Goal: Task Accomplishment & Management: Manage account settings

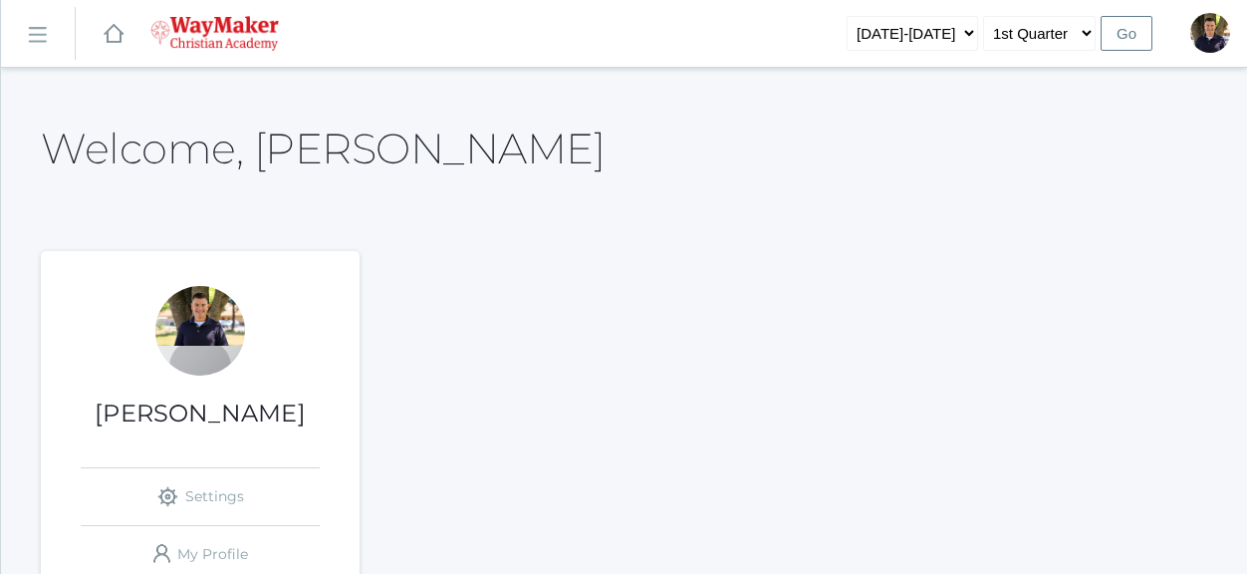
click at [24, 27] on link "icons/ui/navigation/hamburger Created with Sketch." at bounding box center [38, 34] width 74 height 54
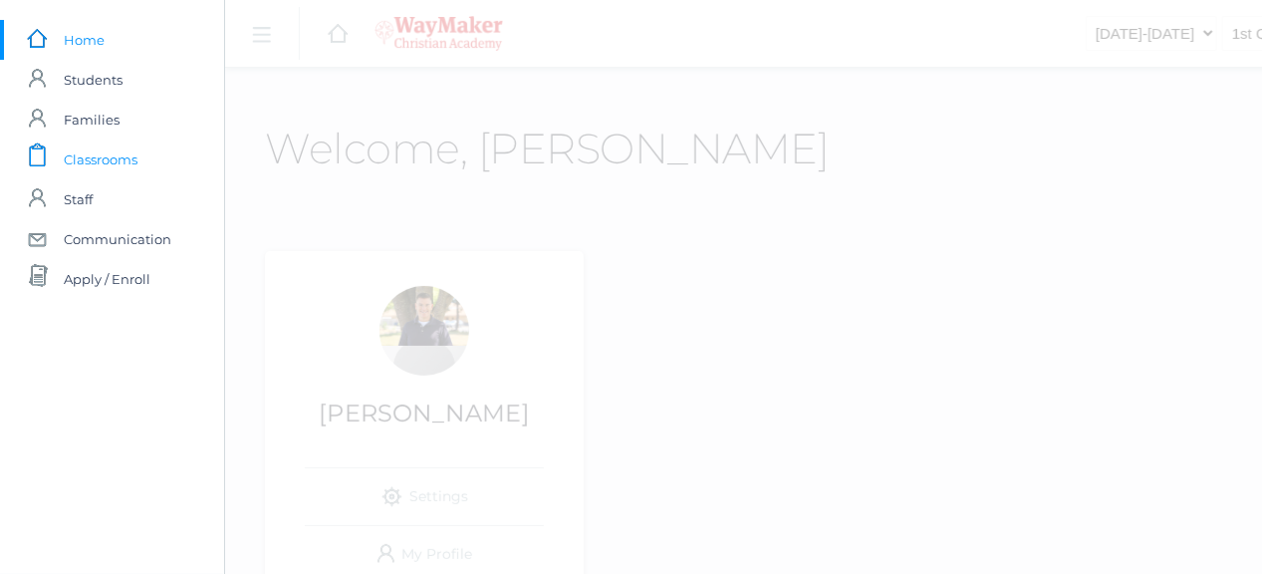
click at [75, 164] on span "Classrooms" at bounding box center [101, 159] width 74 height 40
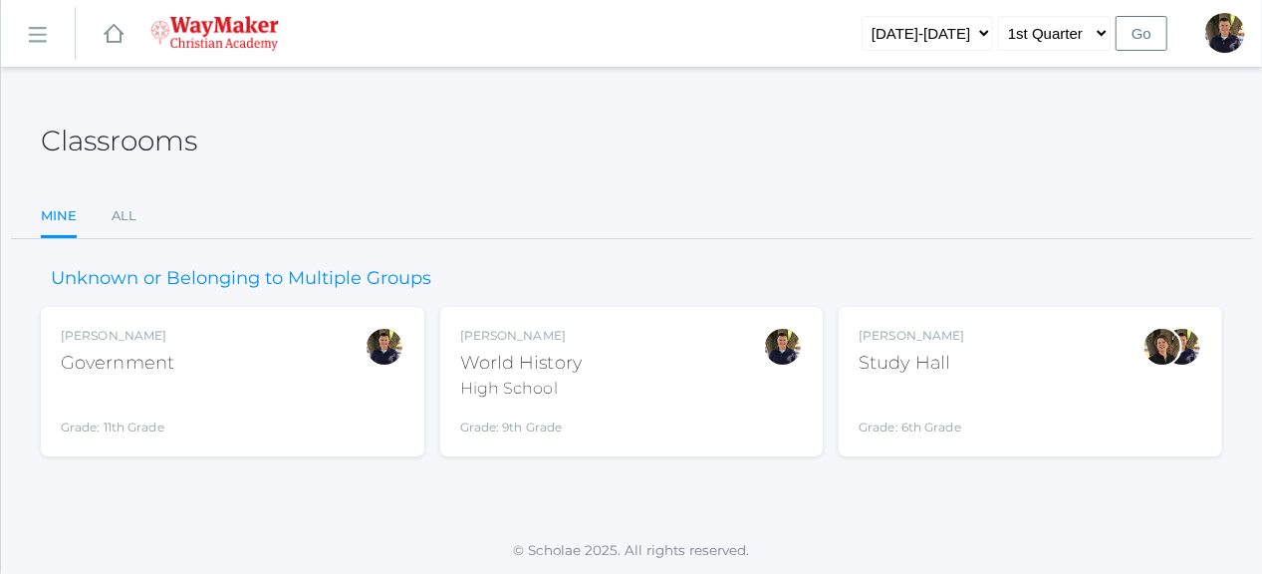
click at [171, 384] on div "Grade: 11th Grade" at bounding box center [118, 410] width 114 height 52
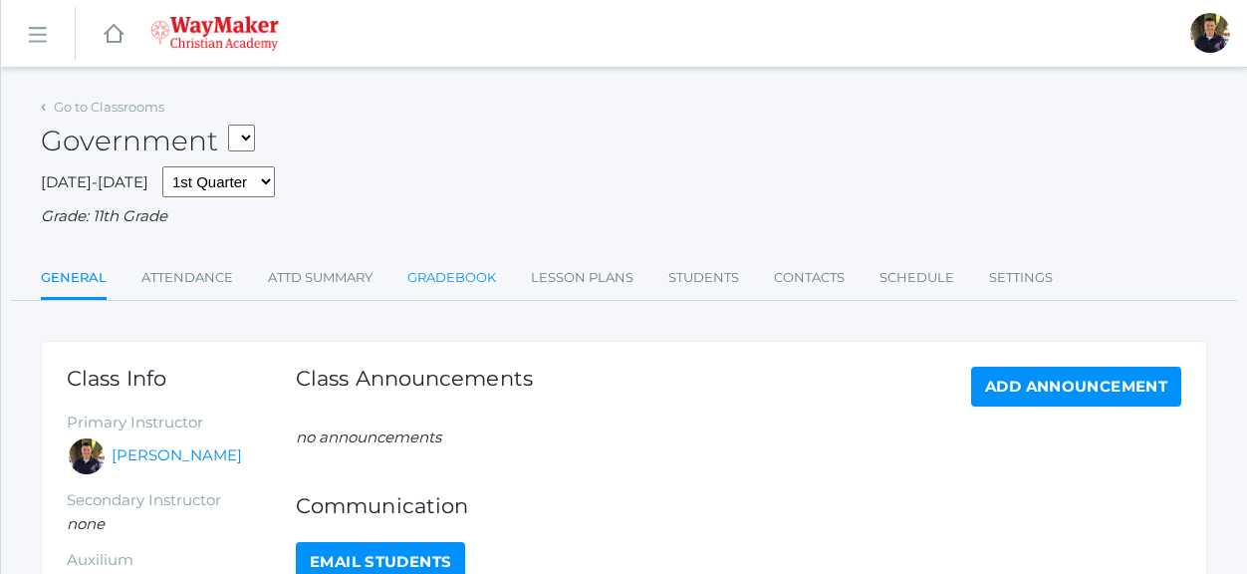
click at [458, 276] on link "Gradebook" at bounding box center [451, 278] width 89 height 40
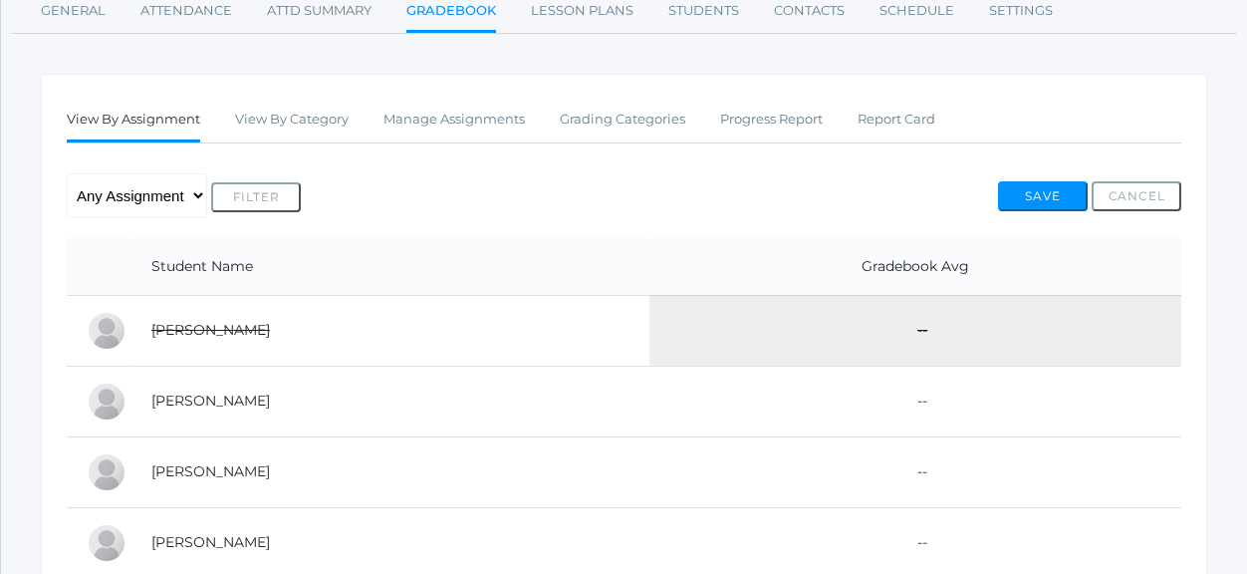
scroll to position [299, 0]
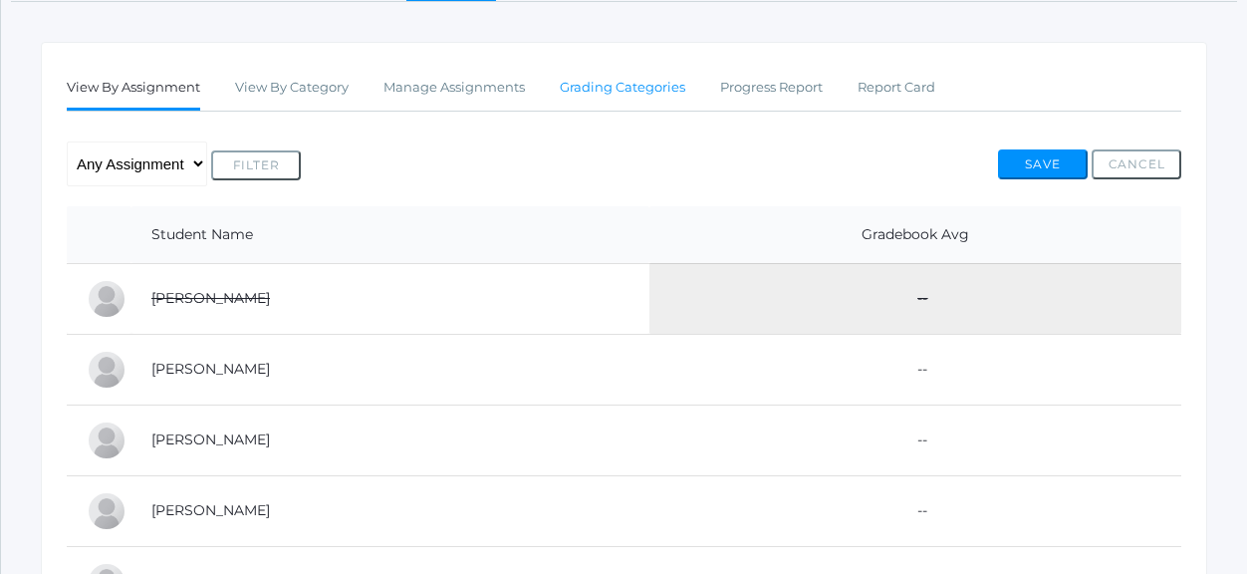
click at [641, 78] on link "Grading Categories" at bounding box center [622, 88] width 125 height 40
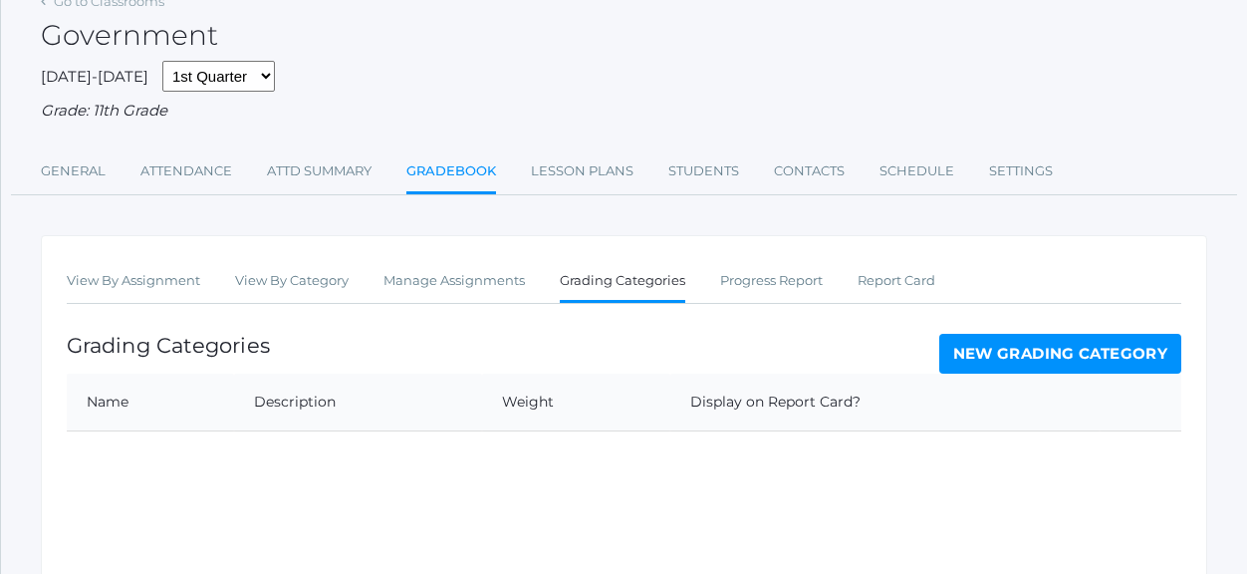
scroll to position [199, 0]
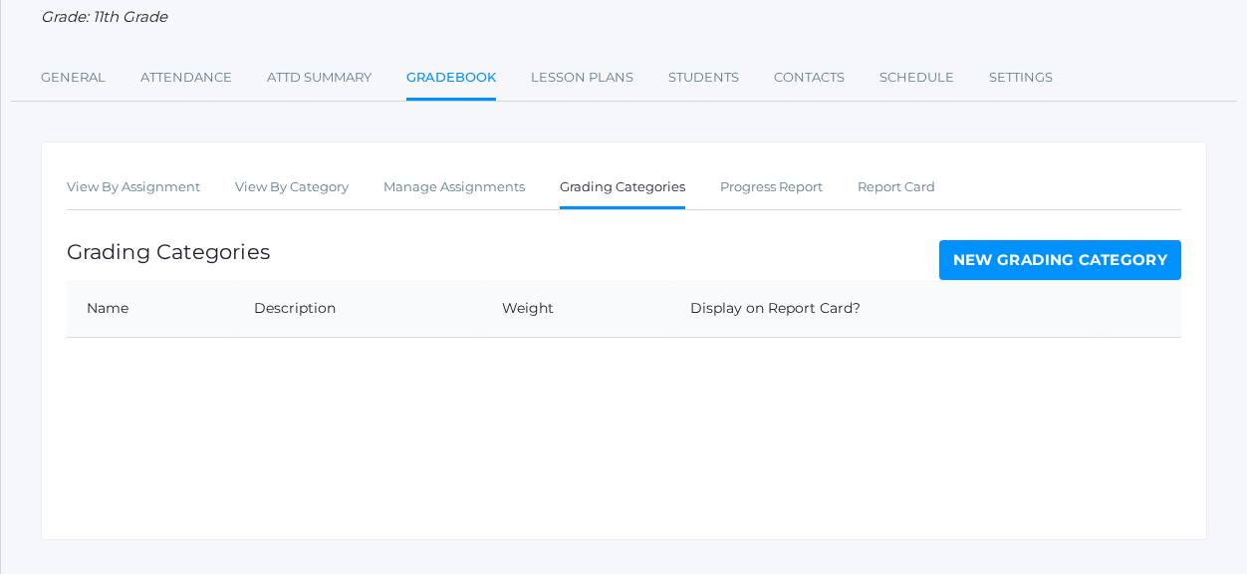
click at [1040, 263] on link "New Grading Category" at bounding box center [1060, 260] width 243 height 40
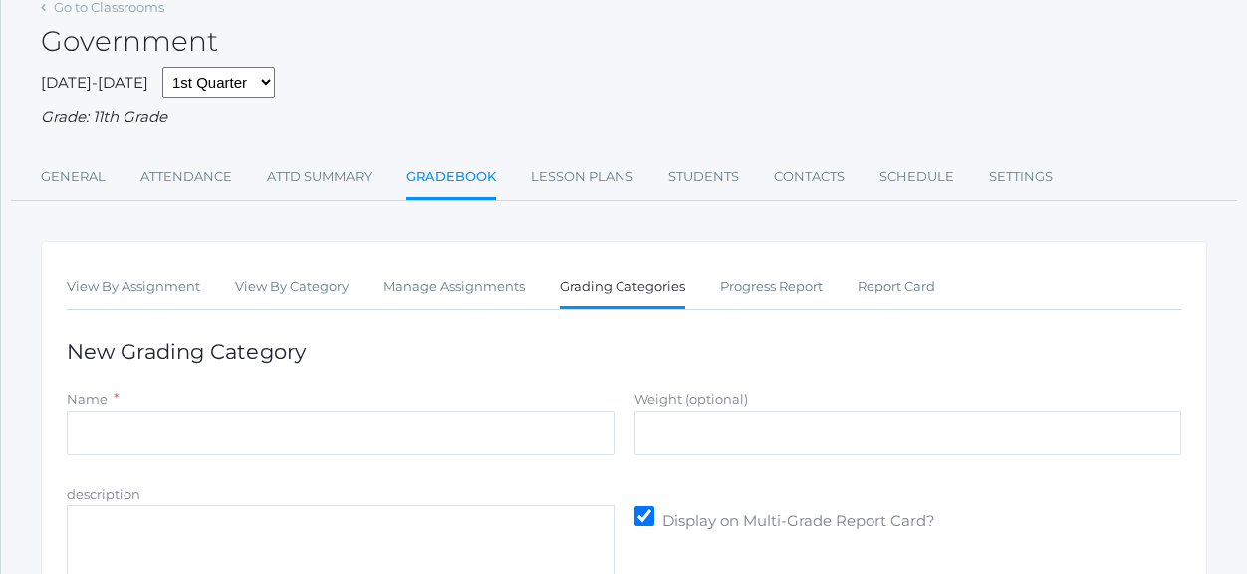
scroll to position [314, 0]
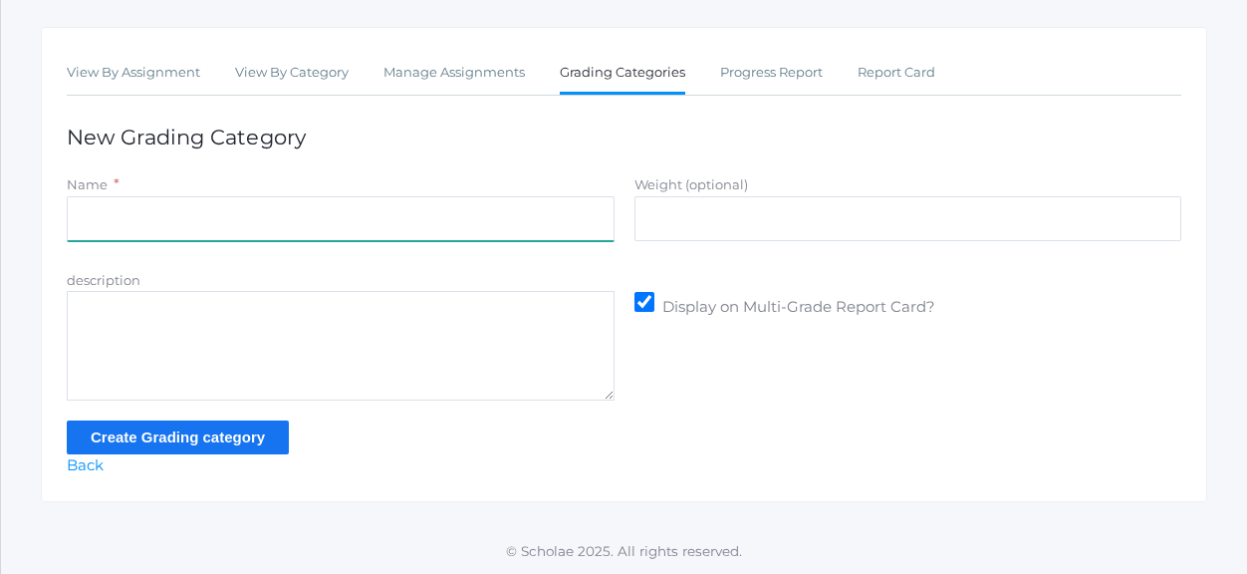
click at [370, 223] on input "Name" at bounding box center [341, 218] width 548 height 45
type input "Participation"
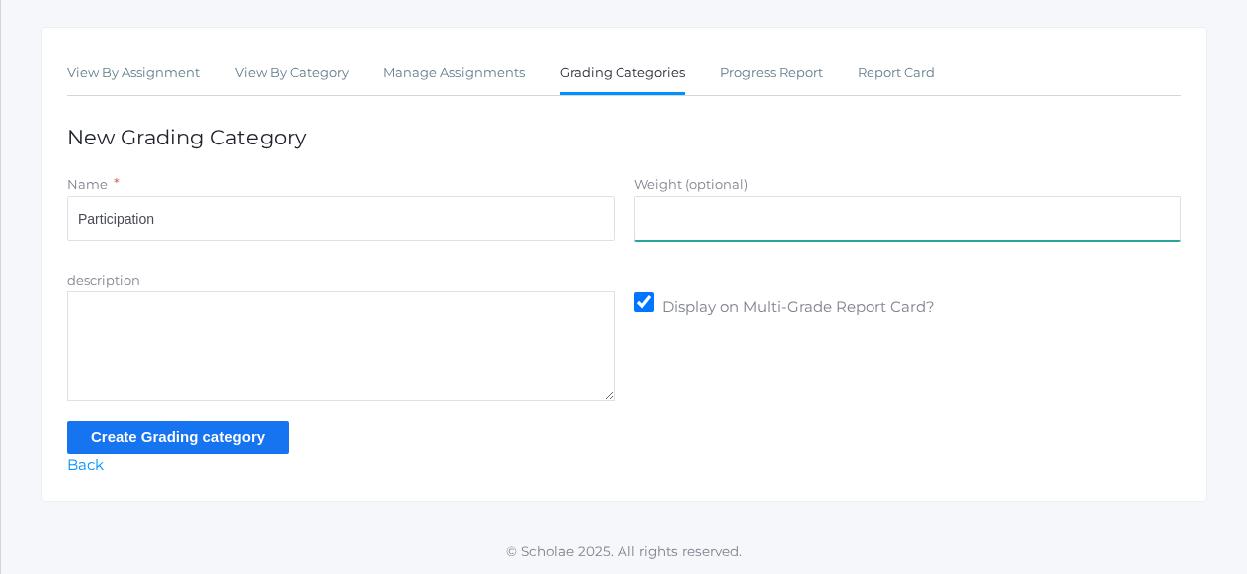
click at [652, 230] on input "Weight (optional)" at bounding box center [908, 218] width 548 height 45
type input "30"
click at [248, 435] on input "Create Grading category" at bounding box center [178, 436] width 222 height 33
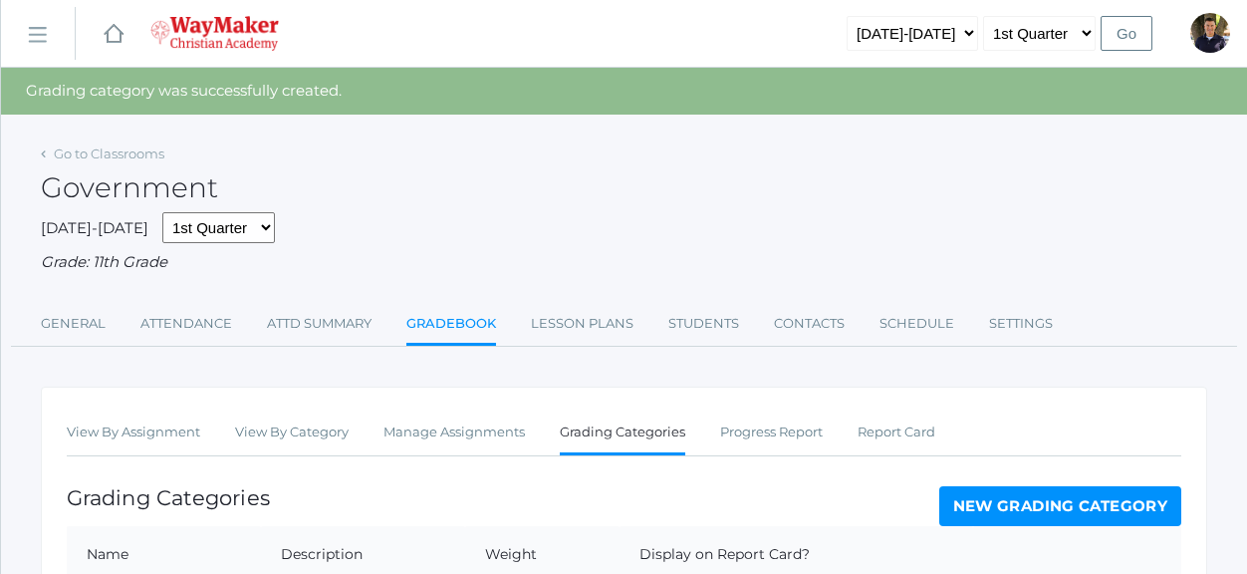
scroll to position [199, 0]
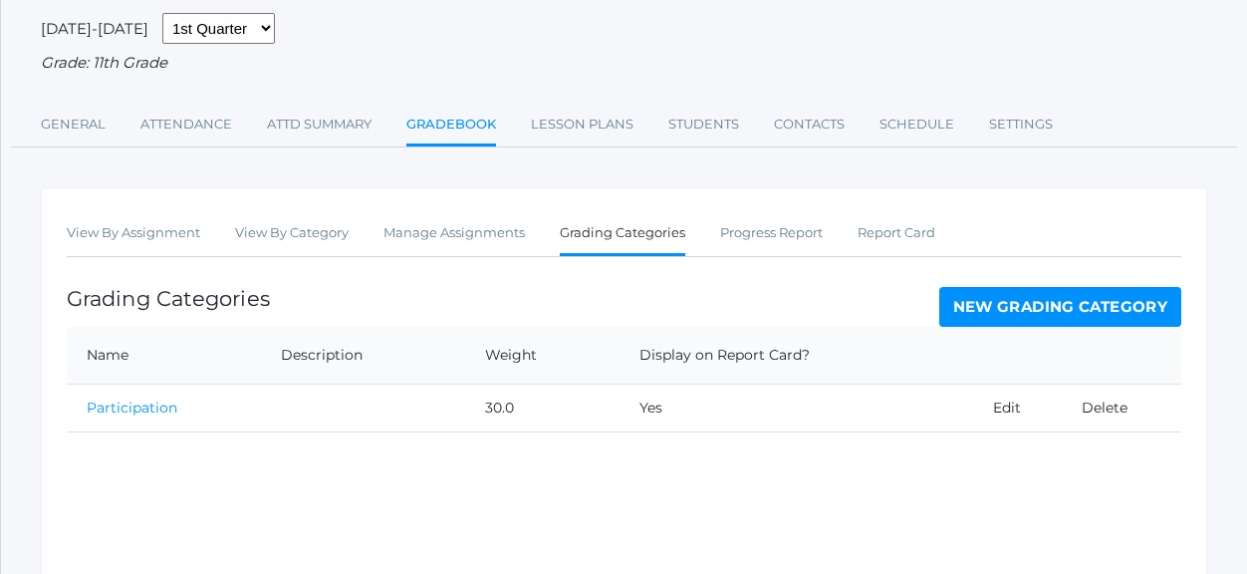
click at [1027, 304] on link "New Grading Category" at bounding box center [1060, 307] width 243 height 40
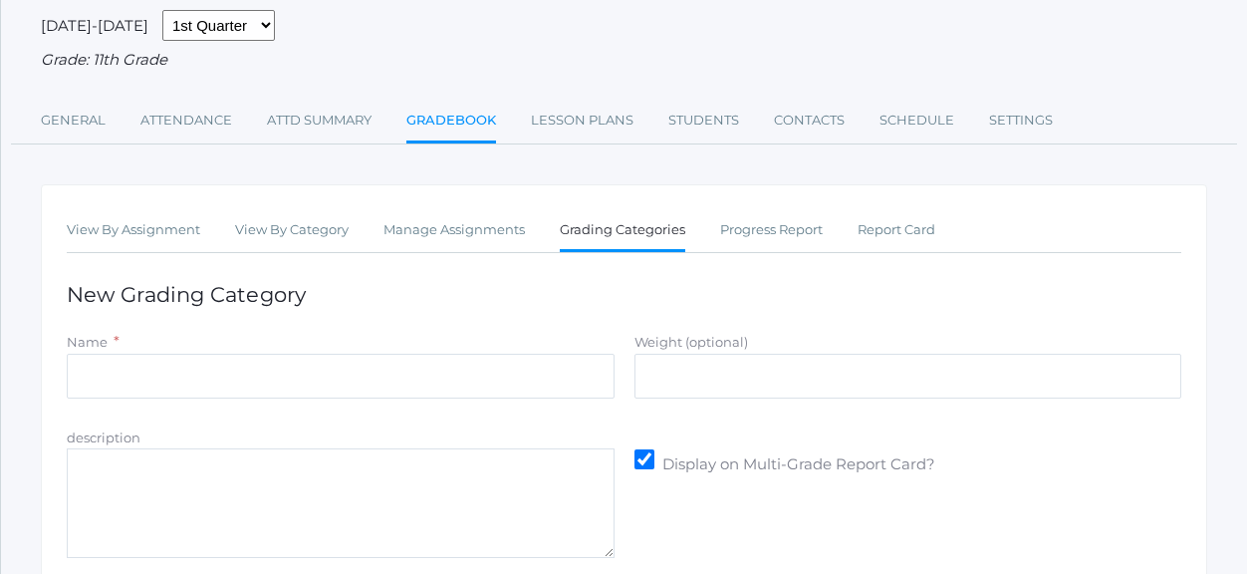
scroll to position [199, 0]
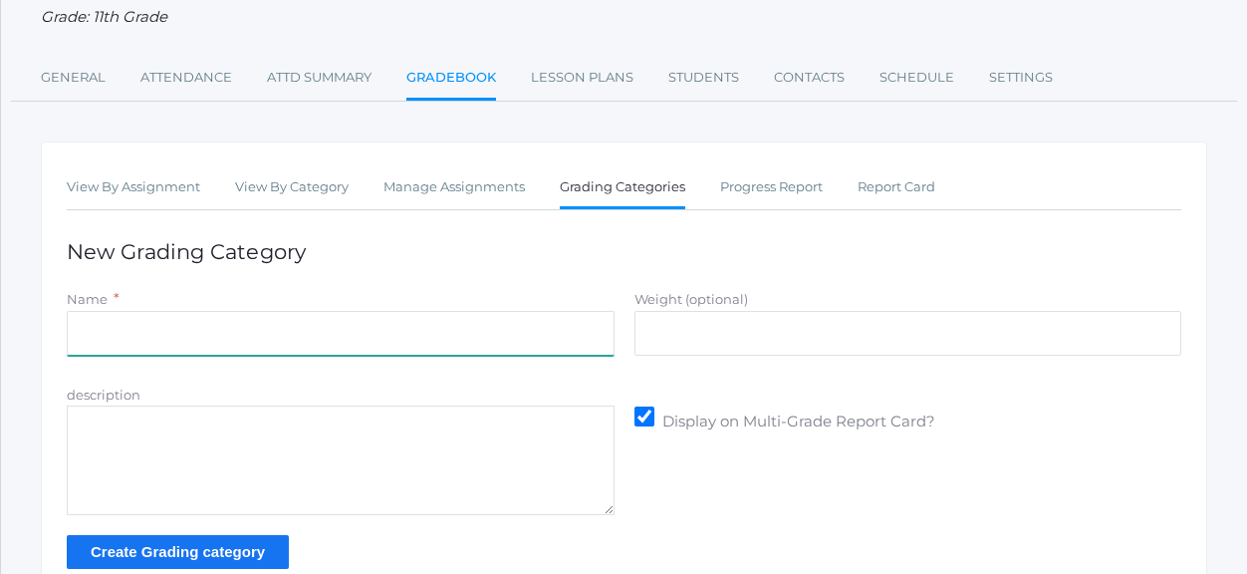
click at [415, 334] on input "Name" at bounding box center [341, 333] width 548 height 45
type input "Projects/Group Work"
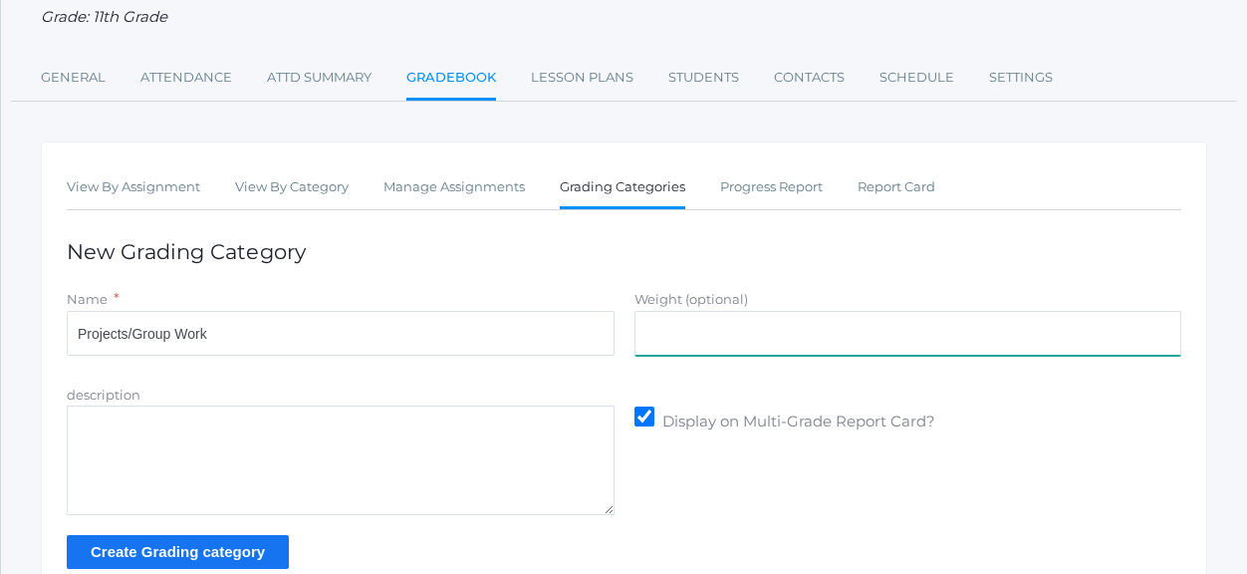
click at [688, 330] on input "Weight (optional)" at bounding box center [908, 333] width 548 height 45
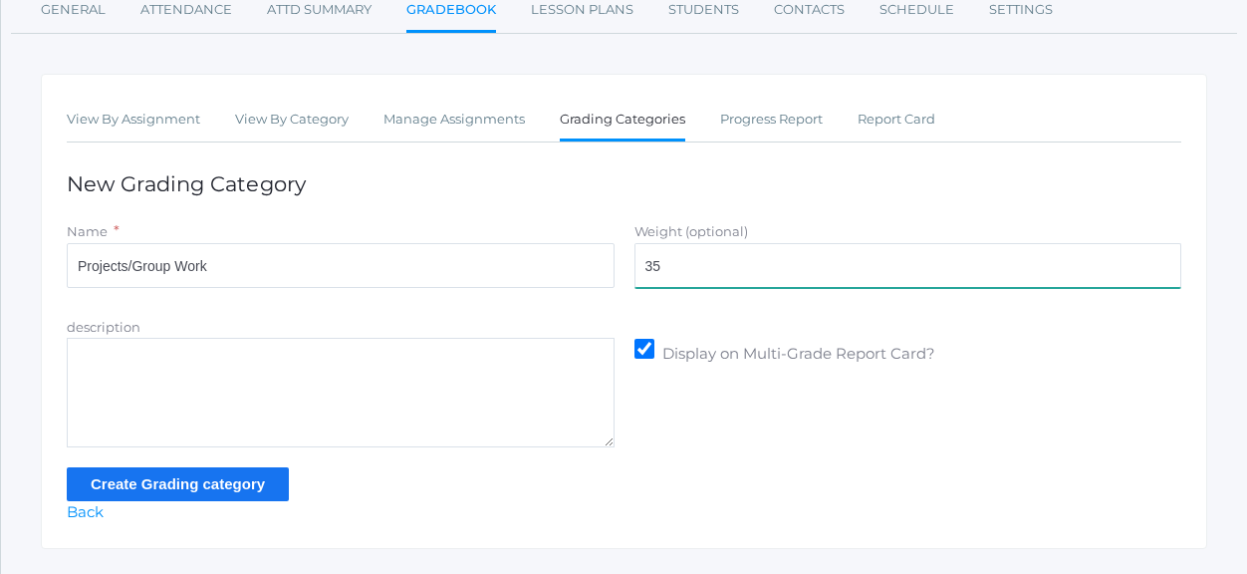
scroll to position [299, 0]
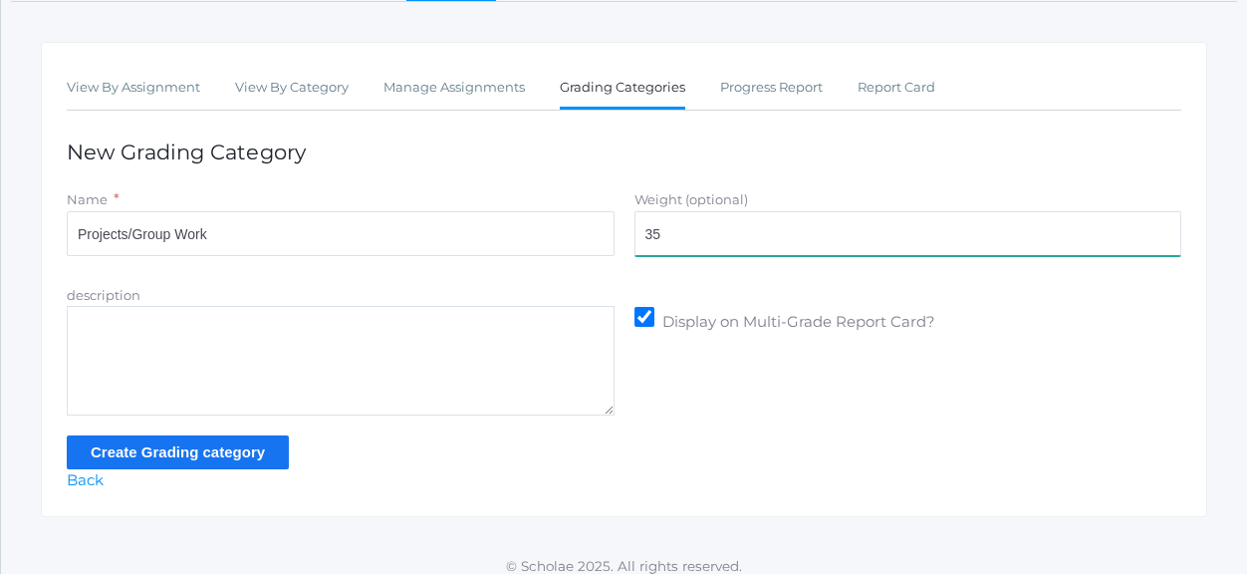
type input "35"
click at [202, 451] on input "Create Grading category" at bounding box center [178, 451] width 222 height 33
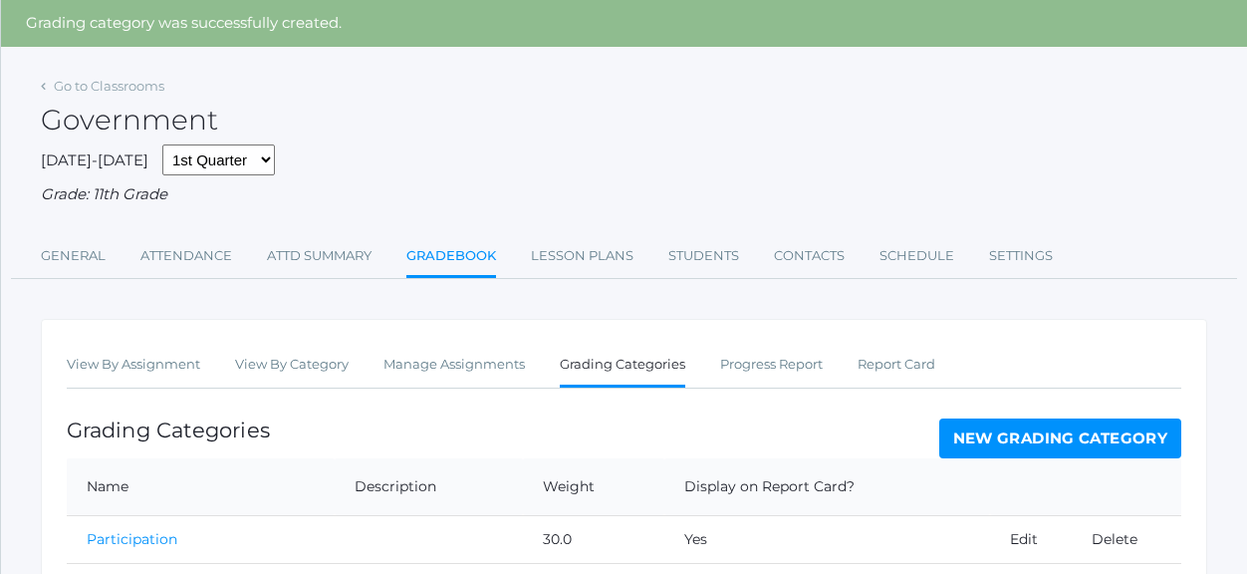
scroll to position [100, 0]
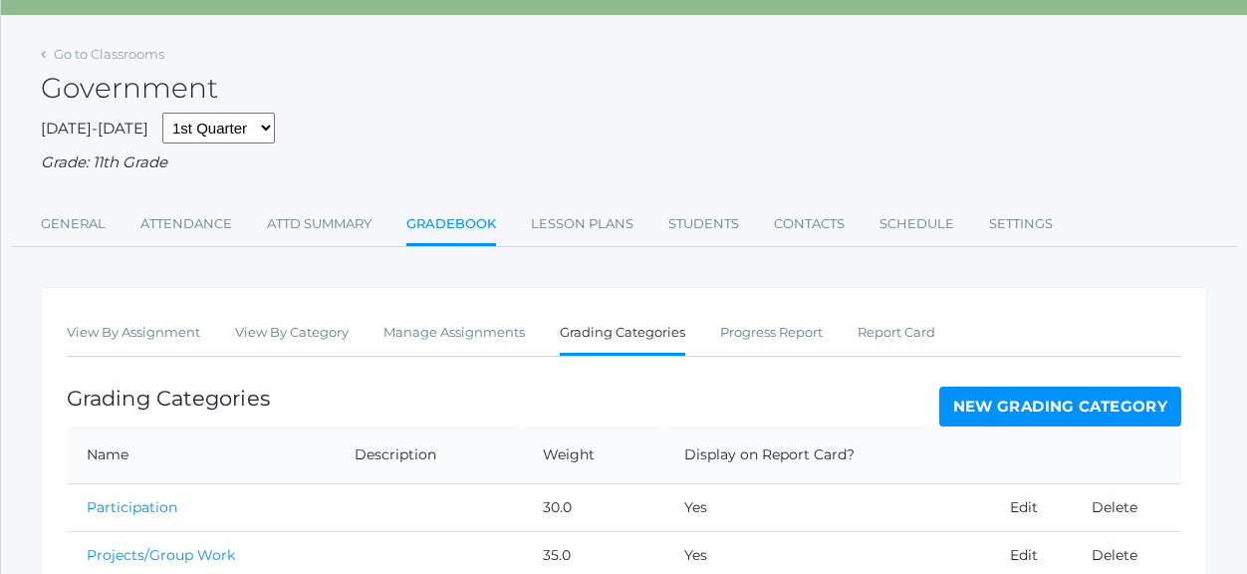
click at [1014, 403] on link "New Grading Category" at bounding box center [1060, 406] width 243 height 40
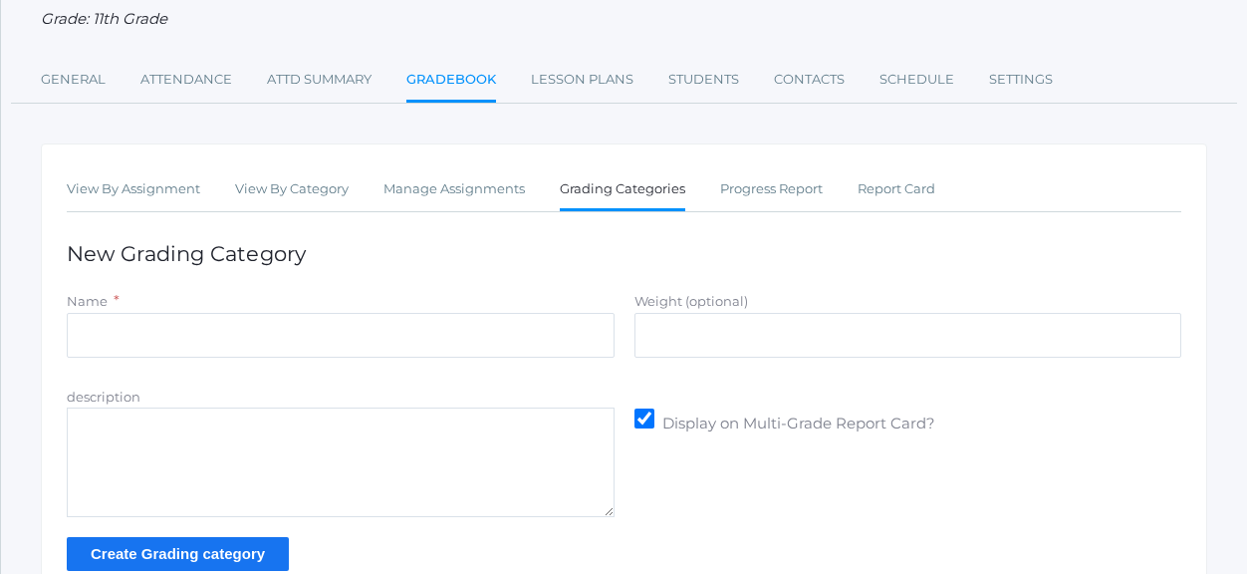
scroll to position [199, 0]
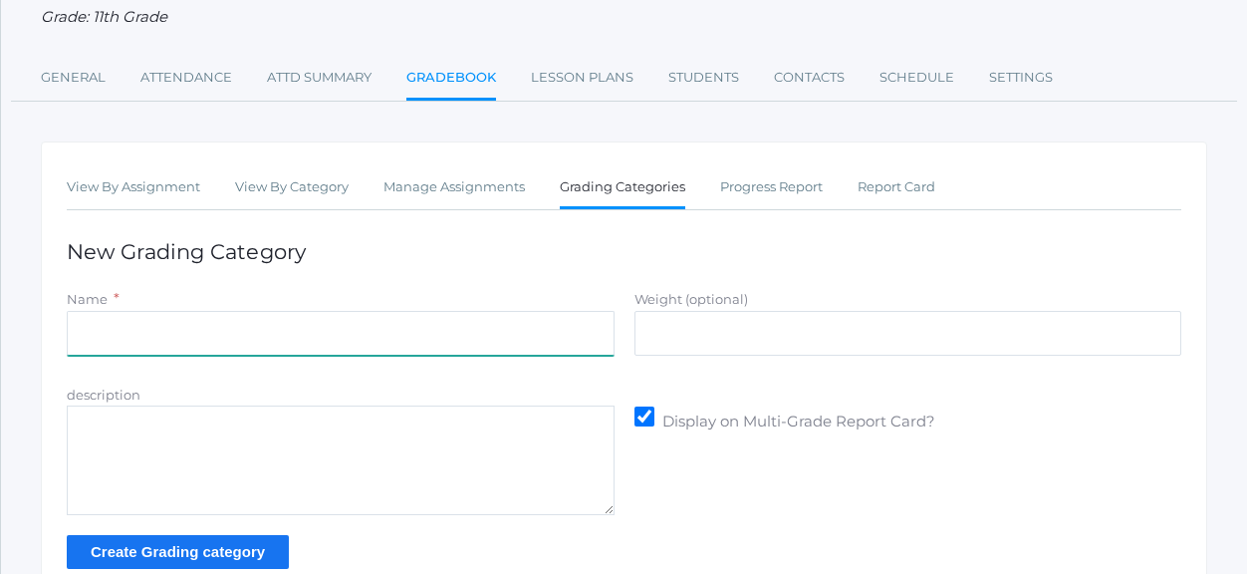
click at [356, 344] on input "Name" at bounding box center [341, 333] width 548 height 45
type input "Quizzes & Tests"
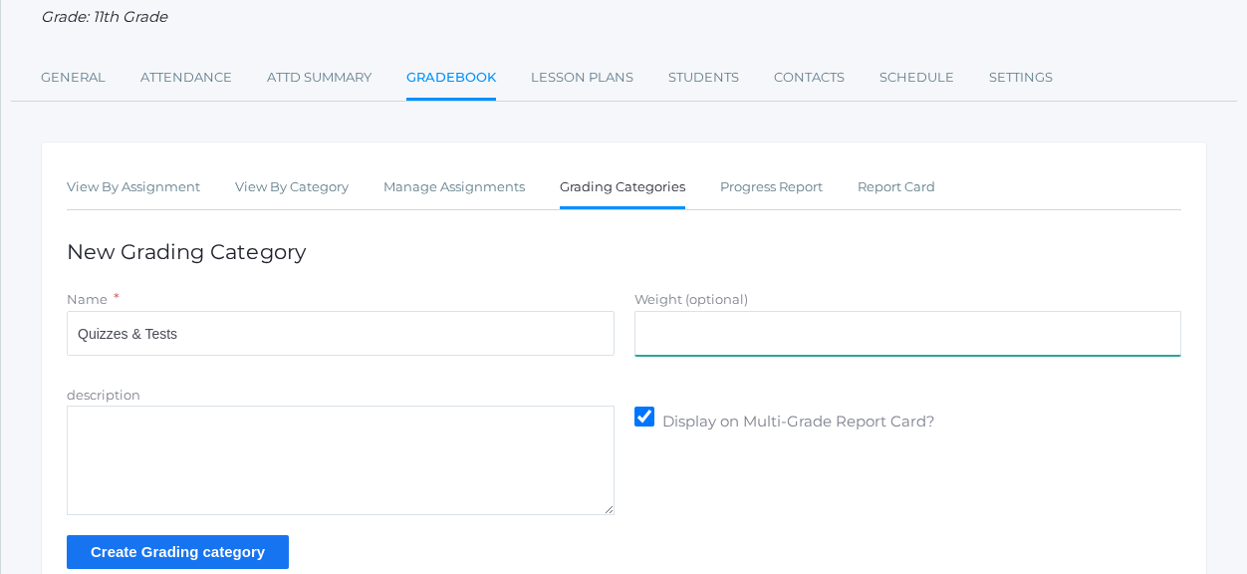
click at [736, 342] on input "Weight (optional)" at bounding box center [908, 333] width 548 height 45
type input "35"
click at [115, 554] on input "Create Grading category" at bounding box center [178, 551] width 222 height 33
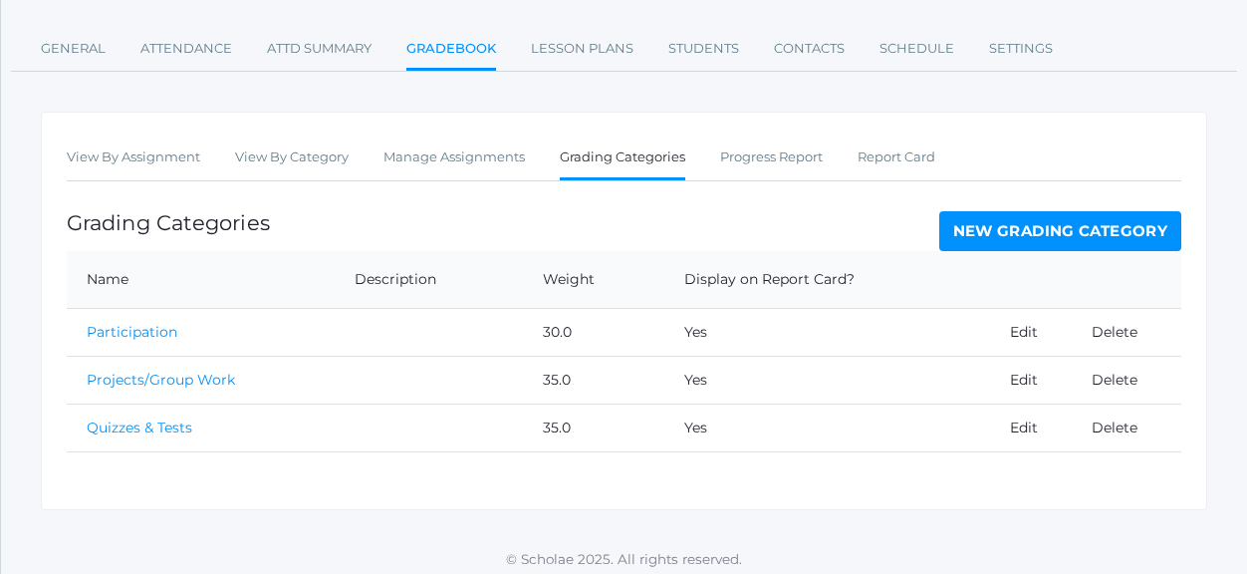
scroll to position [284, 0]
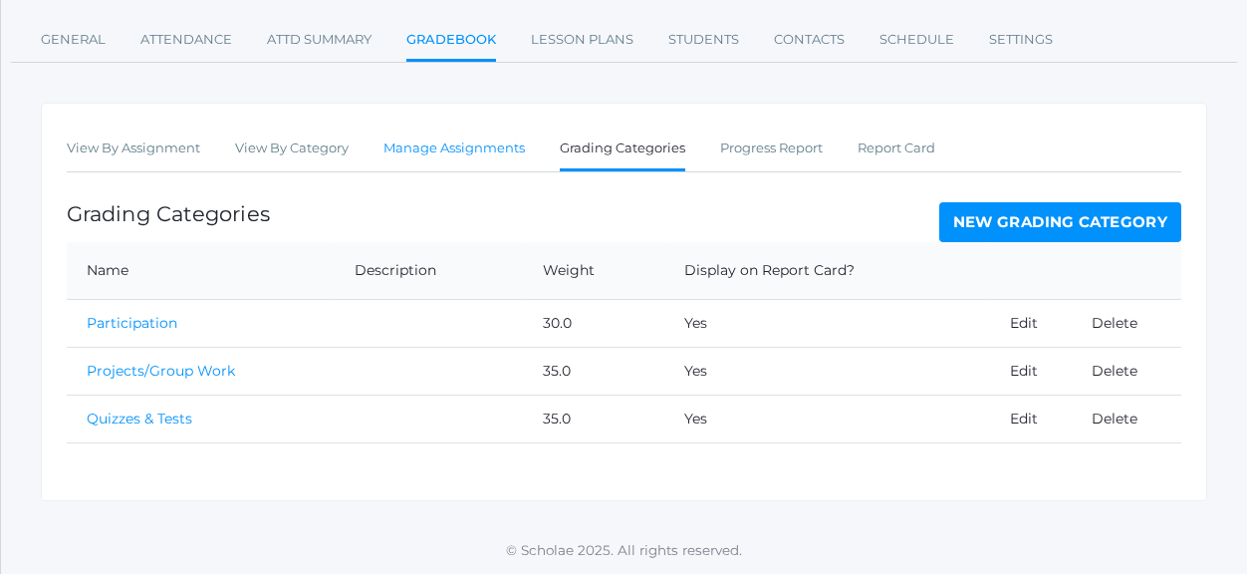
click at [436, 142] on link "Manage Assignments" at bounding box center [453, 148] width 141 height 40
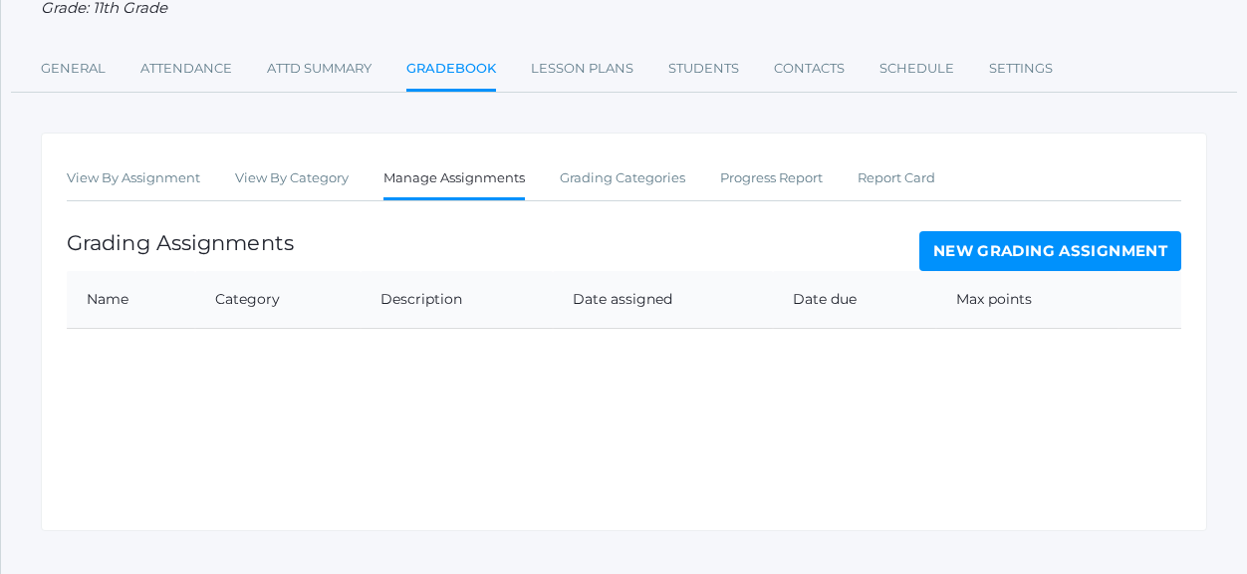
scroll to position [238, 0]
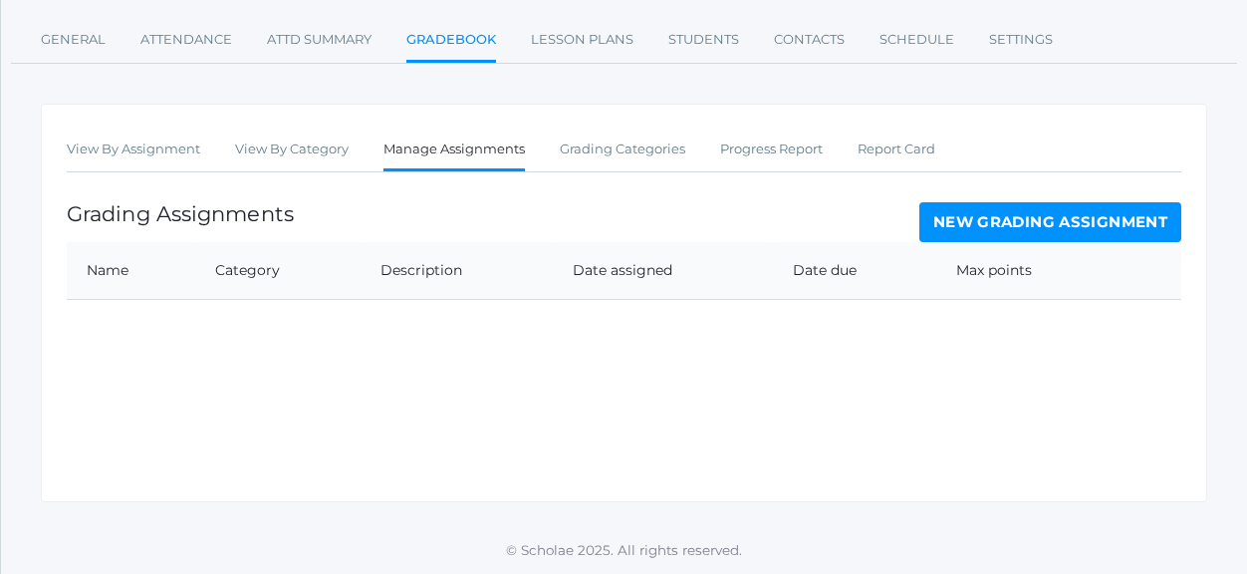
click at [982, 211] on link "New Grading Assignment" at bounding box center [1050, 222] width 262 height 40
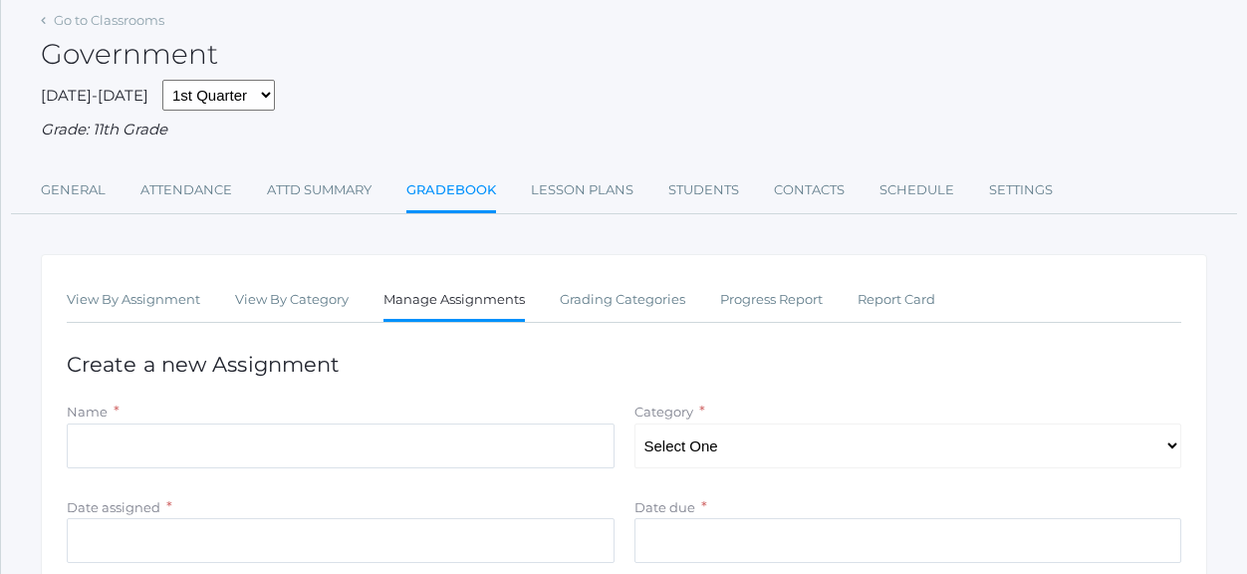
scroll to position [199, 0]
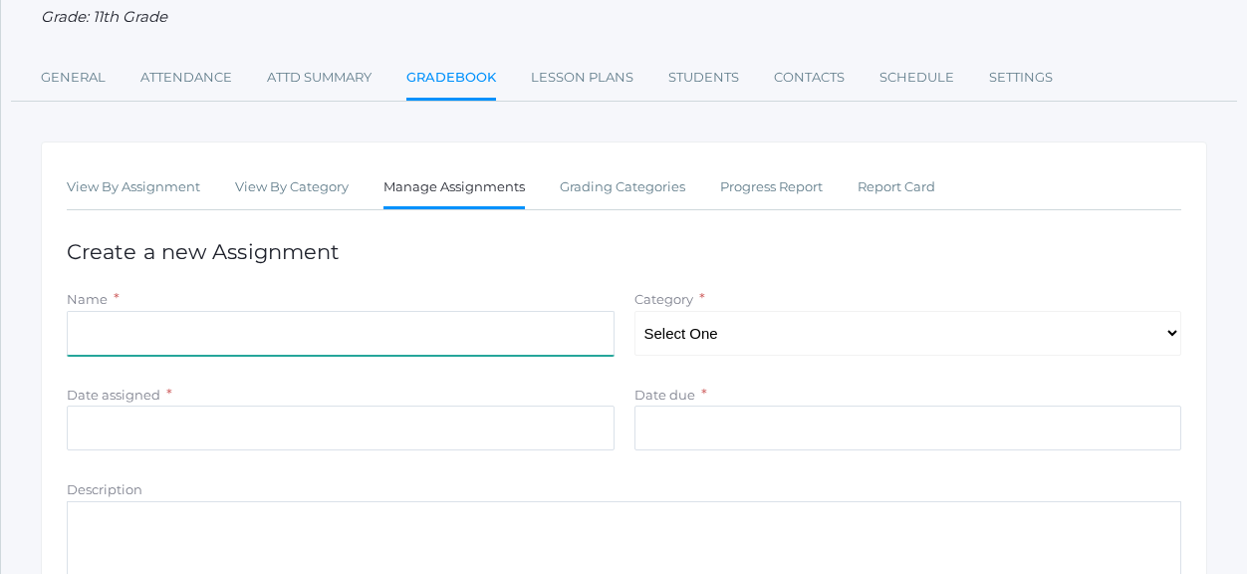
click at [129, 338] on input "Name" at bounding box center [341, 333] width 548 height 45
type input "Chapter 1 Group"
click at [1171, 338] on select "Select One Participation Projects/Group Work Quizzes & Tests" at bounding box center [908, 333] width 548 height 45
select select "1153"
click at [634, 311] on select "Select One Participation Projects/Group Work Quizzes & Tests" at bounding box center [908, 333] width 548 height 45
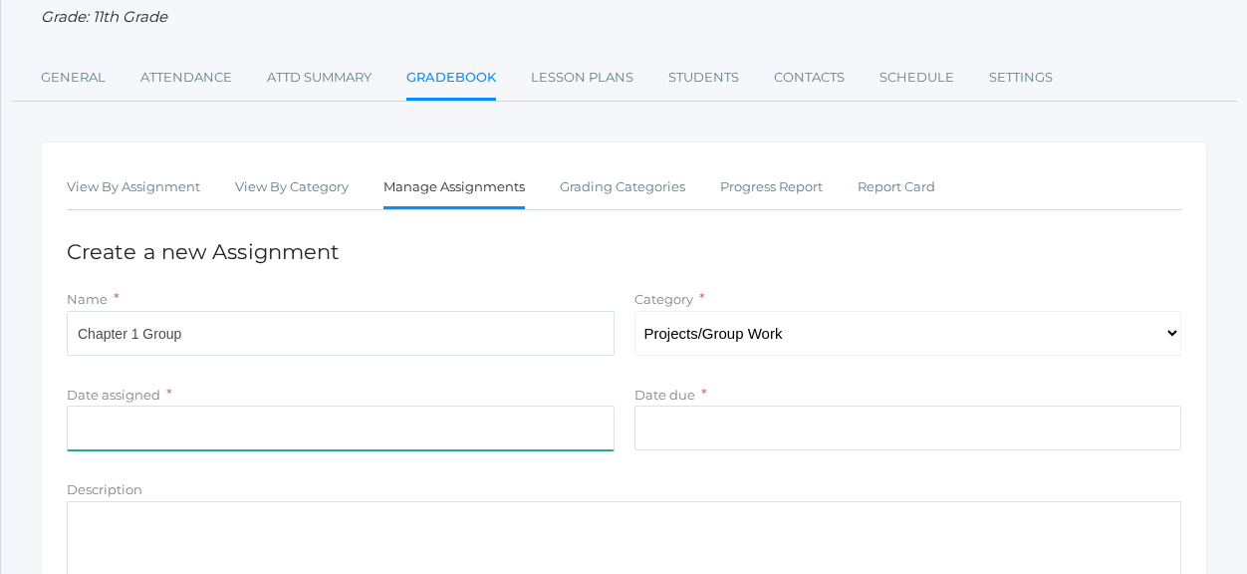
click at [195, 413] on input "Date assigned" at bounding box center [341, 427] width 548 height 45
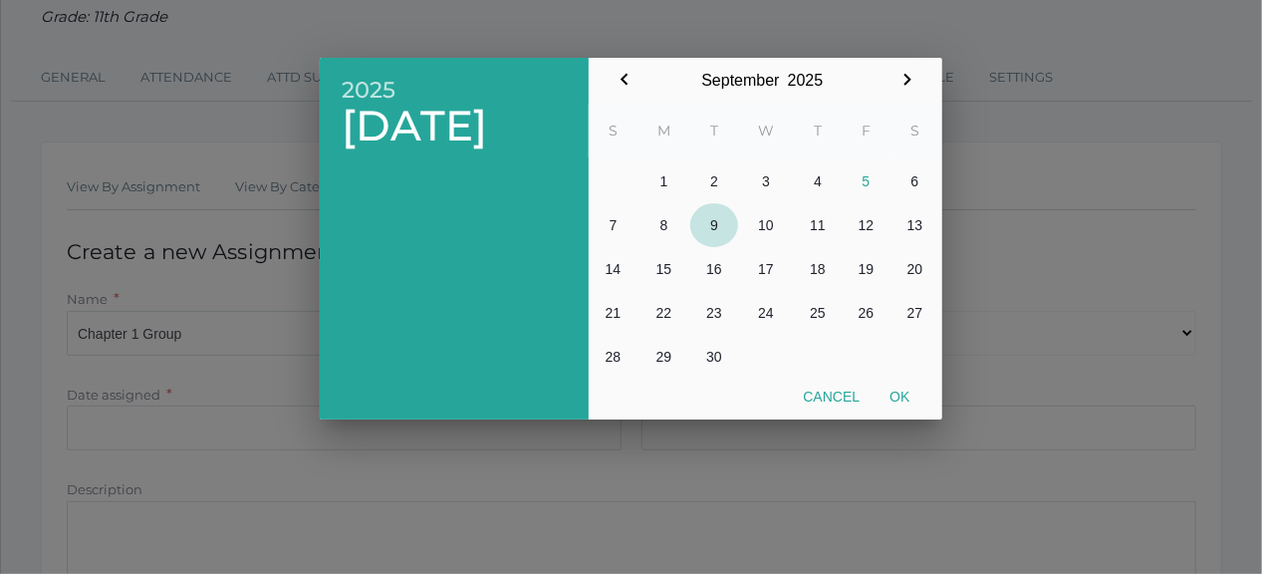
click at [717, 220] on button "9" at bounding box center [714, 225] width 48 height 44
click at [901, 393] on button "Ok" at bounding box center [899, 396] width 50 height 36
type input "[DATE]"
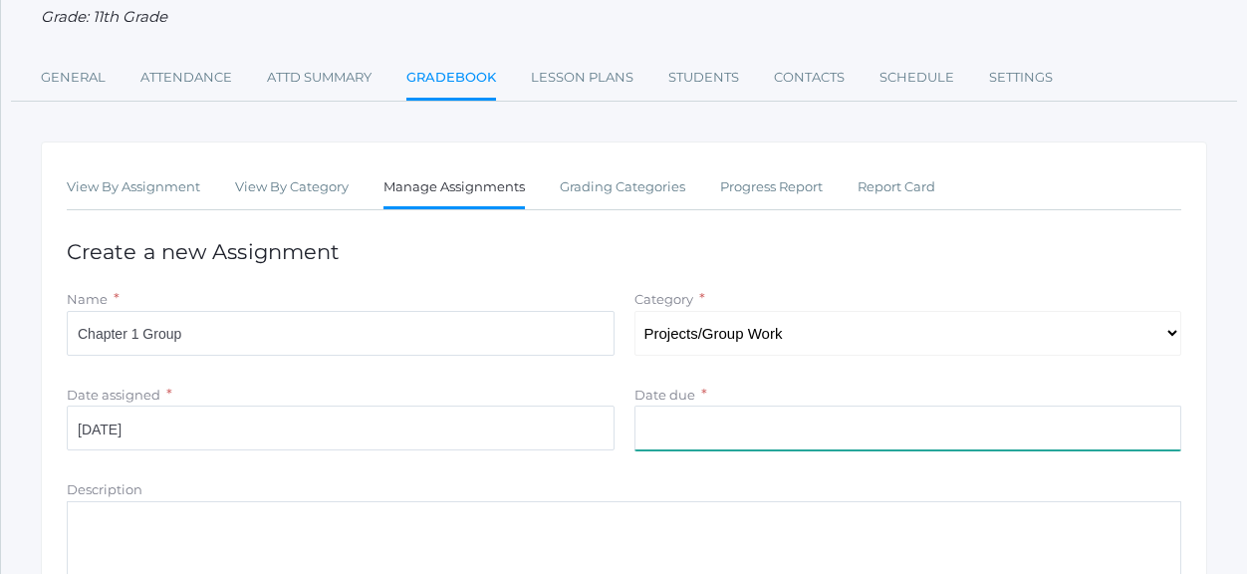
click at [764, 423] on input "Date due" at bounding box center [908, 427] width 548 height 45
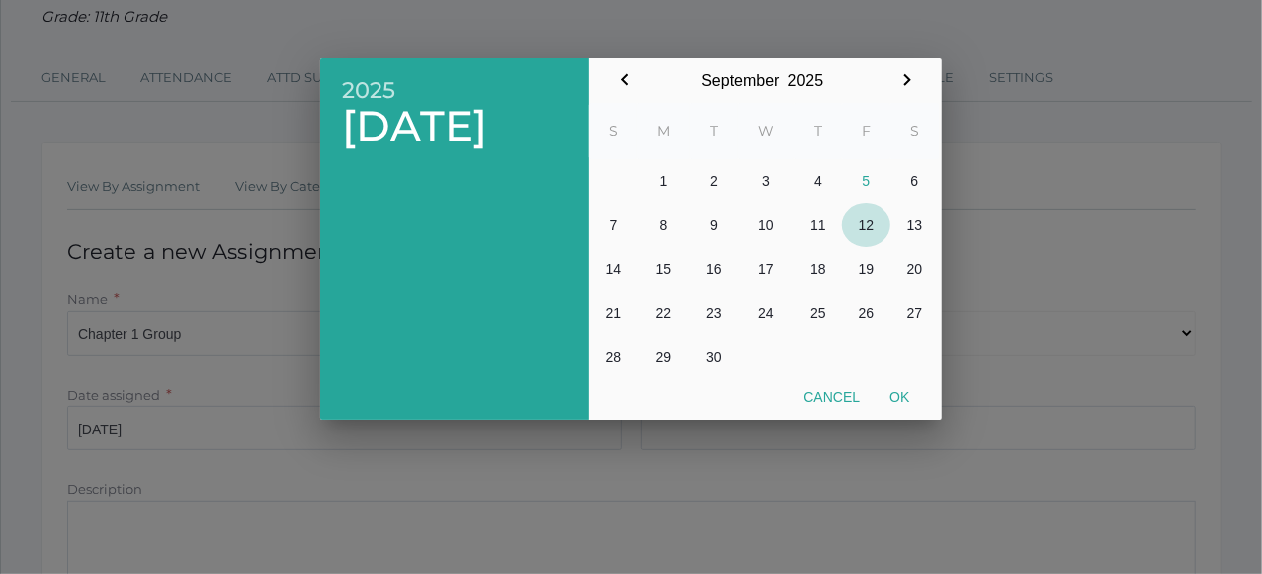
click at [865, 222] on button "12" at bounding box center [865, 225] width 49 height 44
click at [904, 401] on button "Ok" at bounding box center [899, 396] width 50 height 36
type input "2025-09-12"
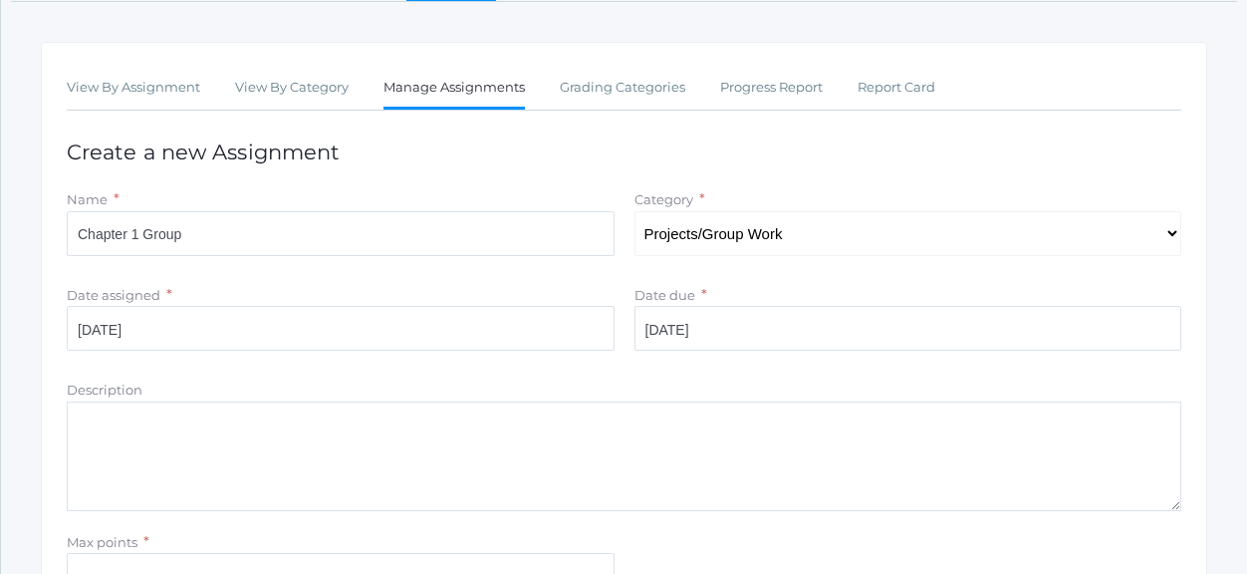
scroll to position [398, 0]
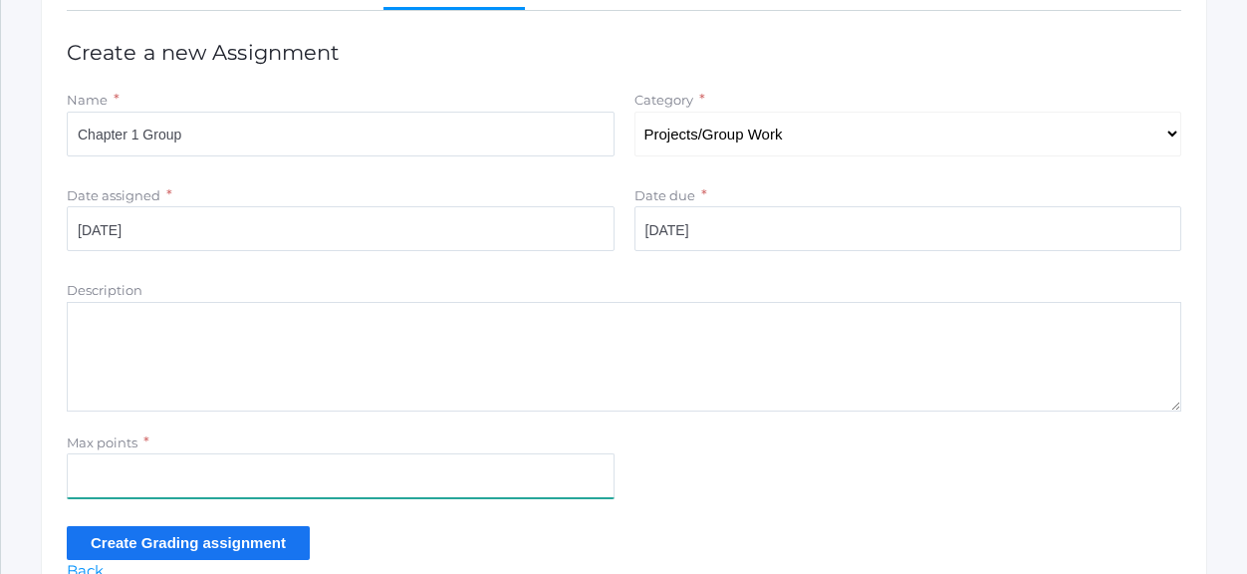
click at [214, 463] on input "Max points" at bounding box center [341, 475] width 548 height 45
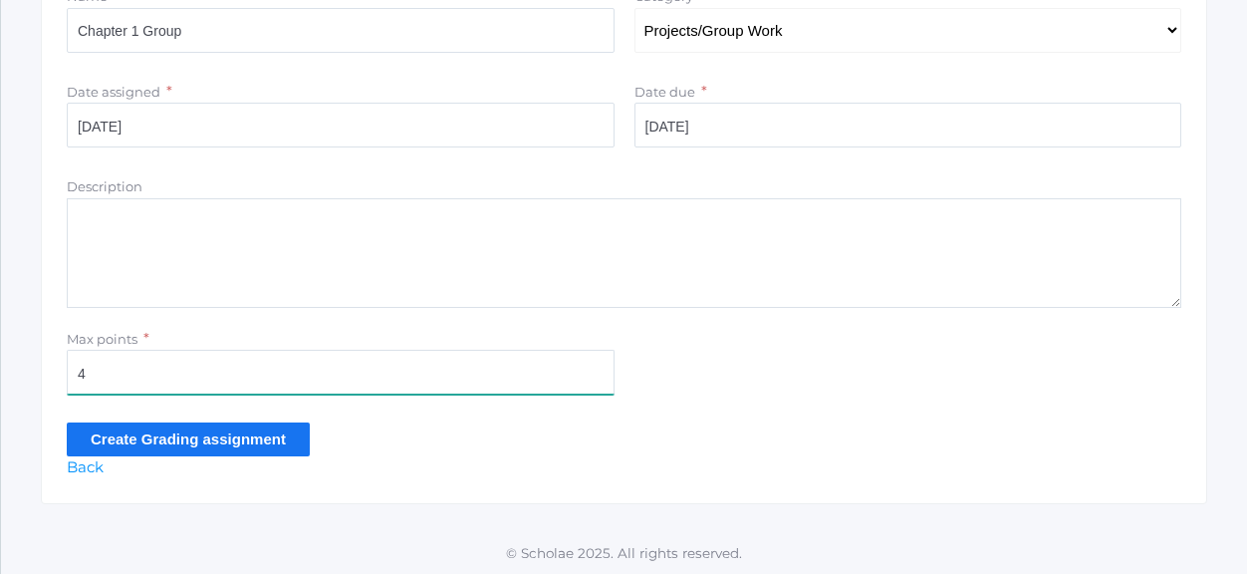
scroll to position [504, 0]
type input "4"
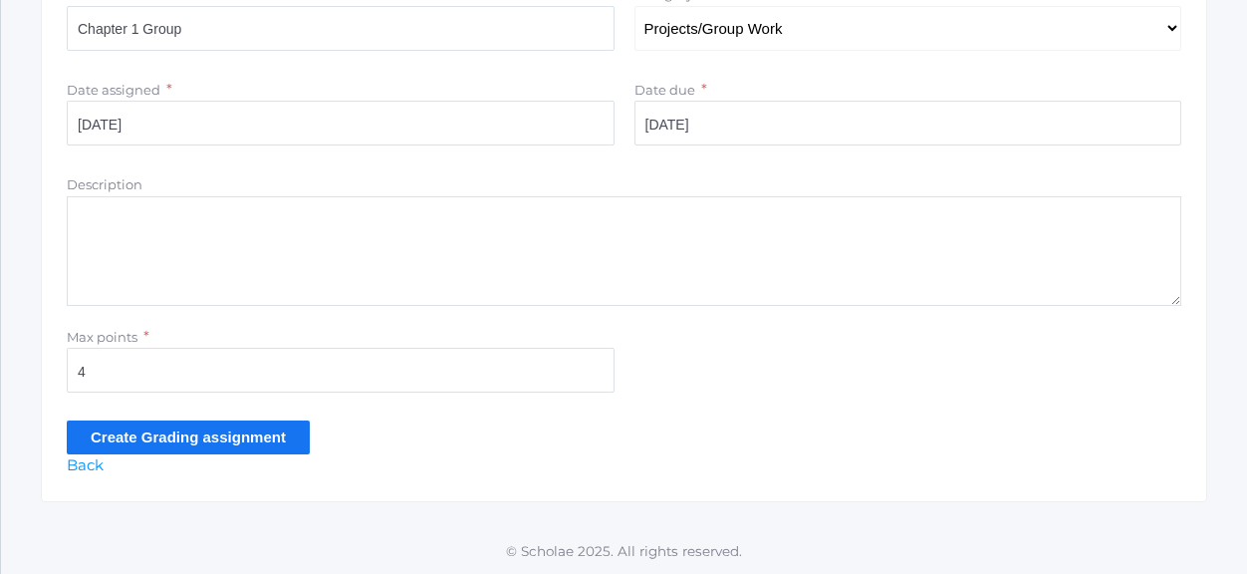
click at [232, 436] on input "Create Grading assignment" at bounding box center [188, 436] width 243 height 33
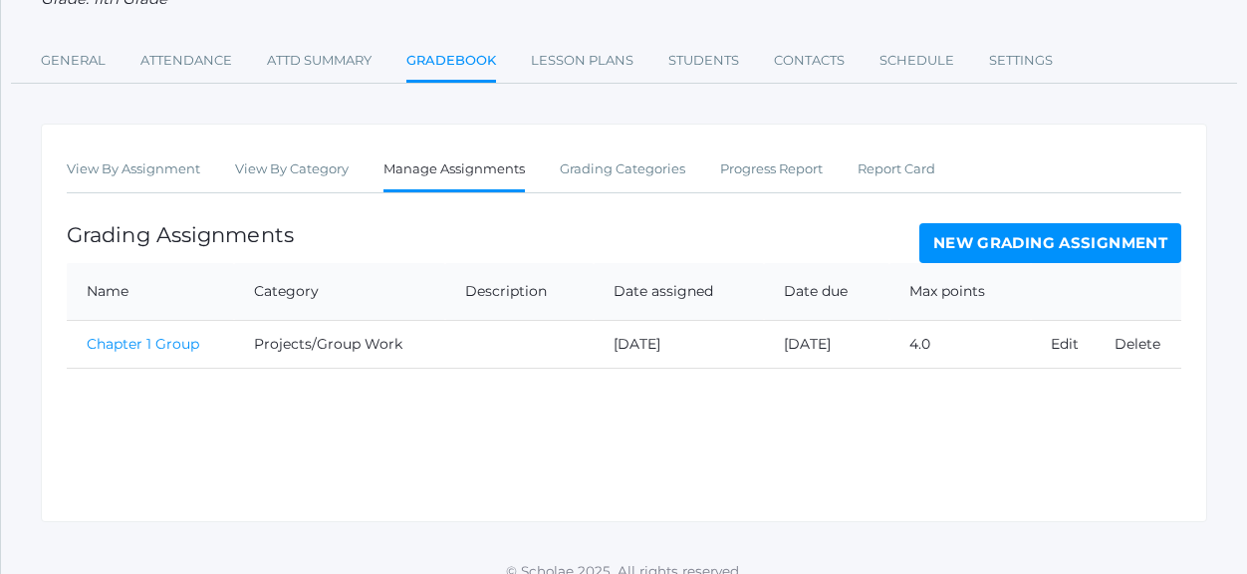
scroll to position [284, 0]
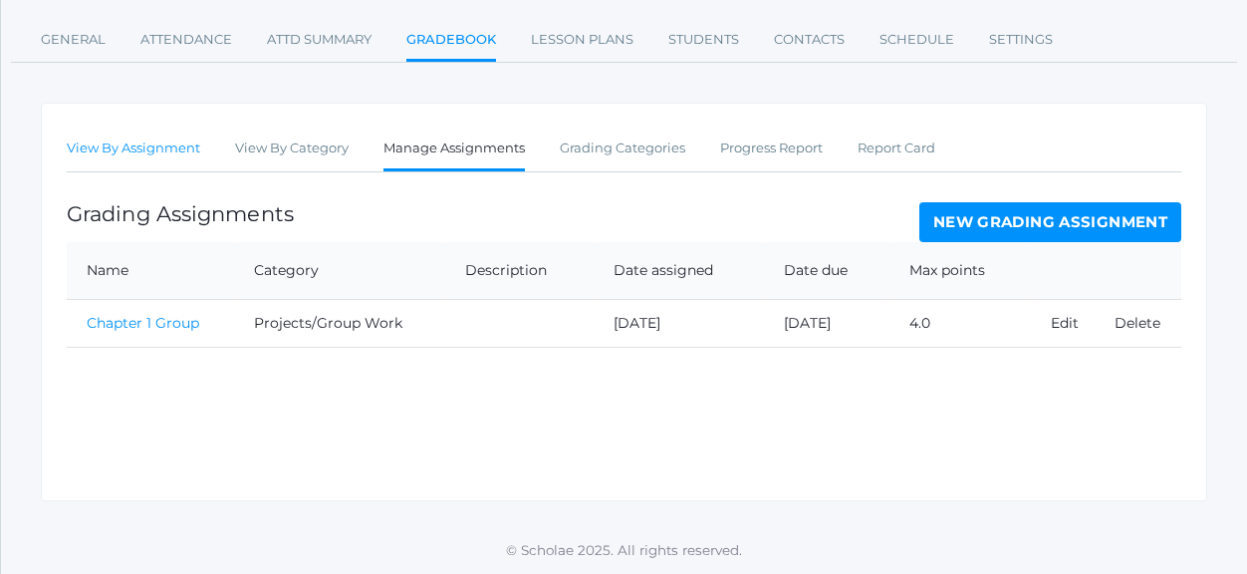
click at [131, 135] on link "View By Assignment" at bounding box center [133, 148] width 133 height 40
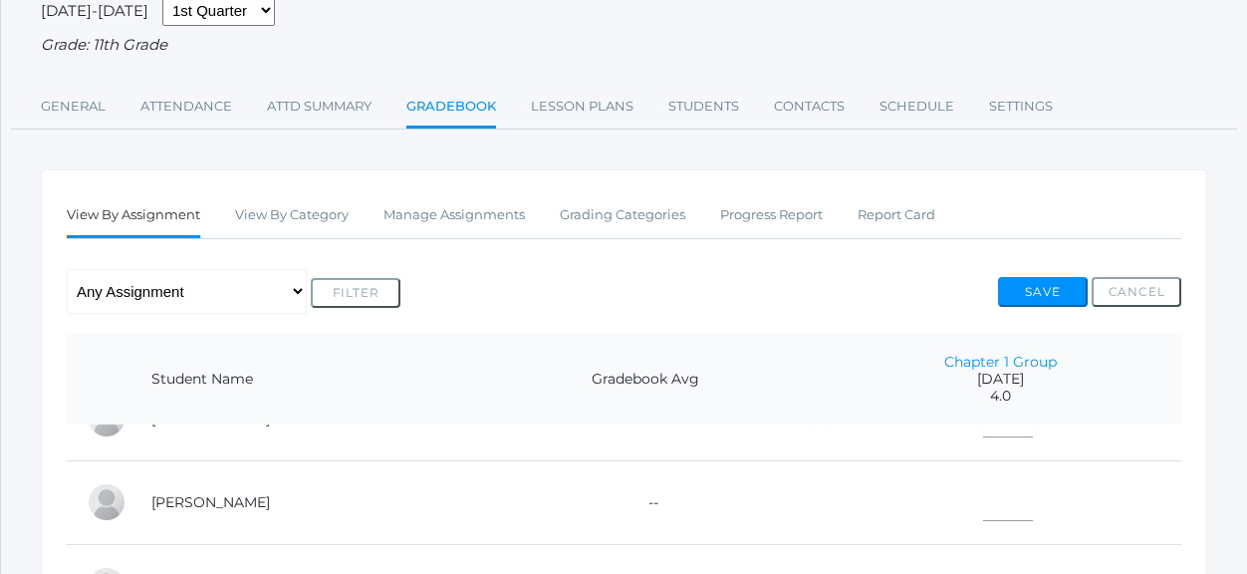
scroll to position [299, 0]
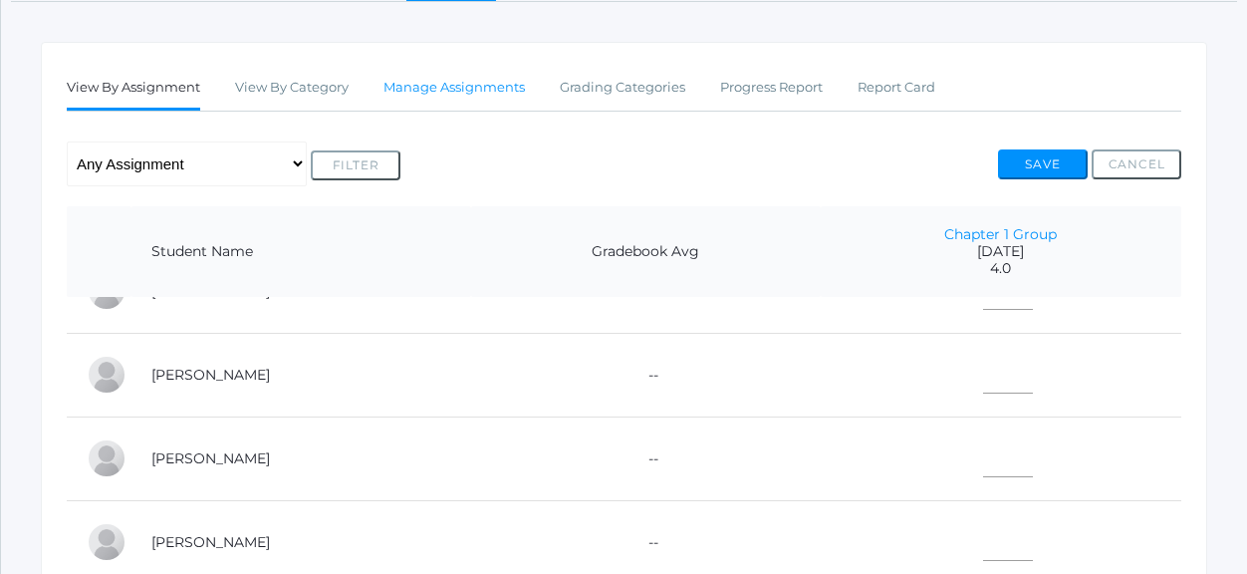
click at [488, 95] on link "Manage Assignments" at bounding box center [453, 88] width 141 height 40
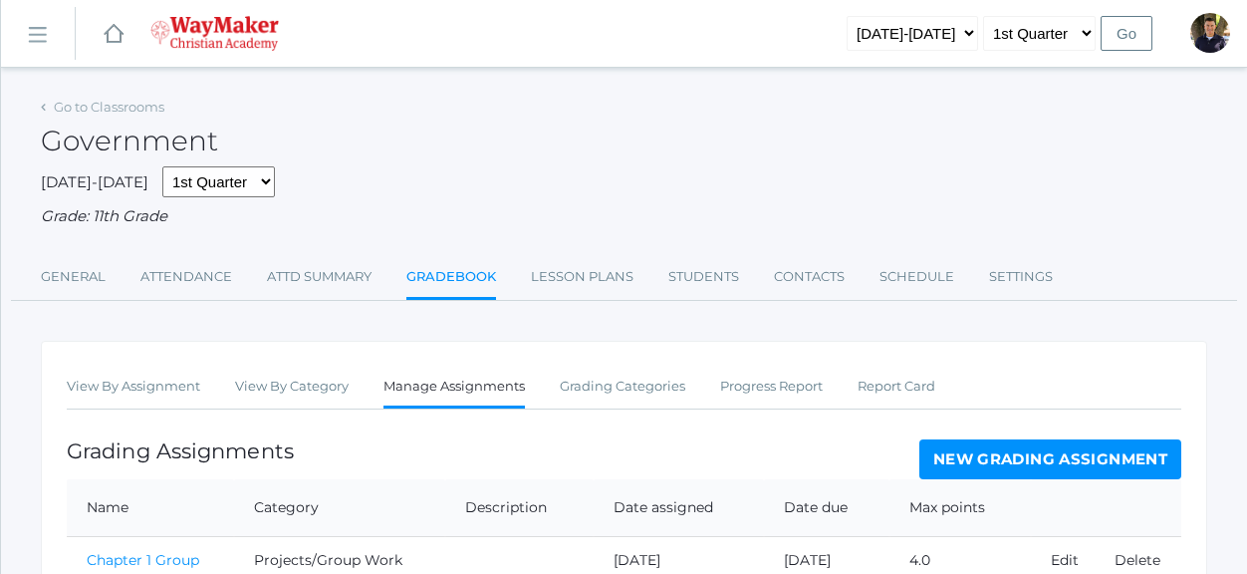
scroll to position [238, 0]
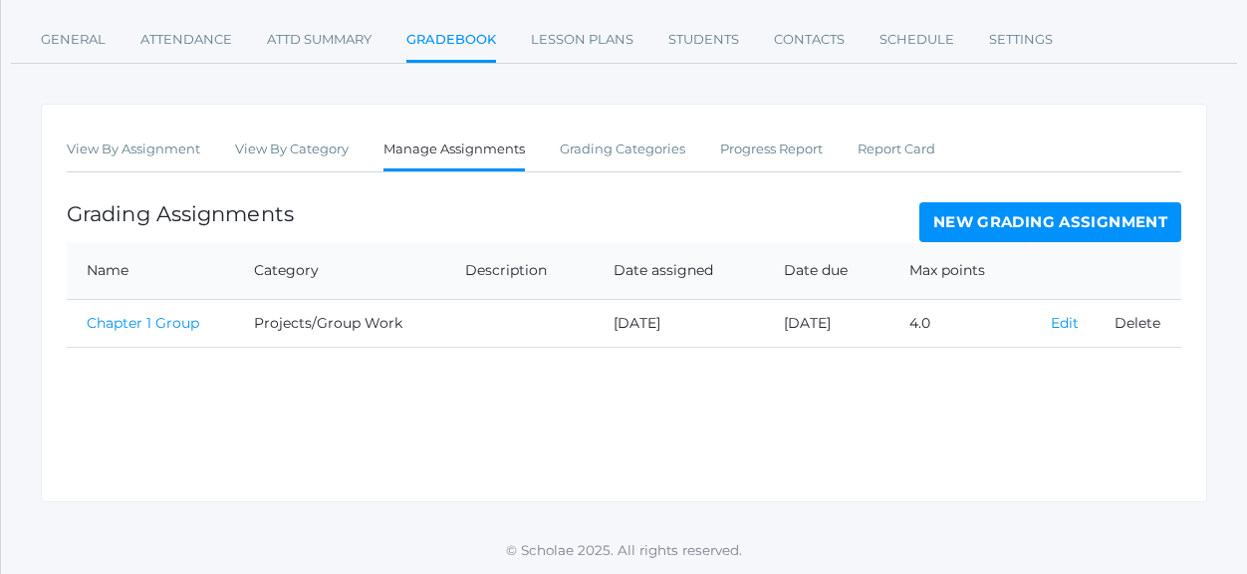
click at [1060, 326] on link "Edit" at bounding box center [1065, 323] width 28 height 18
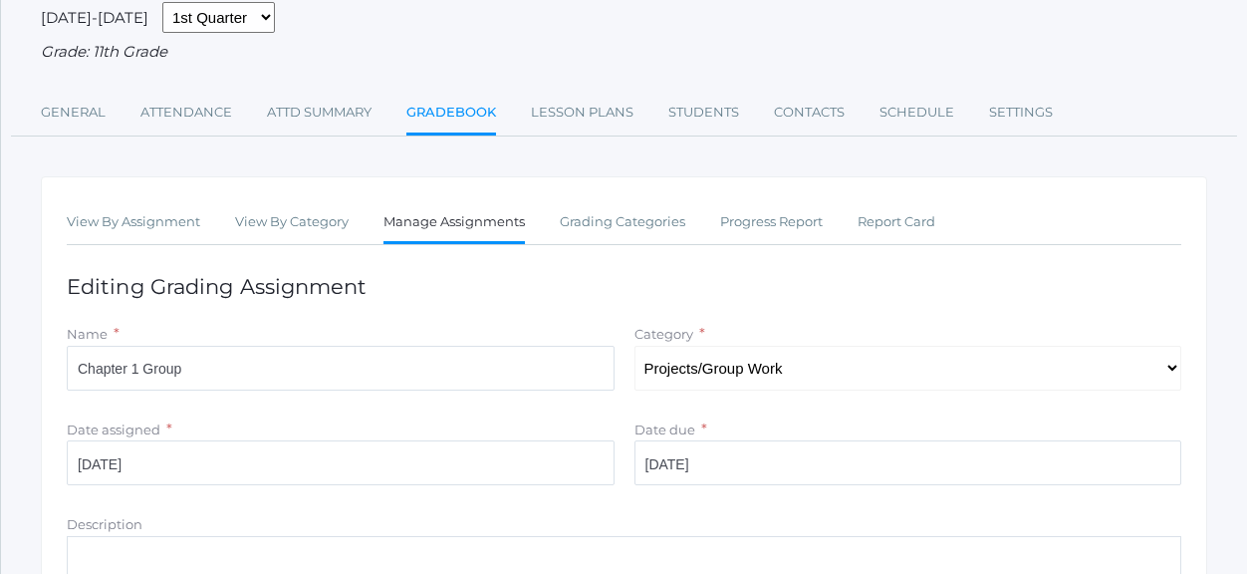
scroll to position [100, 0]
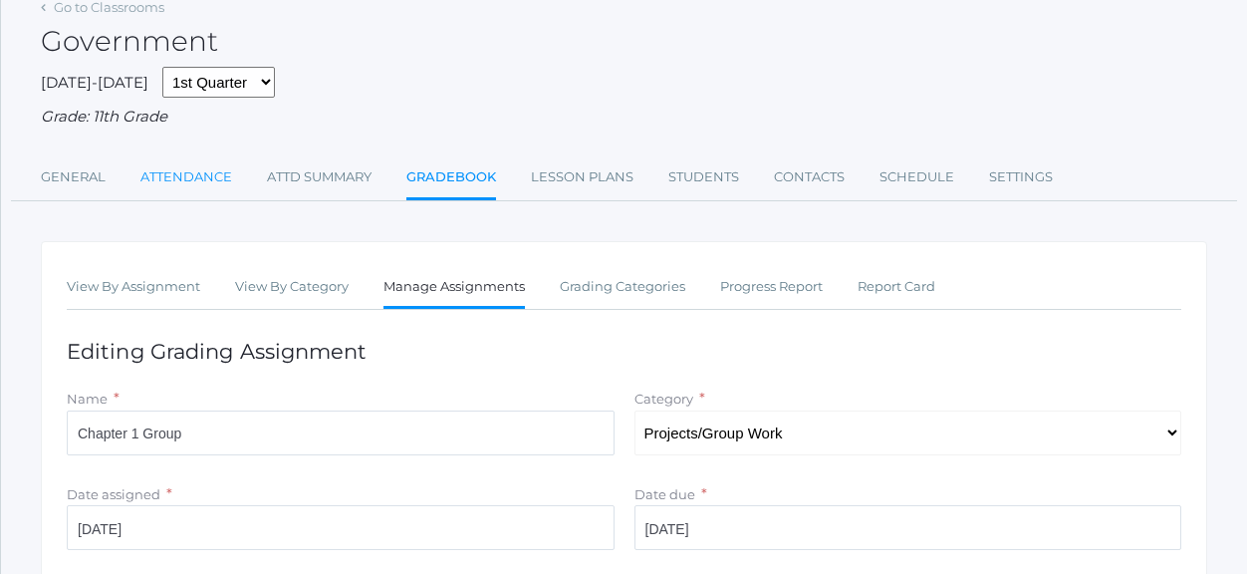
click at [181, 176] on link "Attendance" at bounding box center [186, 177] width 92 height 40
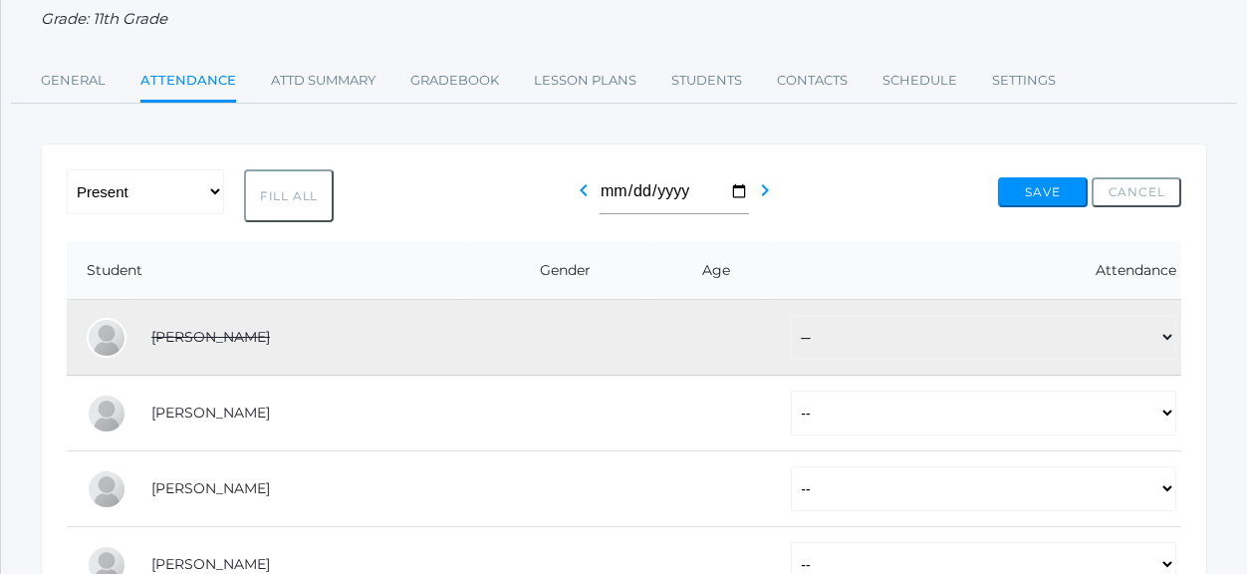
scroll to position [199, 0]
click at [209, 192] on select "-- Present Tardy Excused Tardy Unexcused Absent Excused Absent Unexcused" at bounding box center [145, 189] width 157 height 45
click at [418, 202] on div "-- Present Tardy Excused Tardy Unexcused Absent Excused Absent Unexcused Fill A…" at bounding box center [624, 193] width 1114 height 53
click at [1165, 338] on select "-- Present Tardy Excused Tardy Unexcused Absent Excused Absent Unexcused" at bounding box center [983, 335] width 385 height 45
click at [448, 193] on div "-- Present Tardy Excused Tardy Unexcused Absent Excused Absent Unexcused Fill A…" at bounding box center [624, 193] width 1114 height 53
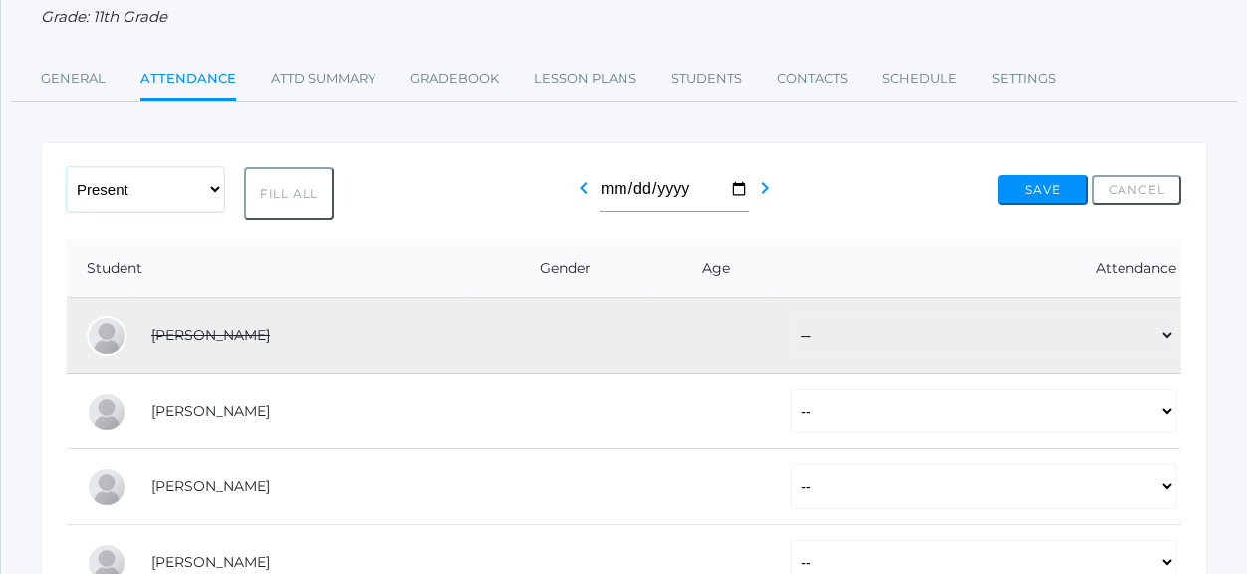
click at [209, 192] on select "-- Present Tardy Excused Tardy Unexcused Absent Excused Absent Unexcused" at bounding box center [145, 189] width 157 height 45
click at [67, 167] on select "-- Present Tardy Excused Tardy Unexcused Absent Excused Absent Unexcused" at bounding box center [145, 189] width 157 height 45
click at [286, 182] on button "Fill All" at bounding box center [289, 193] width 90 height 53
select select "P"
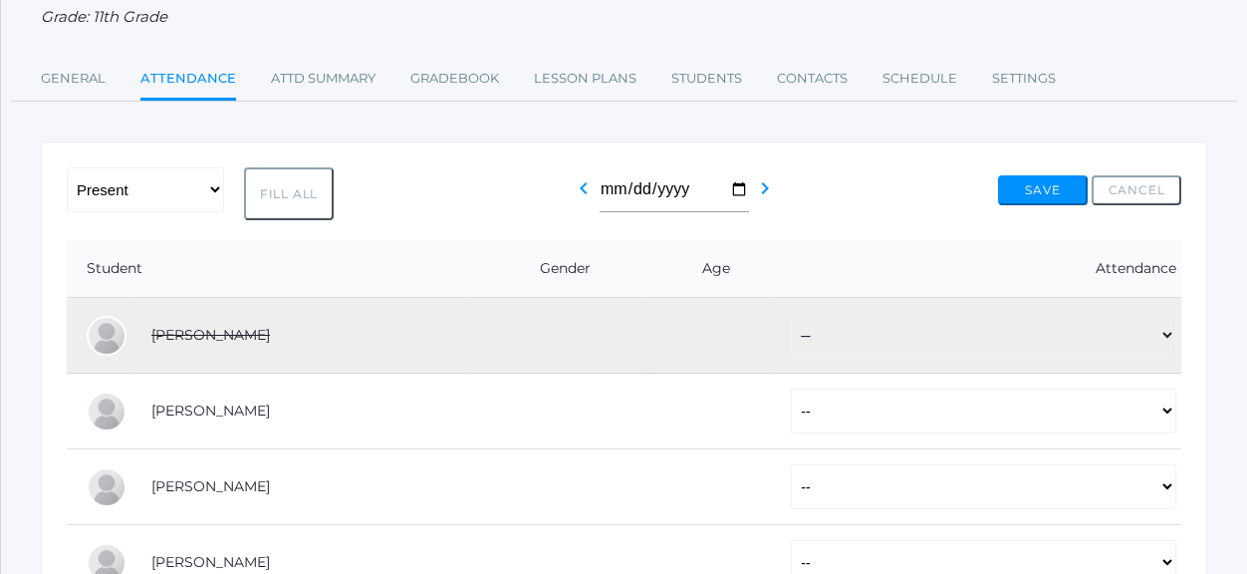
select select "P"
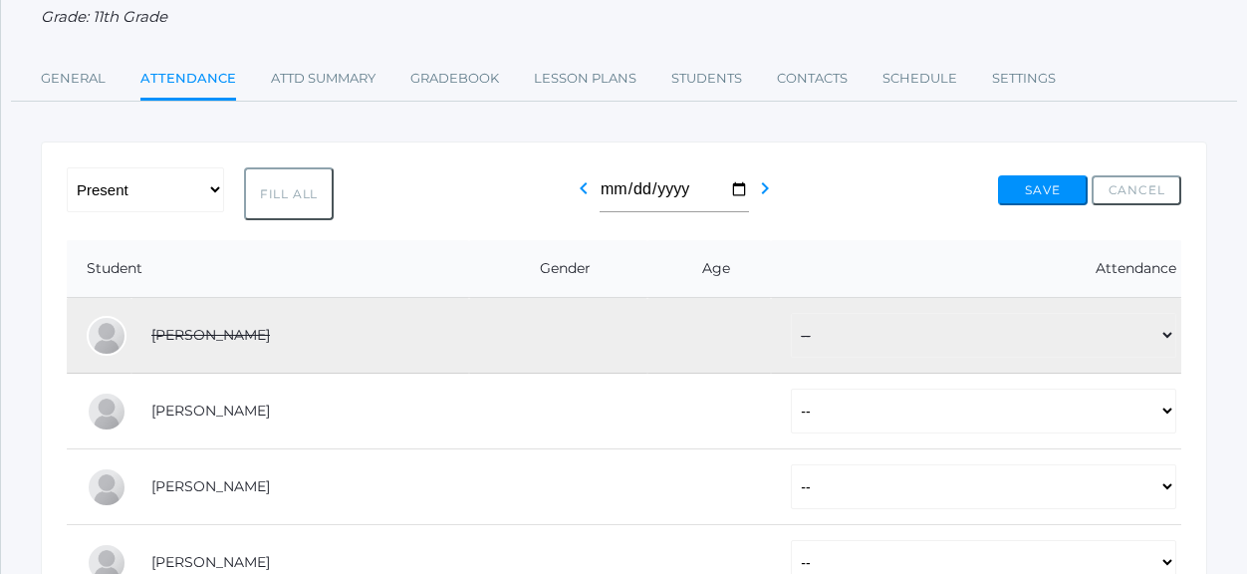
select select "P"
click at [1036, 182] on button "Save" at bounding box center [1043, 190] width 90 height 30
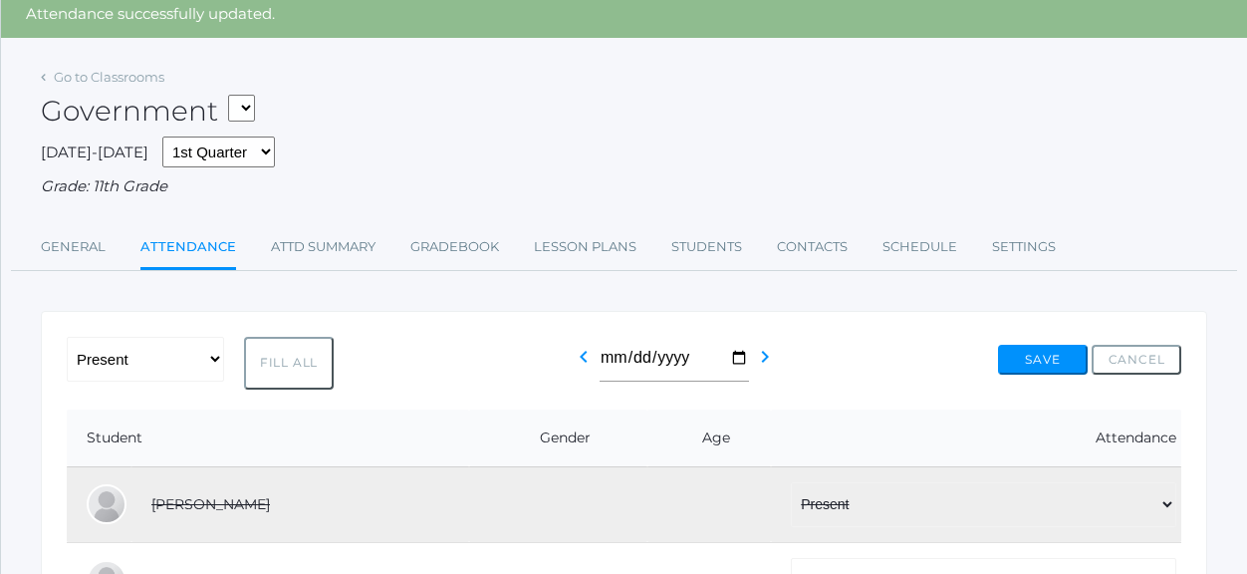
scroll to position [199, 0]
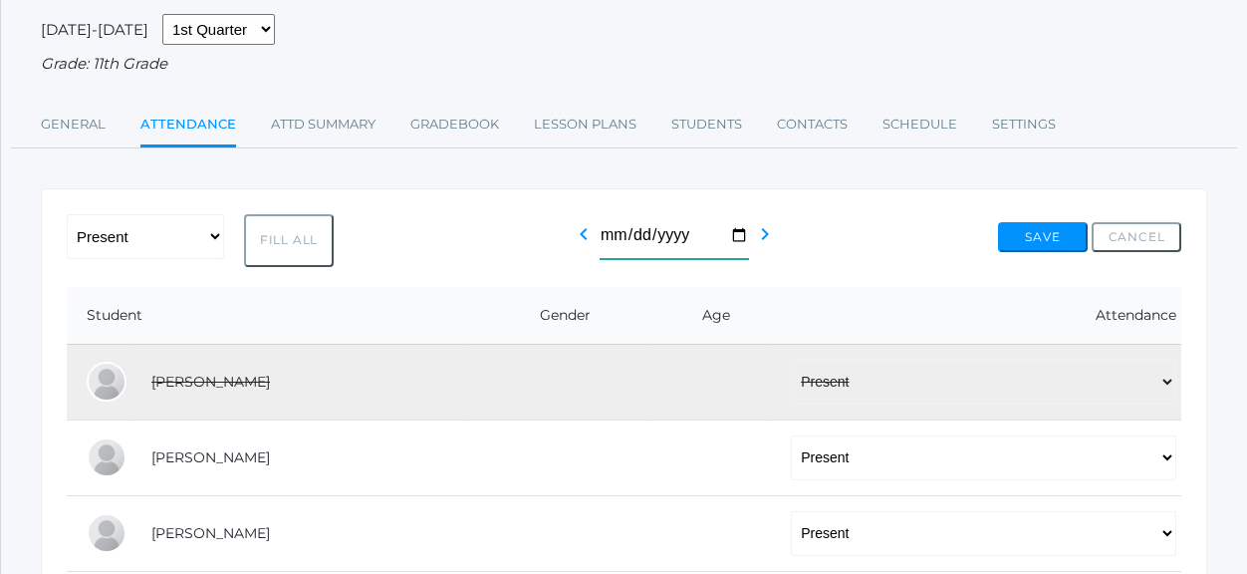
click at [736, 229] on input "2025-09-05" at bounding box center [673, 236] width 149 height 45
type input "[DATE]"
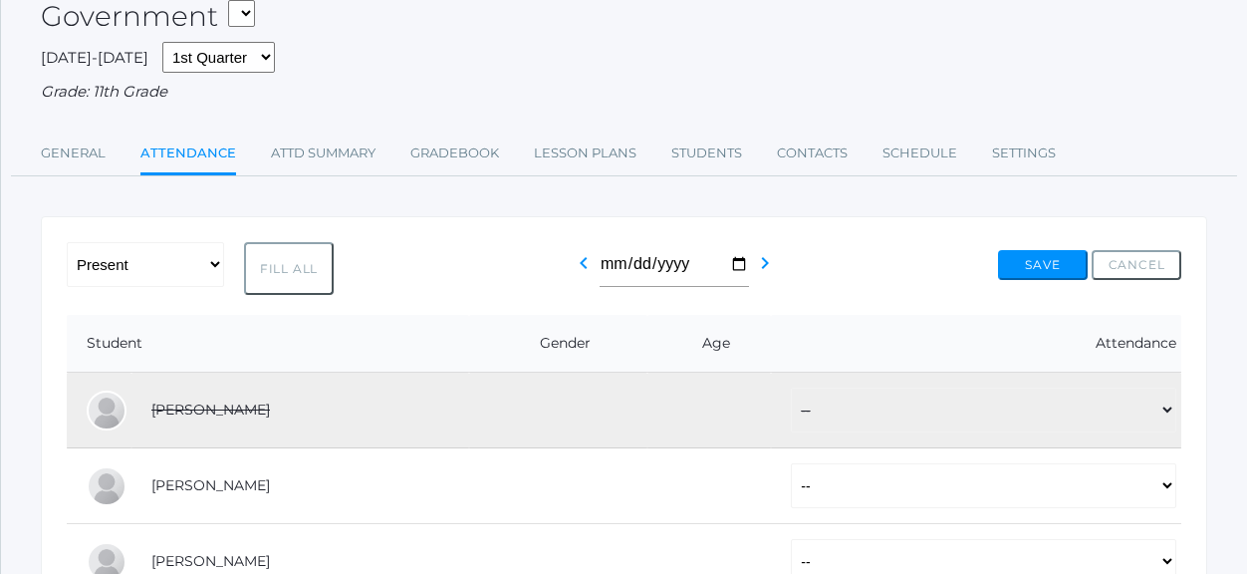
scroll to position [199, 0]
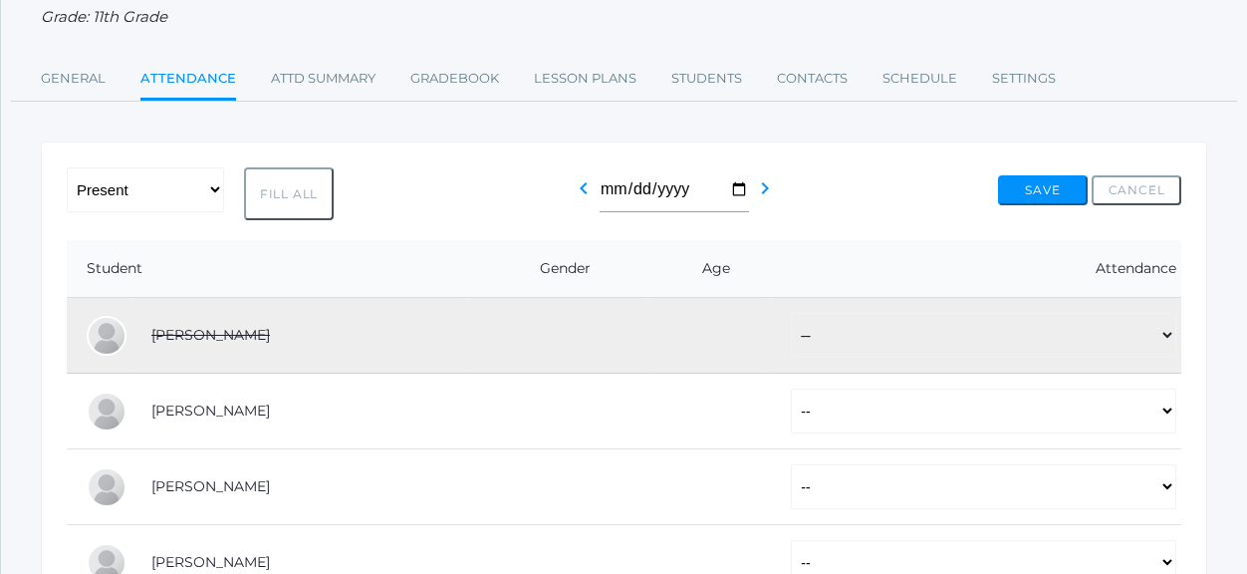
click at [306, 195] on button "Fill All" at bounding box center [289, 193] width 90 height 53
select select "P"
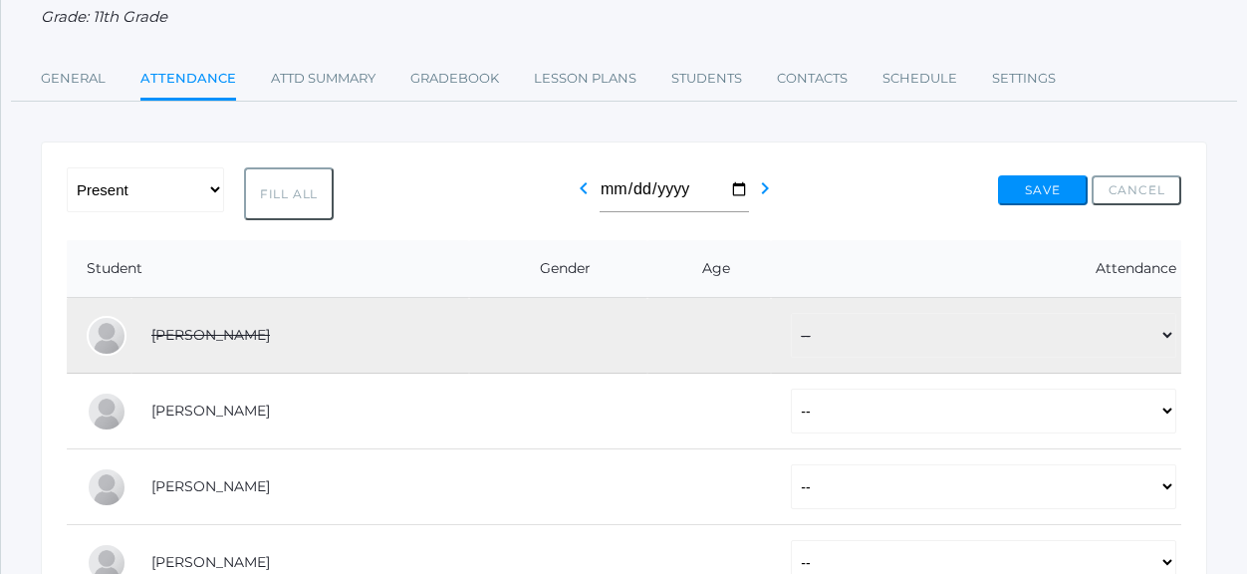
select select "P"
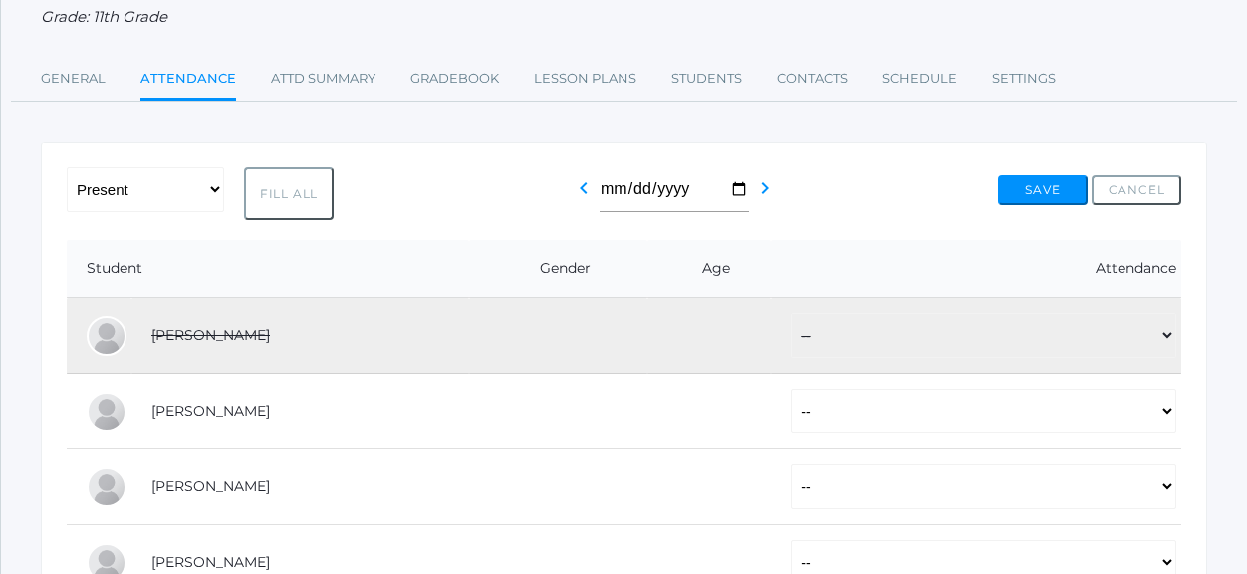
select select "P"
click at [1023, 196] on button "Save" at bounding box center [1043, 190] width 90 height 30
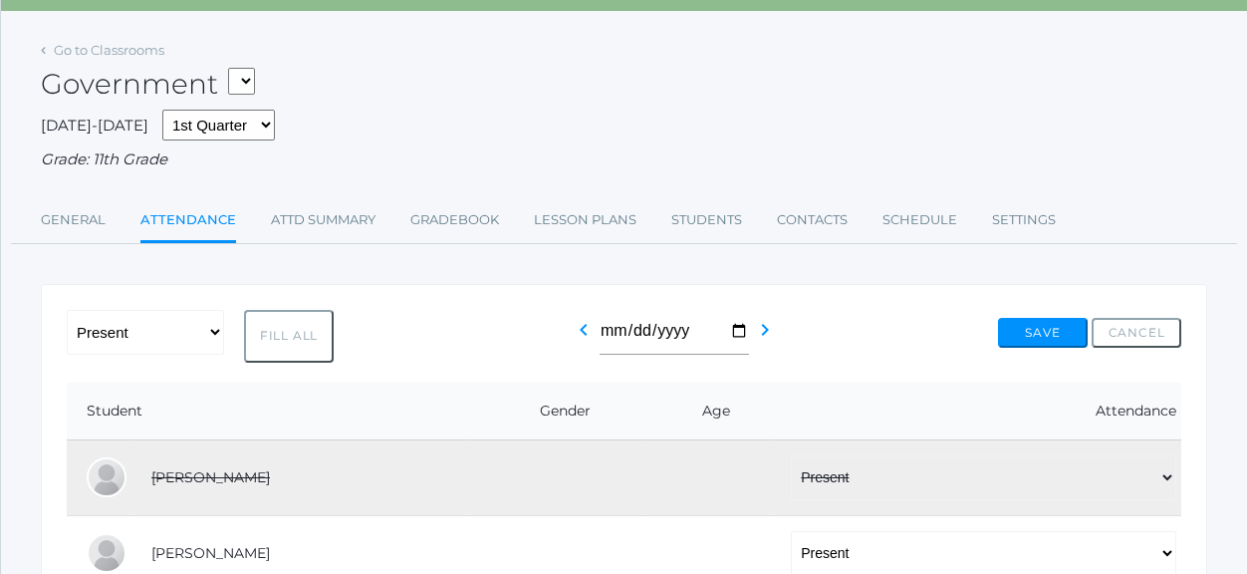
scroll to position [199, 0]
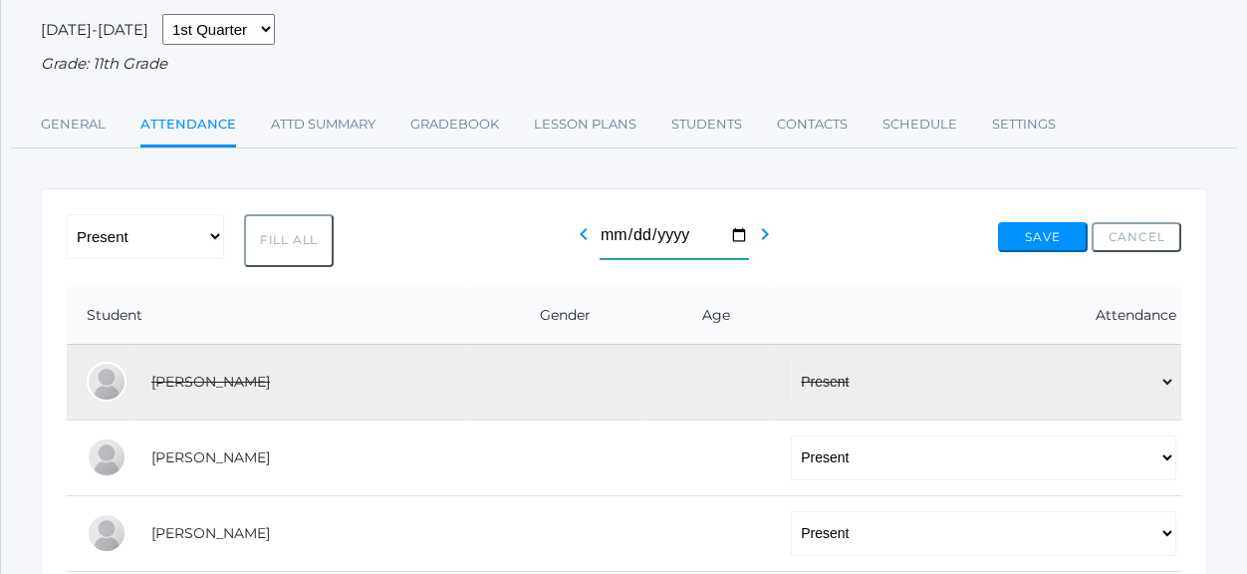
click at [730, 239] on input "2025-09-04" at bounding box center [673, 236] width 149 height 45
type input "2025-09-03"
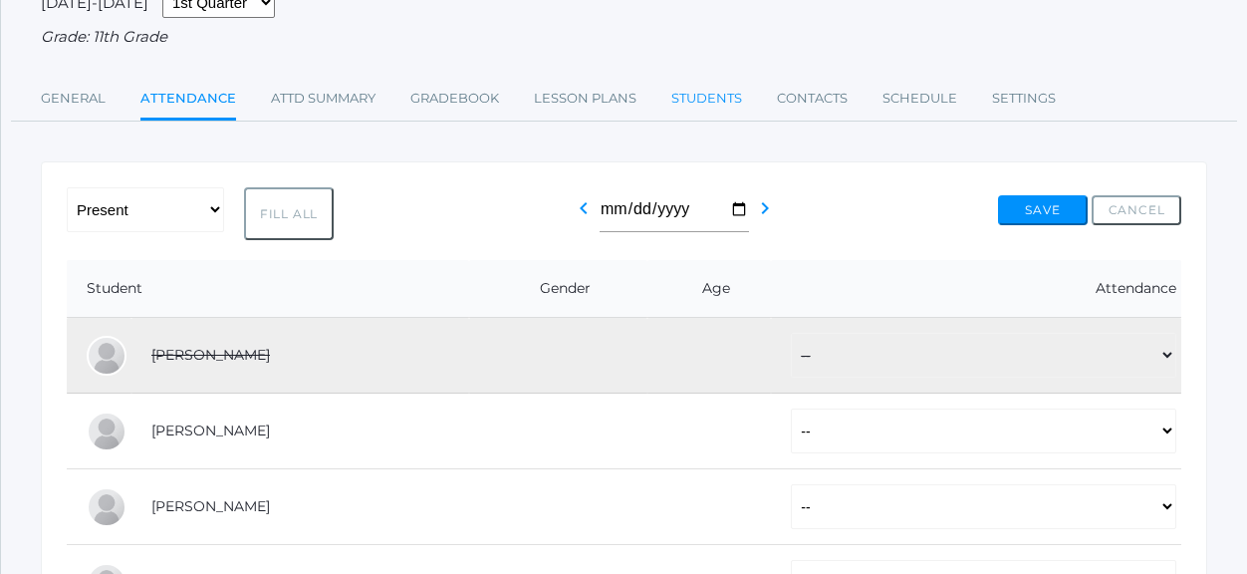
scroll to position [199, 0]
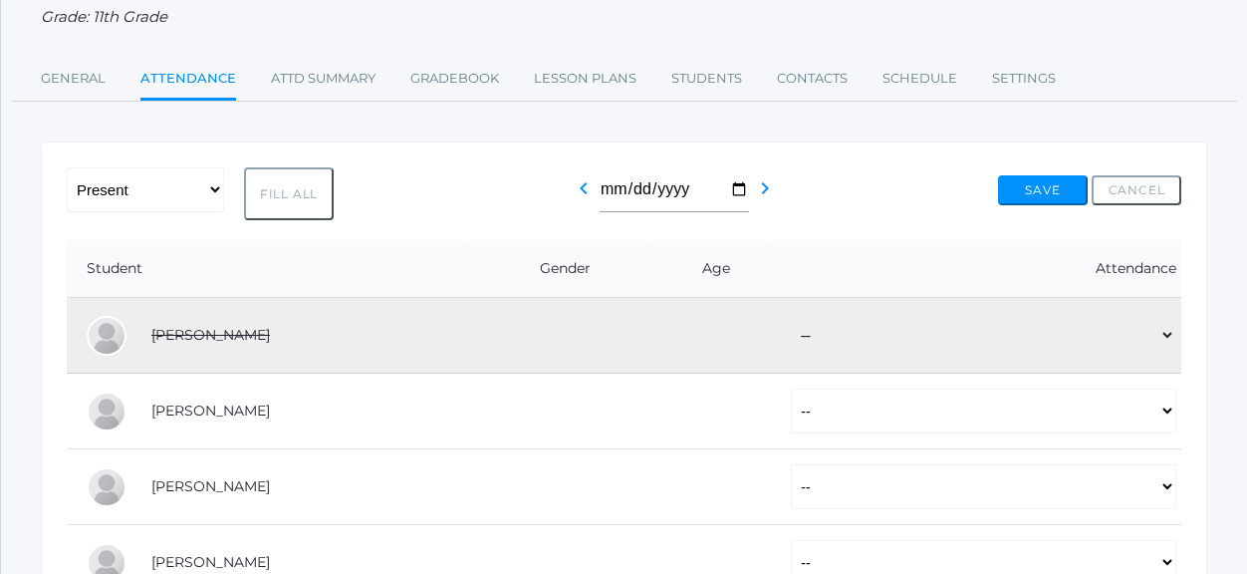
click at [279, 200] on button "Fill All" at bounding box center [289, 193] width 90 height 53
select select "P"
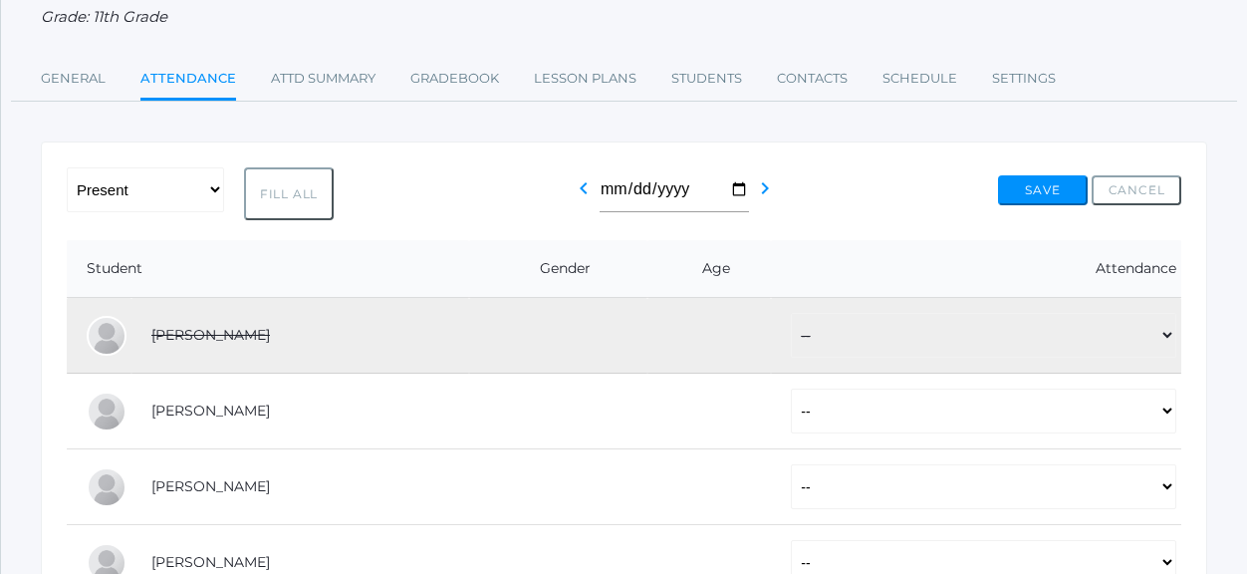
select select "P"
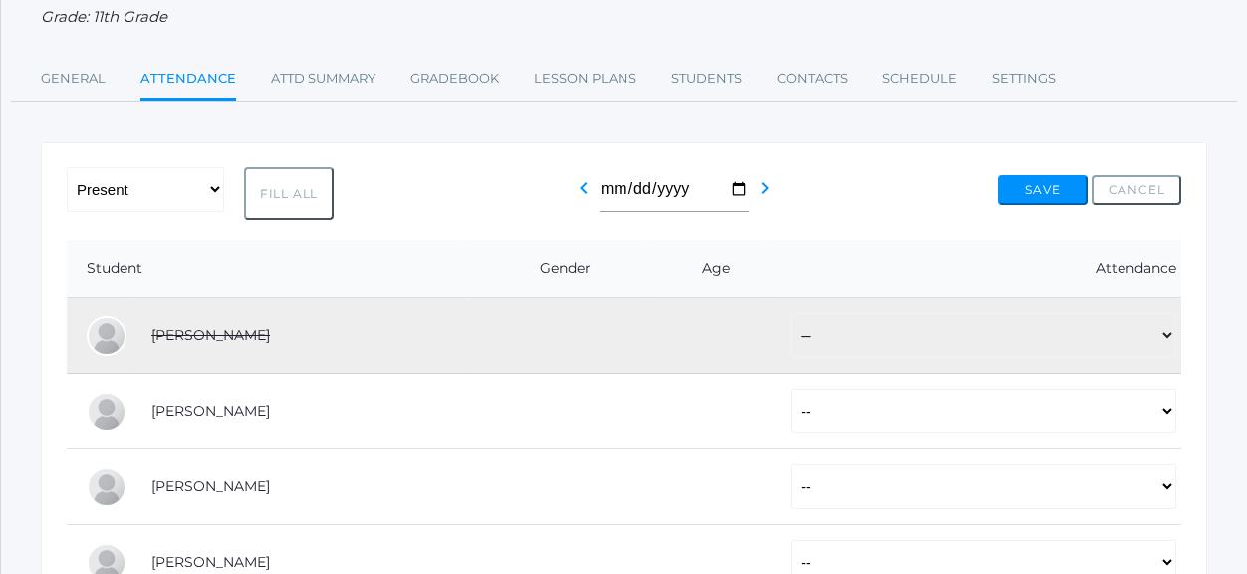
select select "P"
click at [1005, 188] on button "Save" at bounding box center [1043, 190] width 90 height 30
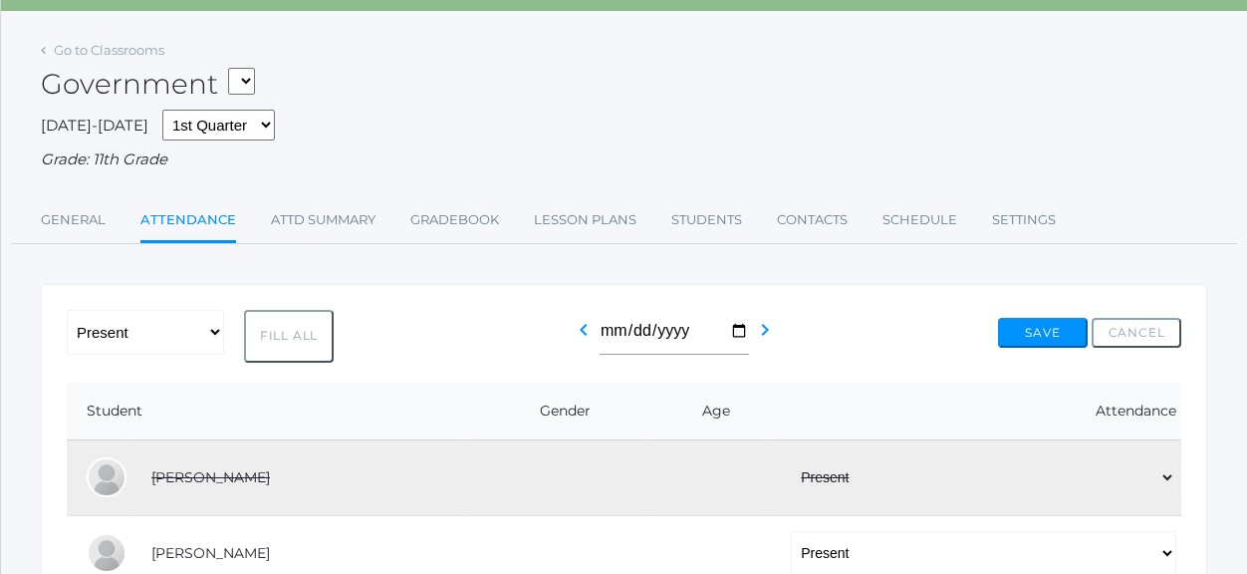
scroll to position [299, 0]
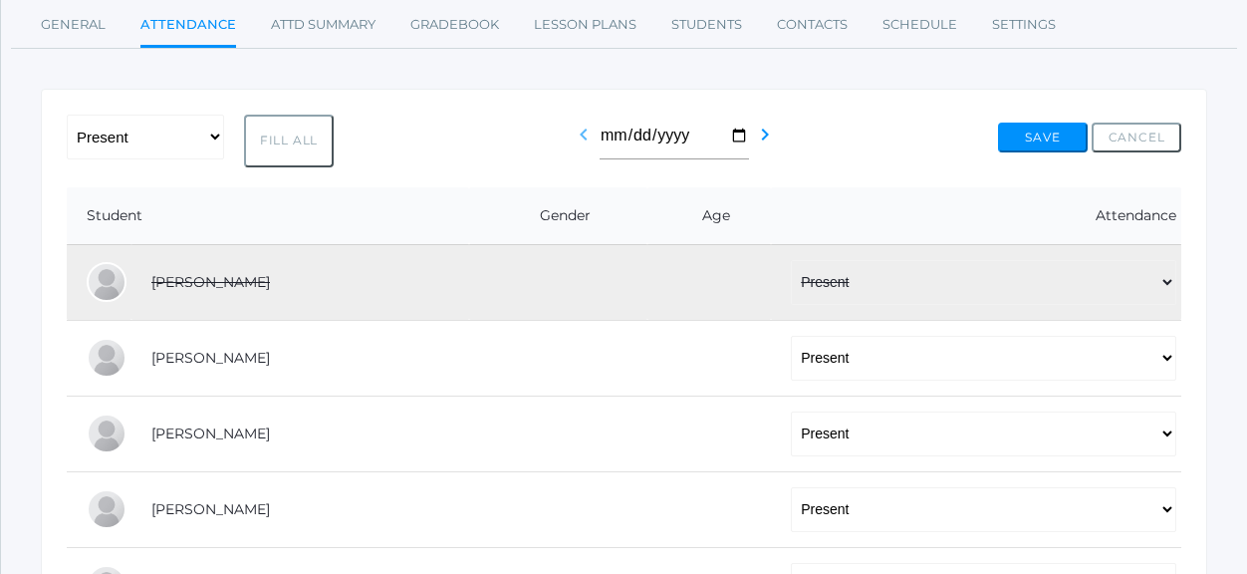
click at [572, 138] on icon "chevron_left" at bounding box center [584, 134] width 24 height 24
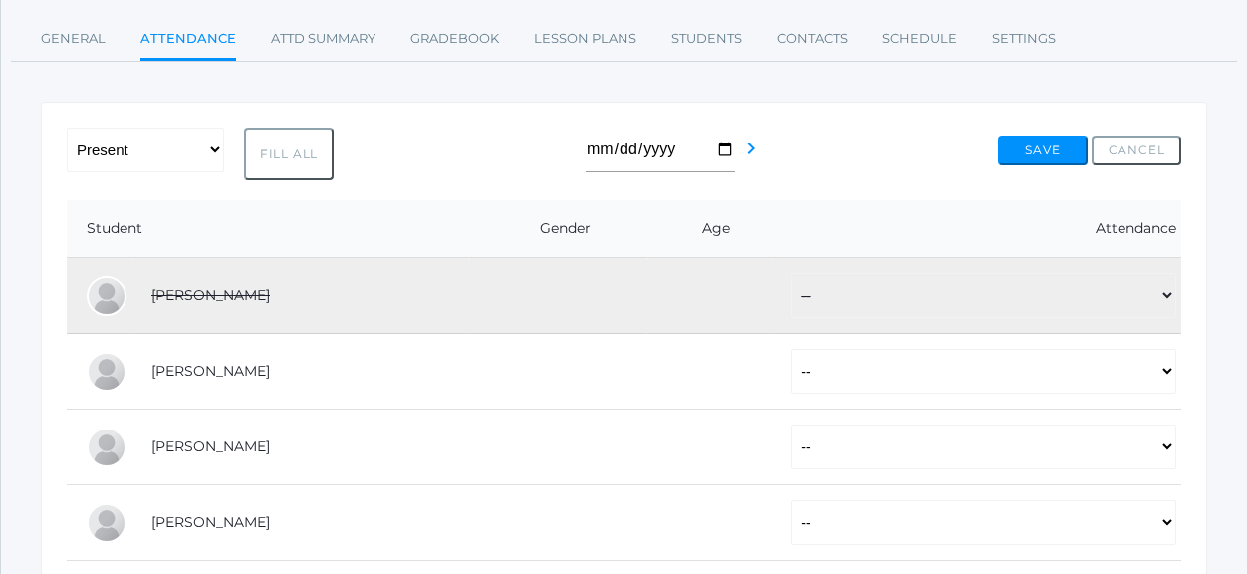
scroll to position [299, 0]
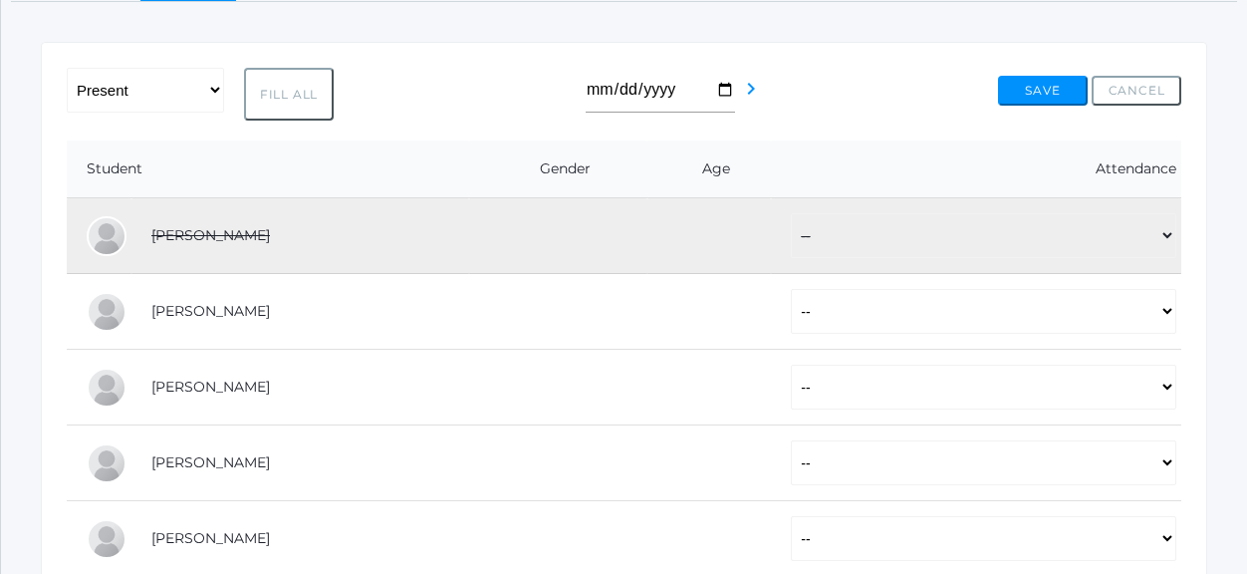
click at [285, 87] on button "Fill All" at bounding box center [289, 94] width 90 height 53
select select "P"
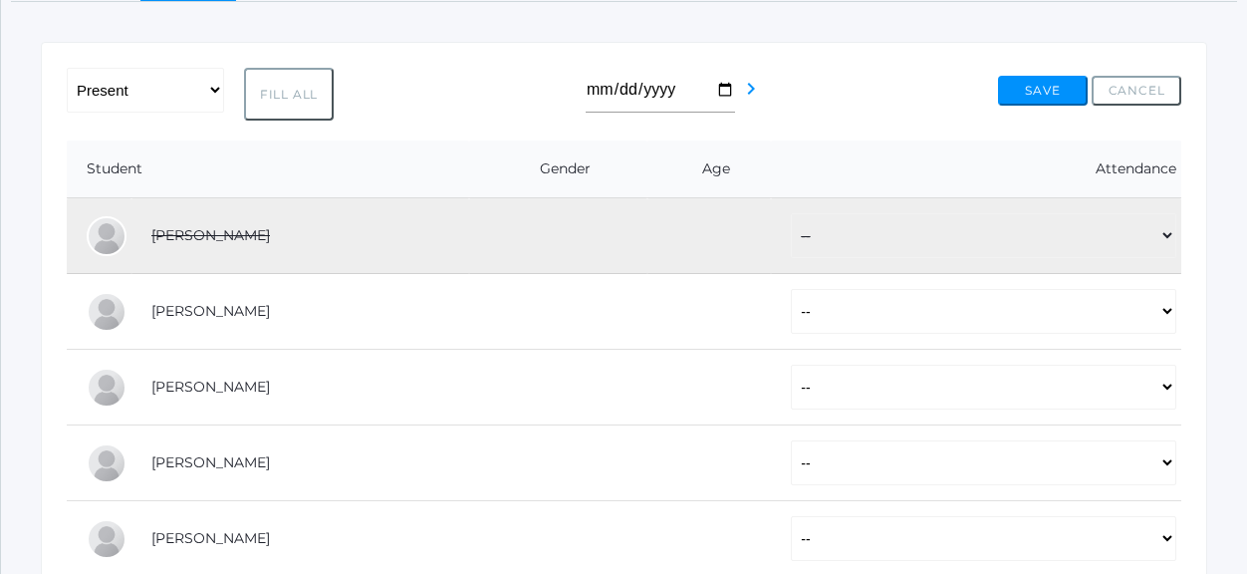
select select "P"
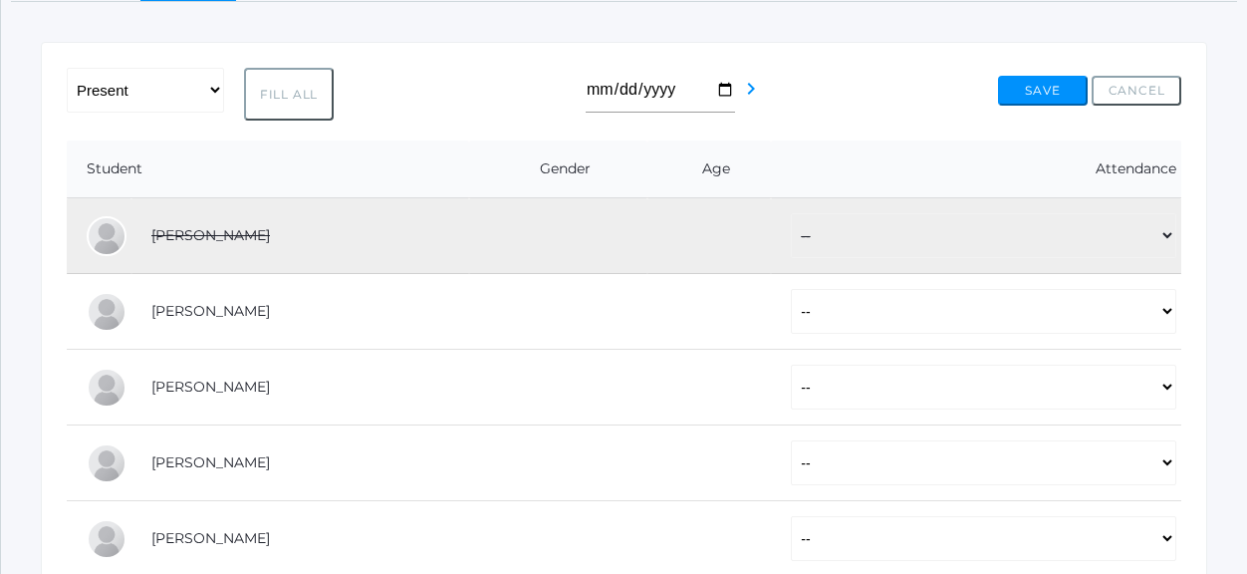
select select "P"
click at [1168, 310] on select "-- Present Tardy Excused Tardy Unexcused Absent Excused Absent Unexcused" at bounding box center [983, 311] width 385 height 45
select select "AE"
click at [791, 289] on select "-- Present Tardy Excused Tardy Unexcused Absent Excused Absent Unexcused" at bounding box center [983, 311] width 385 height 45
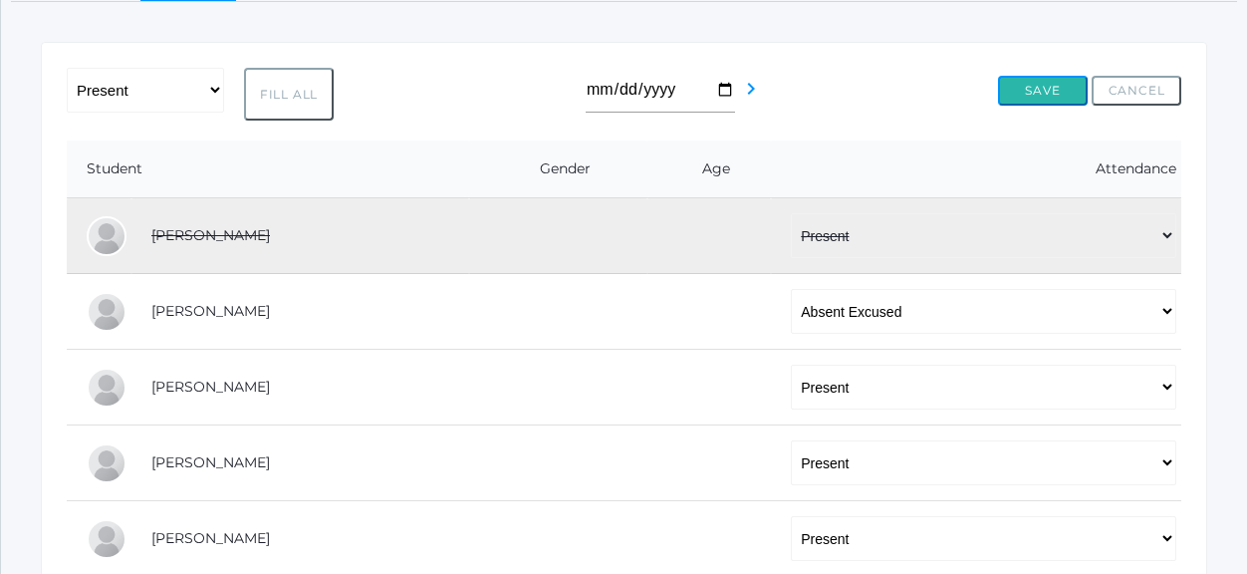
click at [1047, 95] on button "Save" at bounding box center [1043, 91] width 90 height 30
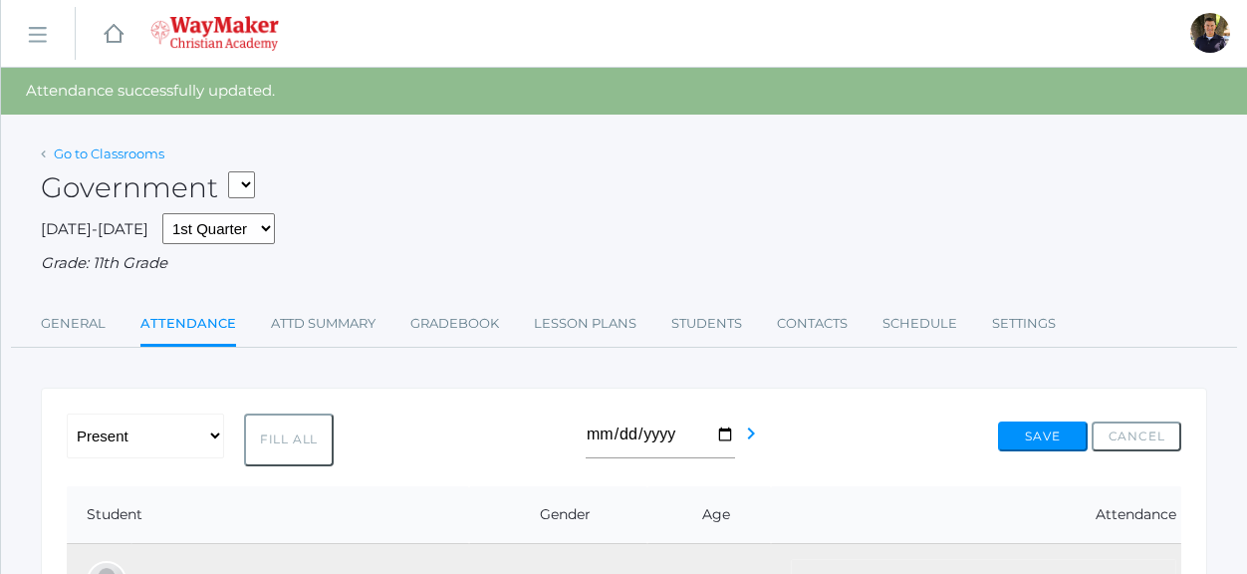
click at [63, 154] on link "Go to Classrooms" at bounding box center [109, 153] width 111 height 16
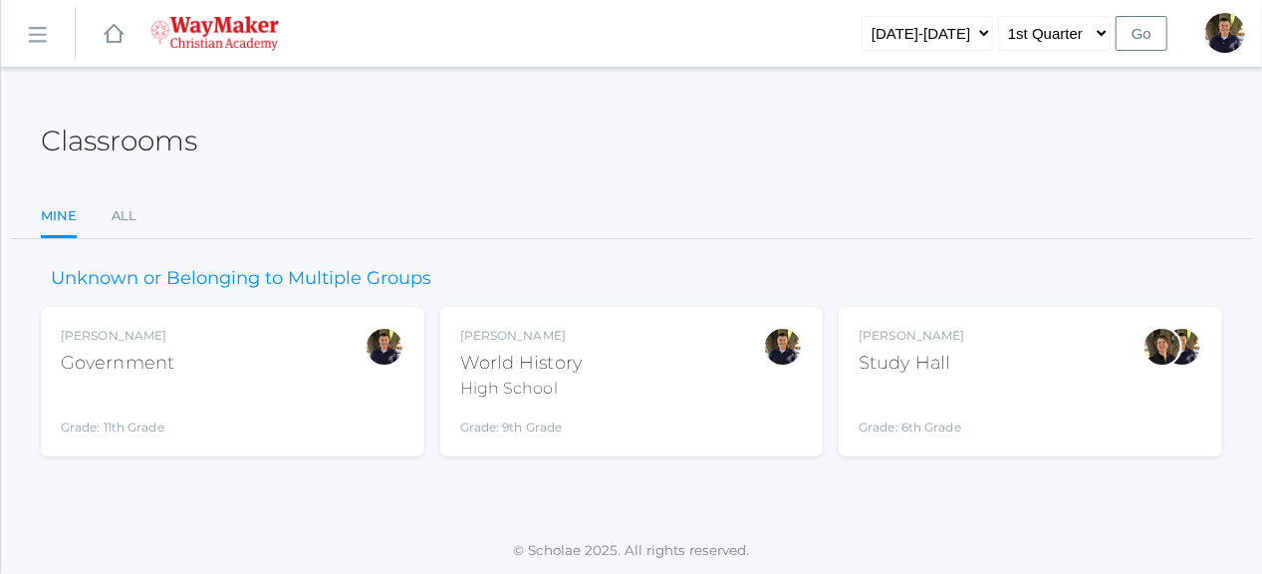
click at [525, 391] on div "High School" at bounding box center [520, 388] width 121 height 24
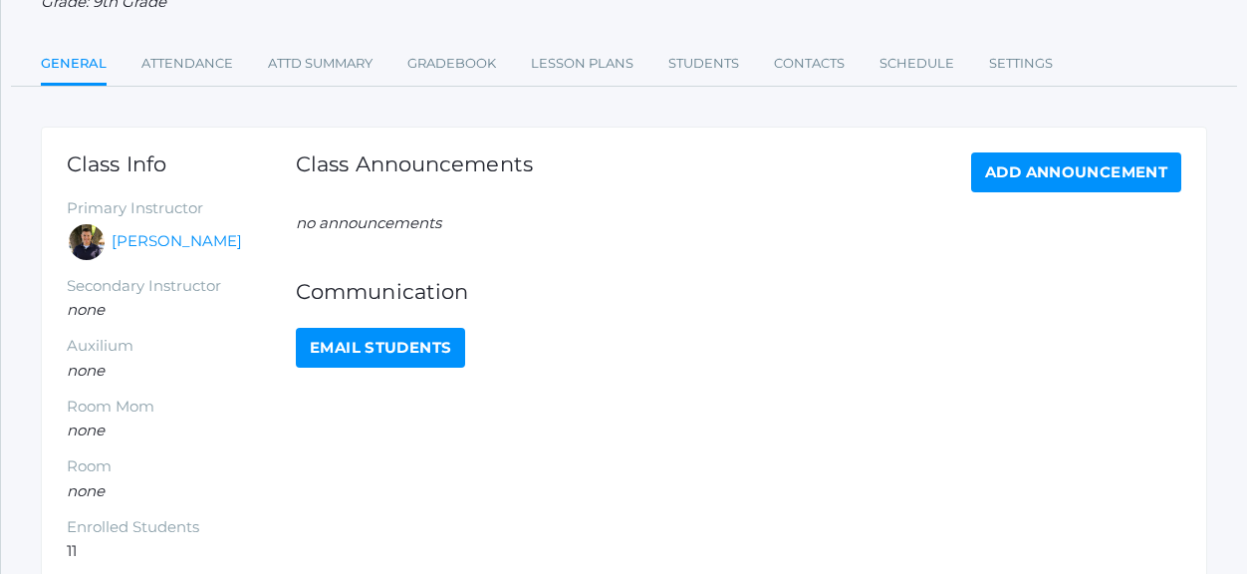
scroll to position [121, 0]
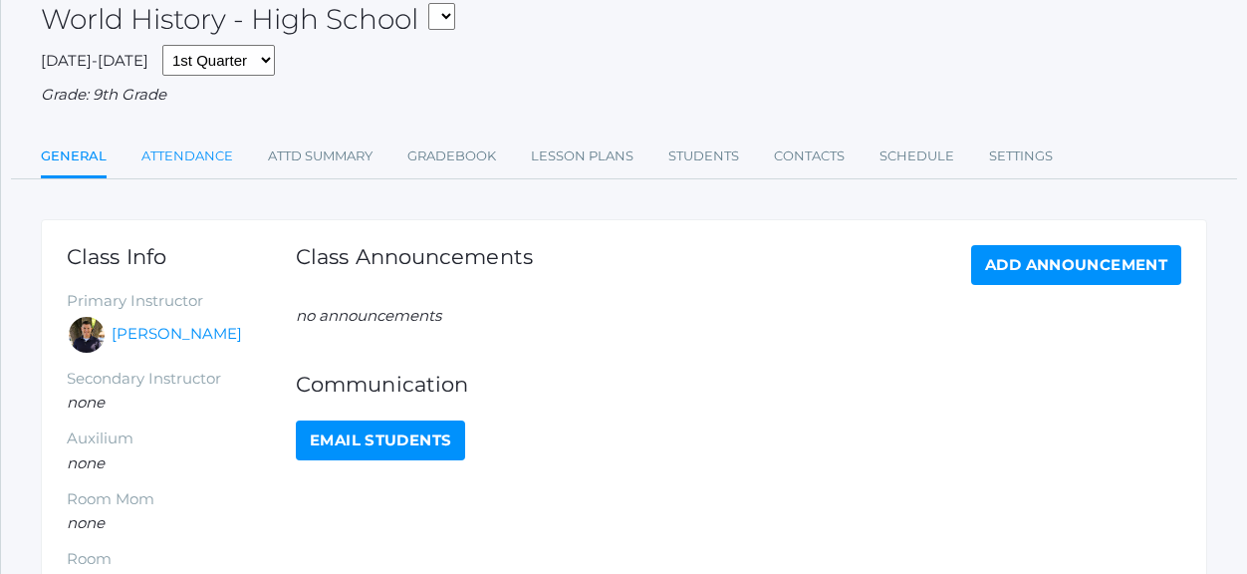
click at [182, 164] on link "Attendance" at bounding box center [187, 156] width 92 height 40
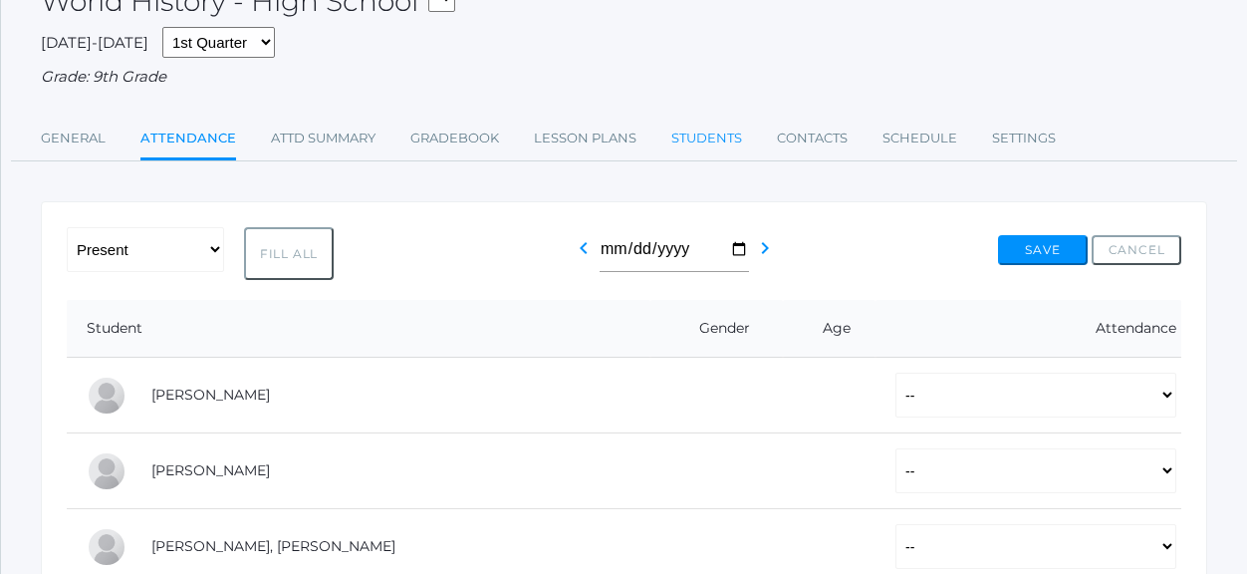
scroll to position [299, 0]
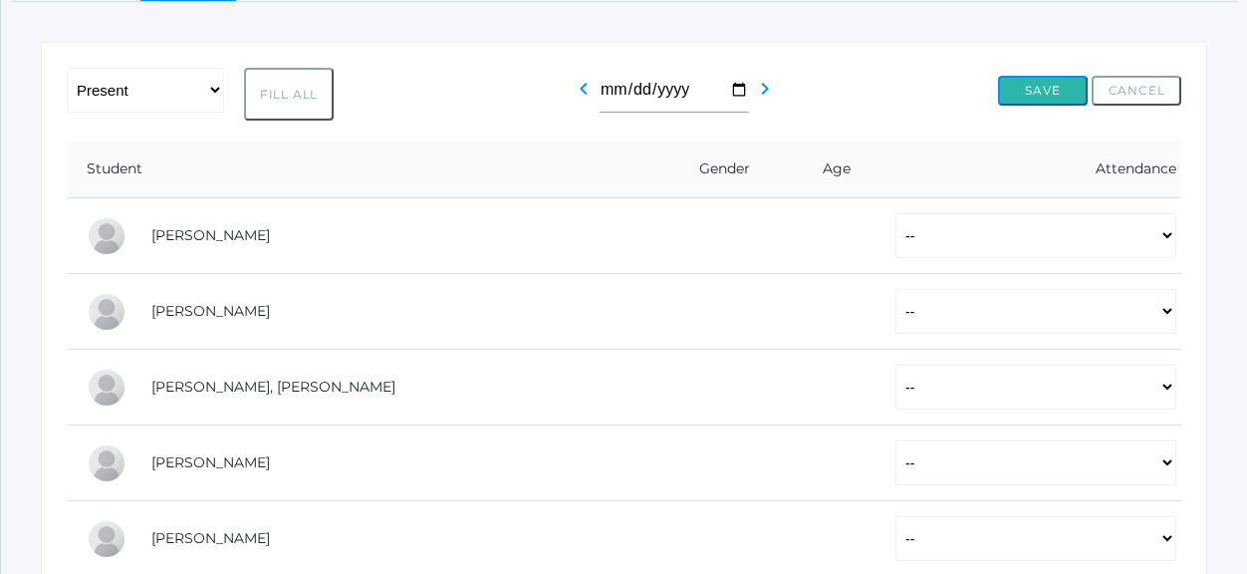
click at [1028, 93] on button "Save" at bounding box center [1043, 91] width 90 height 30
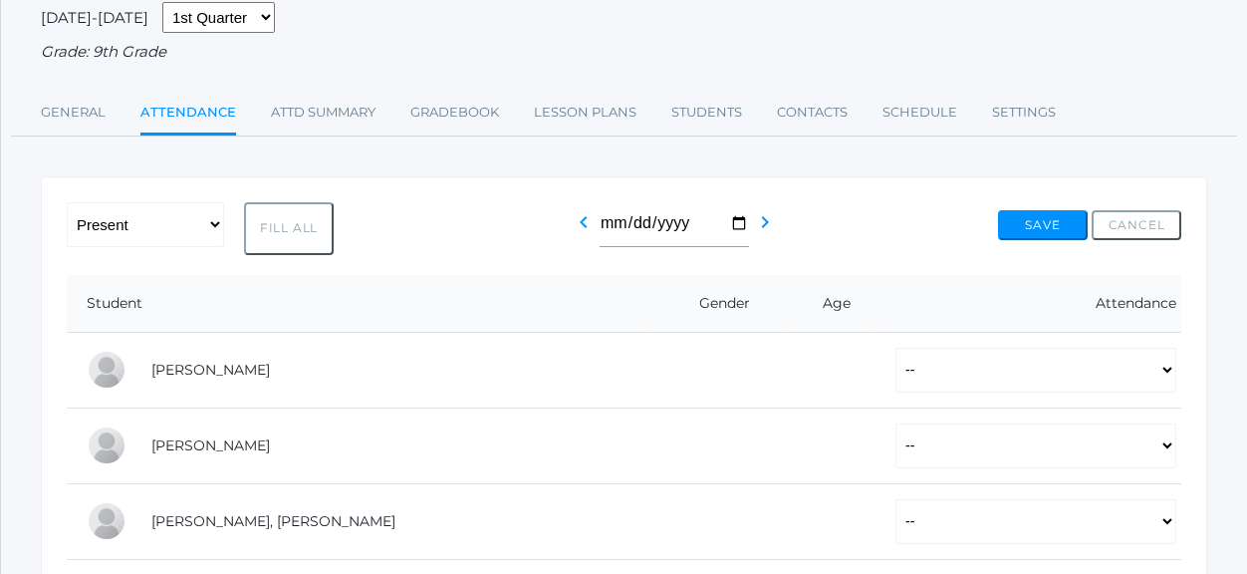
scroll to position [299, 0]
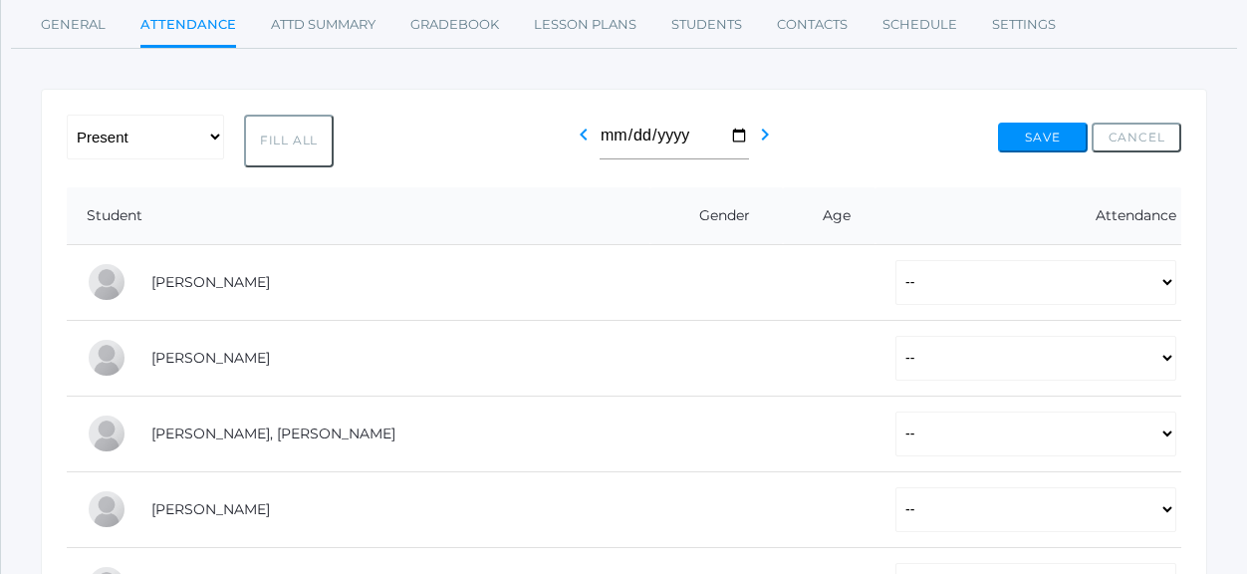
click at [302, 148] on button "Fill All" at bounding box center [289, 141] width 90 height 53
select select "P"
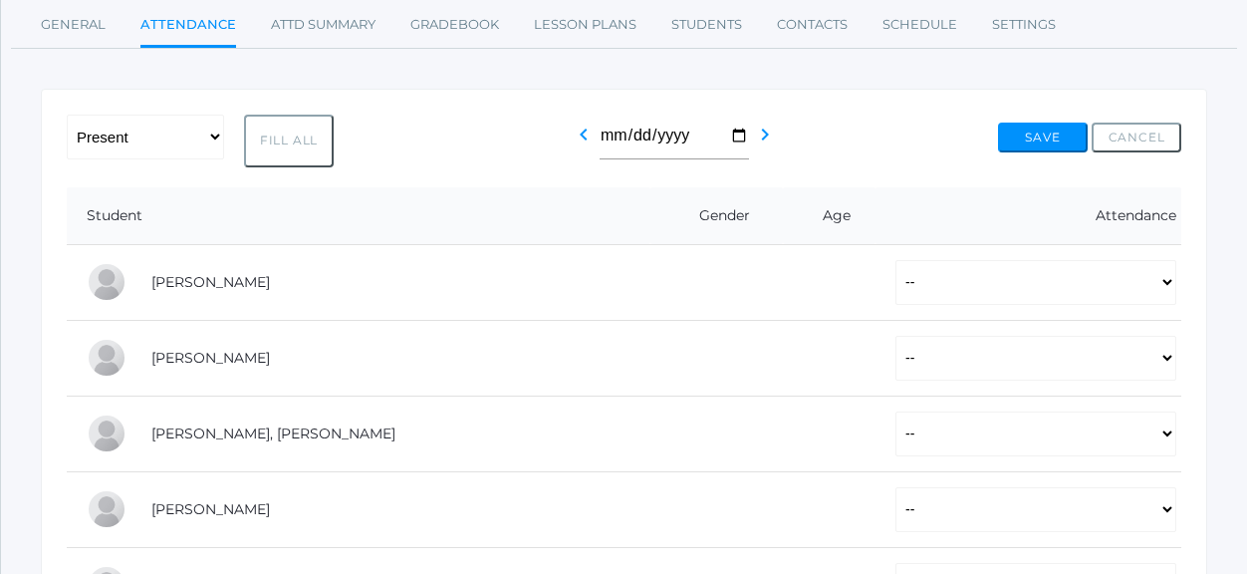
select select "P"
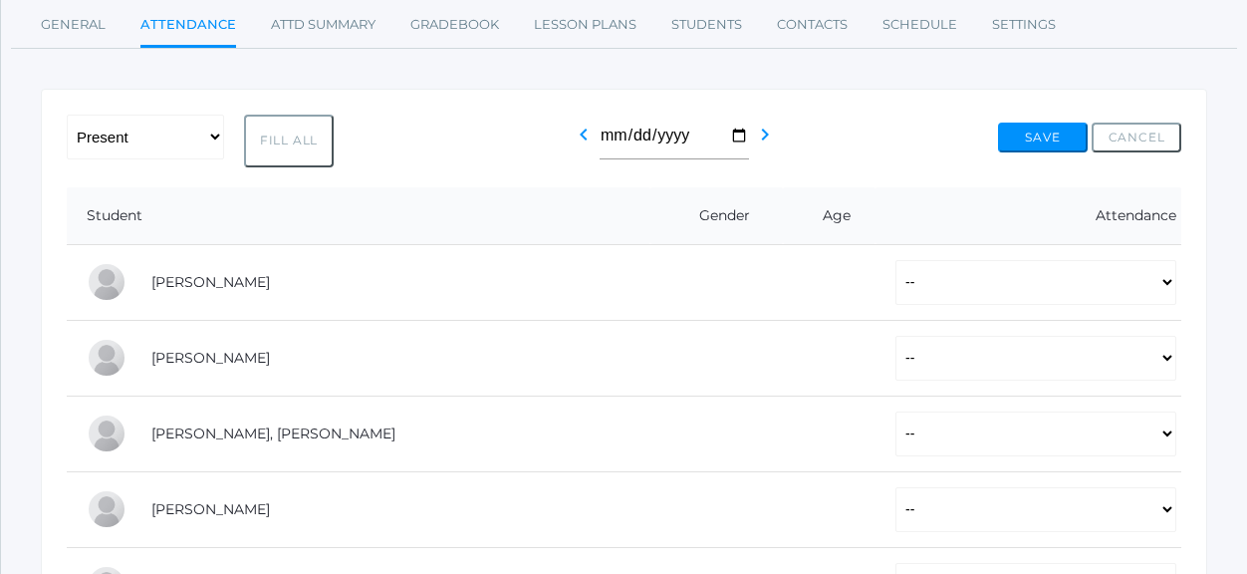
select select "P"
click at [1027, 132] on button "Save" at bounding box center [1043, 137] width 90 height 30
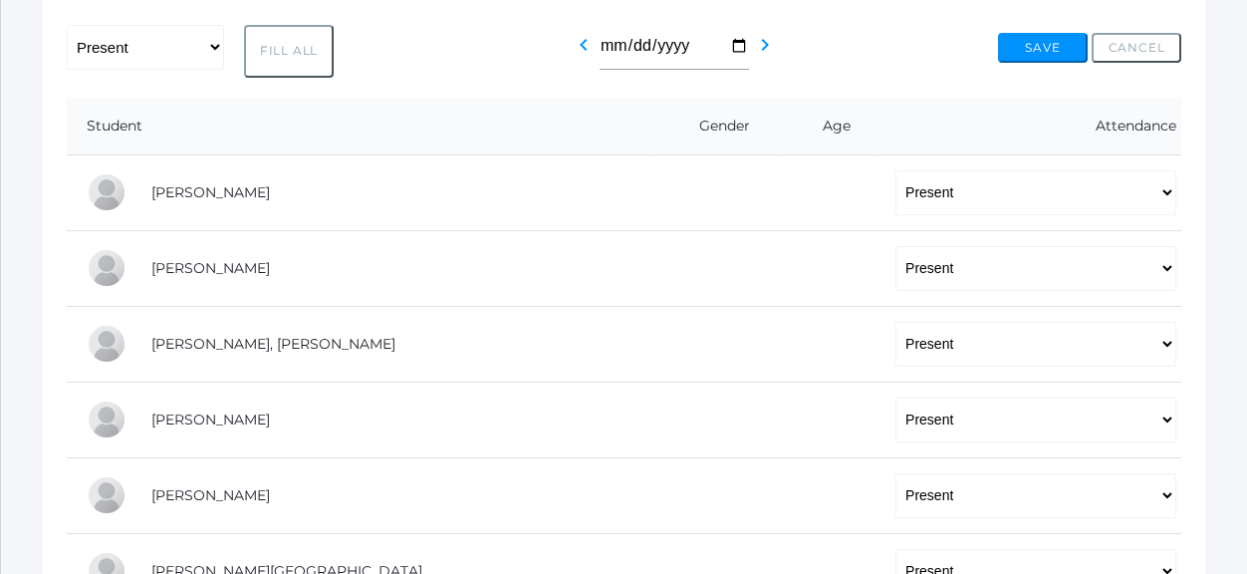
scroll to position [398, 0]
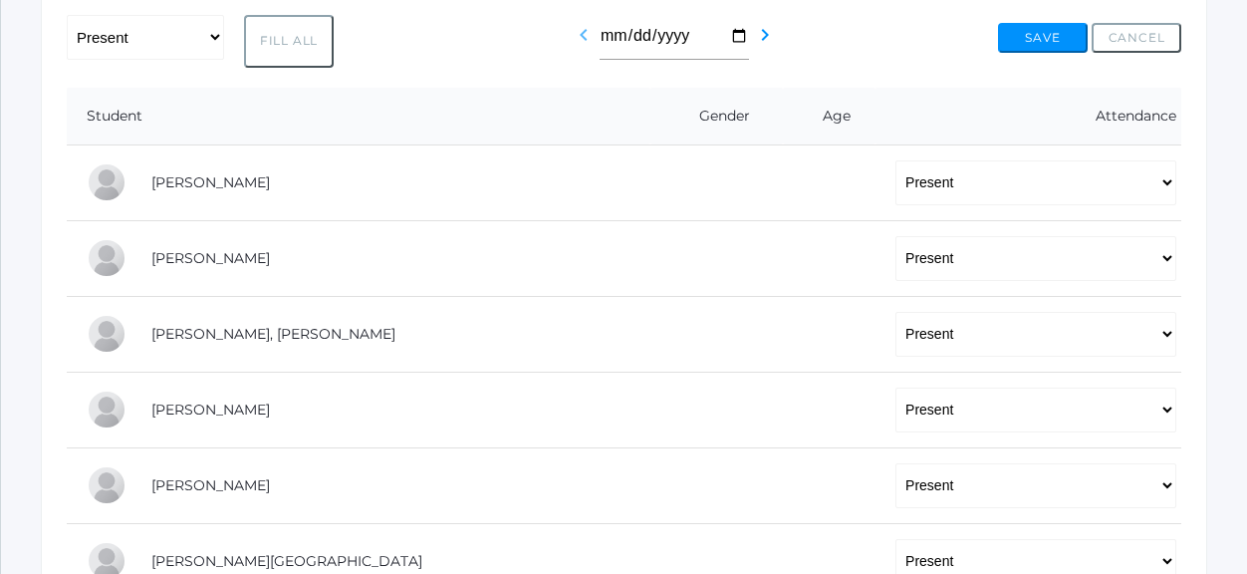
click at [573, 35] on icon "chevron_left" at bounding box center [584, 35] width 24 height 24
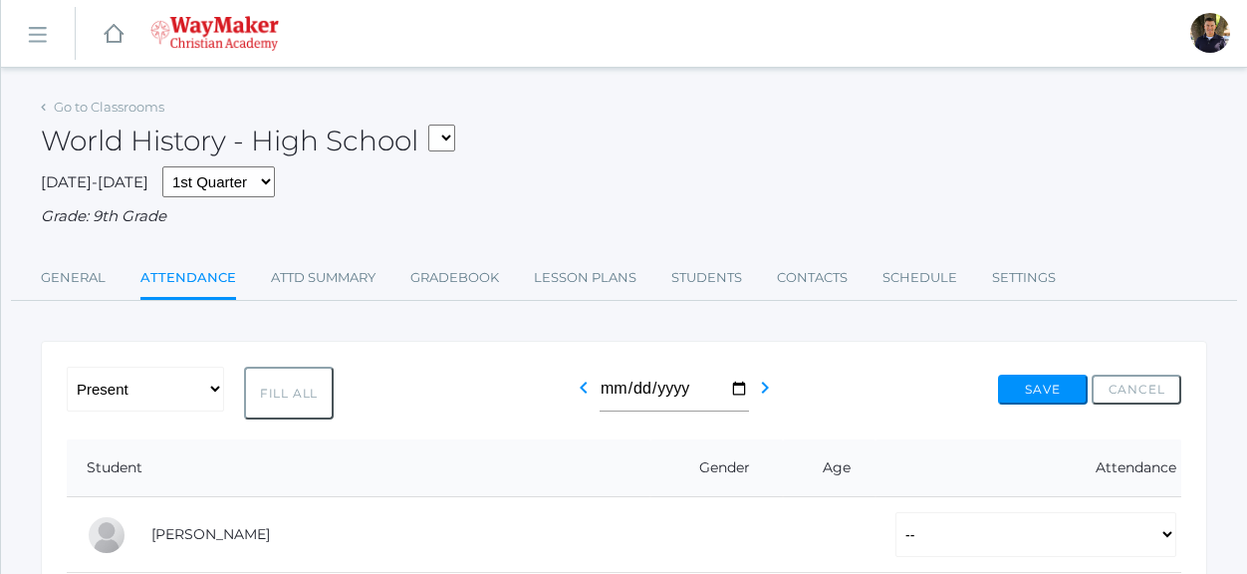
click at [274, 391] on button "Fill All" at bounding box center [289, 392] width 90 height 53
select select "P"
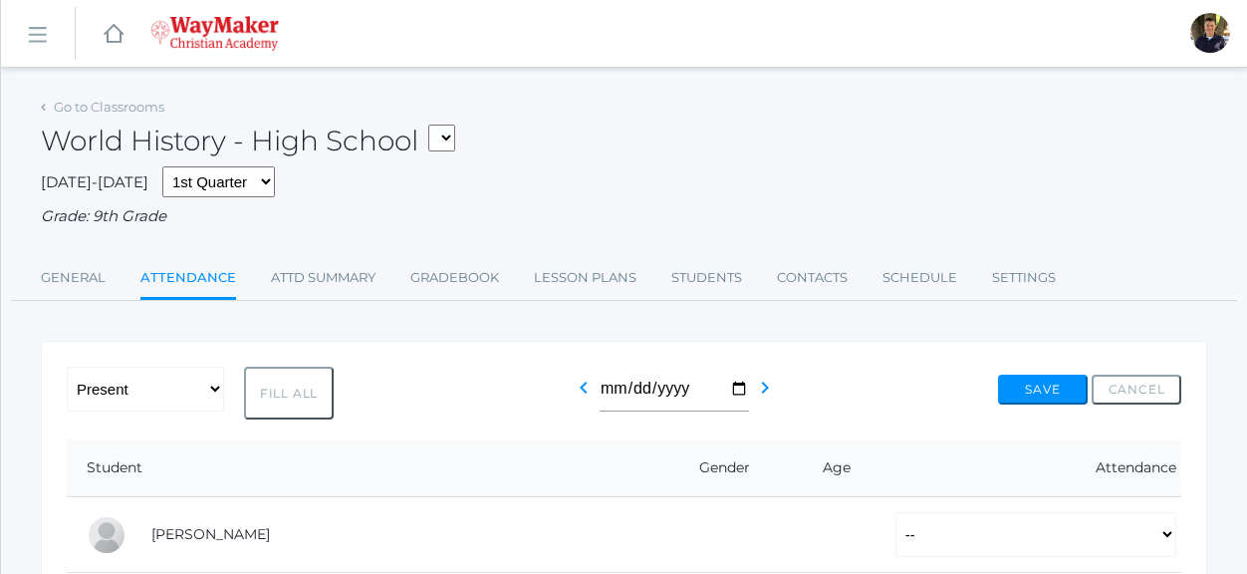
select select "P"
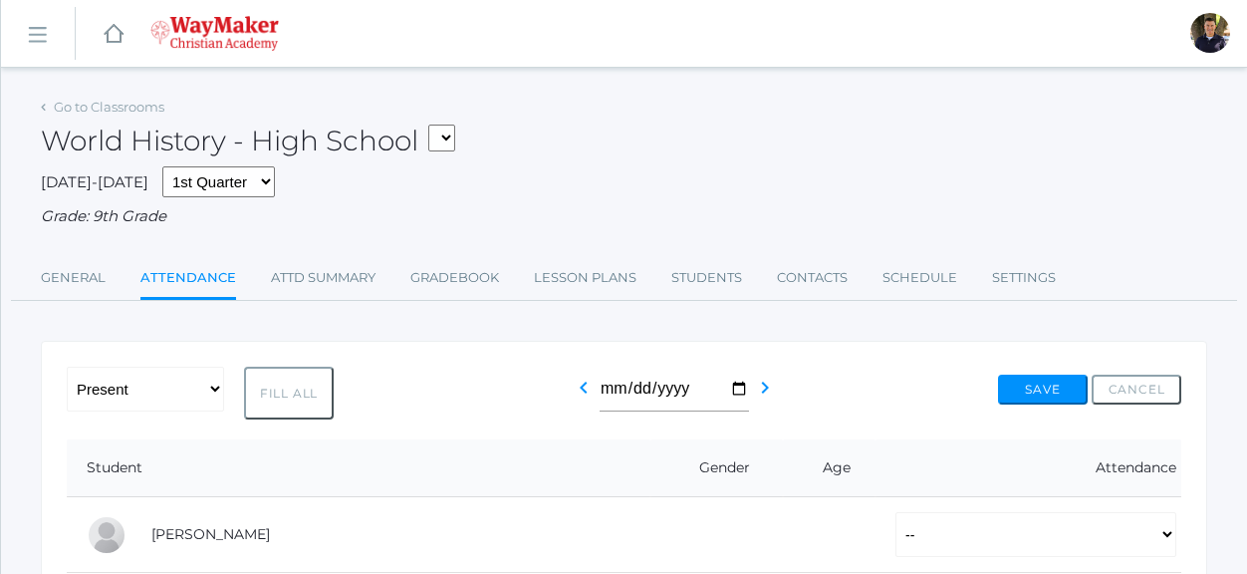
select select "P"
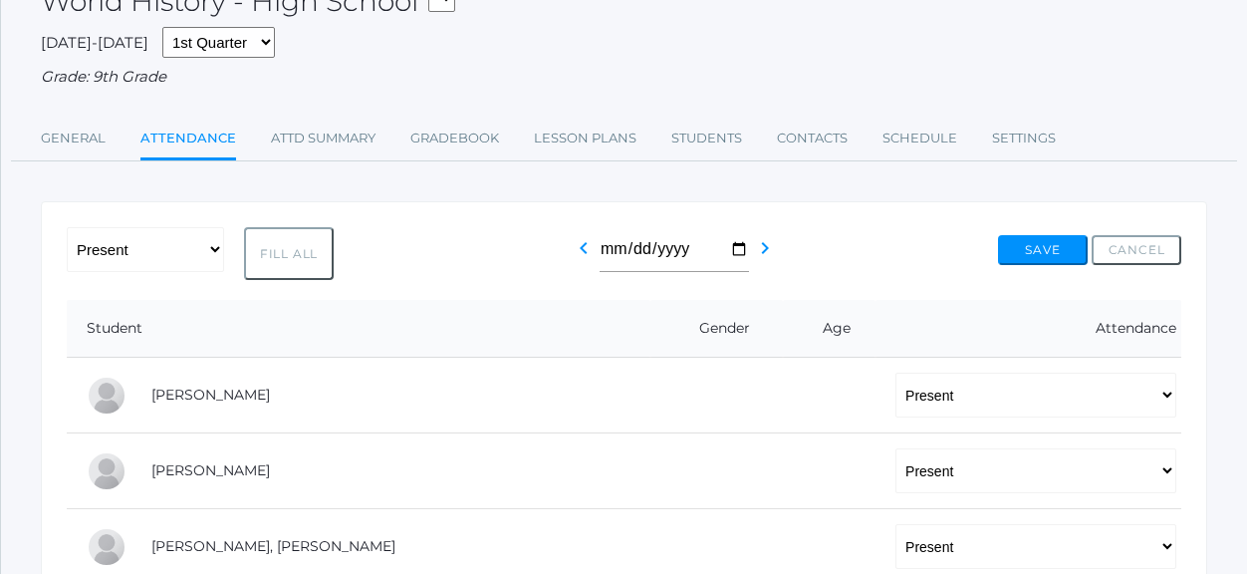
scroll to position [299, 0]
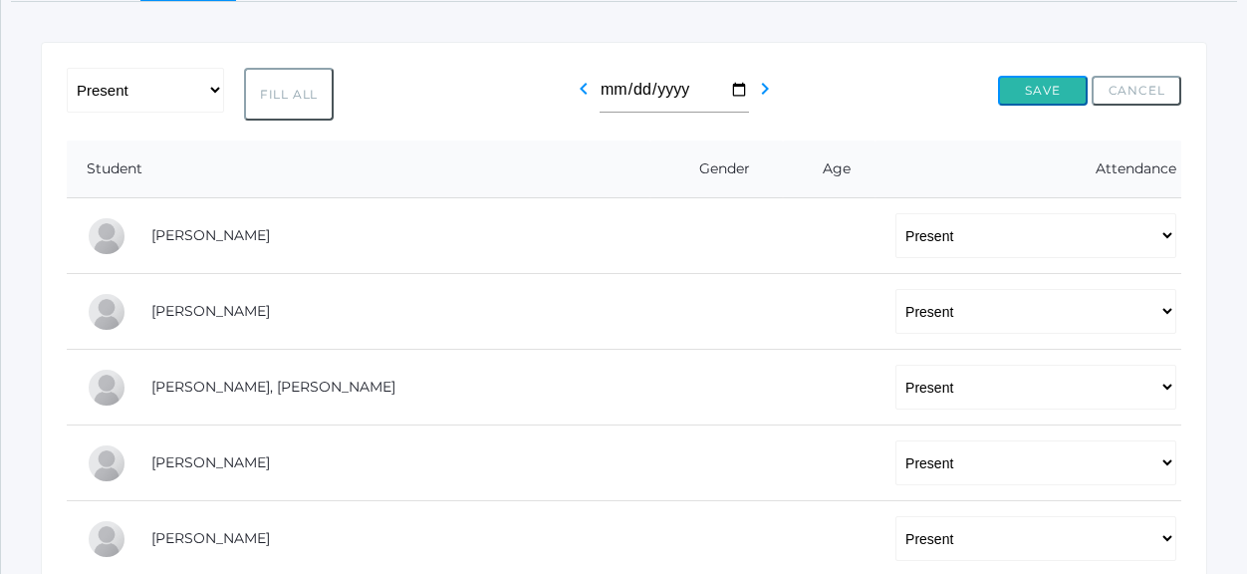
click at [1037, 83] on button "Save" at bounding box center [1043, 91] width 90 height 30
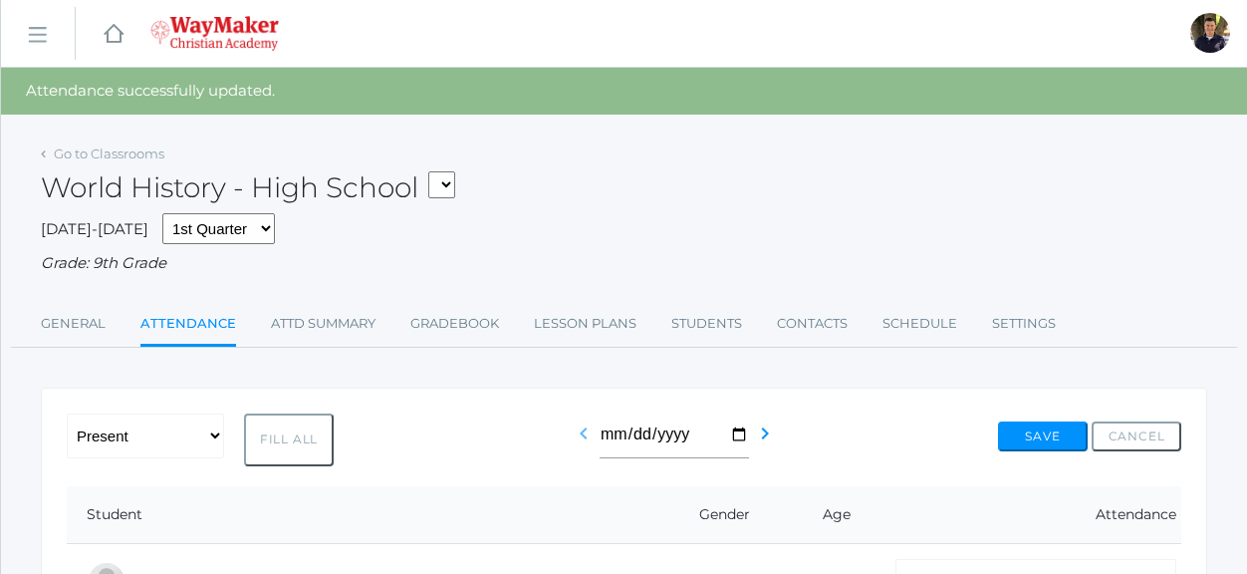
click at [579, 435] on icon "chevron_left" at bounding box center [584, 433] width 24 height 24
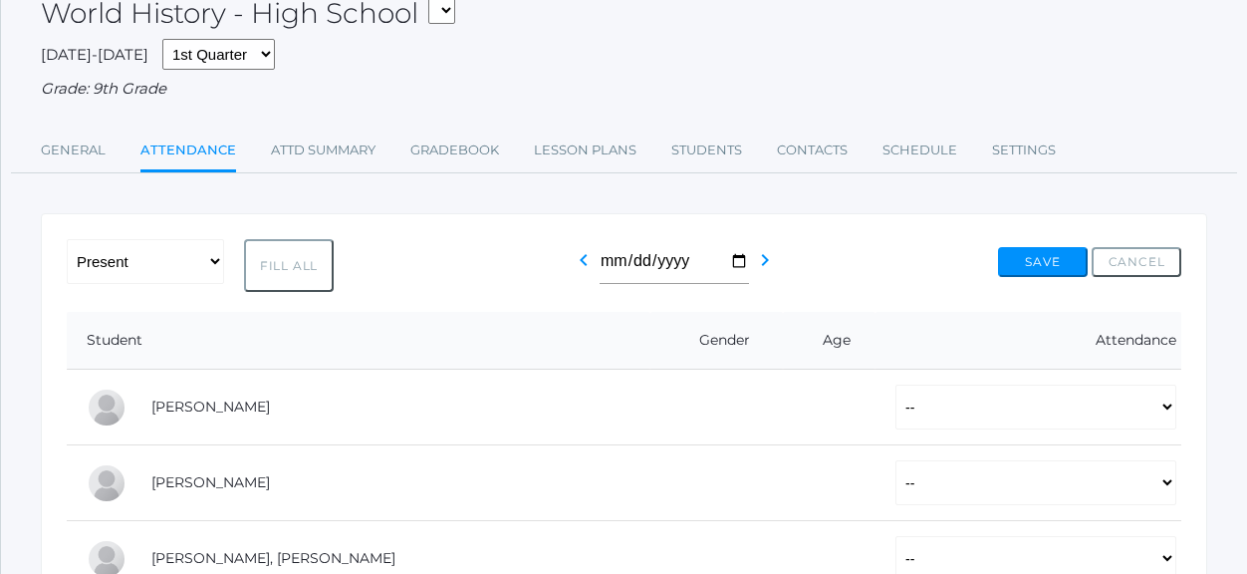
scroll to position [199, 0]
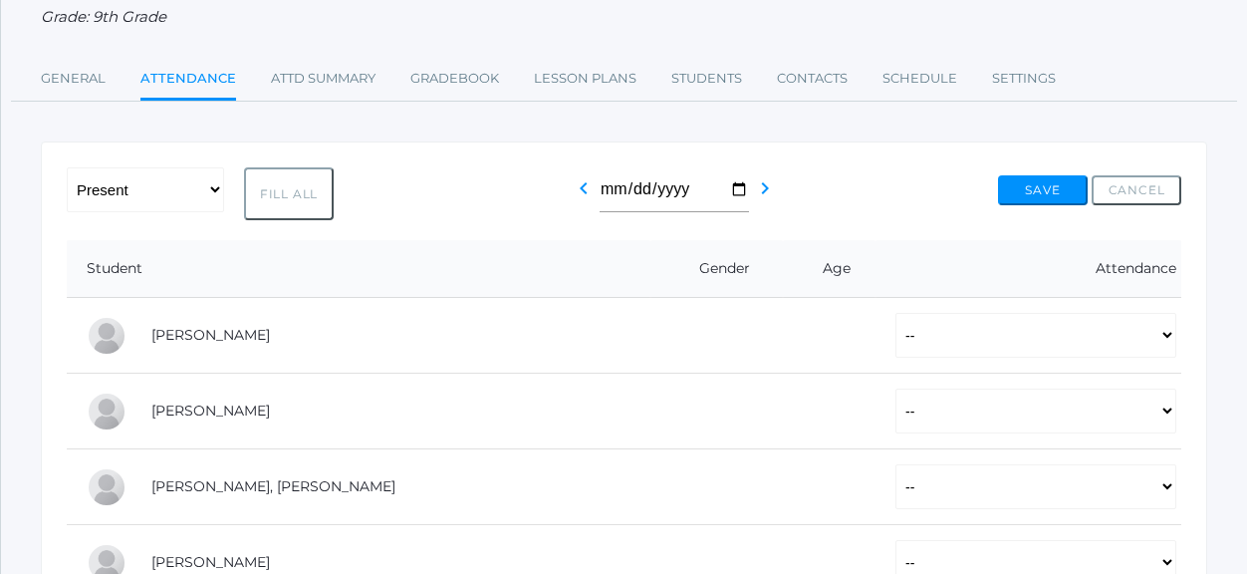
click at [284, 180] on button "Fill All" at bounding box center [289, 193] width 90 height 53
select select "P"
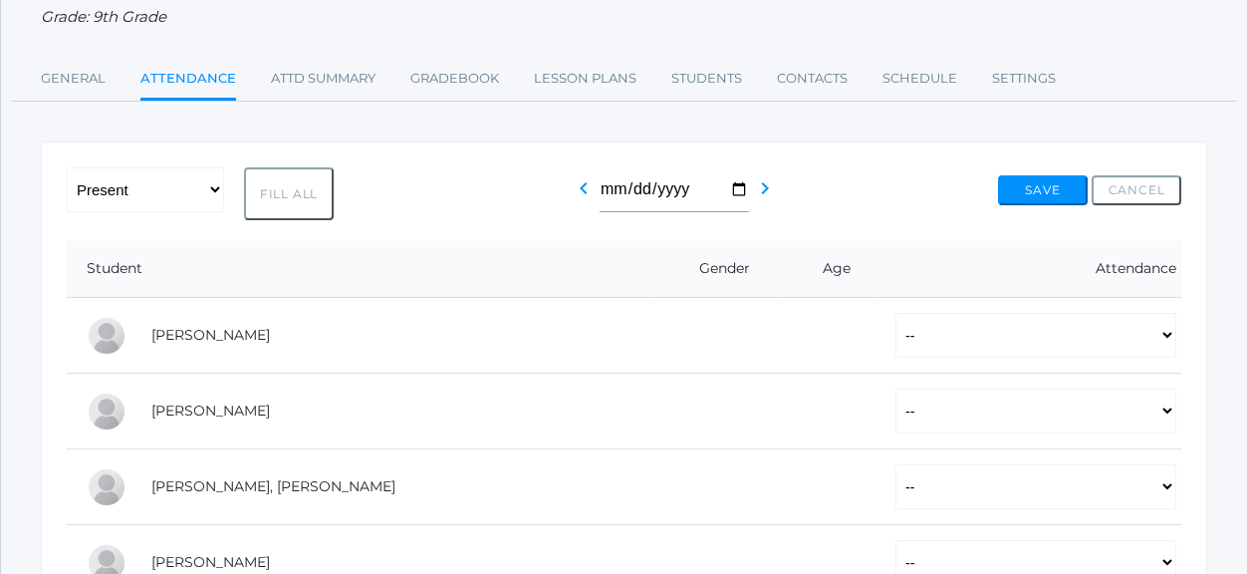
select select "P"
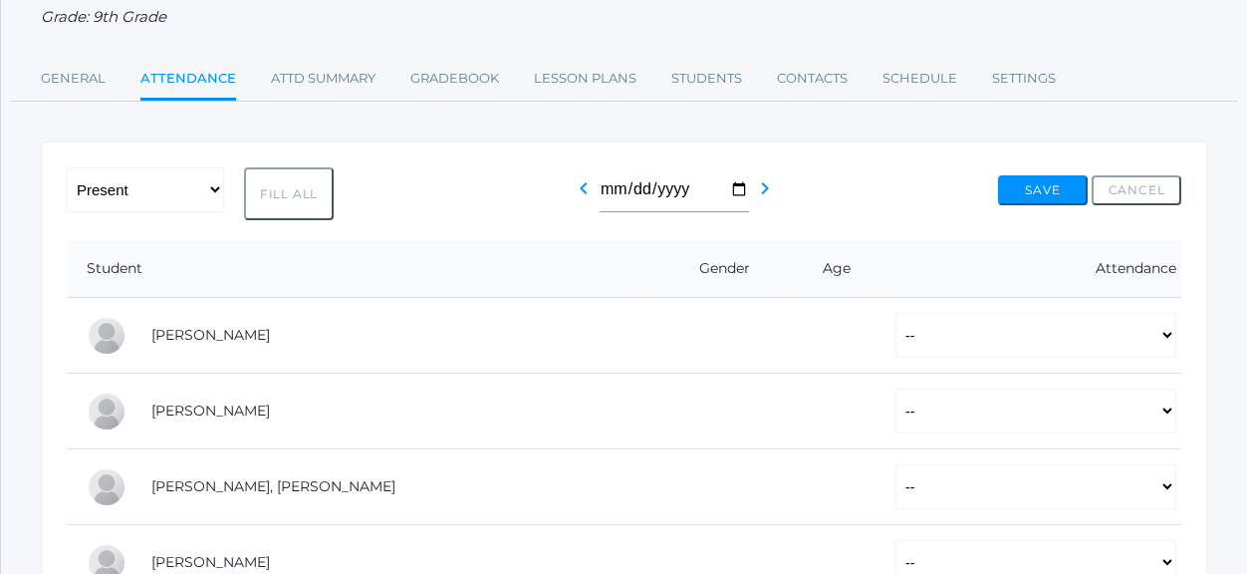
select select "P"
click at [1039, 192] on button "Save" at bounding box center [1043, 190] width 90 height 30
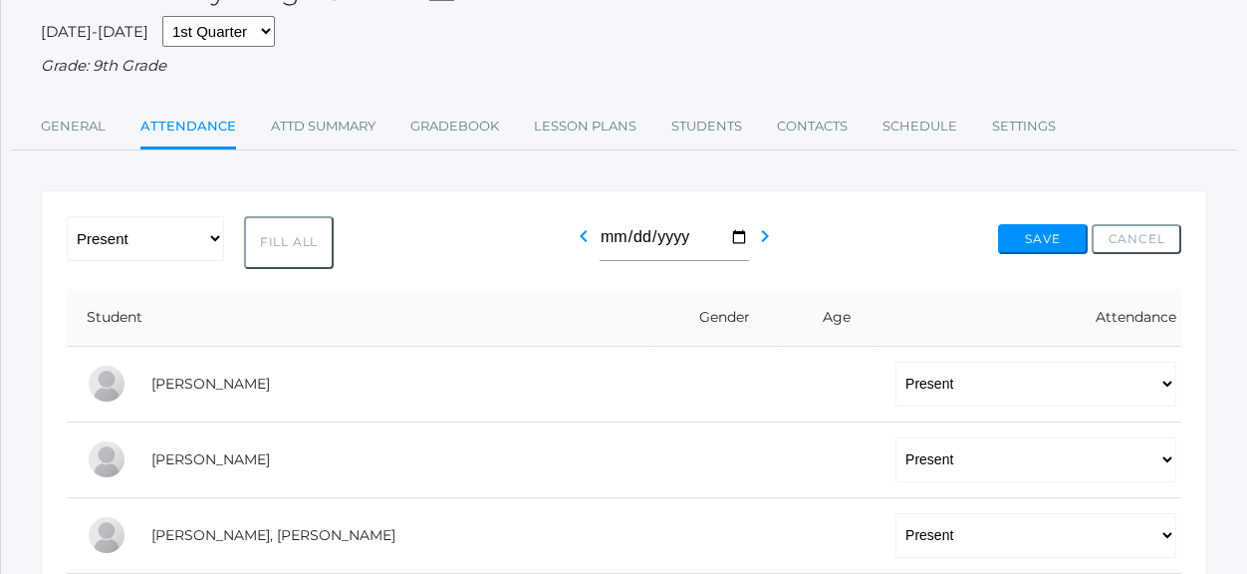
scroll to position [199, 0]
click at [580, 236] on icon "chevron_left" at bounding box center [584, 234] width 24 height 24
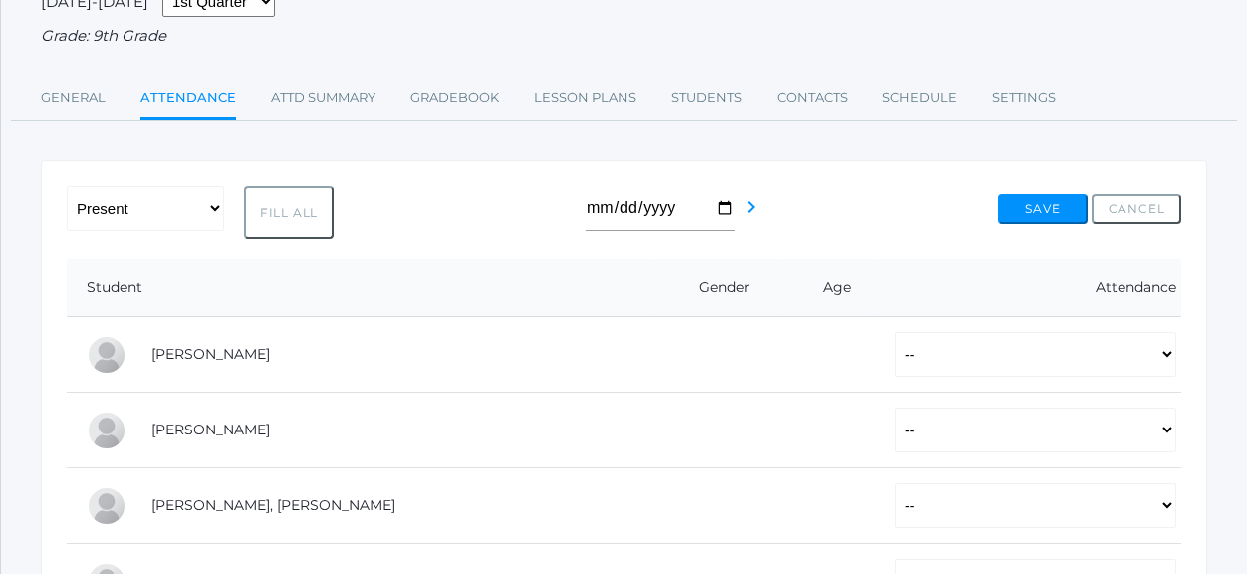
scroll to position [199, 0]
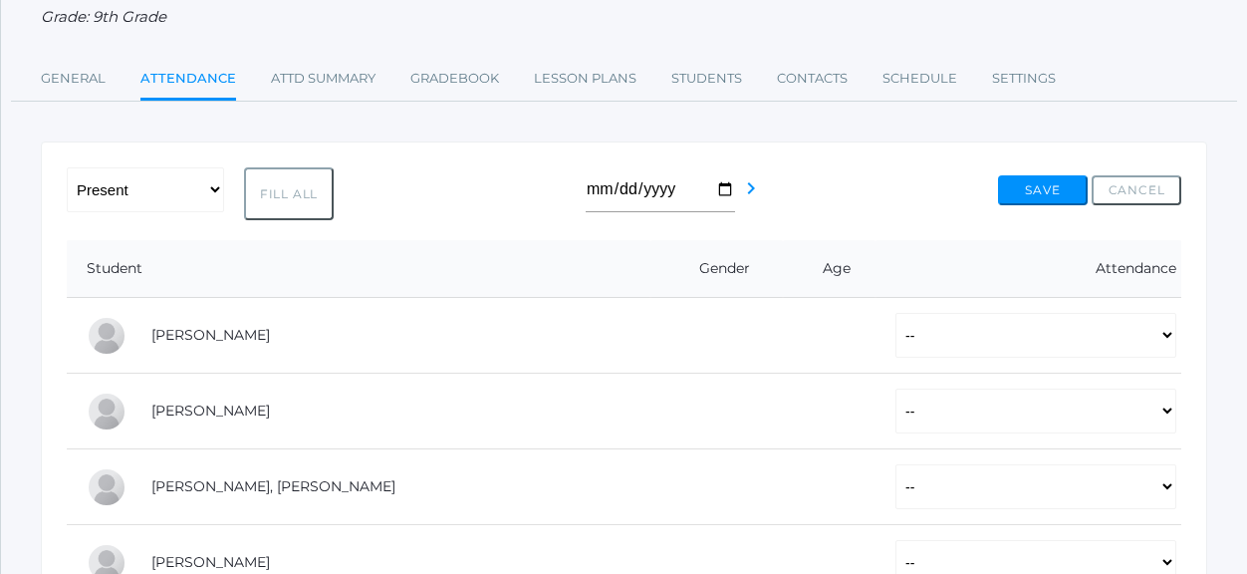
click at [261, 186] on button "Fill All" at bounding box center [289, 193] width 90 height 53
select select "P"
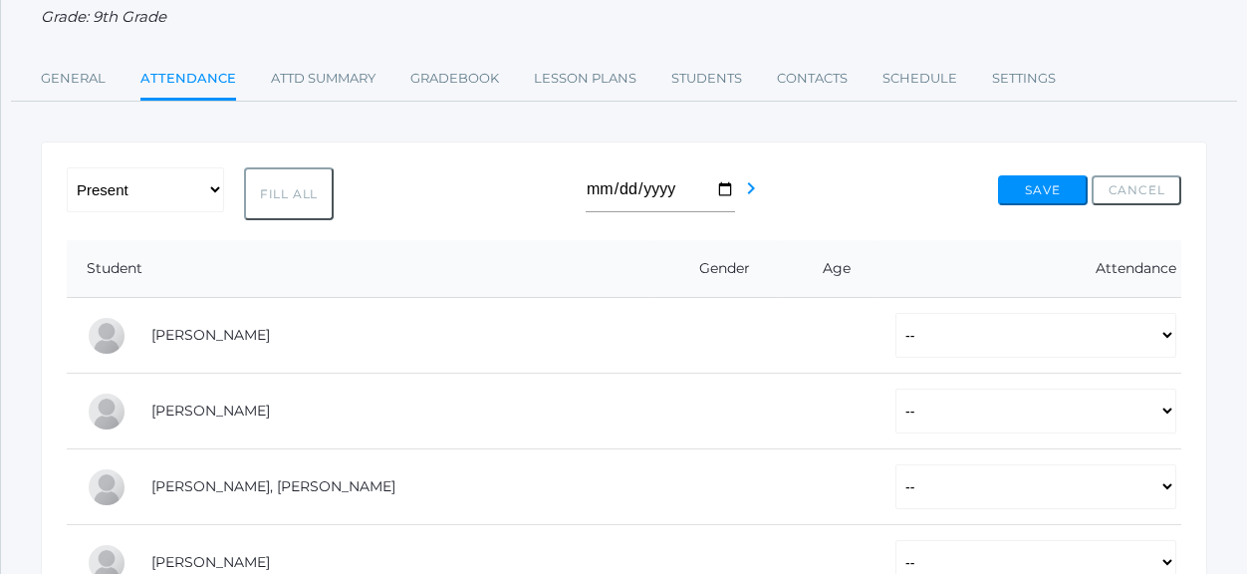
select select "P"
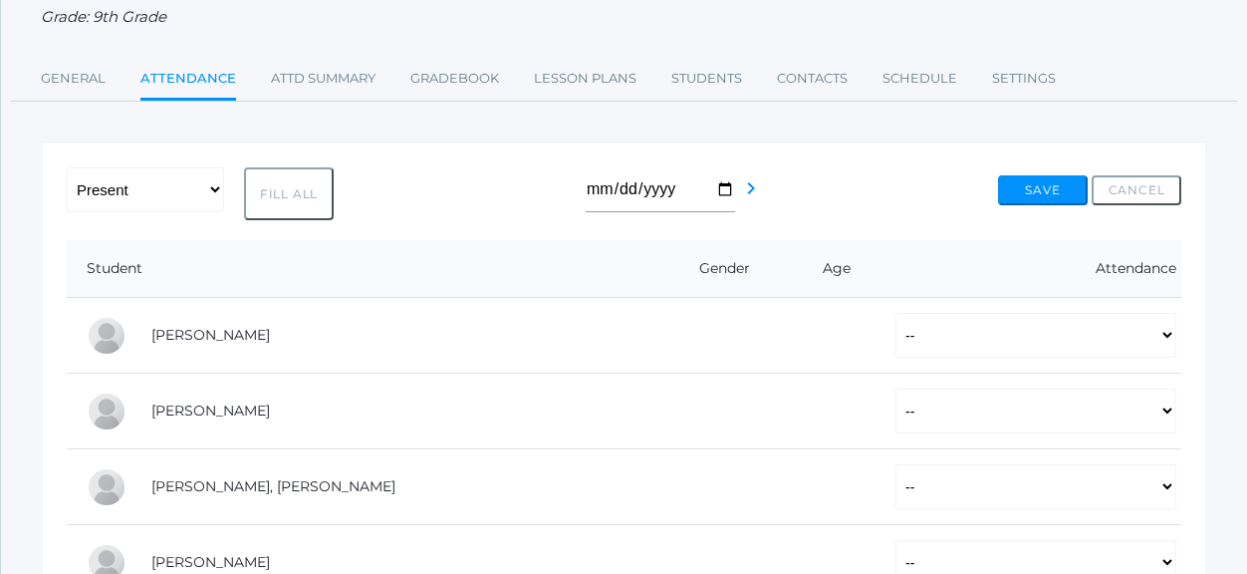
select select "P"
click at [1162, 411] on select "-- Present Tardy Excused Tardy Unexcused Absent Excused Absent Unexcused" at bounding box center [1035, 410] width 281 height 45
select select "AE"
click at [895, 388] on select "-- Present Tardy Excused Tardy Unexcused Absent Excused Absent Unexcused" at bounding box center [1035, 410] width 281 height 45
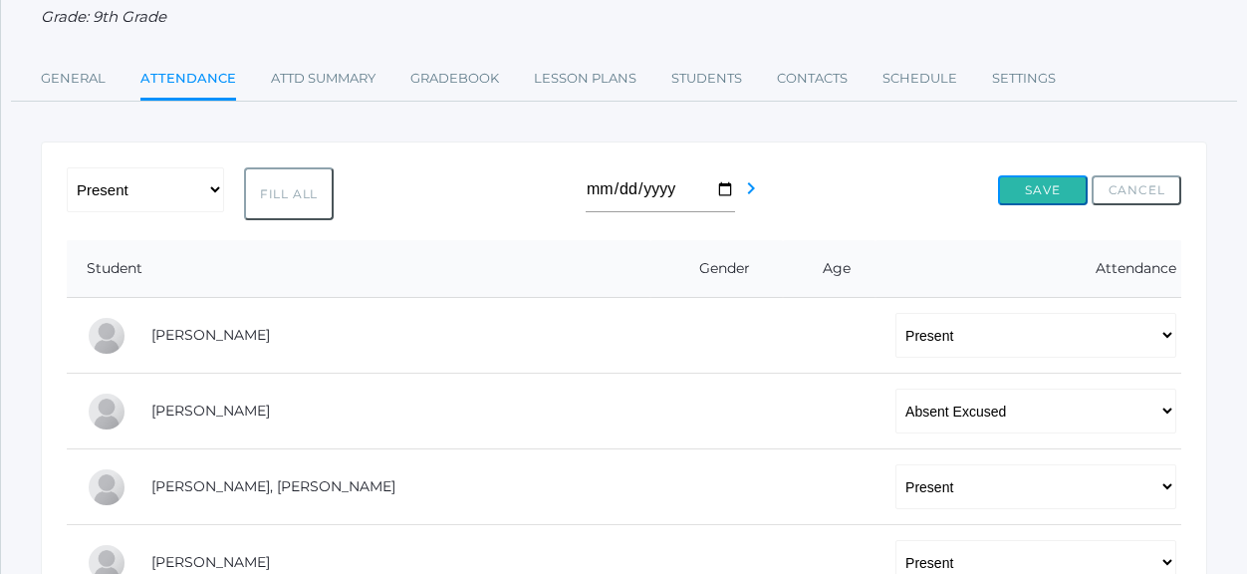
click at [1057, 181] on button "Save" at bounding box center [1043, 190] width 90 height 30
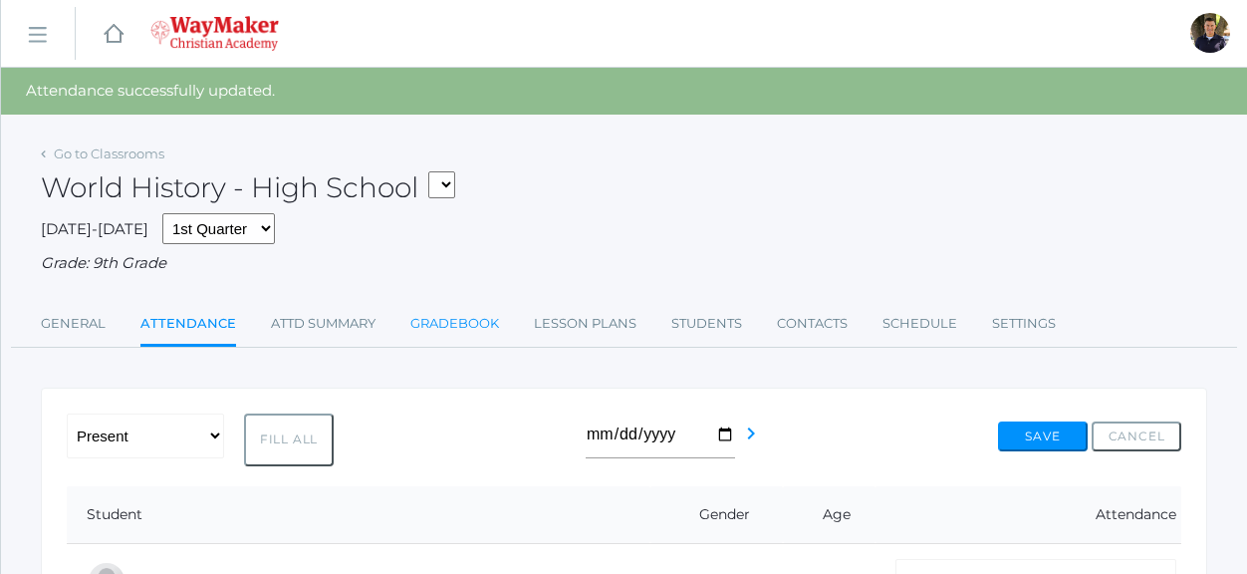
click at [448, 312] on link "Gradebook" at bounding box center [454, 324] width 89 height 40
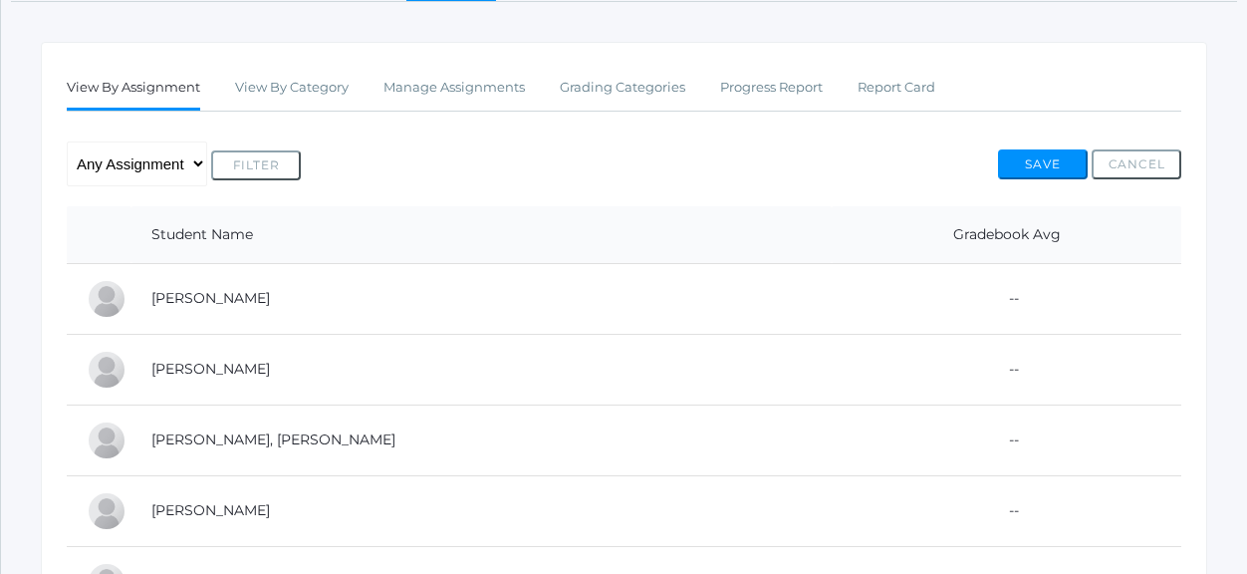
scroll to position [199, 0]
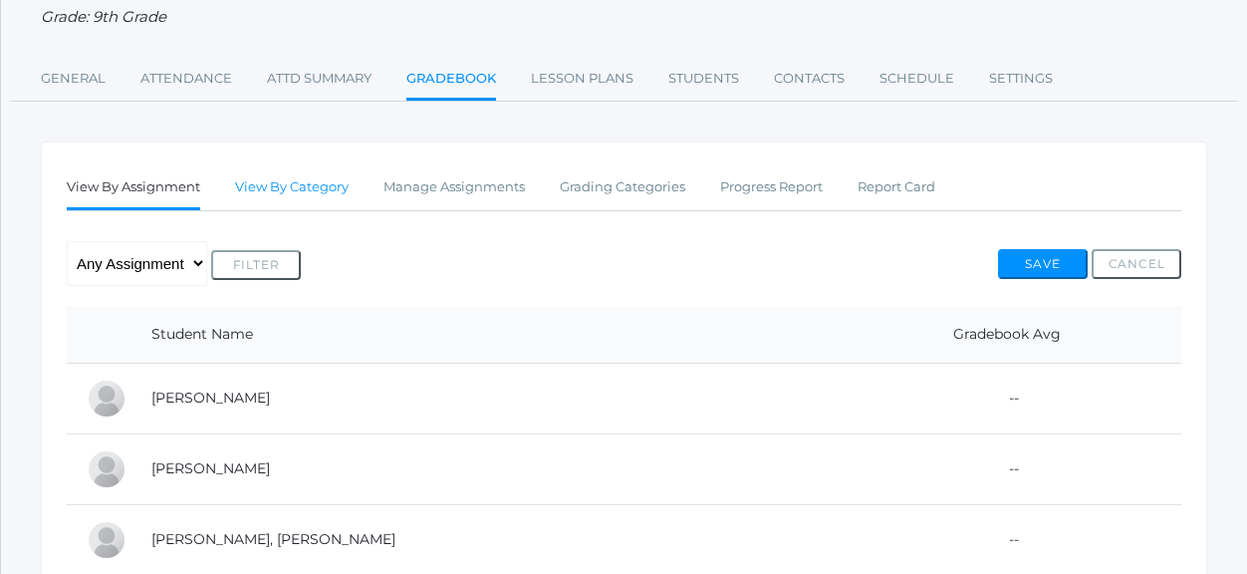
click at [335, 180] on link "View By Category" at bounding box center [292, 187] width 114 height 40
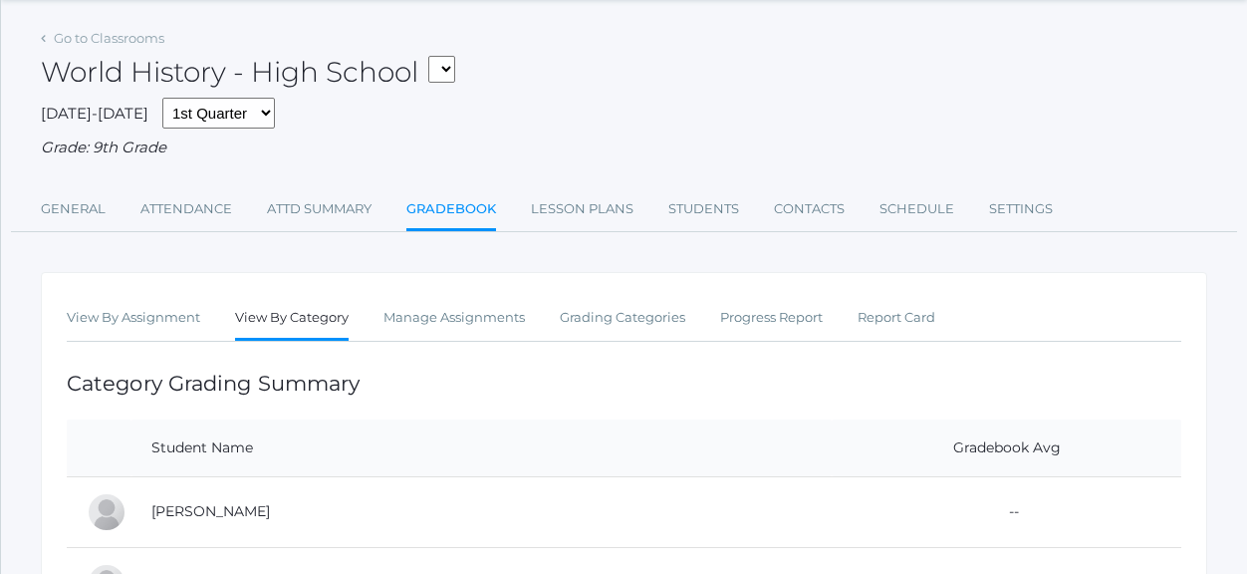
scroll to position [100, 0]
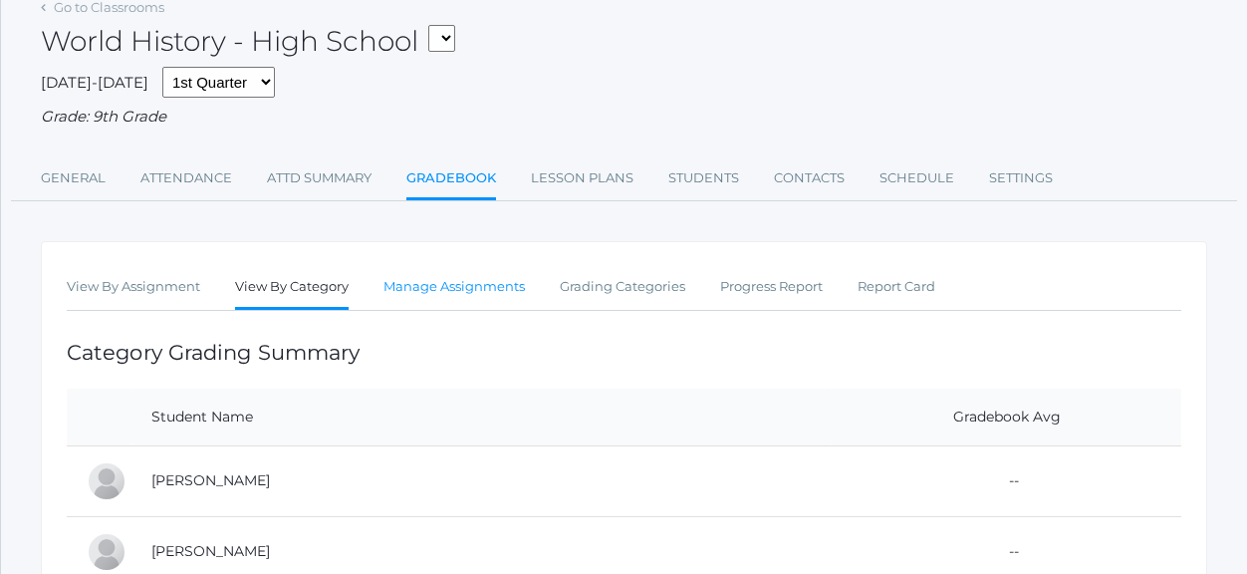
click at [467, 280] on link "Manage Assignments" at bounding box center [453, 287] width 141 height 40
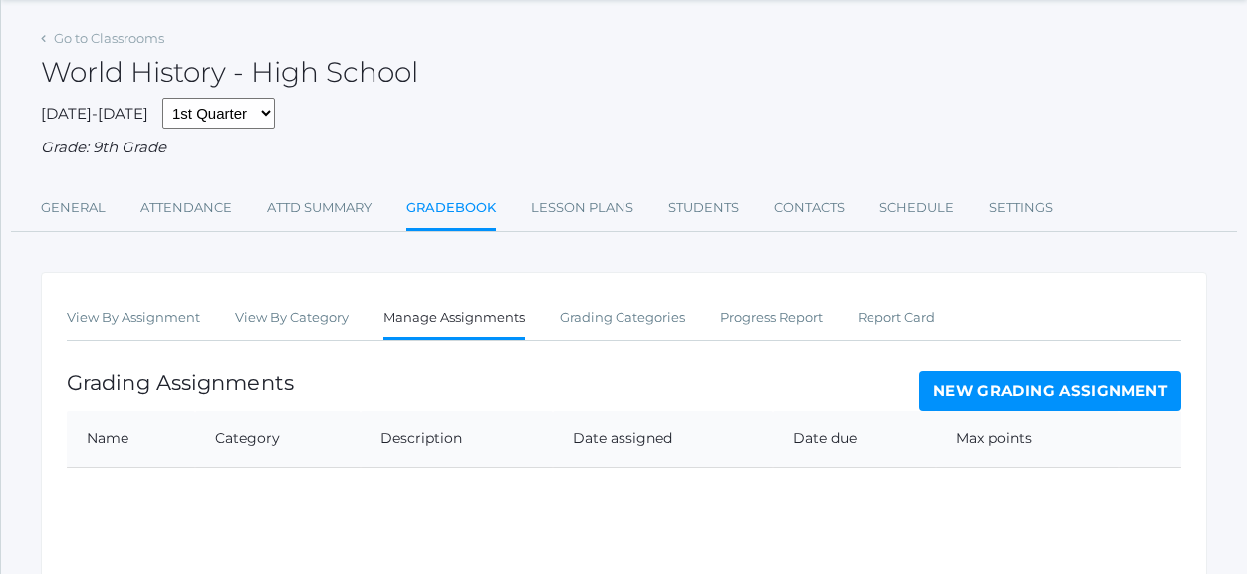
scroll to position [100, 0]
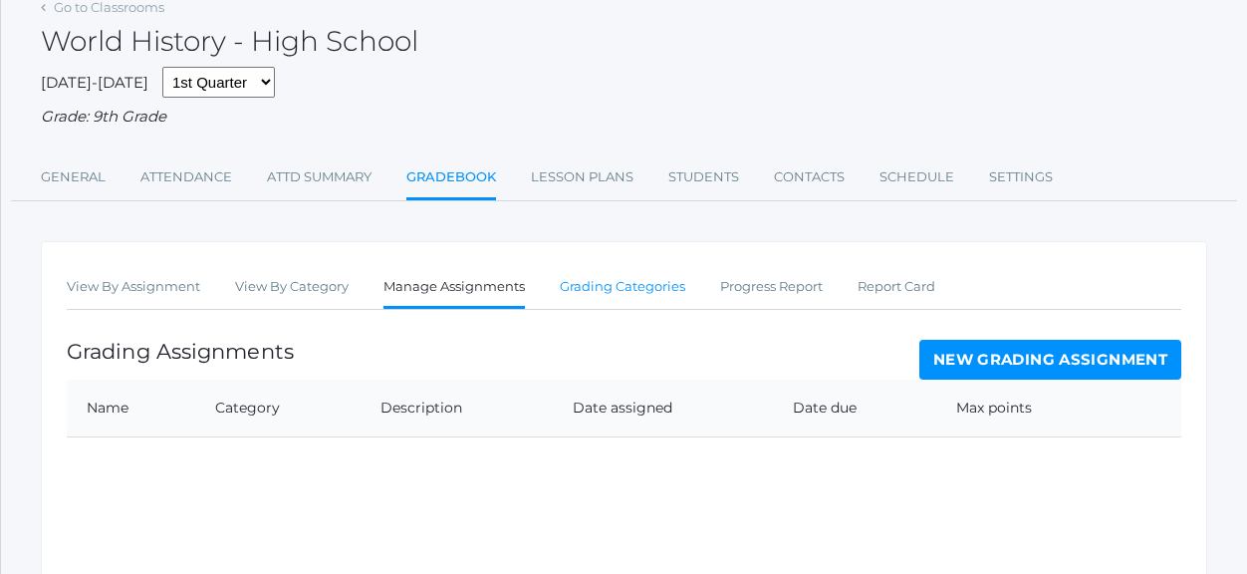
click at [635, 285] on link "Grading Categories" at bounding box center [622, 287] width 125 height 40
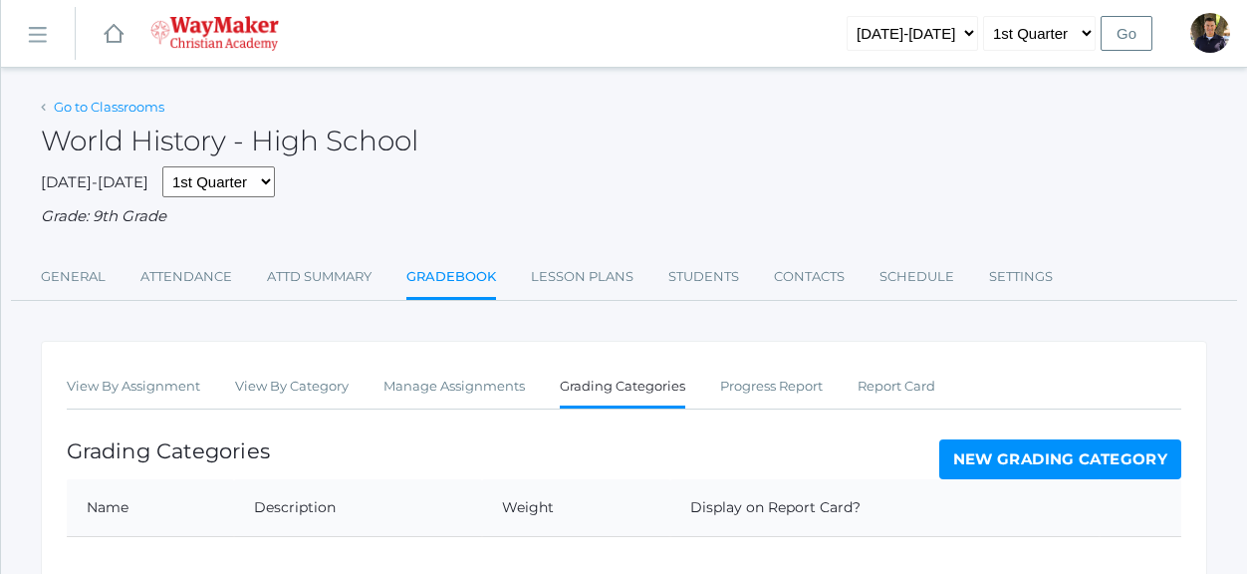
click at [94, 102] on link "Go to Classrooms" at bounding box center [109, 107] width 111 height 16
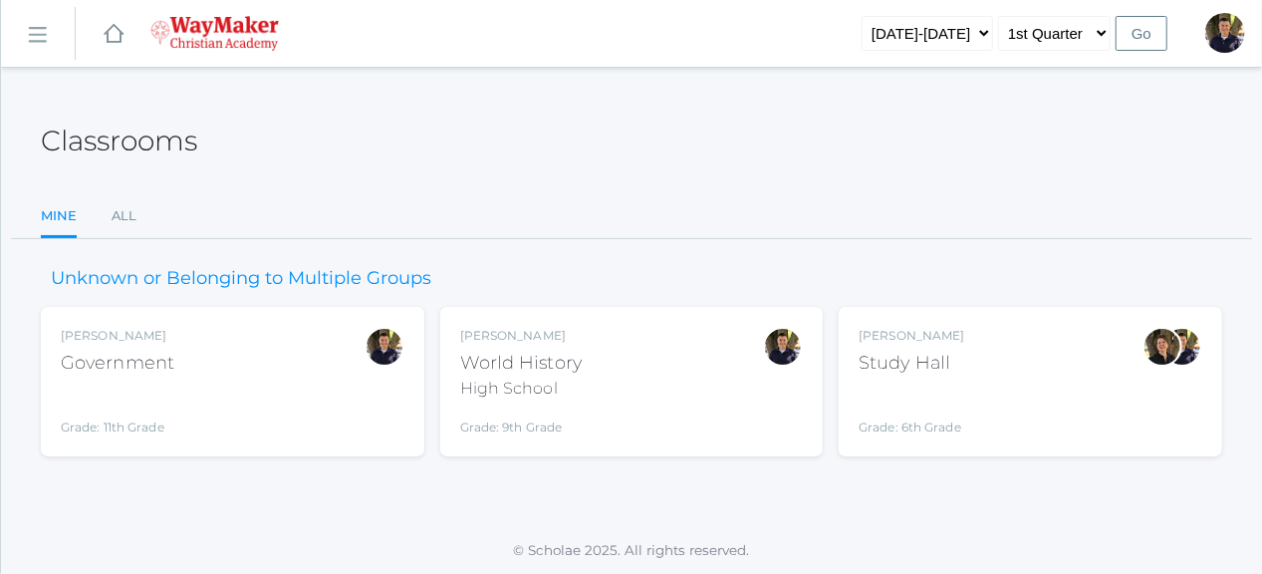
click at [164, 361] on div "Government" at bounding box center [118, 363] width 114 height 27
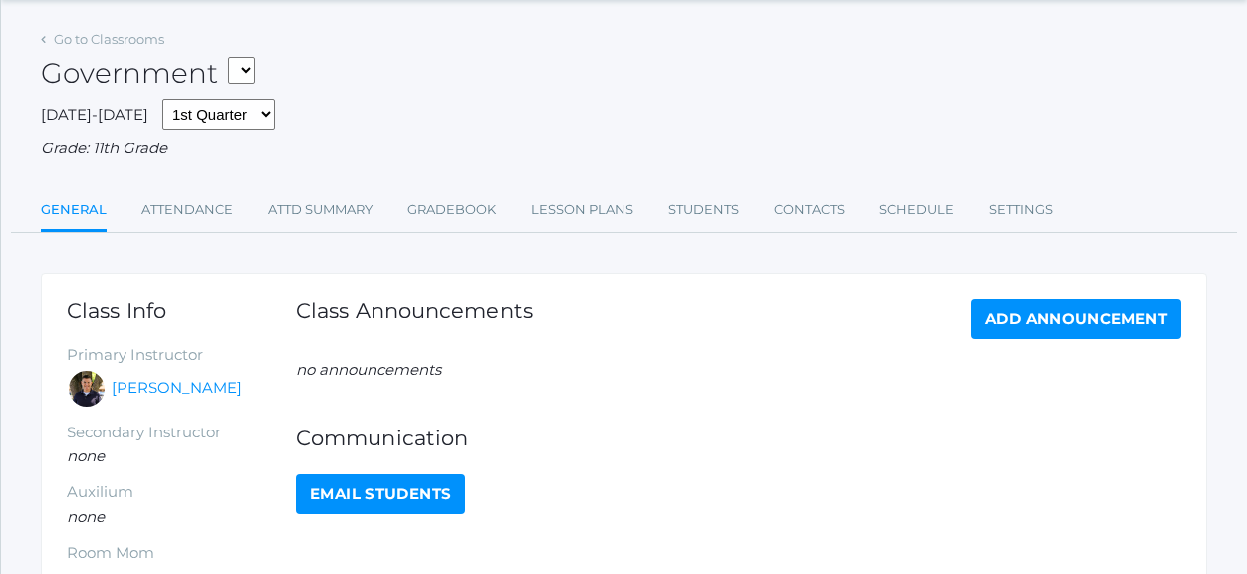
scroll to position [100, 0]
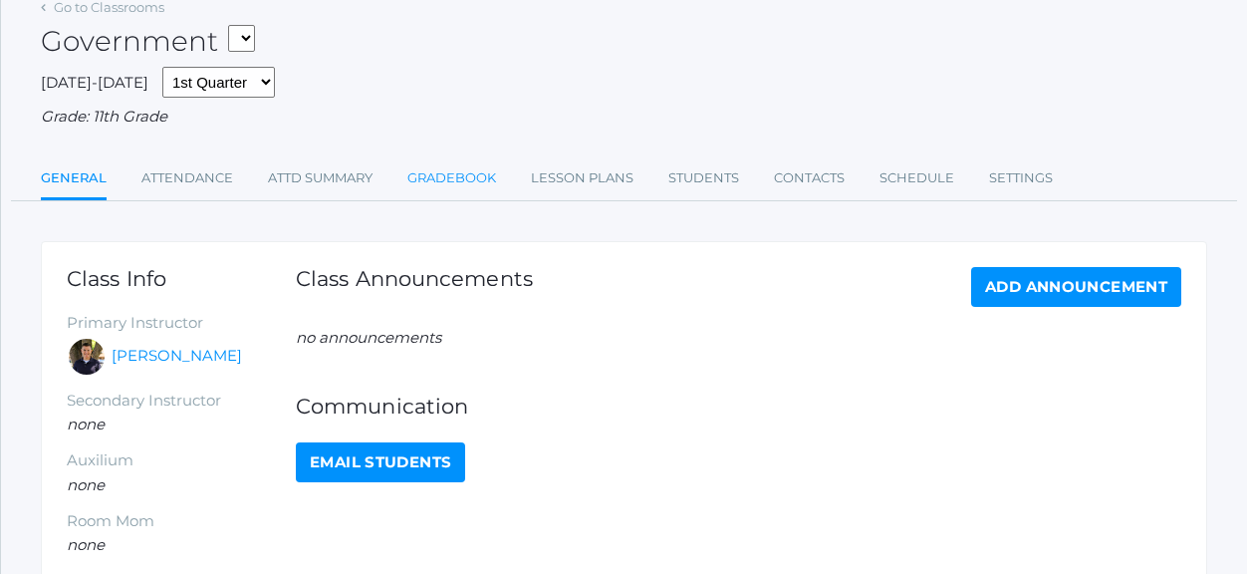
click at [440, 184] on link "Gradebook" at bounding box center [451, 178] width 89 height 40
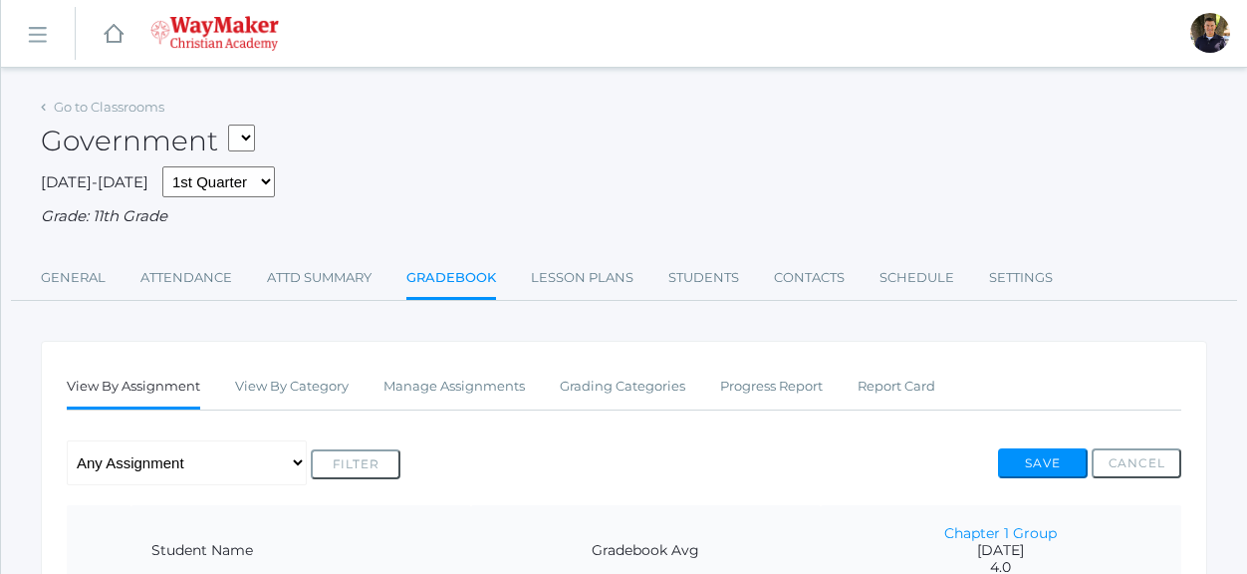
scroll to position [299, 0]
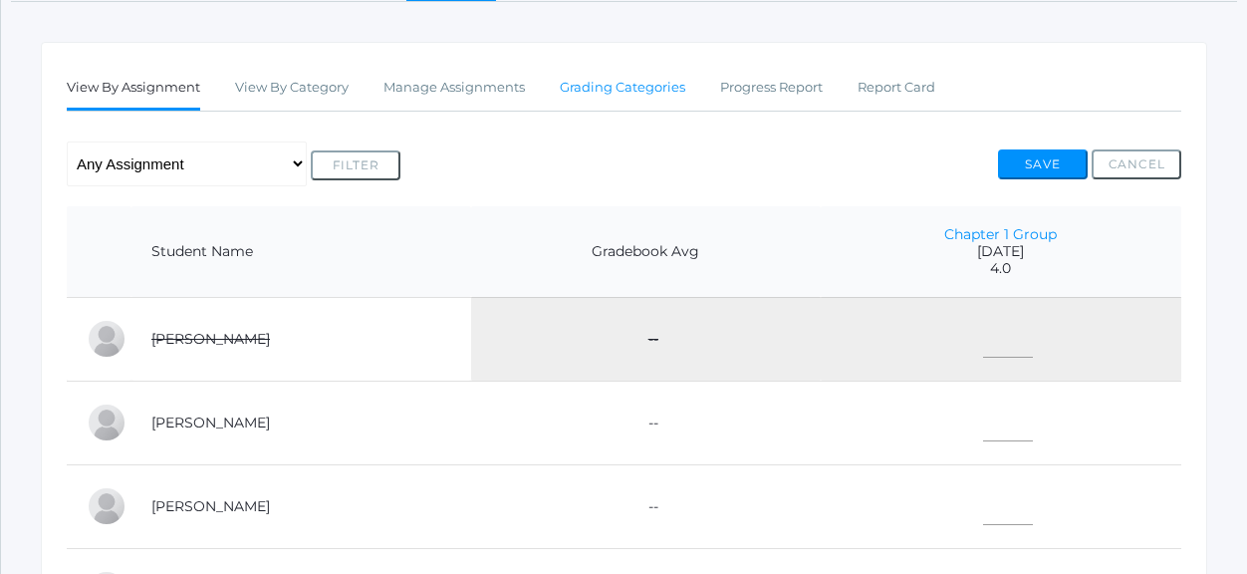
click at [611, 89] on link "Grading Categories" at bounding box center [622, 88] width 125 height 40
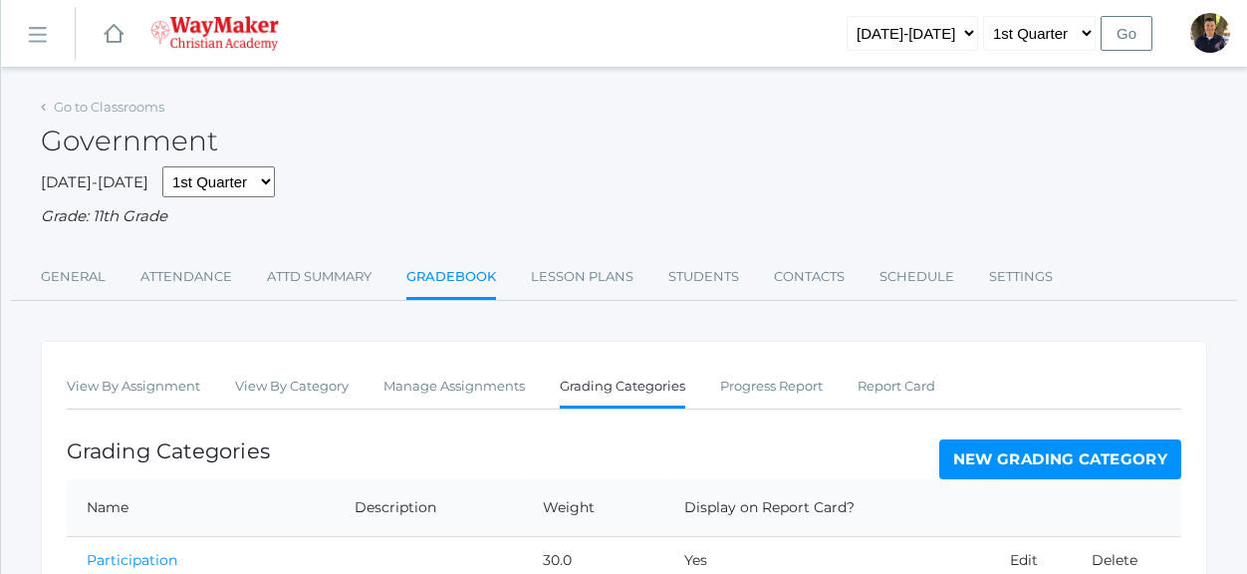
scroll to position [238, 0]
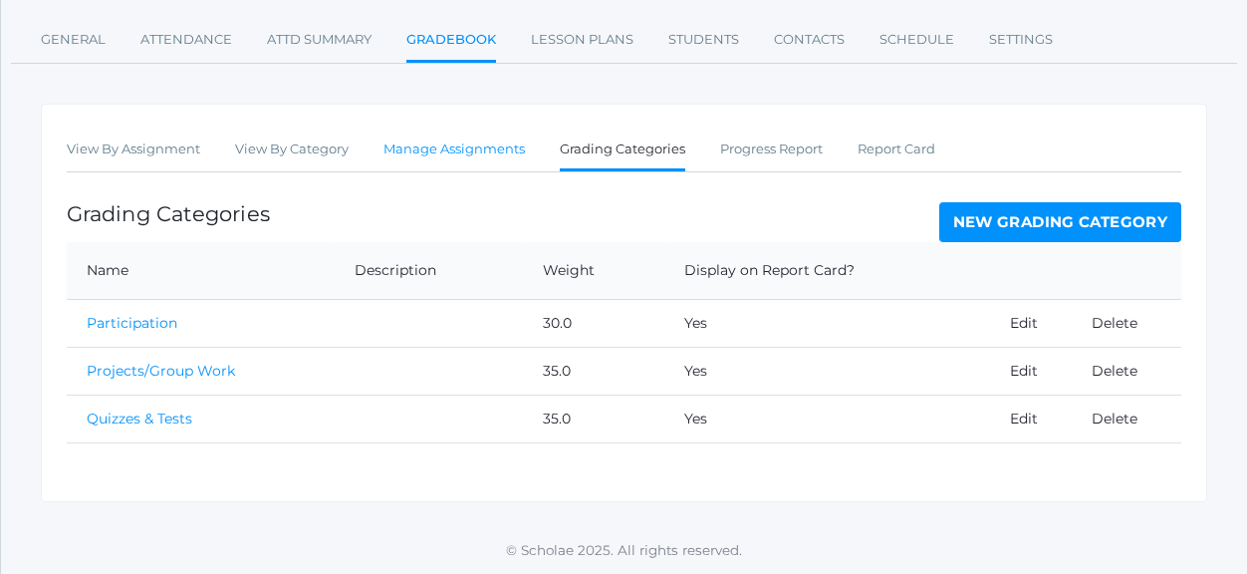
click at [479, 153] on link "Manage Assignments" at bounding box center [453, 149] width 141 height 40
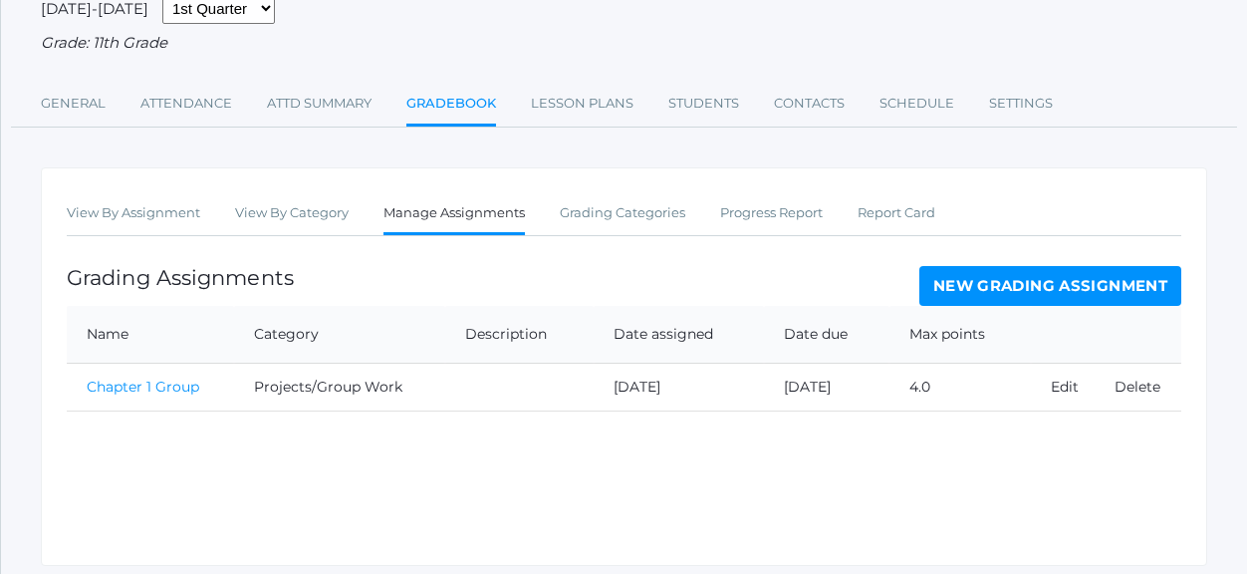
scroll to position [199, 0]
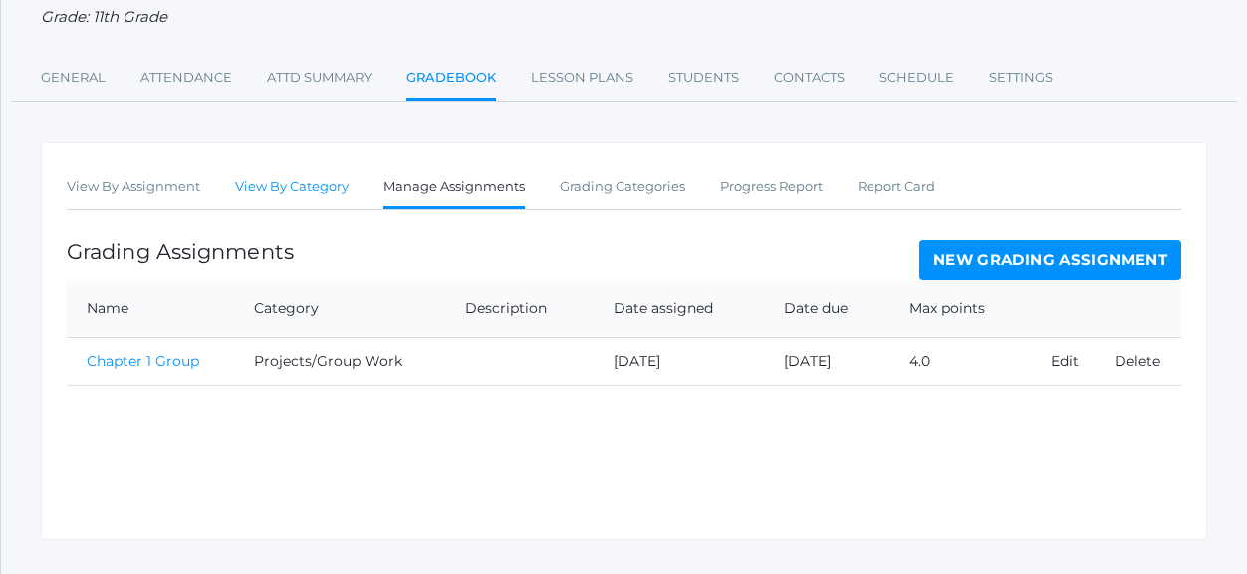
click at [302, 194] on link "View By Category" at bounding box center [292, 187] width 114 height 40
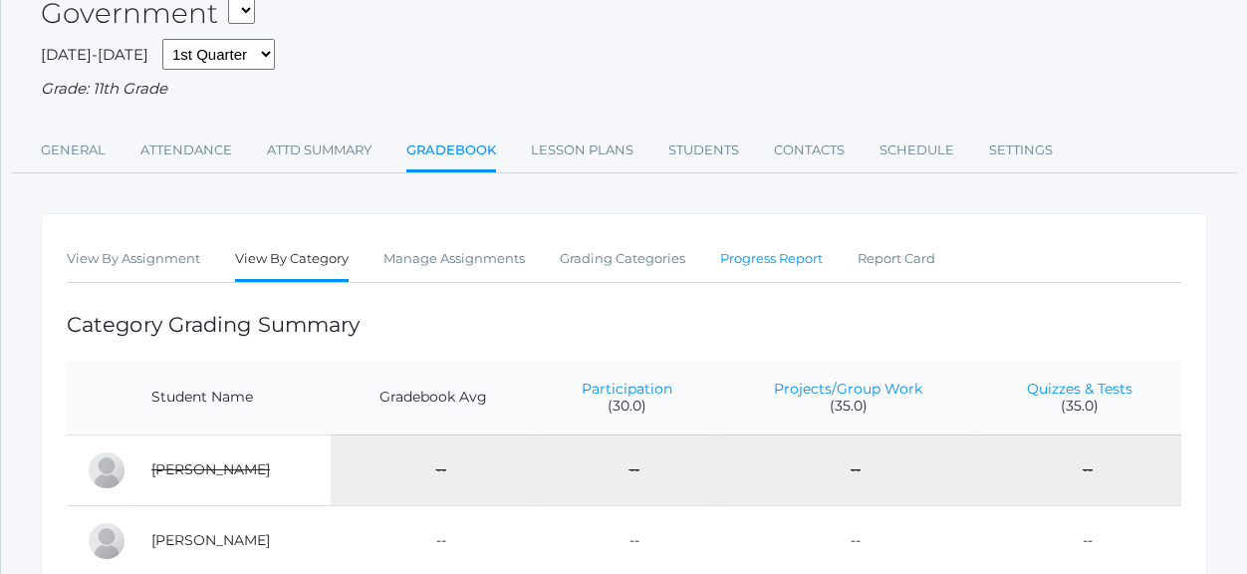
scroll to position [100, 0]
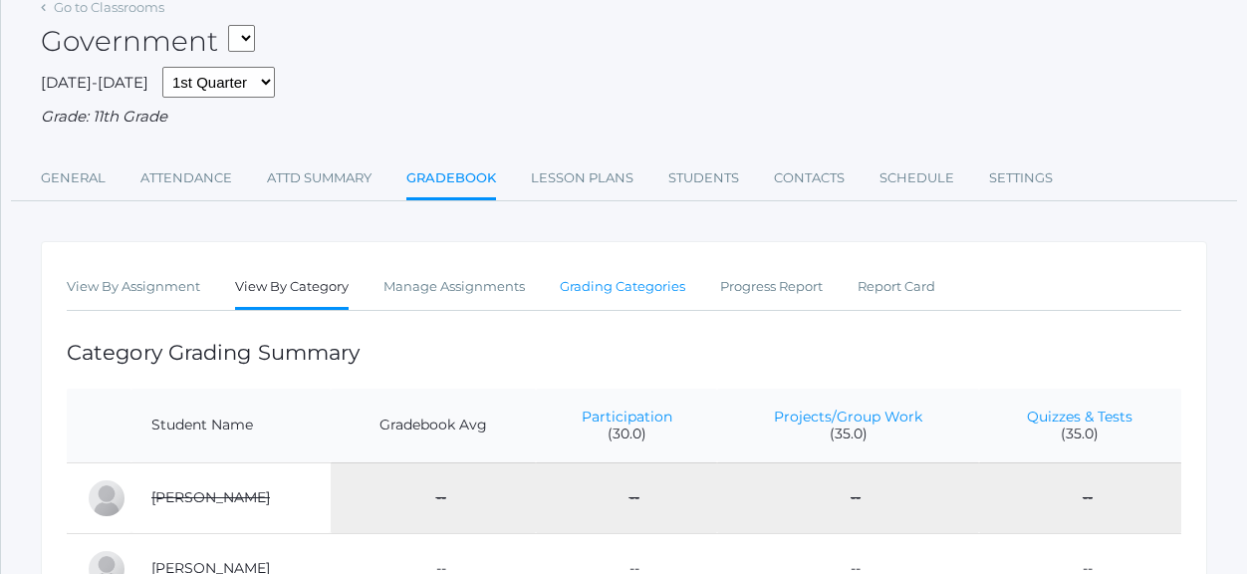
click at [607, 286] on link "Grading Categories" at bounding box center [622, 287] width 125 height 40
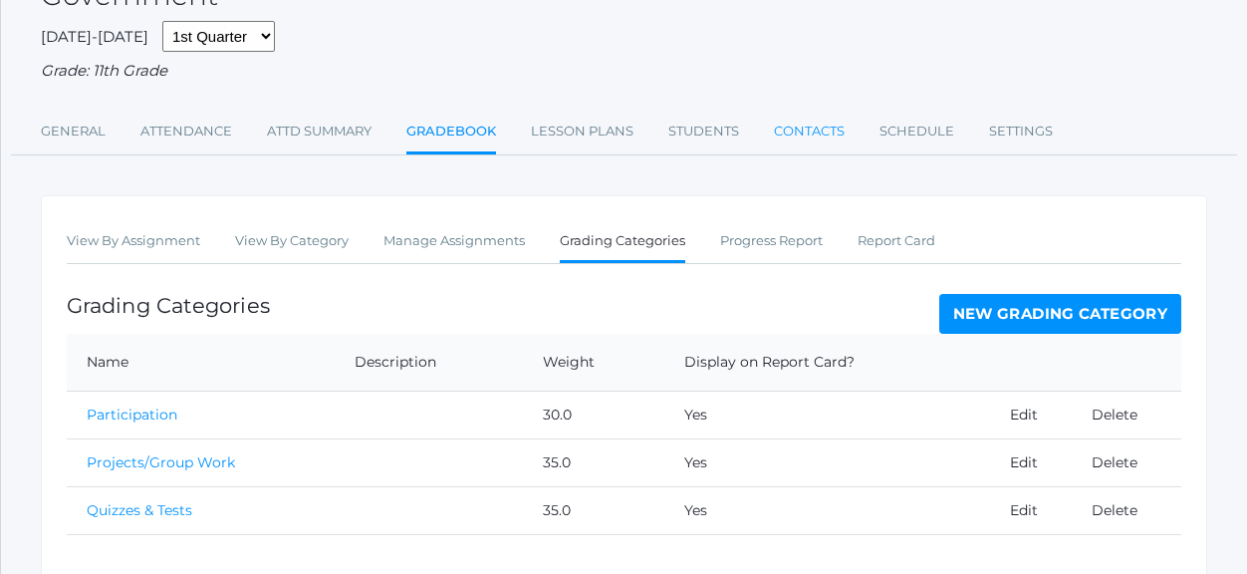
scroll to position [238, 0]
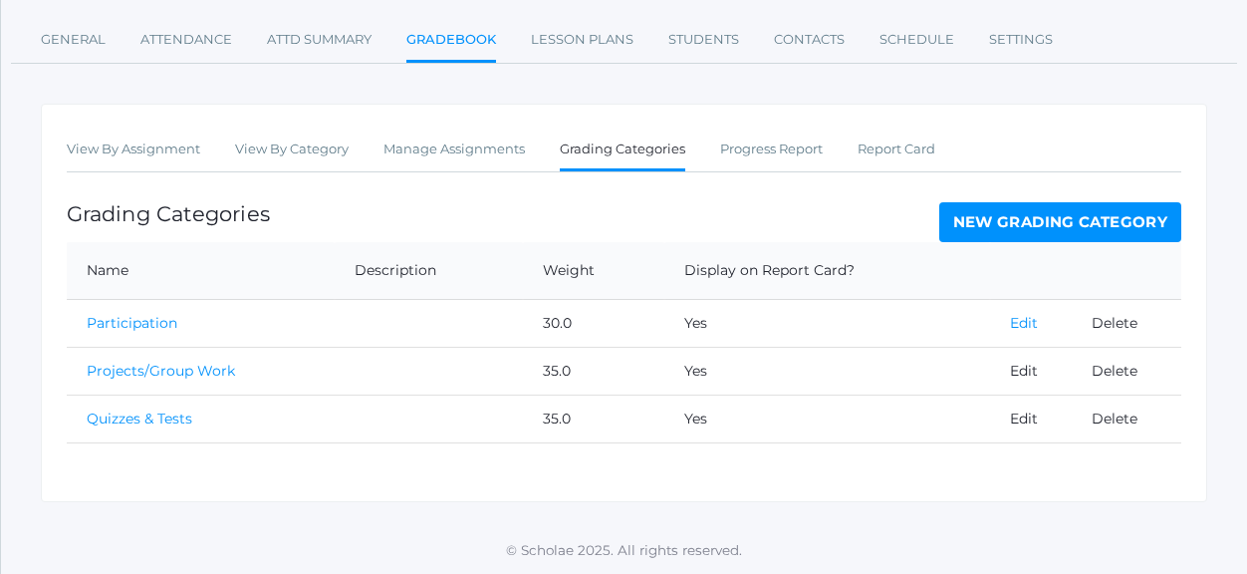
click at [1016, 327] on link "Edit" at bounding box center [1024, 323] width 28 height 18
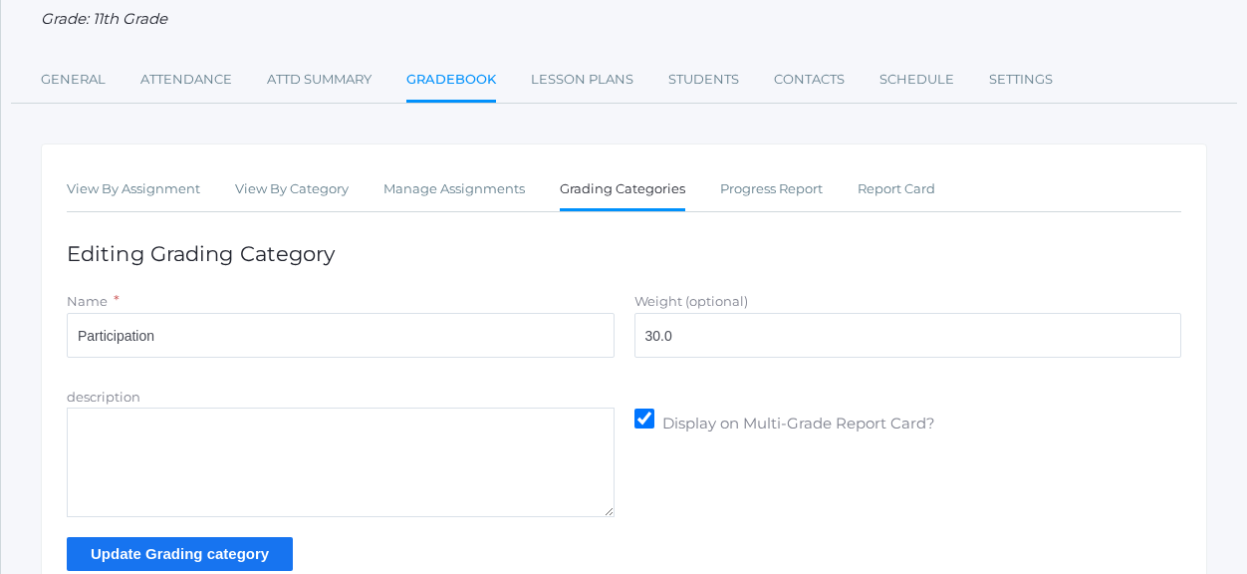
scroll to position [199, 0]
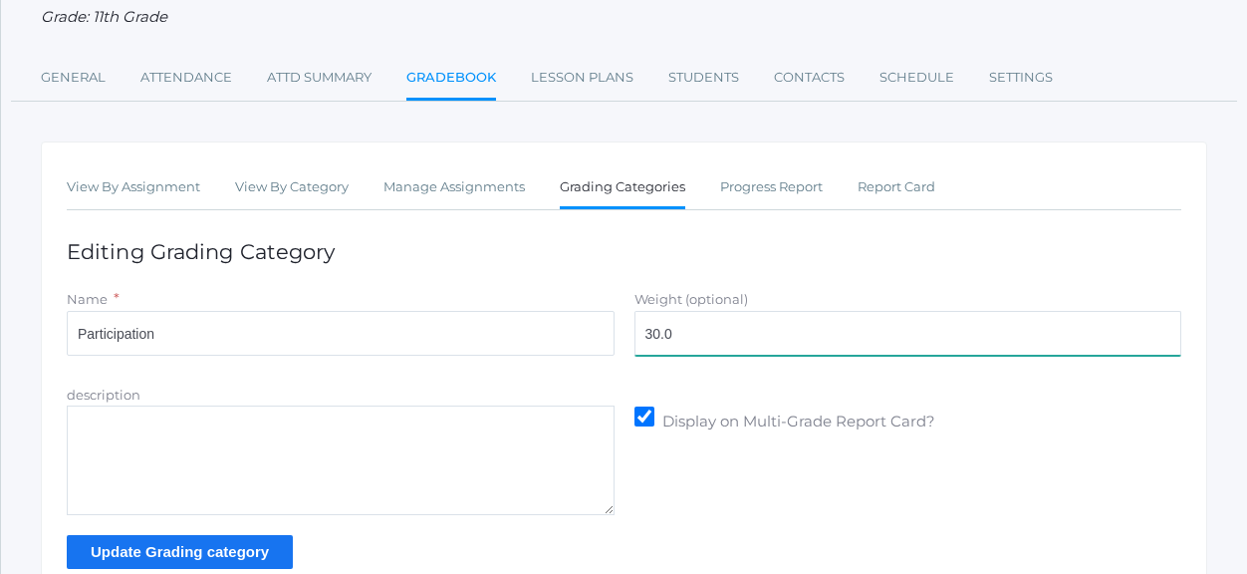
click at [653, 340] on input "30.0" at bounding box center [908, 333] width 548 height 45
type input "40.0"
click at [119, 557] on input "Update Grading category" at bounding box center [180, 551] width 226 height 33
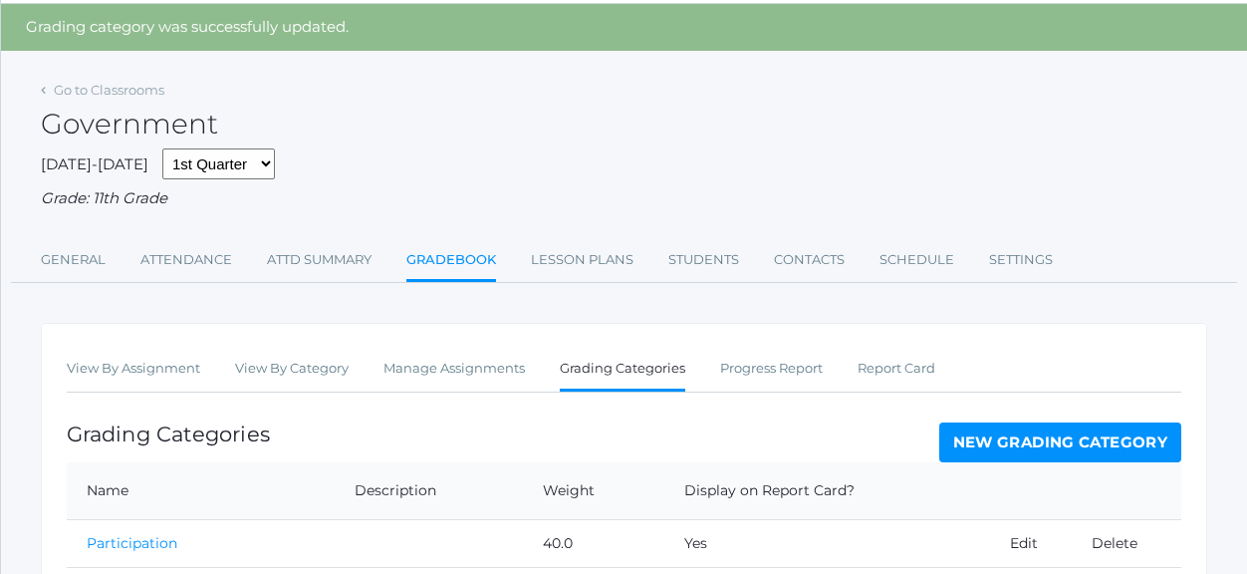
scroll to position [284, 0]
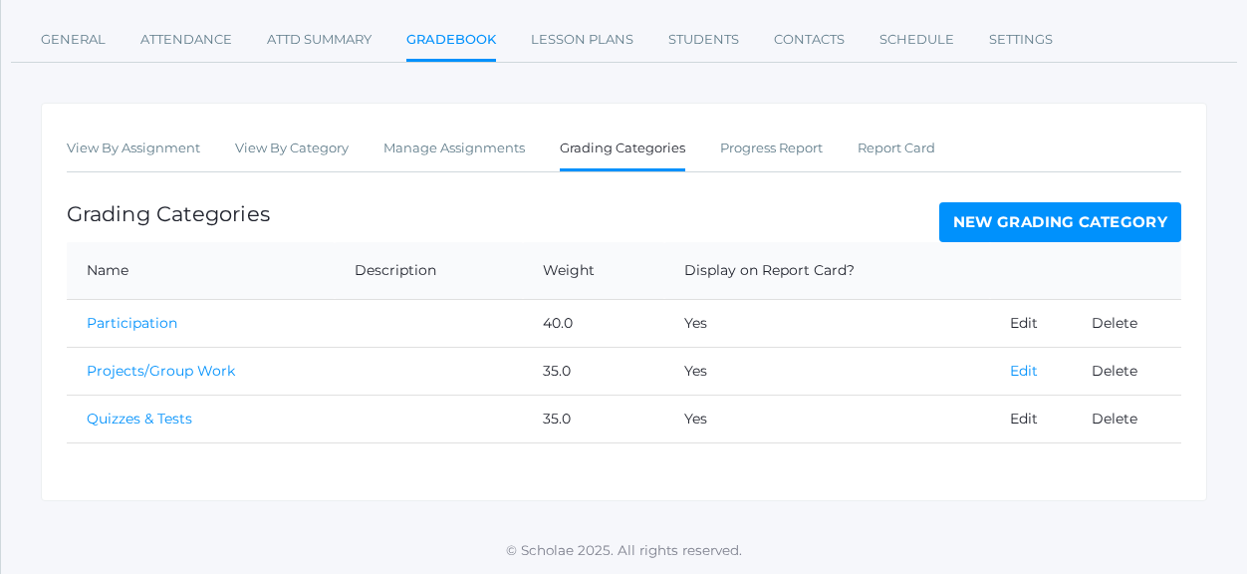
click at [1016, 368] on link "Edit" at bounding box center [1024, 370] width 28 height 18
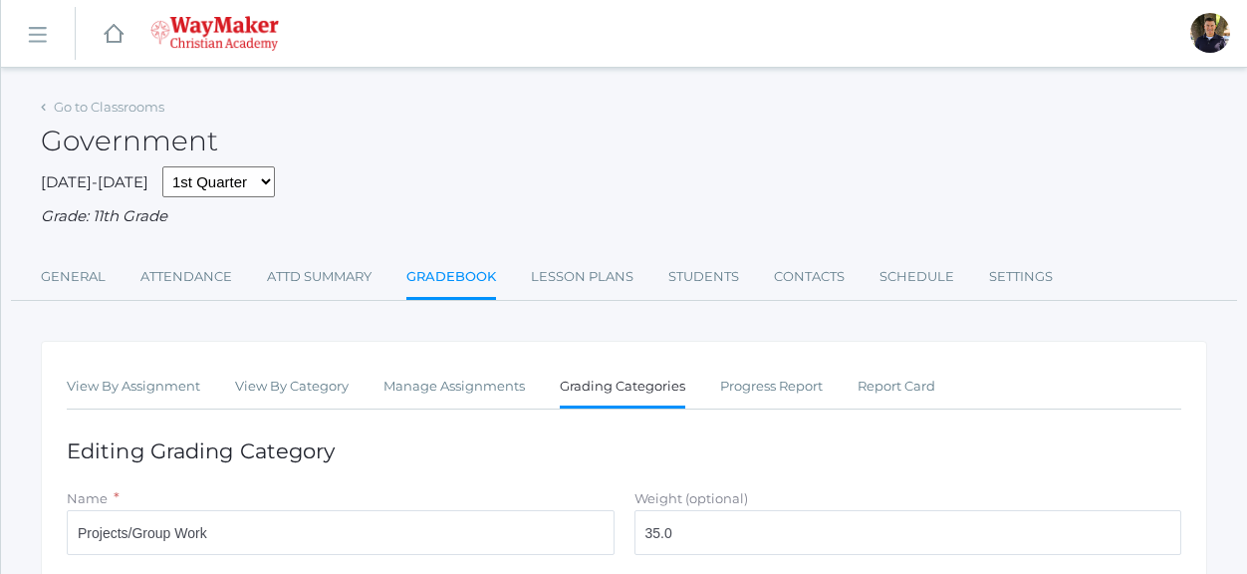
scroll to position [299, 0]
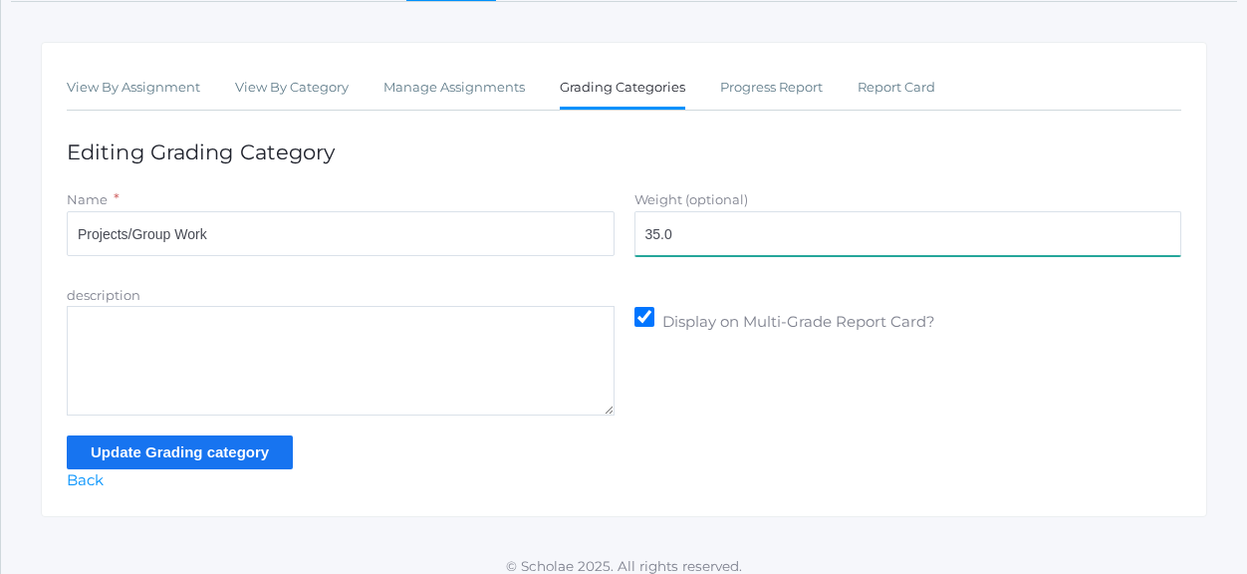
click at [660, 235] on input "35.0" at bounding box center [908, 233] width 548 height 45
type input "40.0"
click at [135, 455] on input "Update Grading category" at bounding box center [180, 451] width 226 height 33
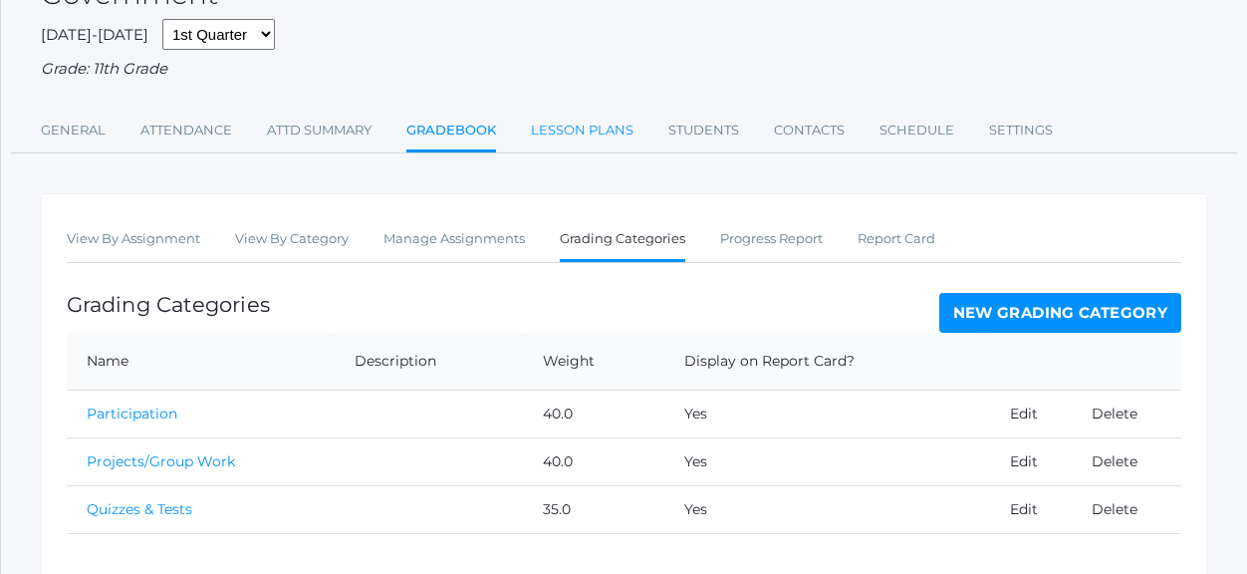
scroll to position [284, 0]
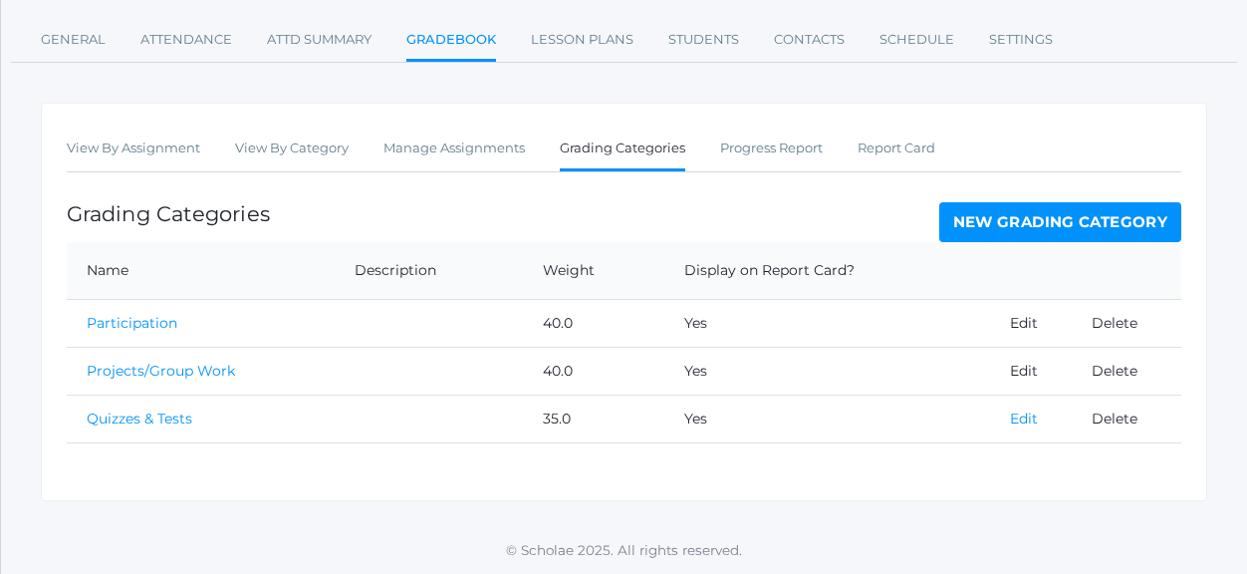
click at [1010, 421] on link "Edit" at bounding box center [1024, 418] width 28 height 18
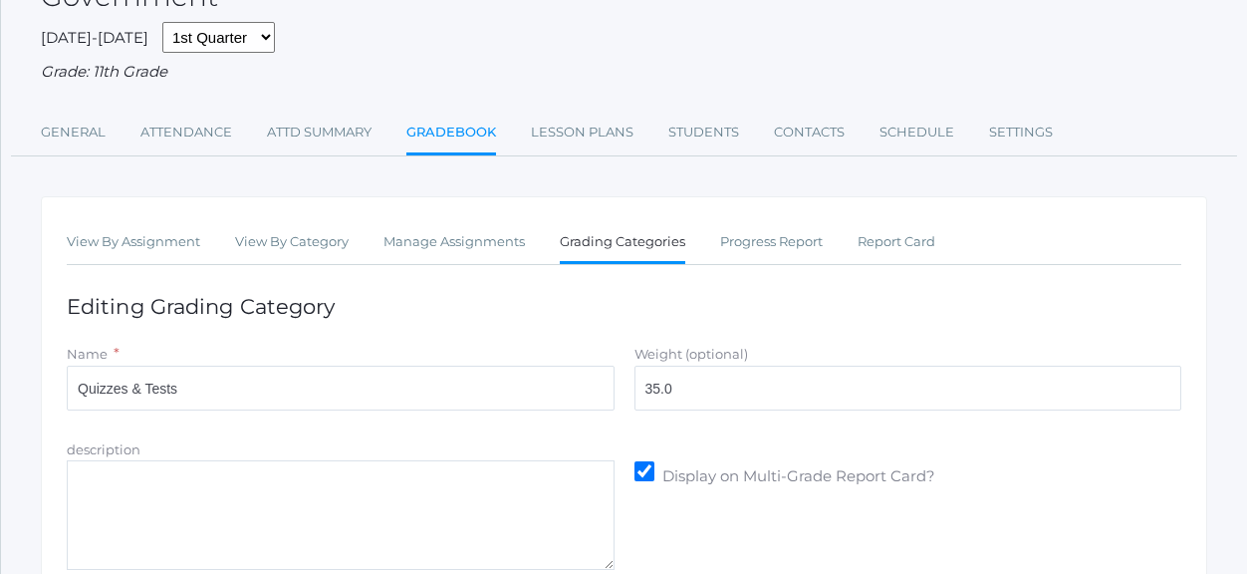
scroll to position [299, 0]
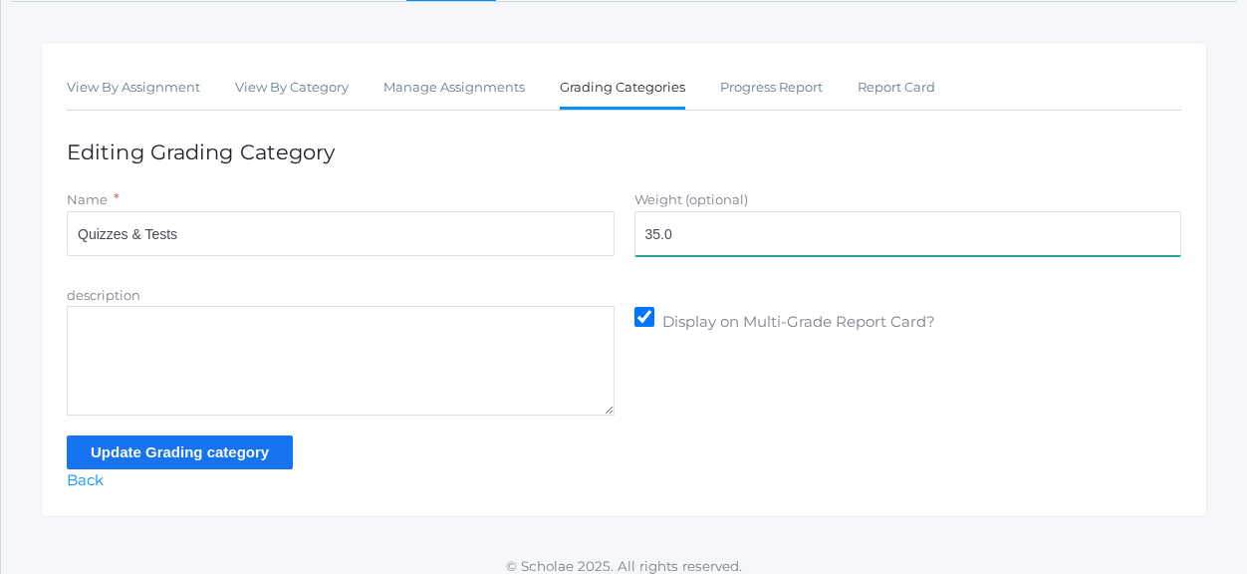
click at [655, 236] on input "35.0" at bounding box center [908, 233] width 548 height 45
type input "20.0"
click at [168, 457] on input "Update Grading category" at bounding box center [180, 451] width 226 height 33
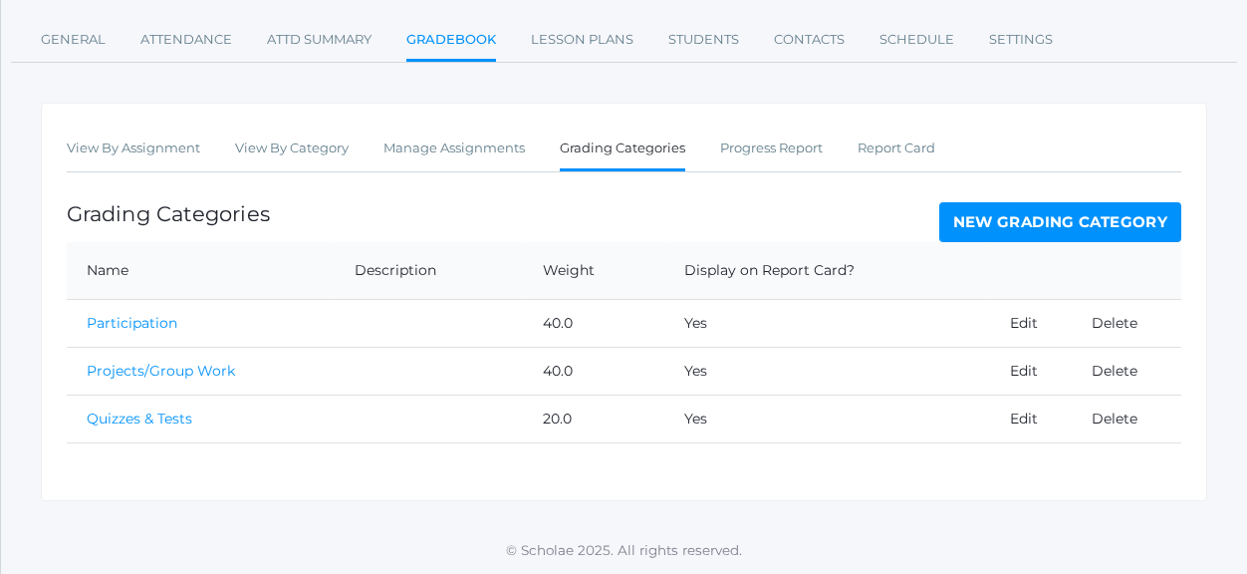
scroll to position [85, 0]
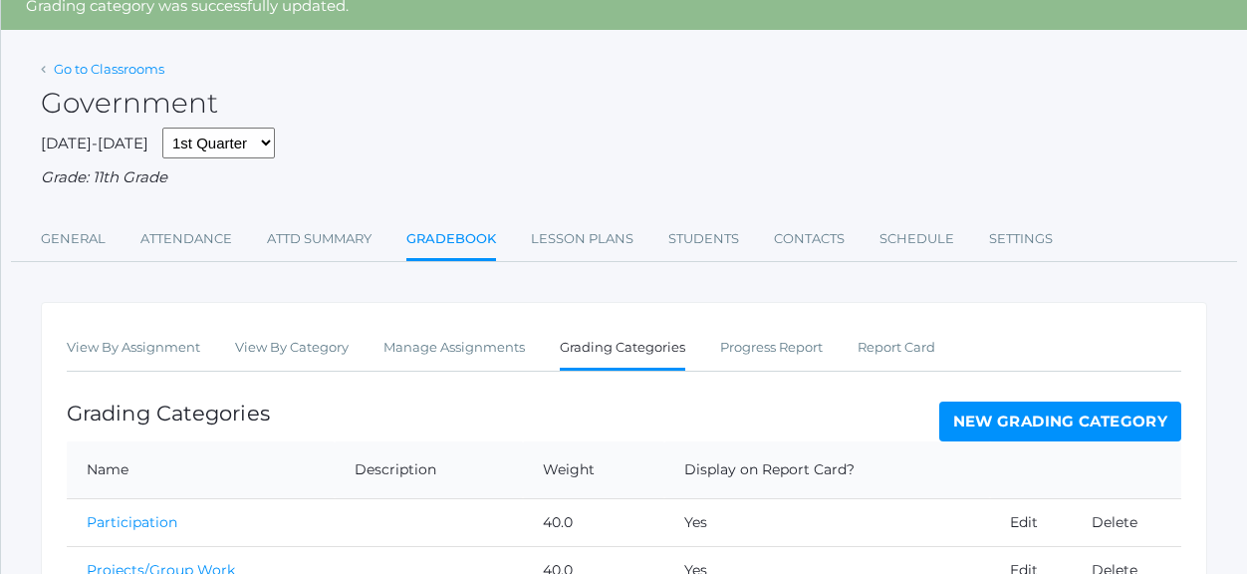
click at [126, 71] on link "Go to Classrooms" at bounding box center [109, 69] width 111 height 16
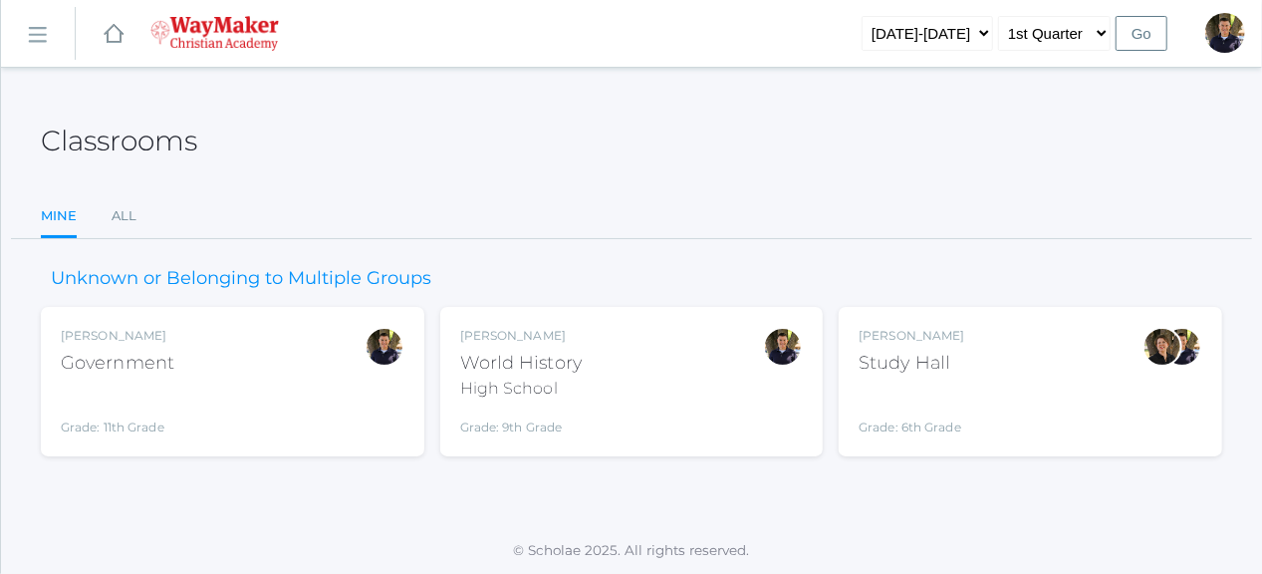
click at [506, 362] on div "World History" at bounding box center [520, 363] width 121 height 27
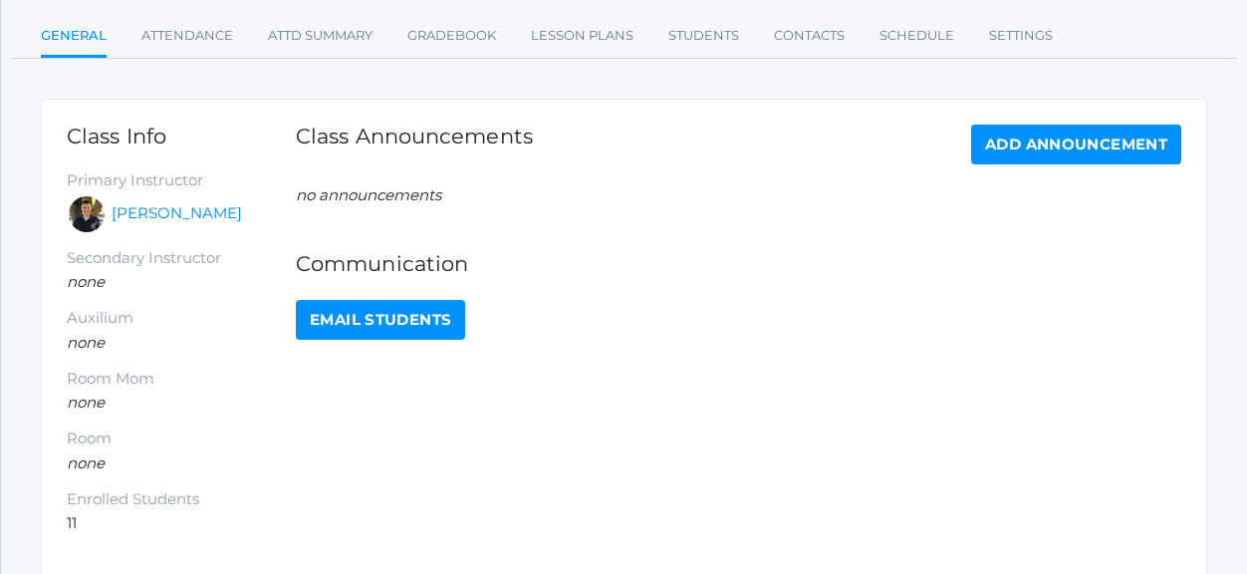
scroll to position [199, 0]
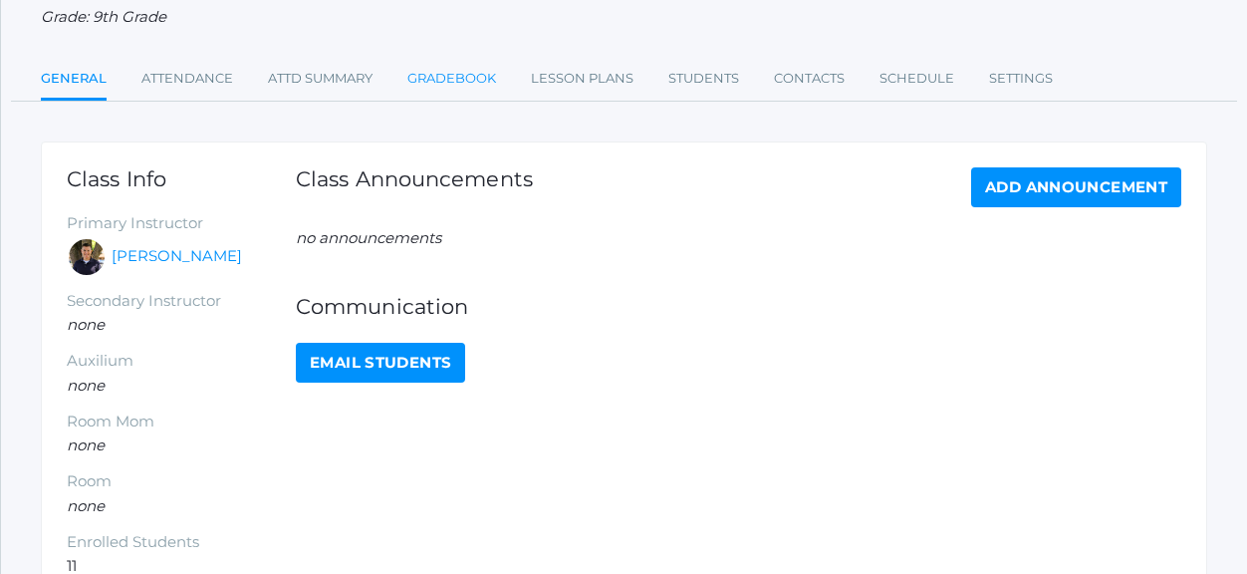
click at [456, 85] on link "Gradebook" at bounding box center [451, 79] width 89 height 40
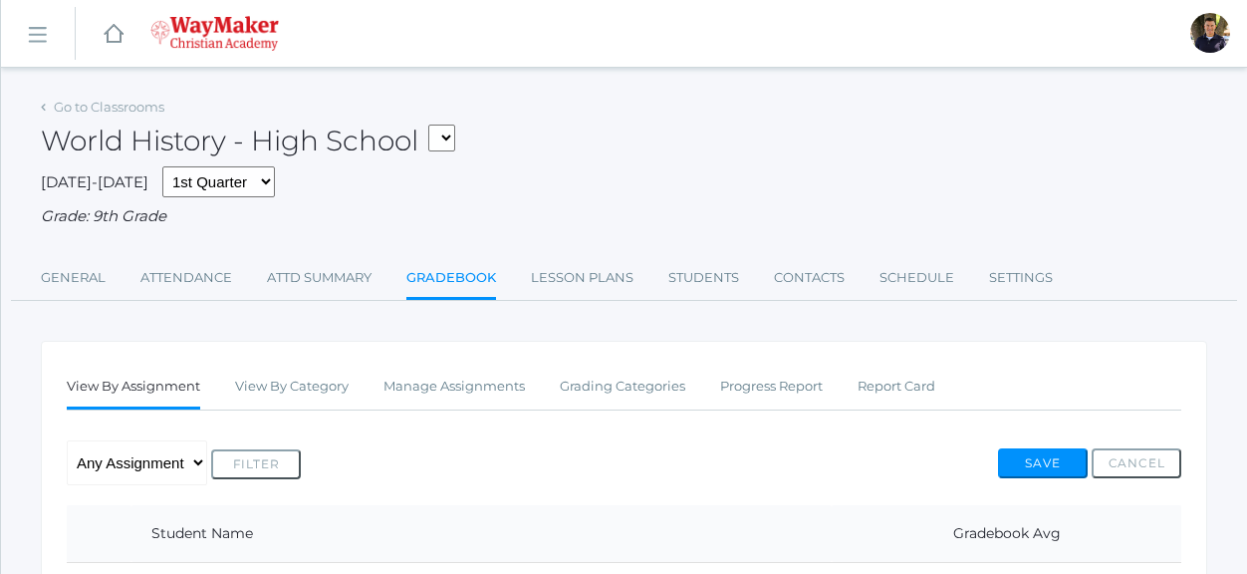
click at [472, 272] on link "Gradebook" at bounding box center [451, 279] width 90 height 43
click at [301, 391] on link "View By Category" at bounding box center [292, 386] width 114 height 40
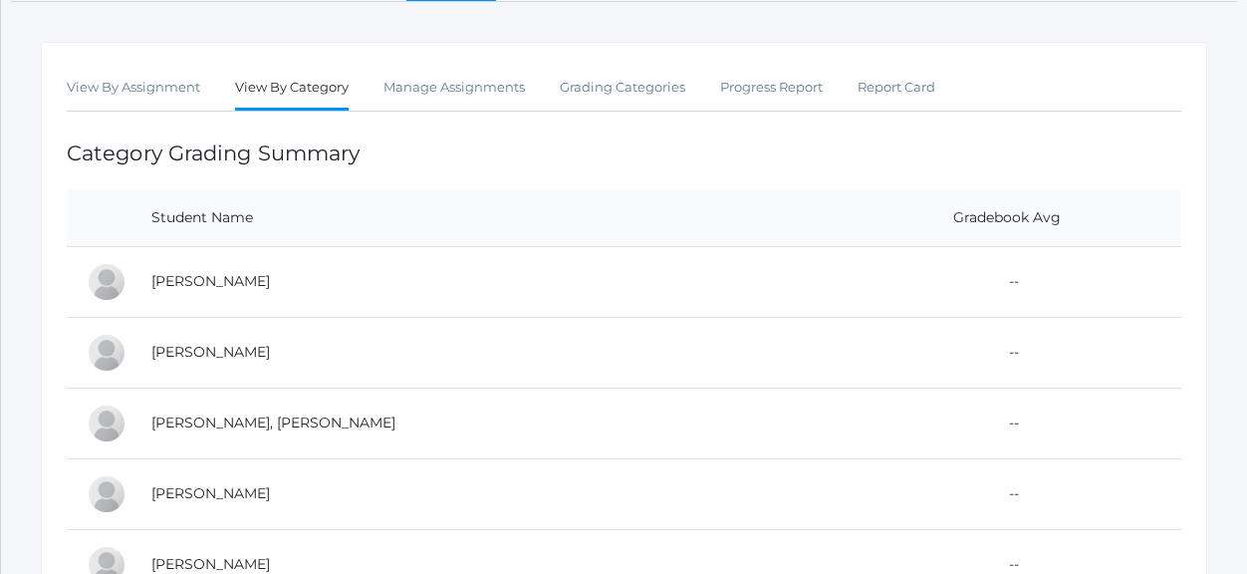
scroll to position [199, 0]
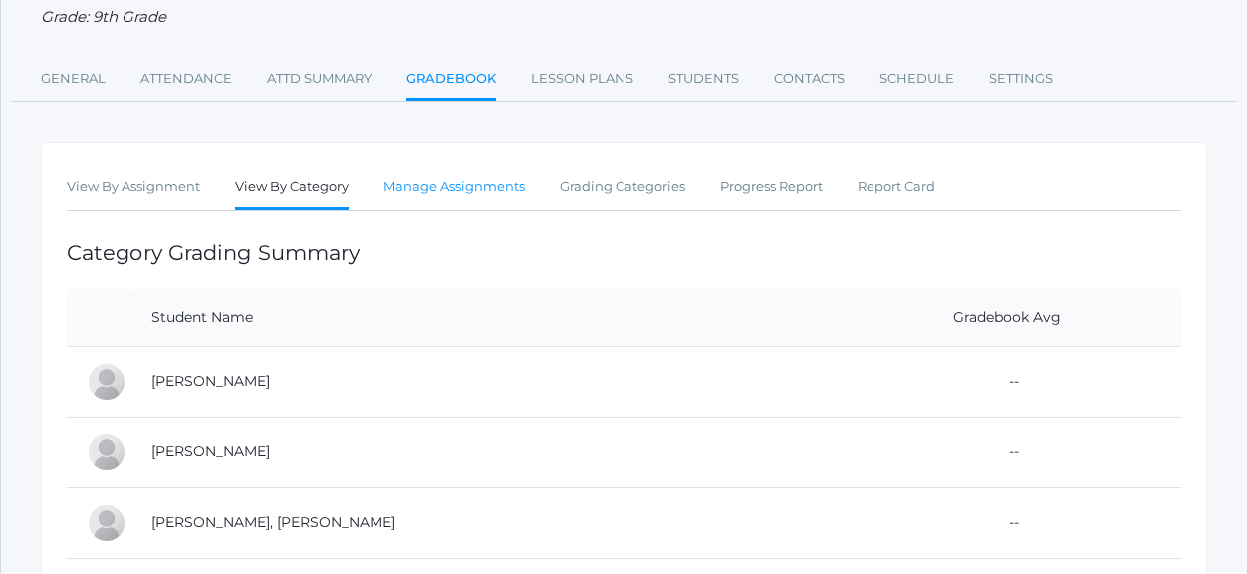
click at [497, 190] on link "Manage Assignments" at bounding box center [453, 187] width 141 height 40
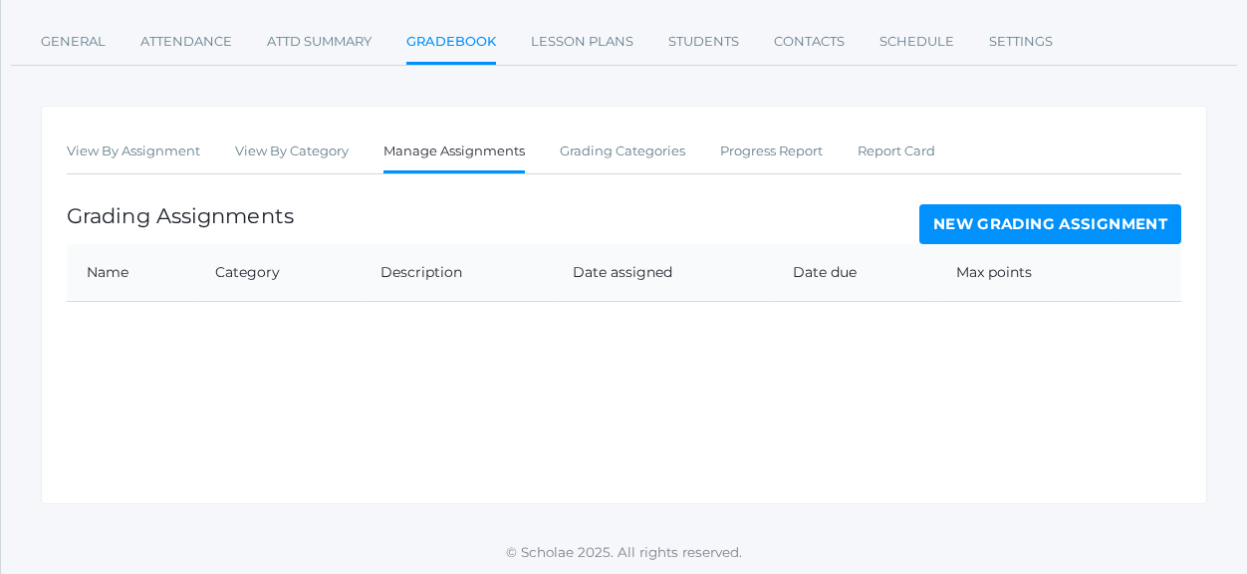
scroll to position [238, 0]
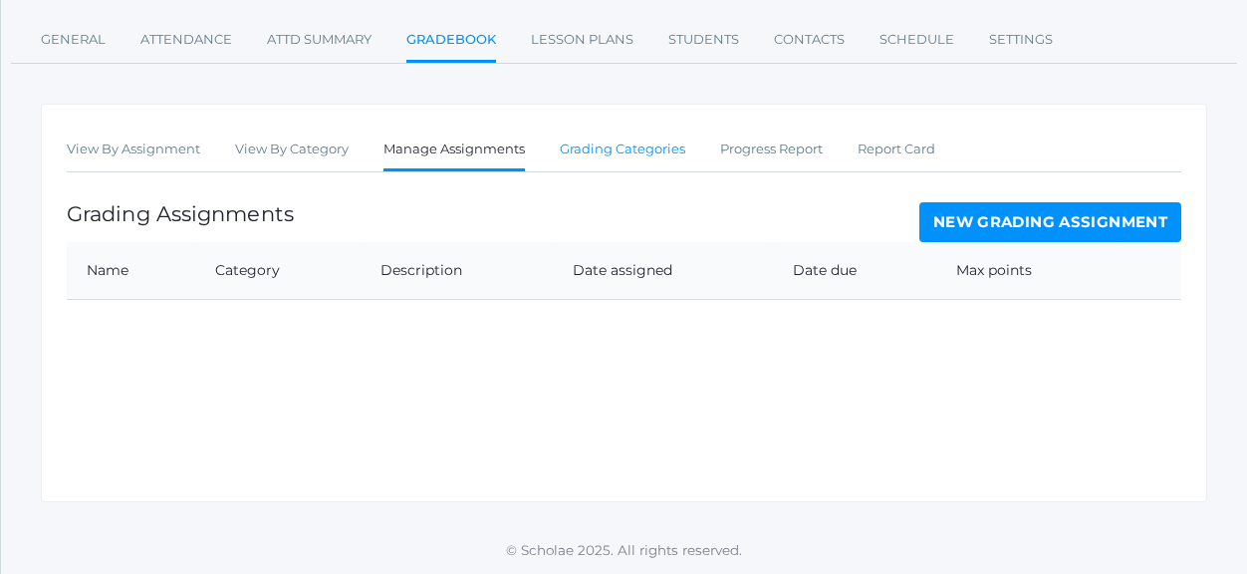
click at [599, 152] on link "Grading Categories" at bounding box center [622, 149] width 125 height 40
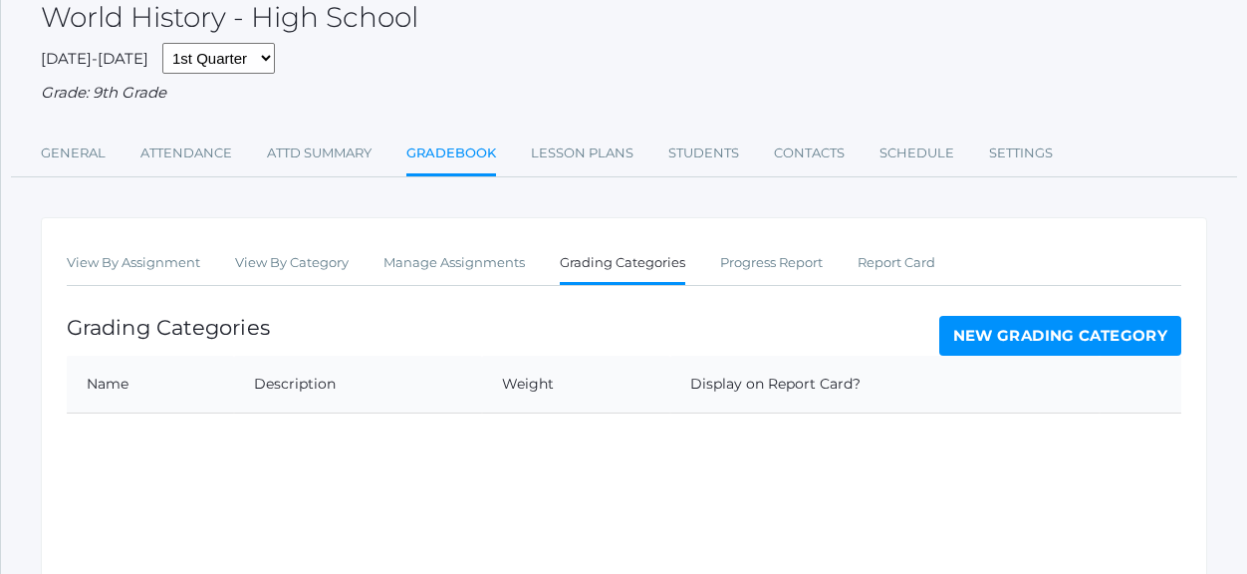
scroll to position [238, 0]
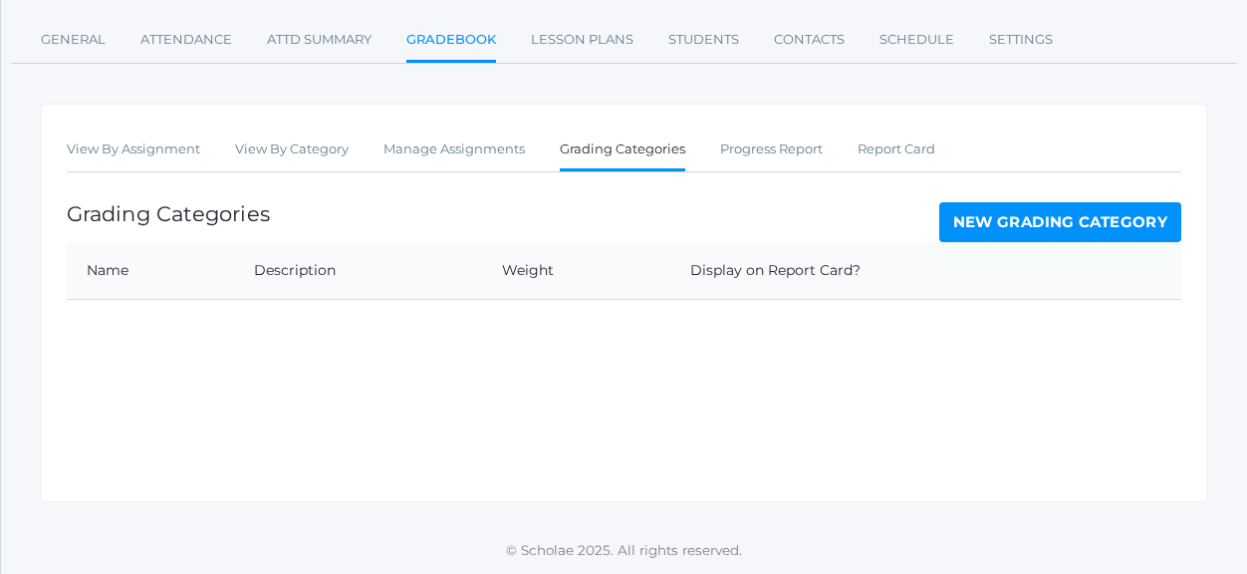
click at [1016, 220] on link "New Grading Category" at bounding box center [1060, 222] width 243 height 40
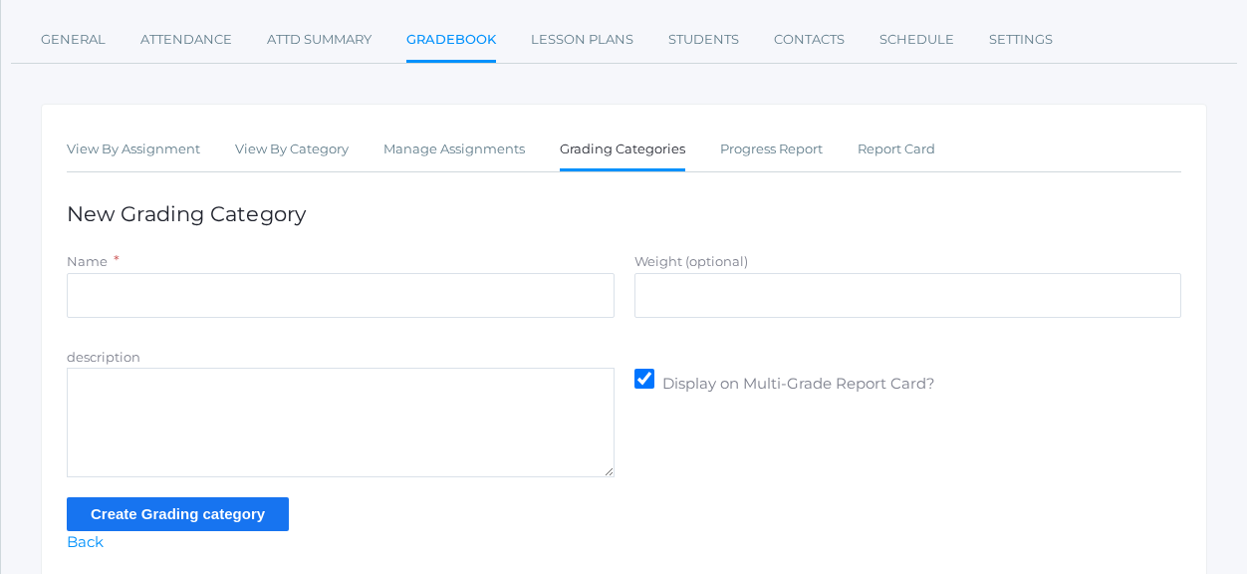
scroll to position [299, 0]
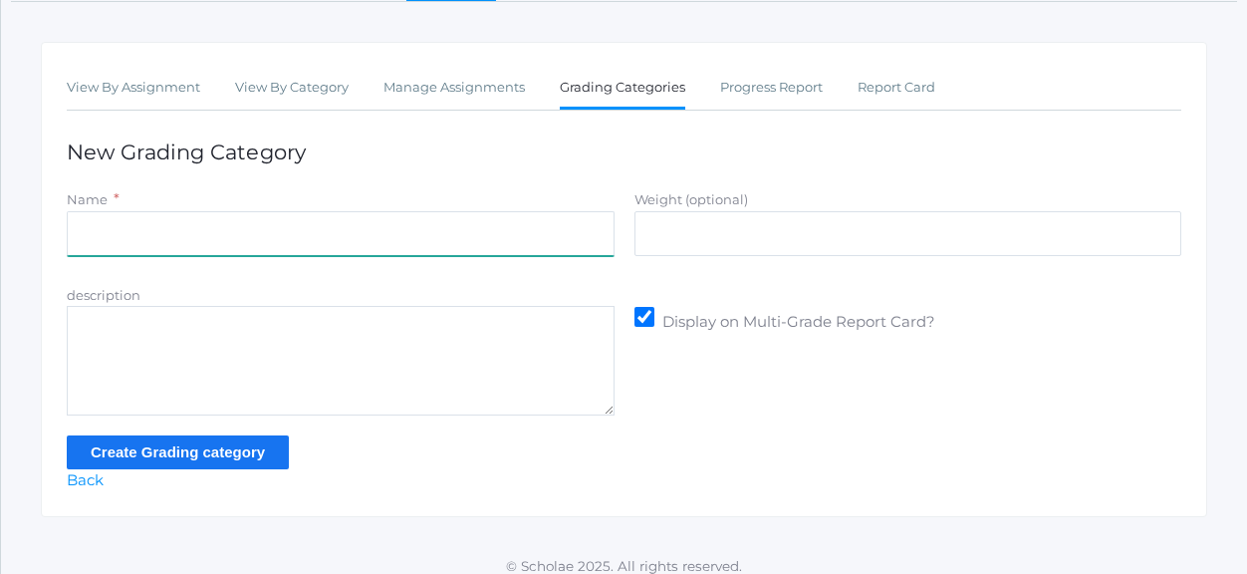
click at [290, 232] on input "Name" at bounding box center [341, 233] width 548 height 45
type input "Participation"
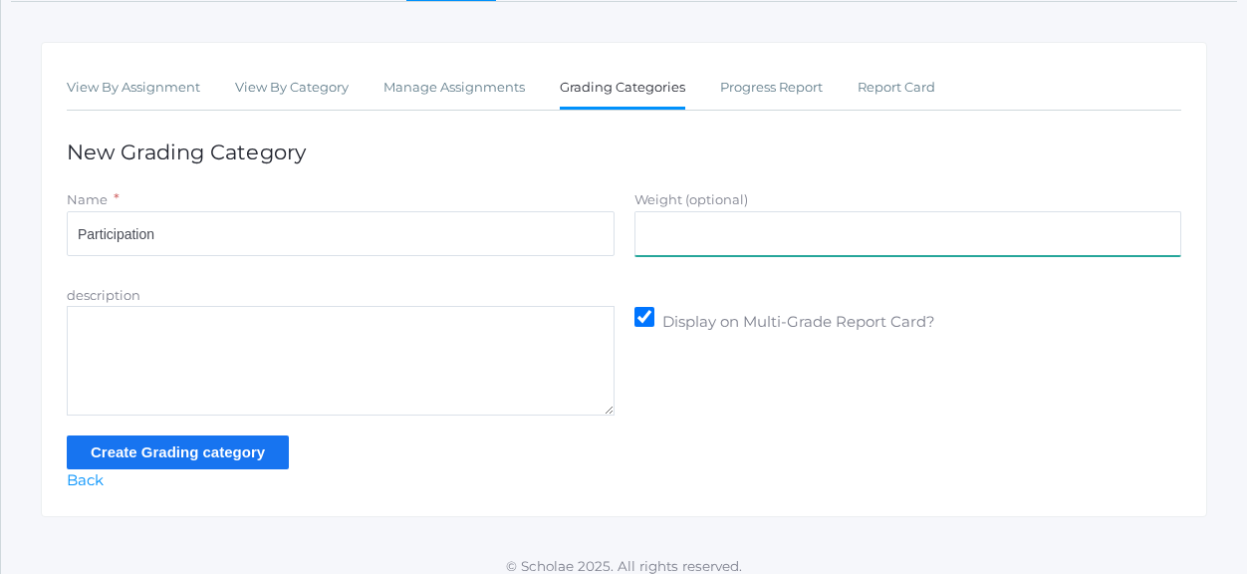
click at [667, 236] on input "Weight (optional)" at bounding box center [908, 233] width 548 height 45
type input "40"
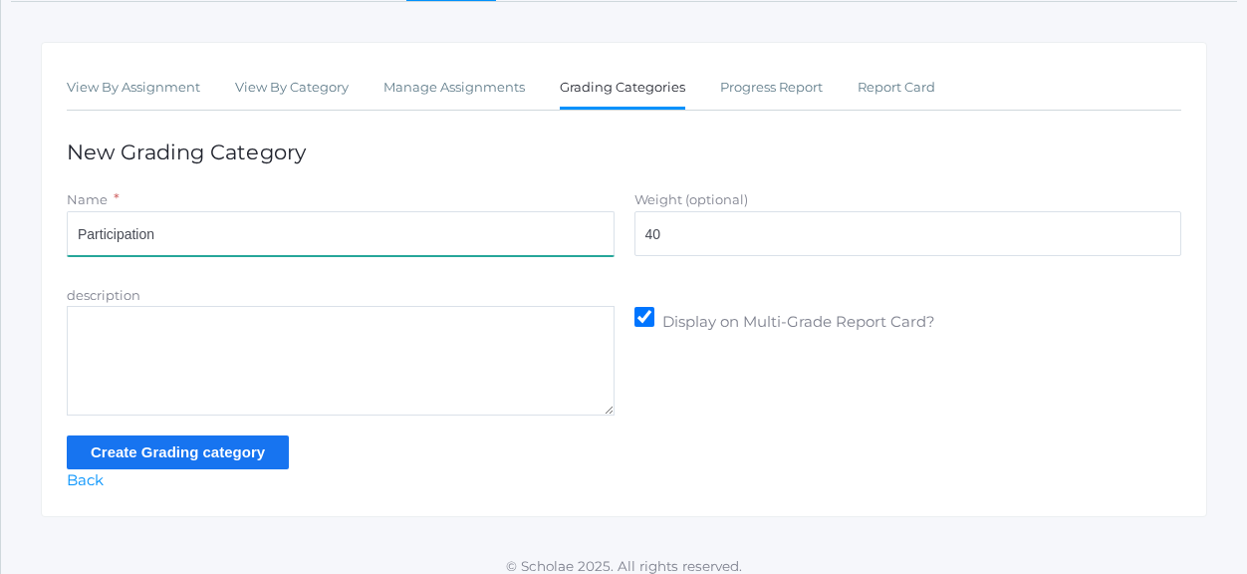
click at [317, 239] on input "Participation" at bounding box center [341, 233] width 548 height 45
type input "Participation"
click at [209, 332] on textarea "description" at bounding box center [341, 361] width 548 height 110
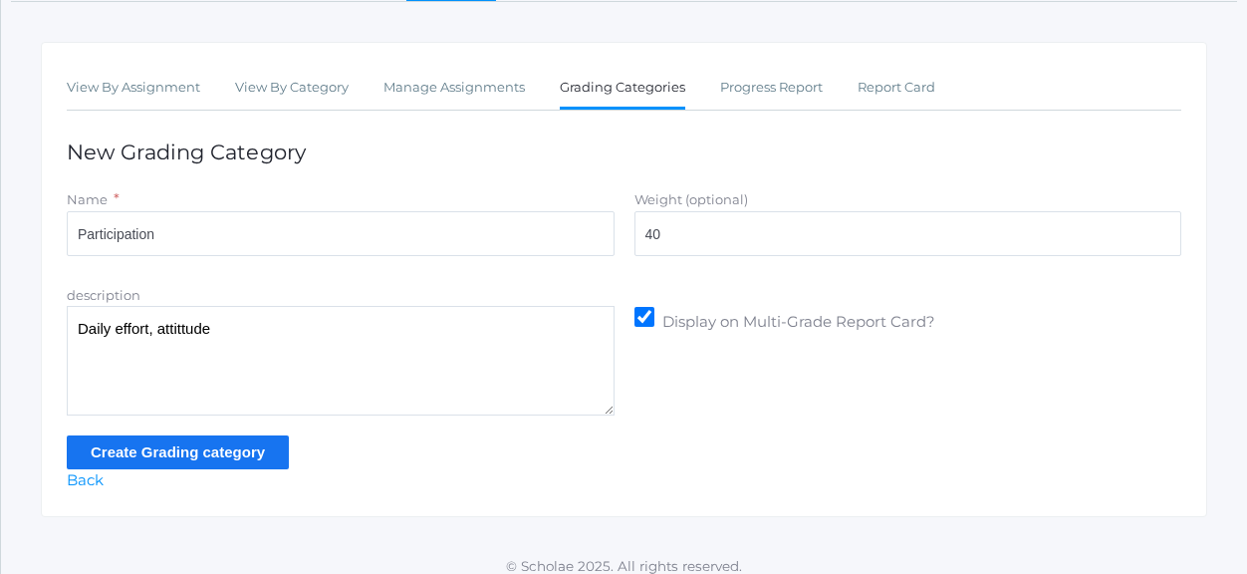
click at [173, 332] on textarea "Daily effort, attittude" at bounding box center [341, 361] width 548 height 110
type textarea "Daily effort, attitude and positive/respectful contribution in daily group work."
click at [154, 453] on input "Create Grading category" at bounding box center [178, 451] width 222 height 33
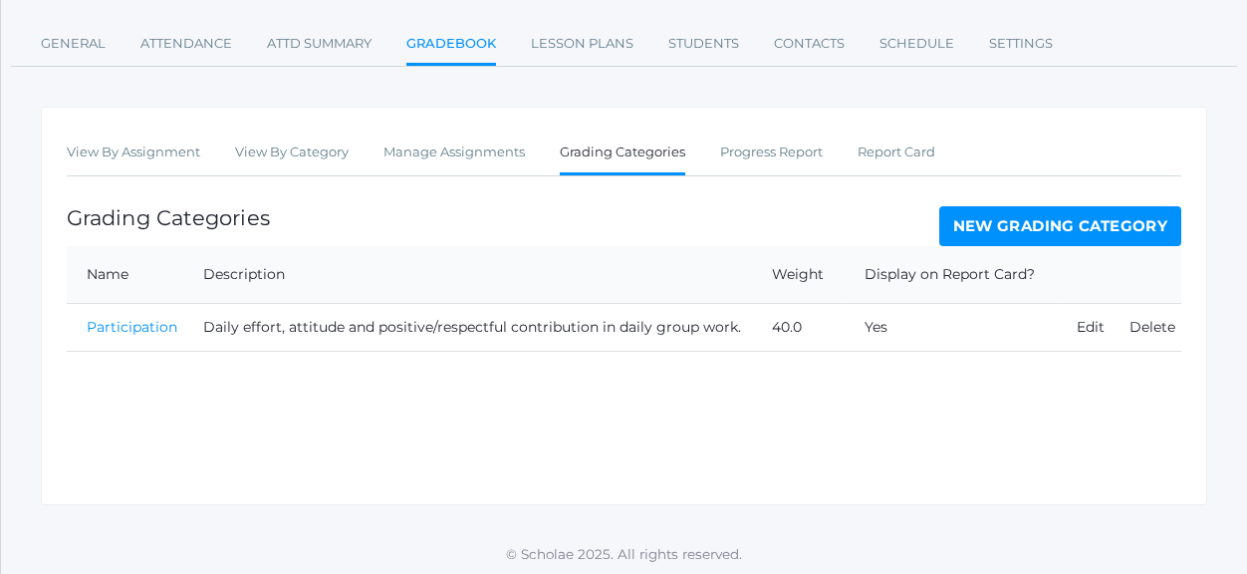
scroll to position [284, 0]
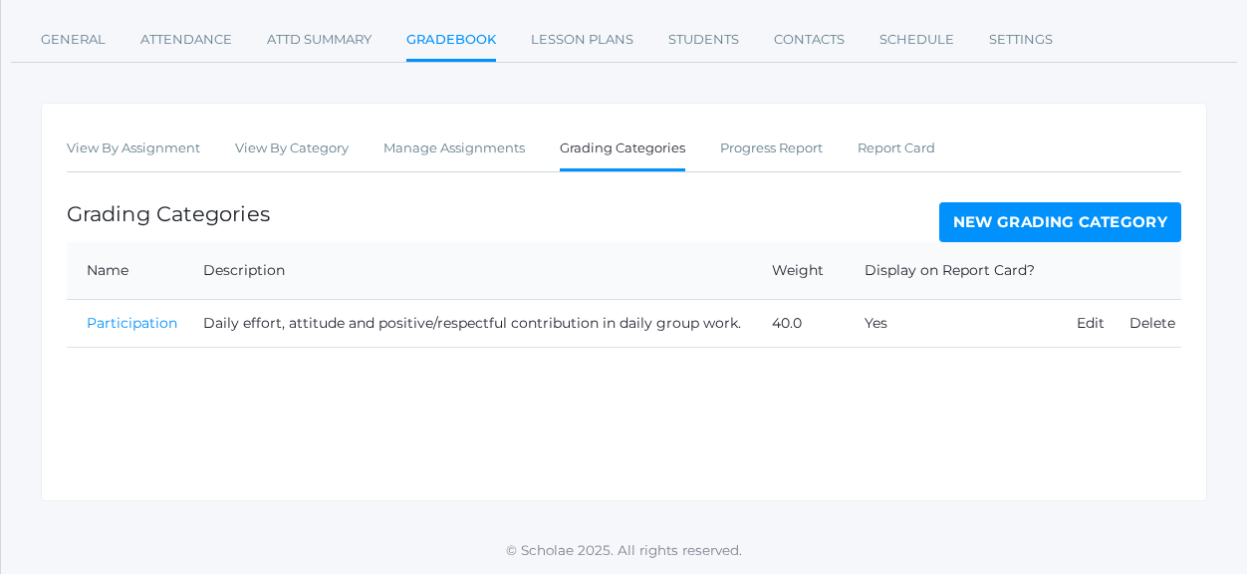
click at [1002, 219] on link "New Grading Category" at bounding box center [1060, 222] width 243 height 40
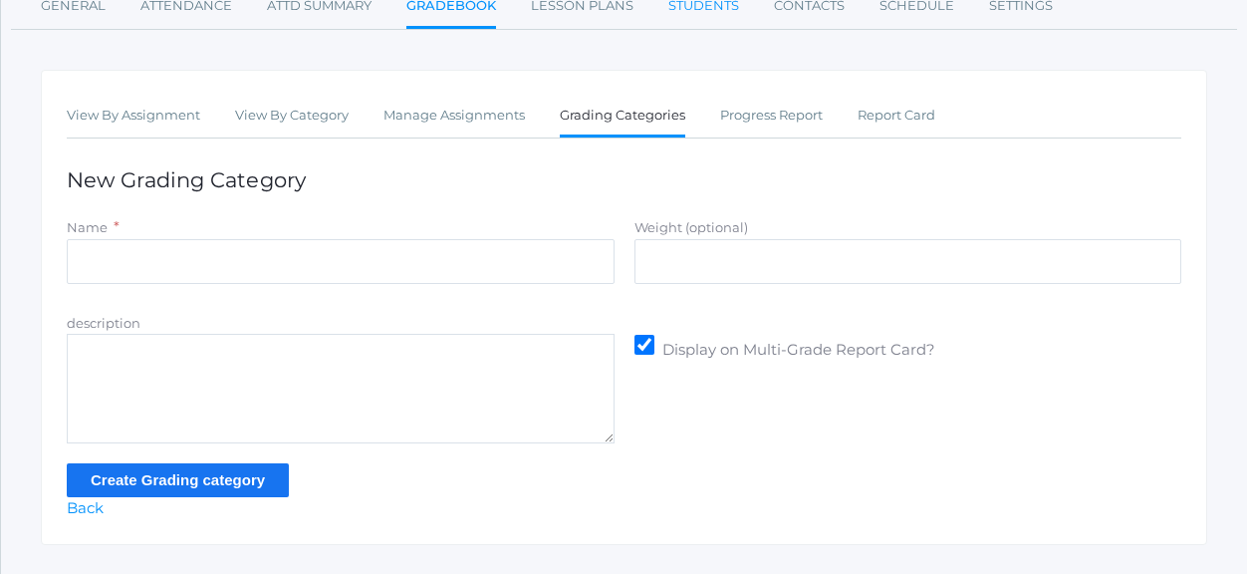
scroll to position [299, 0]
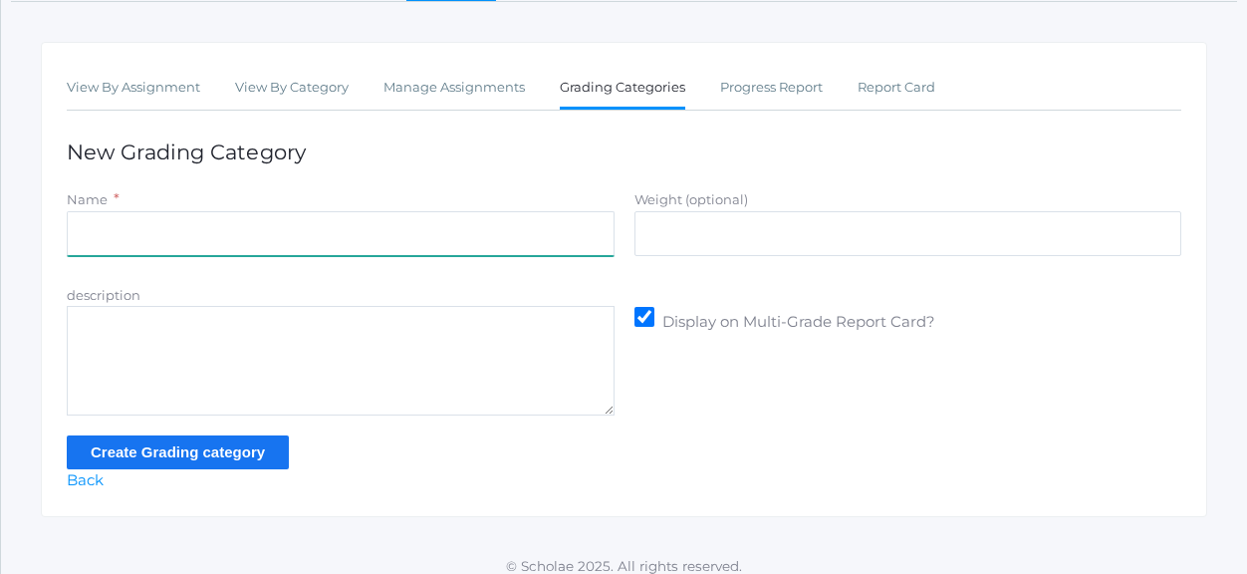
click at [464, 228] on input "Name" at bounding box center [341, 233] width 548 height 45
type input "Project & Groupwork Presentation"
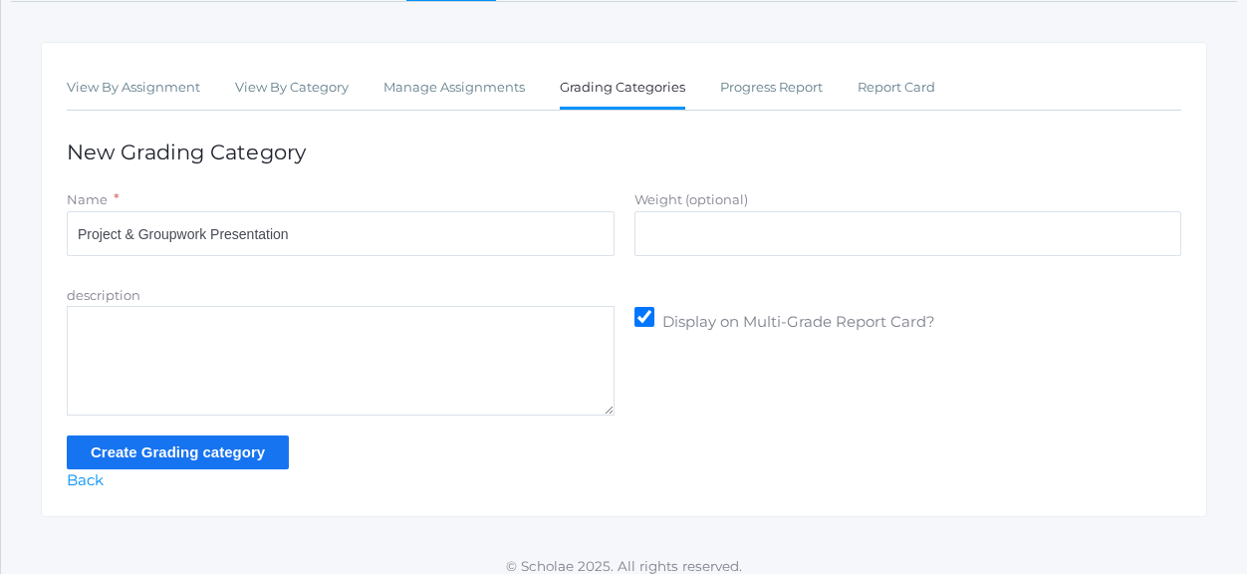
click at [382, 334] on textarea "description" at bounding box center [341, 361] width 548 height 110
type textarea "T"
type textarea "W"
type textarea "Q"
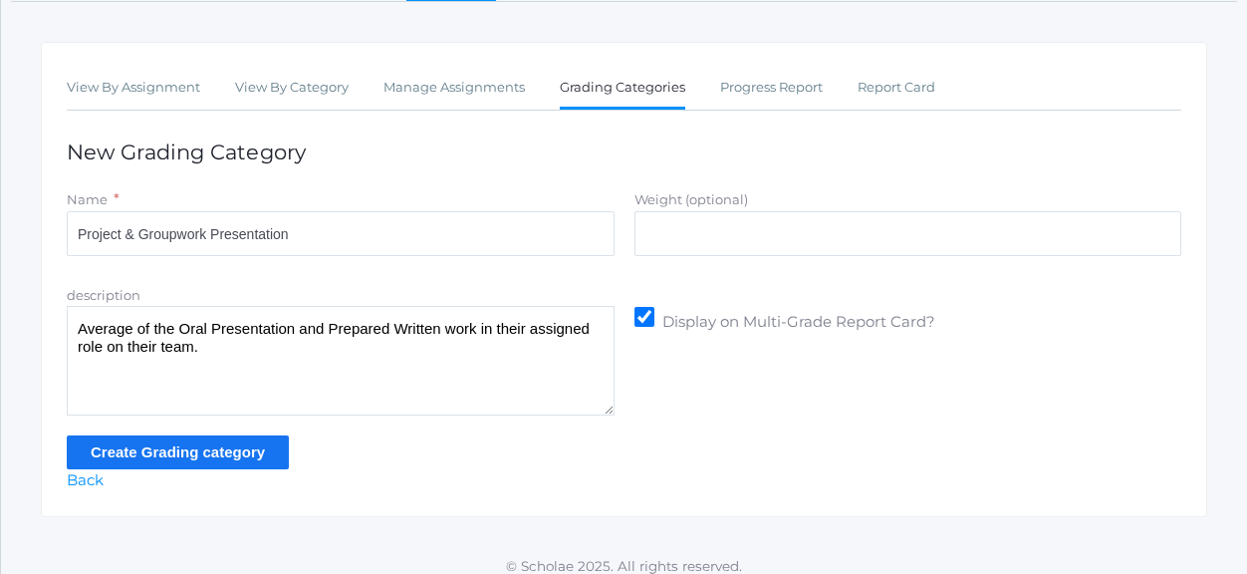
type textarea "Average of the Oral Presentation and Prepared Written work in their assigned ro…"
click at [667, 245] on input "Weight (optional)" at bounding box center [908, 233] width 548 height 45
type input "40"
drag, startPoint x: 76, startPoint y: 324, endPoint x: 259, endPoint y: 367, distance: 188.4
click at [259, 367] on textarea "Average of the Oral Presentation and Prepared Written work in their assigned ro…" at bounding box center [341, 361] width 548 height 110
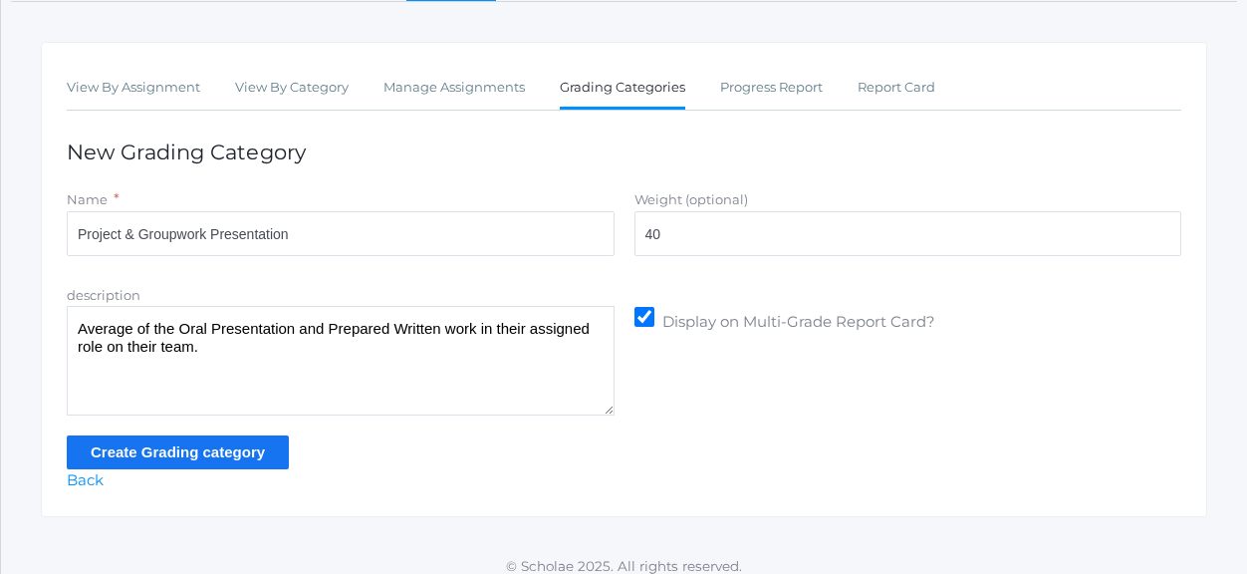
click at [297, 327] on textarea "Average of the Oral Presentation and Prepared Written work in their assigned ro…" at bounding box center [341, 361] width 548 height 110
drag, startPoint x: 235, startPoint y: 342, endPoint x: 60, endPoint y: 324, distance: 176.2
click at [60, 324] on div "description Average of the Oral Presentation and Prepared Written work in their…" at bounding box center [341, 350] width 568 height 132
click at [127, 450] on input "Create Grading category" at bounding box center [178, 451] width 222 height 33
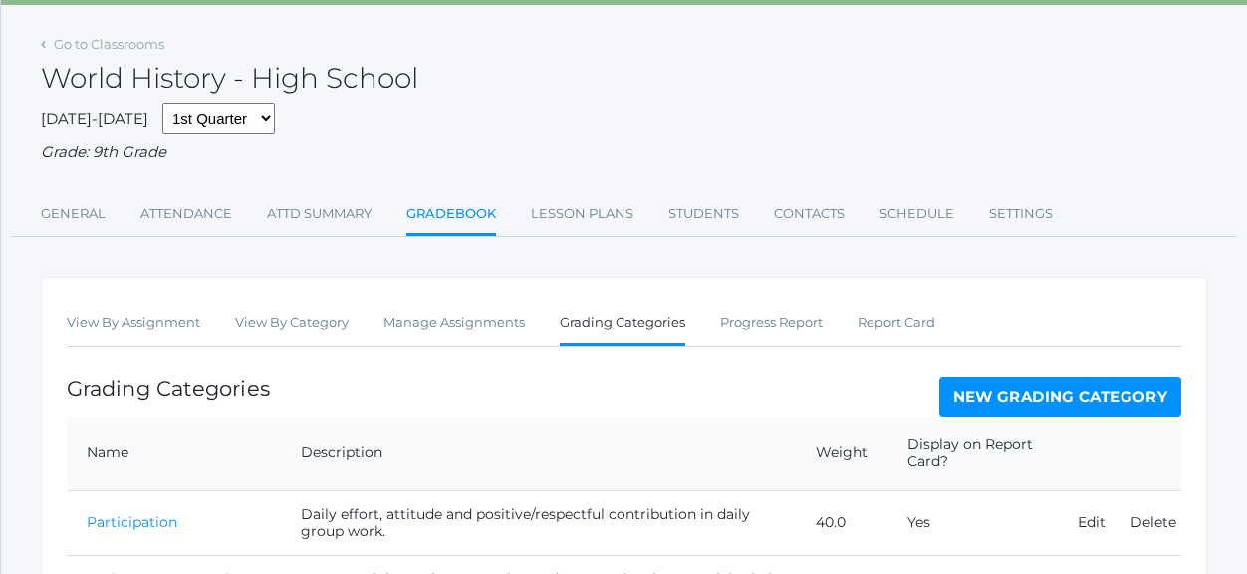
scroll to position [284, 0]
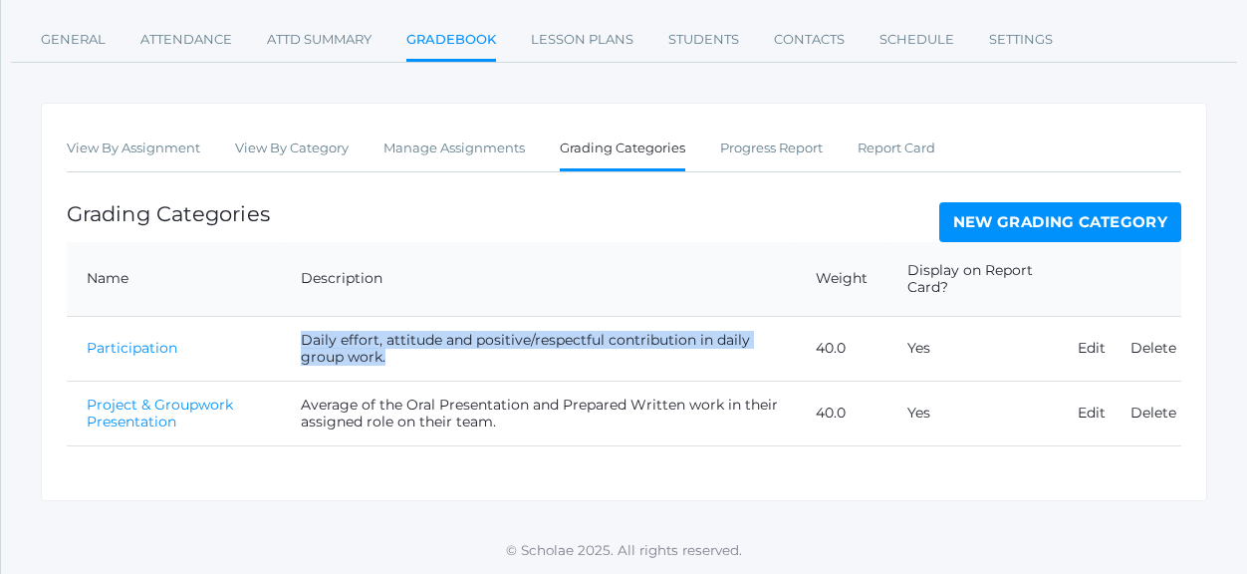
drag, startPoint x: 299, startPoint y: 336, endPoint x: 353, endPoint y: 356, distance: 57.3
click at [353, 356] on td "Daily effort, attitude and positive/respectful contribution in daily group work." at bounding box center [538, 348] width 515 height 65
copy td "Daily effort, attitude and positive/respectful contribution in daily group work."
click at [1090, 409] on link "Edit" at bounding box center [1091, 412] width 28 height 18
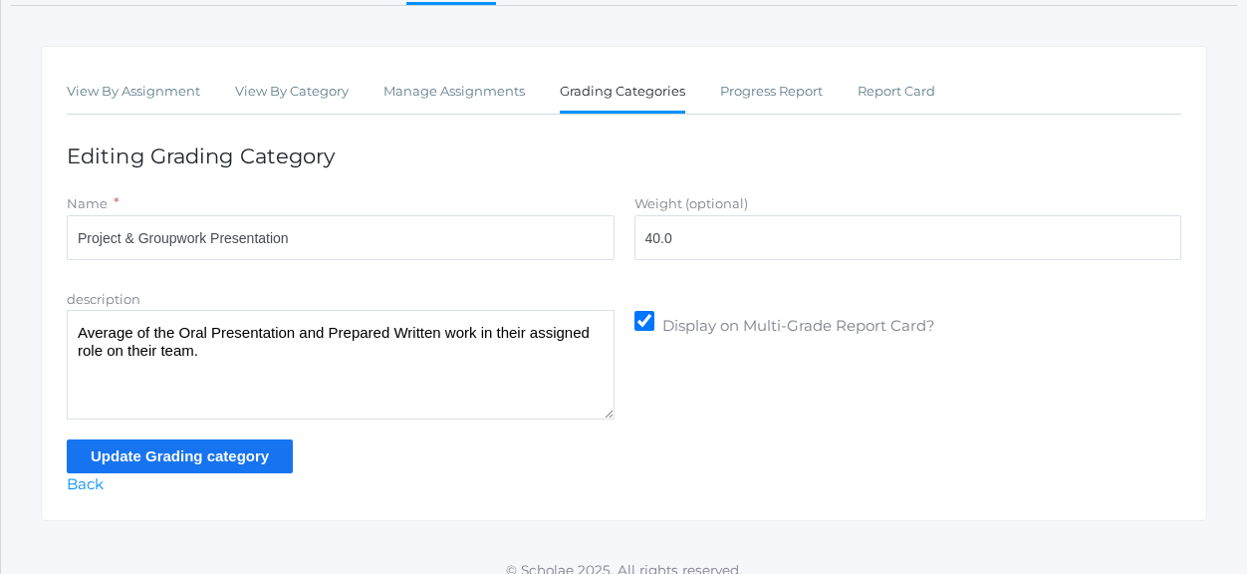
scroll to position [299, 0]
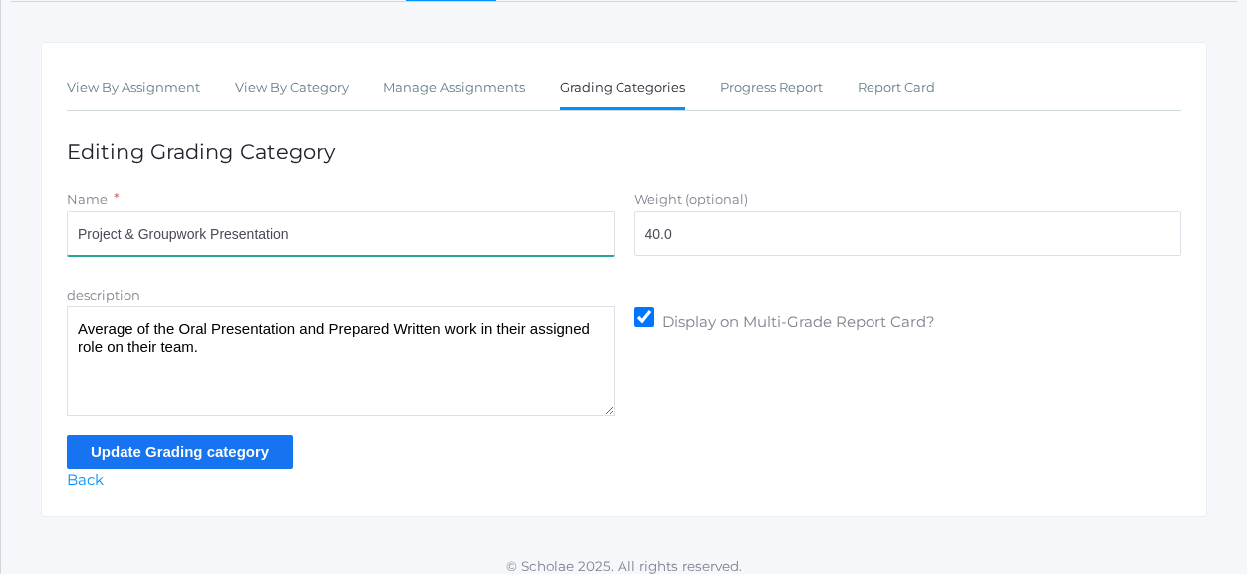
click at [211, 238] on input "Project & Groupwork Presentation" at bounding box center [341, 233] width 548 height 45
click at [311, 242] on input "Project Presentation" at bounding box center [341, 233] width 548 height 45
type input "Project Presentation (Oral & Written)"
click at [184, 449] on input "Update Grading category" at bounding box center [180, 451] width 226 height 33
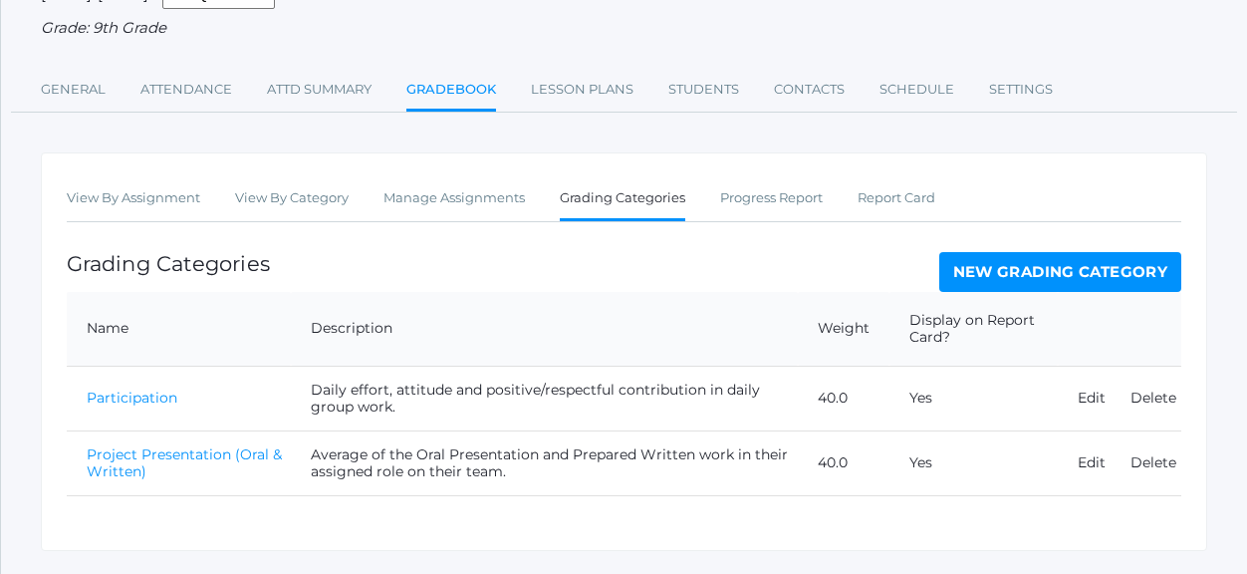
scroll to position [284, 0]
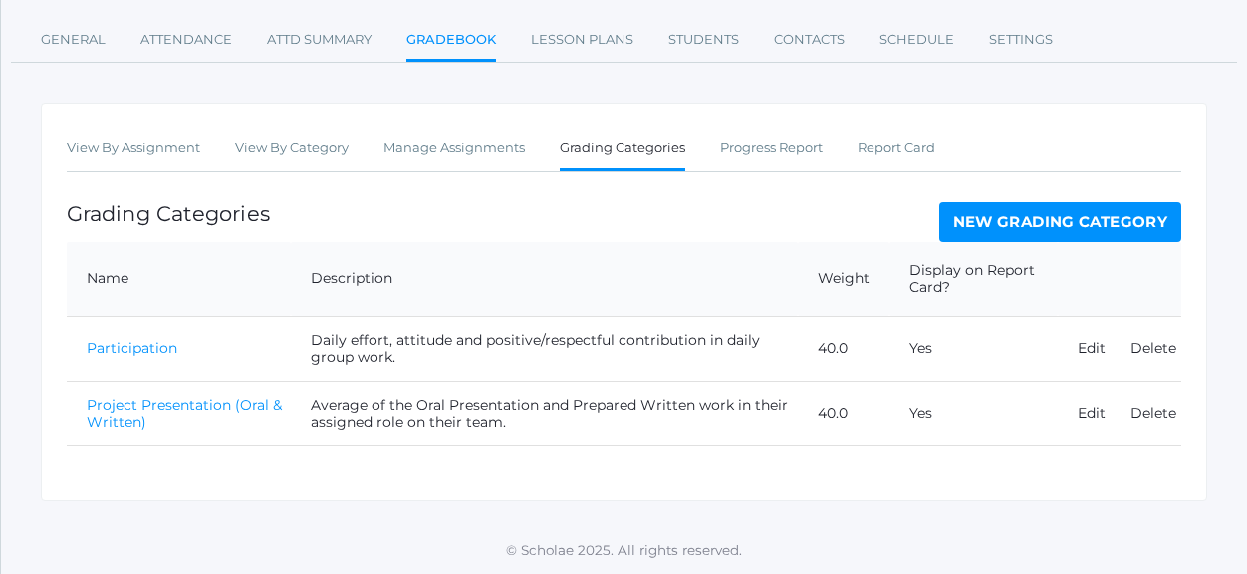
click at [1036, 211] on link "New Grading Category" at bounding box center [1060, 222] width 243 height 40
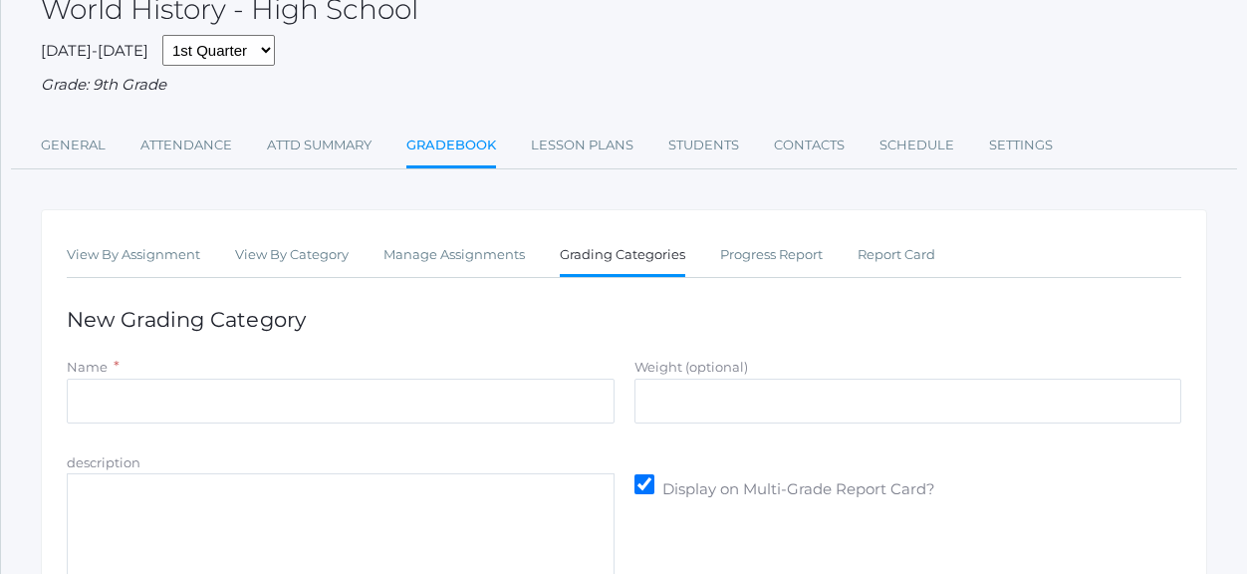
scroll to position [299, 0]
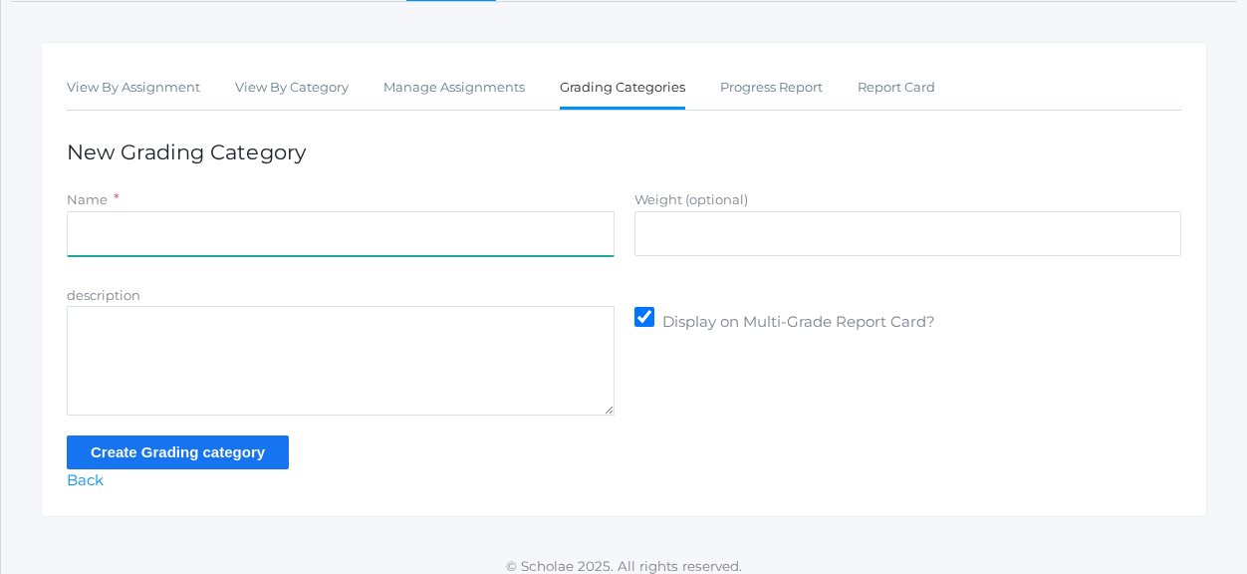
click at [208, 226] on input "Name" at bounding box center [341, 233] width 548 height 45
type input "Quizzes & Tests"
click at [213, 331] on textarea "description" at bounding box center [341, 361] width 548 height 110
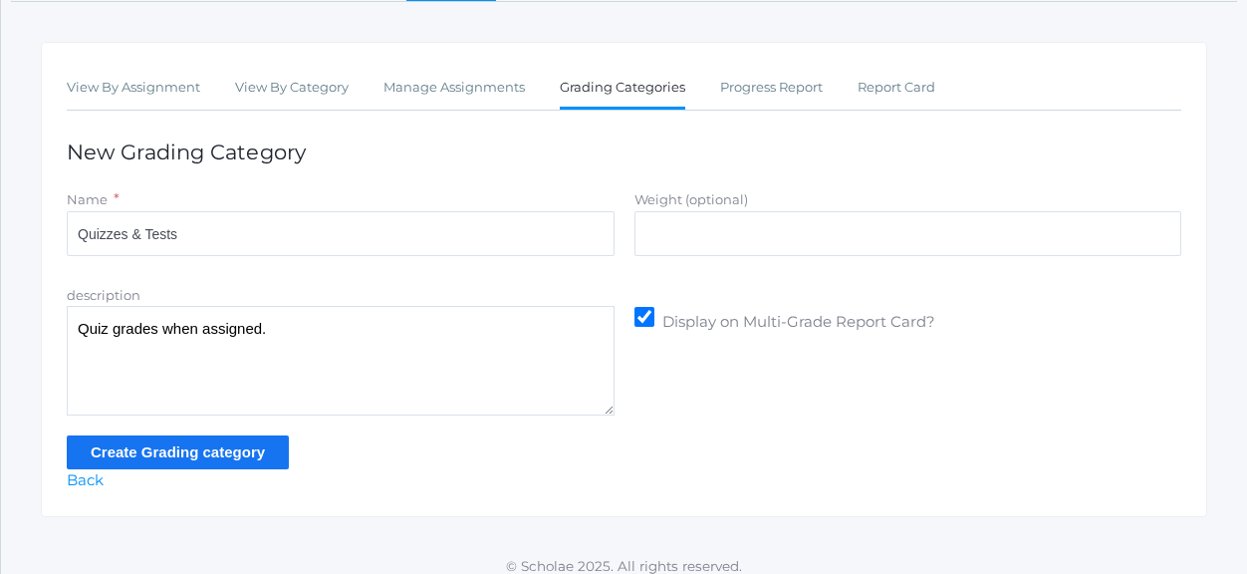
click at [191, 331] on textarea "Quiz grades when assigned." at bounding box center [341, 361] width 548 height 110
type textarea "Quiz grades as assigned."
click at [778, 221] on input "Weight (optional)" at bounding box center [908, 233] width 548 height 45
type input "20"
click at [229, 453] on input "Create Grading category" at bounding box center [178, 451] width 222 height 33
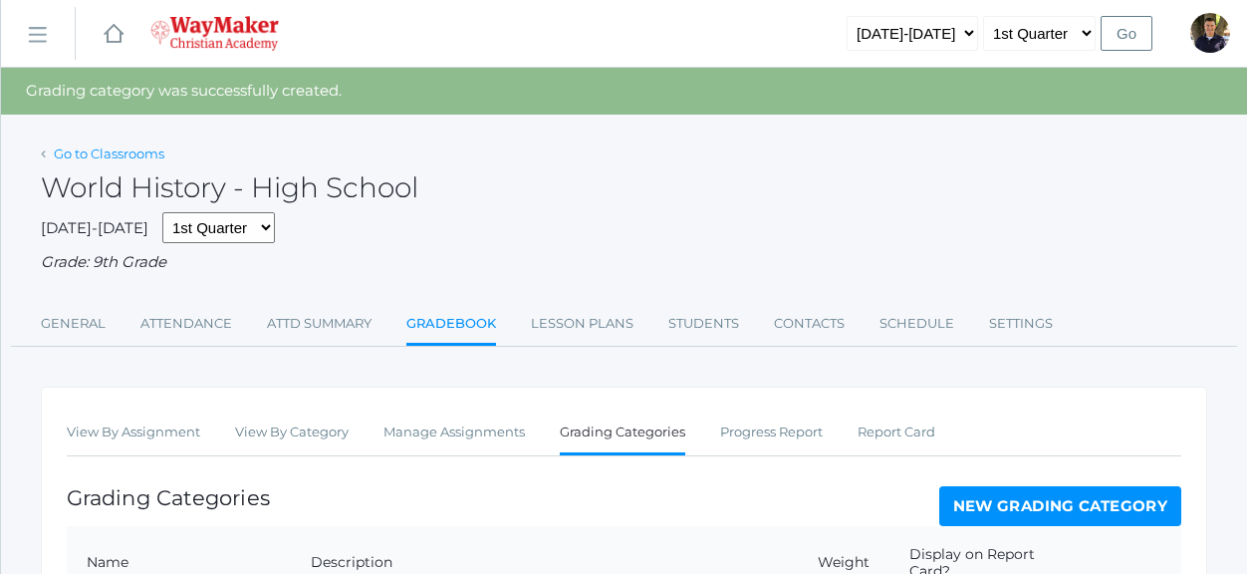
click at [112, 157] on link "Go to Classrooms" at bounding box center [109, 153] width 111 height 16
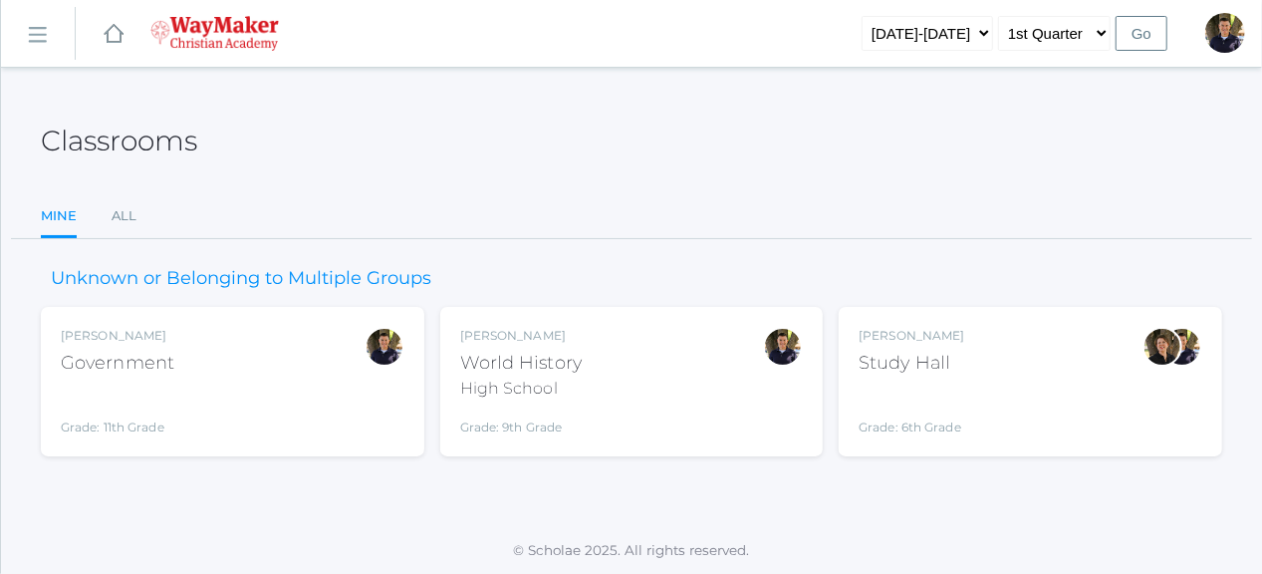
click at [139, 358] on div "Government" at bounding box center [118, 363] width 114 height 27
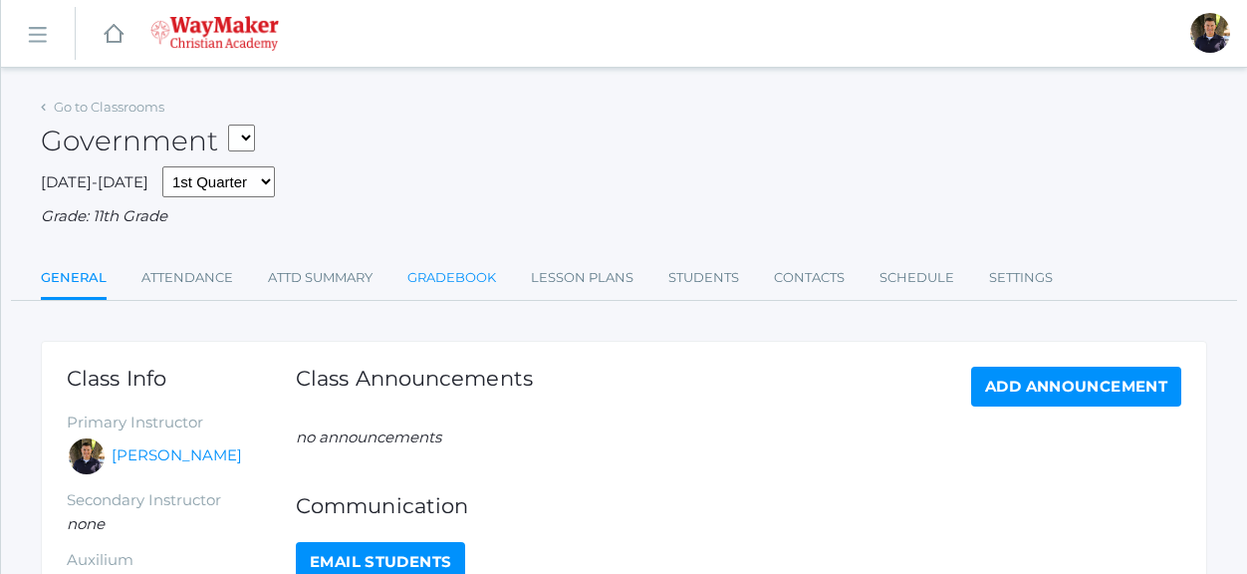
click at [464, 278] on link "Gradebook" at bounding box center [451, 278] width 89 height 40
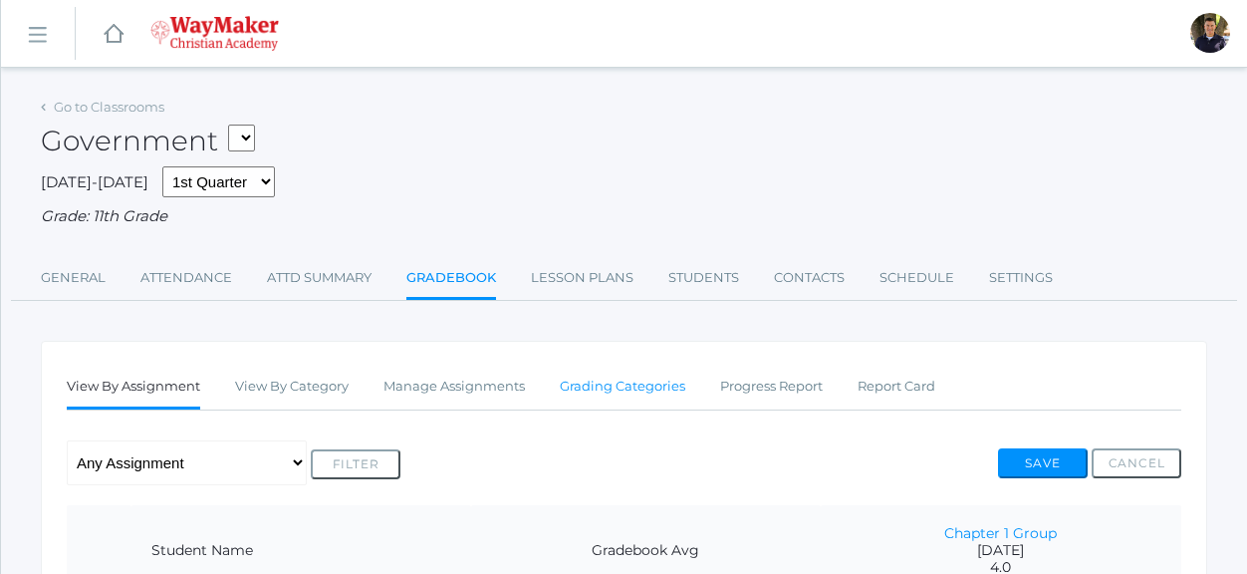
click at [632, 381] on link "Grading Categories" at bounding box center [622, 386] width 125 height 40
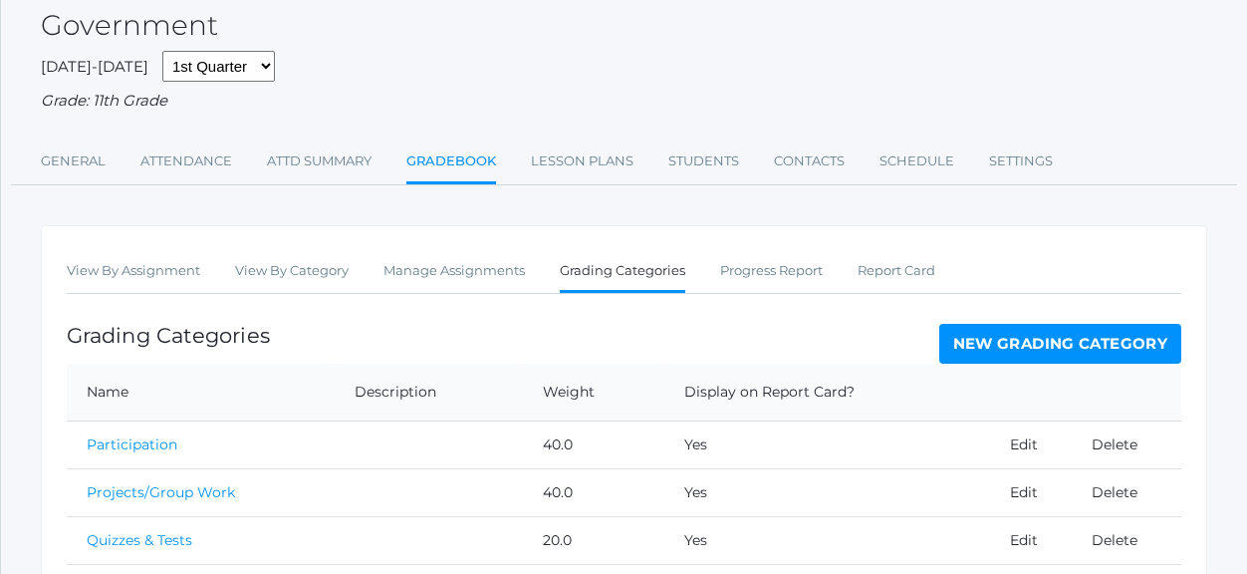
scroll to position [199, 0]
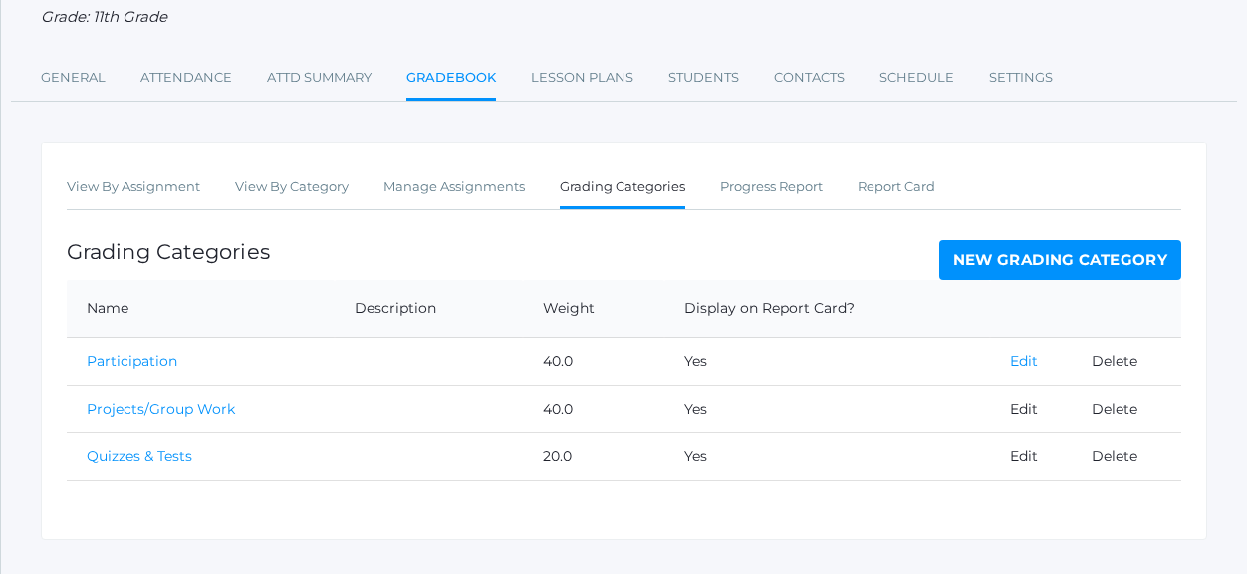
click at [1025, 359] on link "Edit" at bounding box center [1024, 361] width 28 height 18
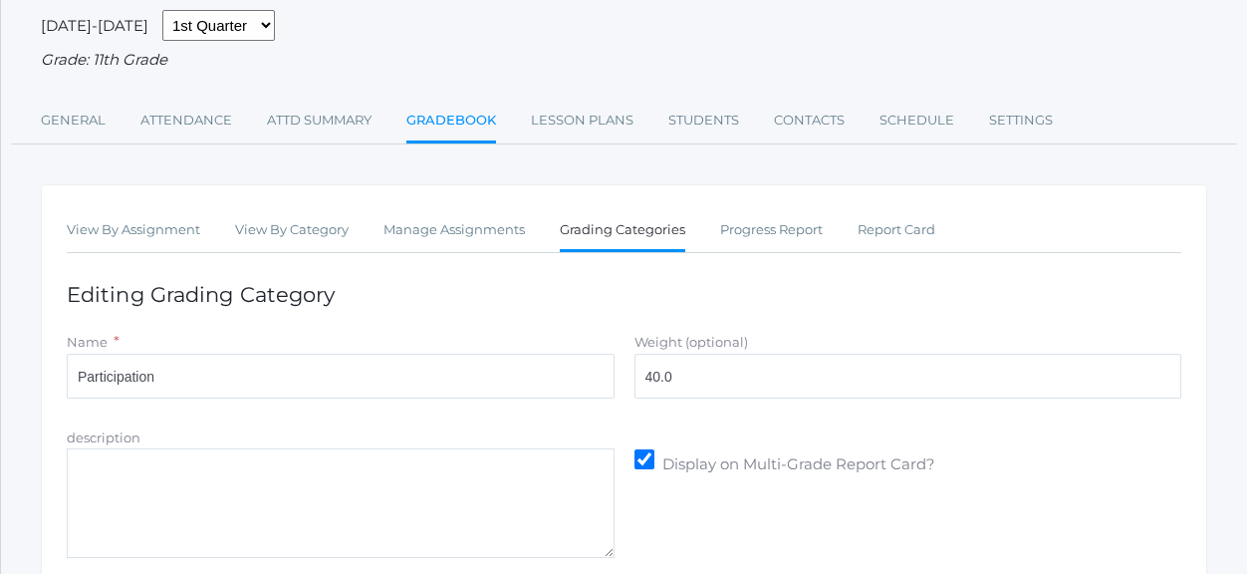
scroll to position [314, 0]
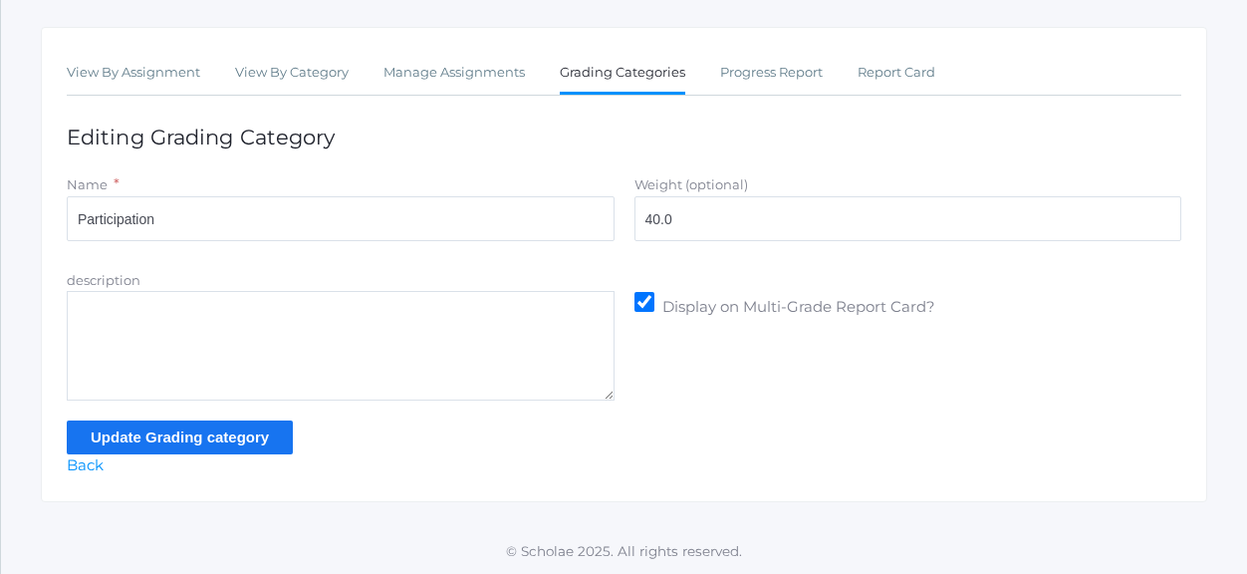
drag, startPoint x: 215, startPoint y: 312, endPoint x: 173, endPoint y: 304, distance: 42.6
click at [173, 304] on textarea "description" at bounding box center [341, 346] width 548 height 110
paste textarea "Daily effort, attitude and positive/respectful contribution in daily group work."
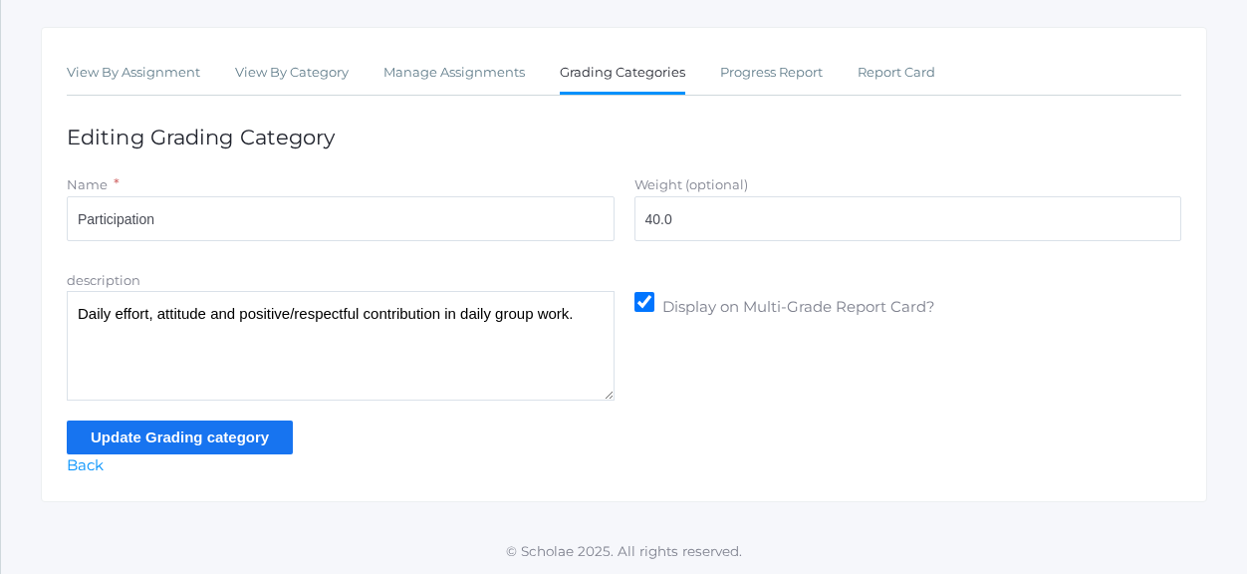
type textarea "Daily effort, attitude and positive/respectful contribution in daily group work."
click at [217, 442] on input "Update Grading category" at bounding box center [180, 436] width 226 height 33
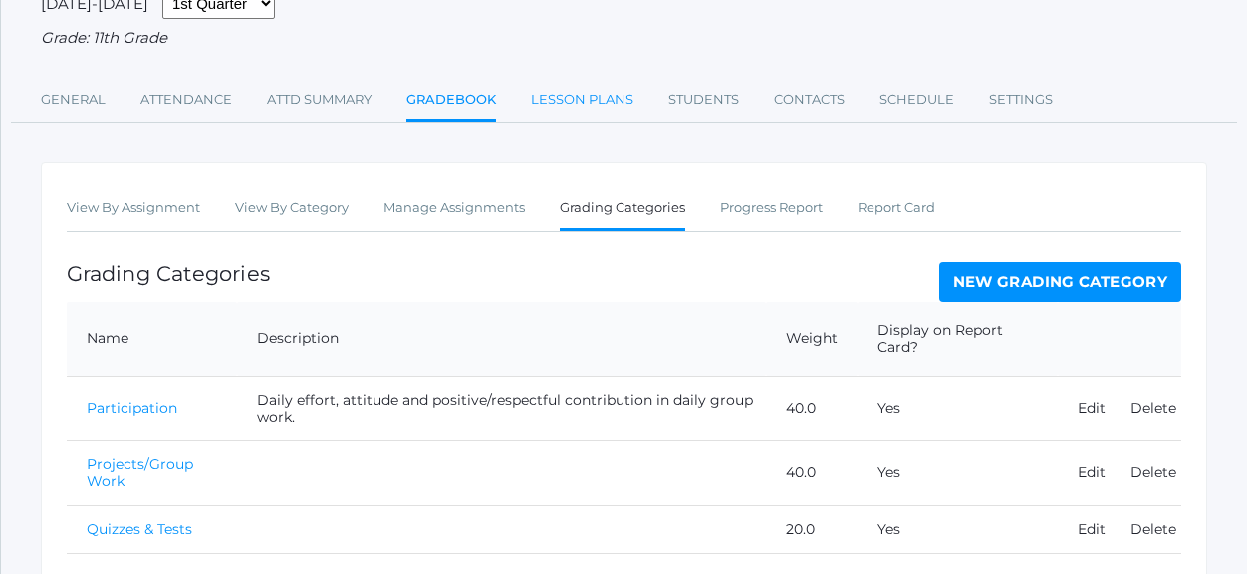
scroll to position [300, 0]
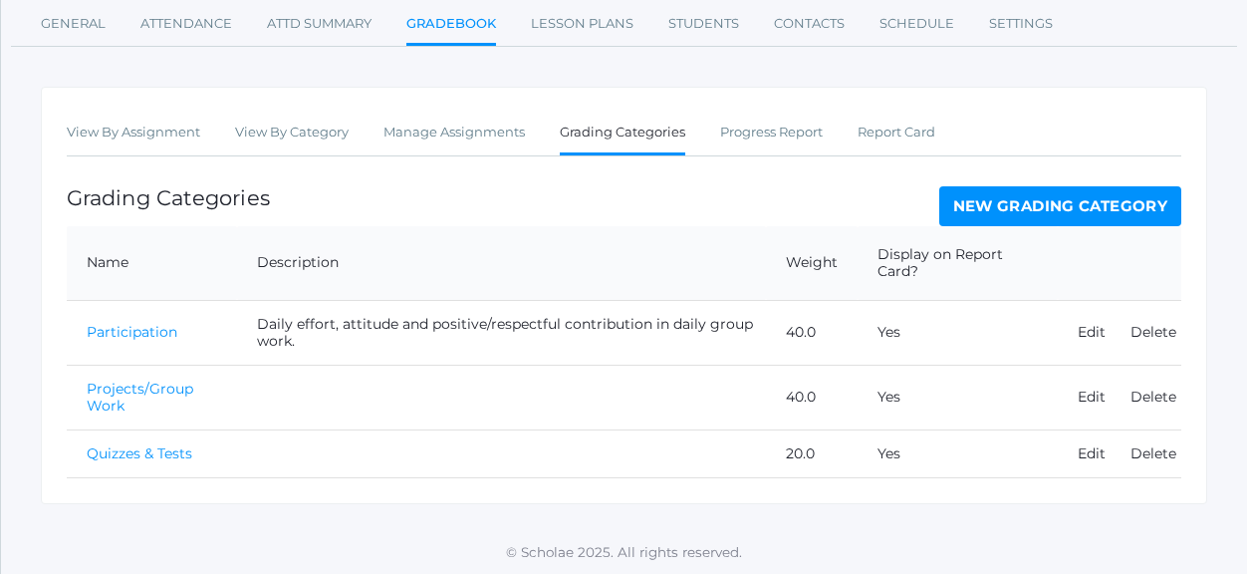
click at [1075, 396] on td "Edit" at bounding box center [1084, 396] width 53 height 65
click at [1090, 396] on link "Edit" at bounding box center [1091, 396] width 28 height 18
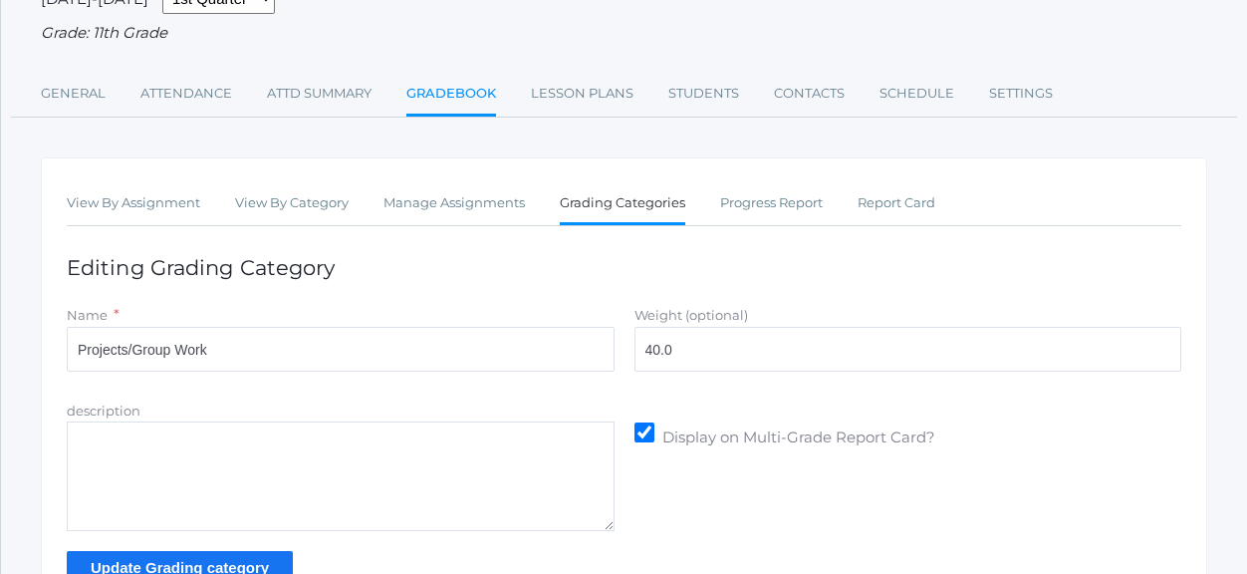
scroll to position [199, 0]
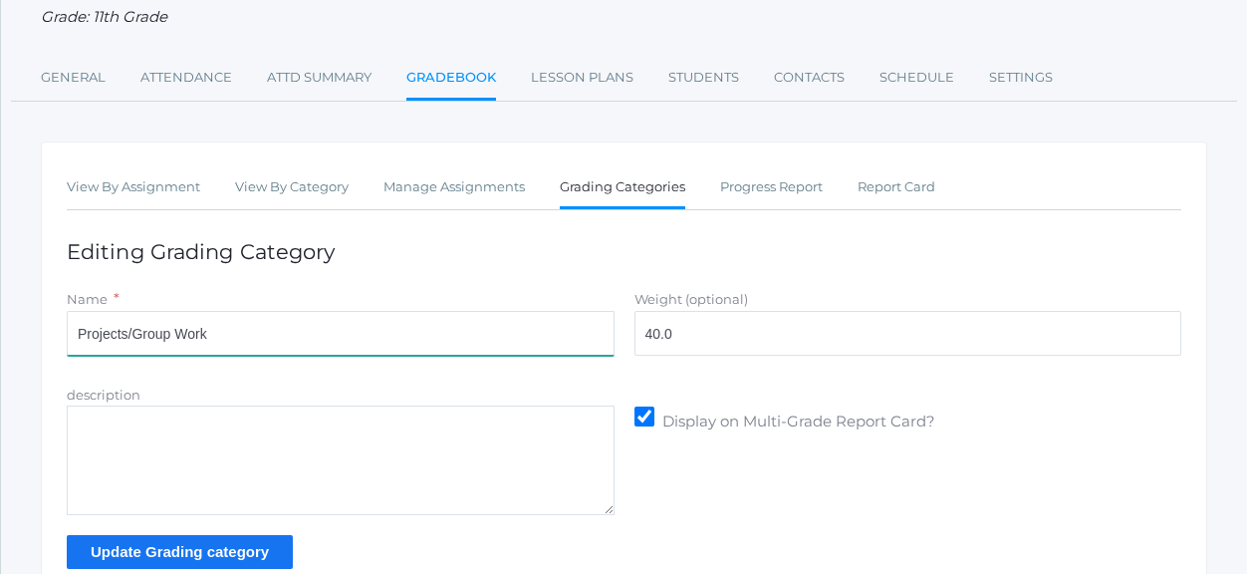
click at [293, 341] on input "Projects/Group Work" at bounding box center [341, 333] width 548 height 45
type input "Project Presentation"
click at [307, 432] on textarea "description" at bounding box center [341, 460] width 548 height 110
paste textarea "Average of the Oral Presentation and Prepared Written work in their assigned ro…"
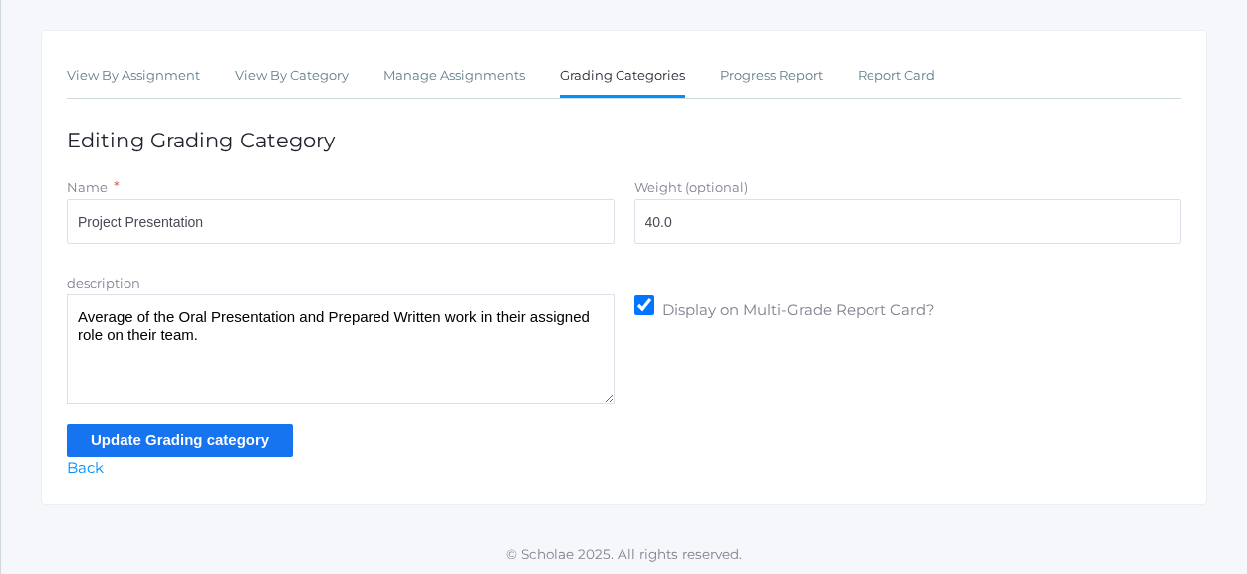
scroll to position [314, 0]
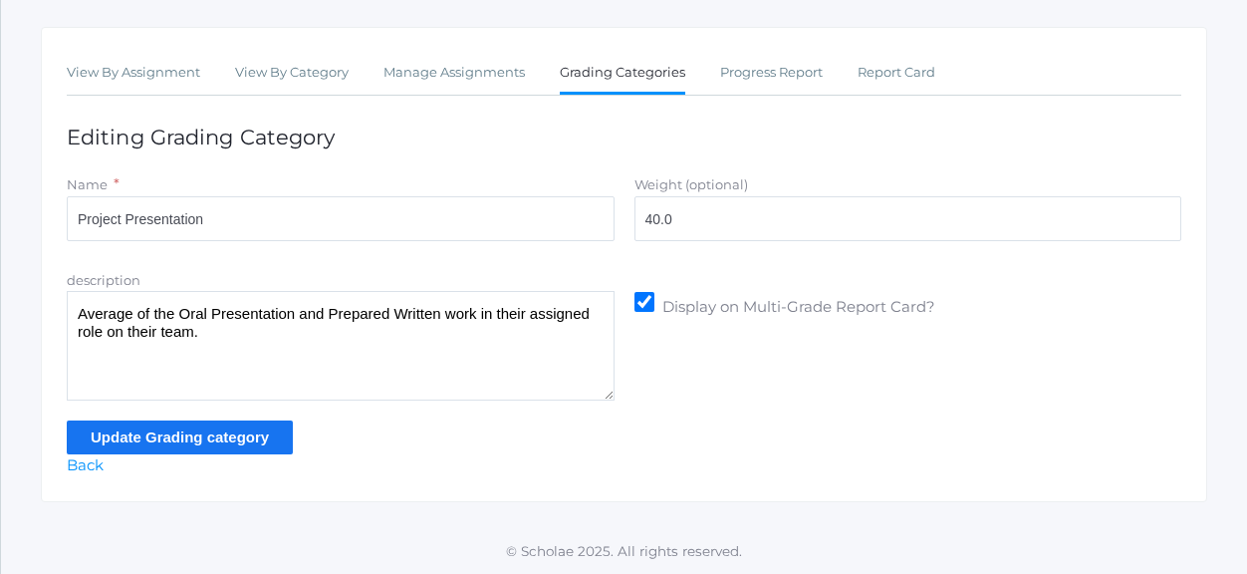
type textarea "Average of the Oral Presentation and Prepared Written work in their assigned ro…"
click at [178, 436] on input "Update Grading category" at bounding box center [180, 436] width 226 height 33
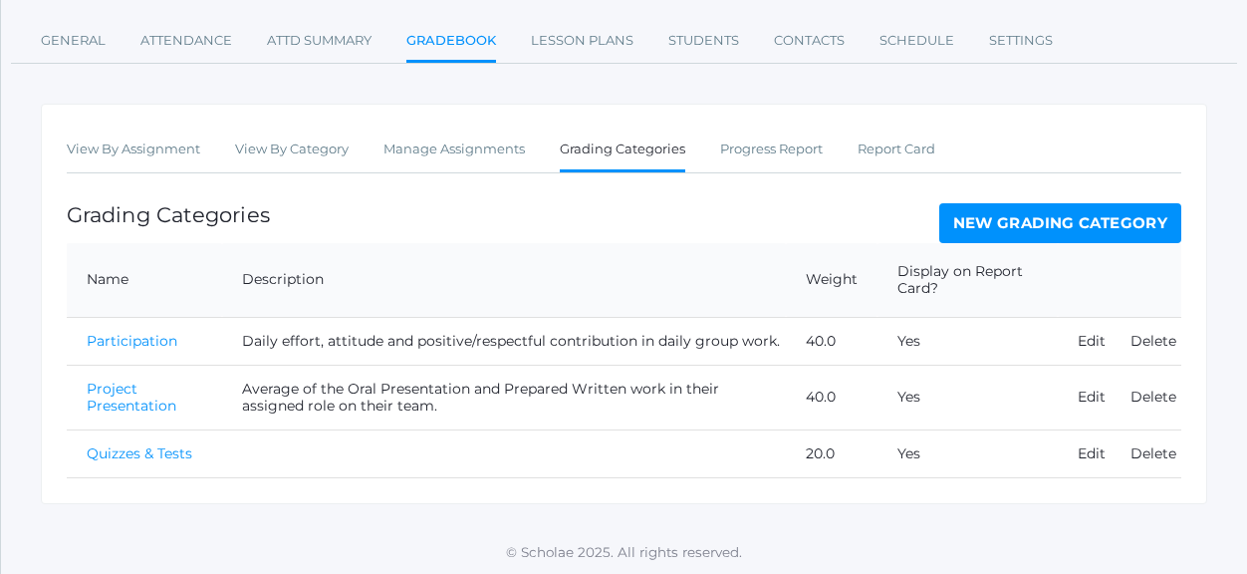
scroll to position [284, 0]
click at [1088, 450] on link "Edit" at bounding box center [1091, 452] width 28 height 18
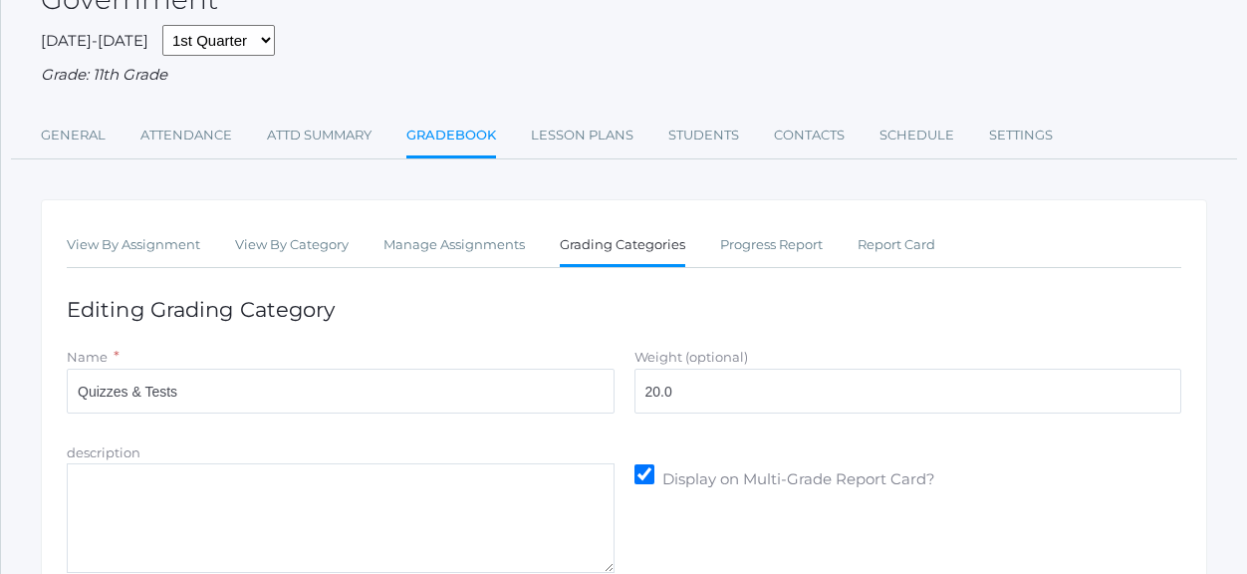
scroll to position [314, 0]
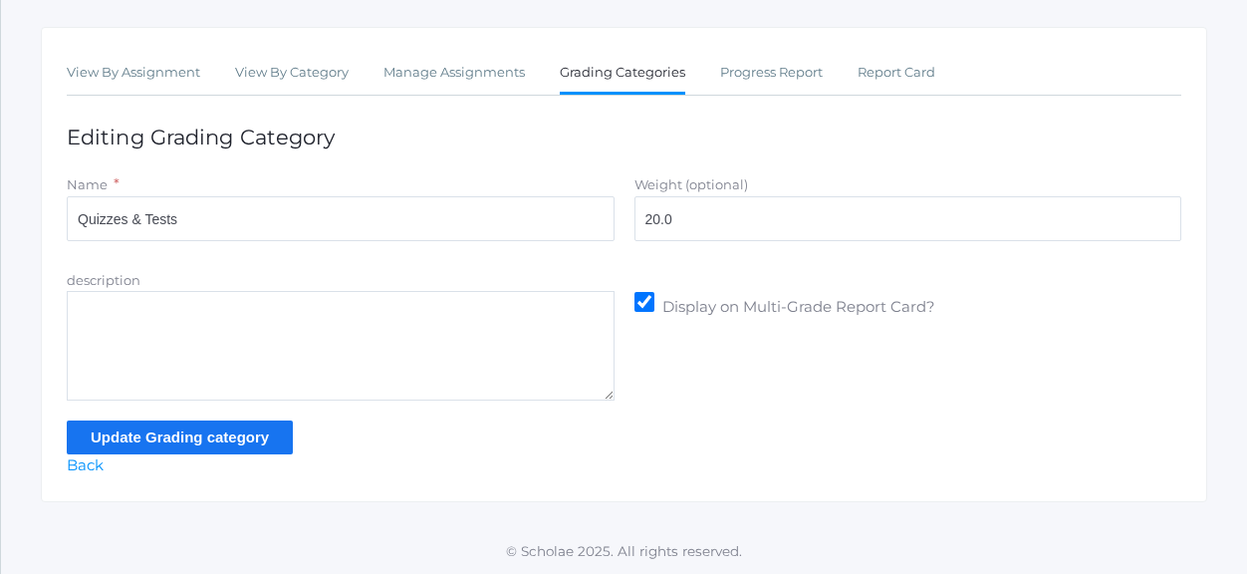
click at [209, 306] on textarea "description" at bounding box center [341, 346] width 548 height 110
type textarea "Quiz average as assigned."
click at [170, 443] on input "Update Grading category" at bounding box center [180, 436] width 226 height 33
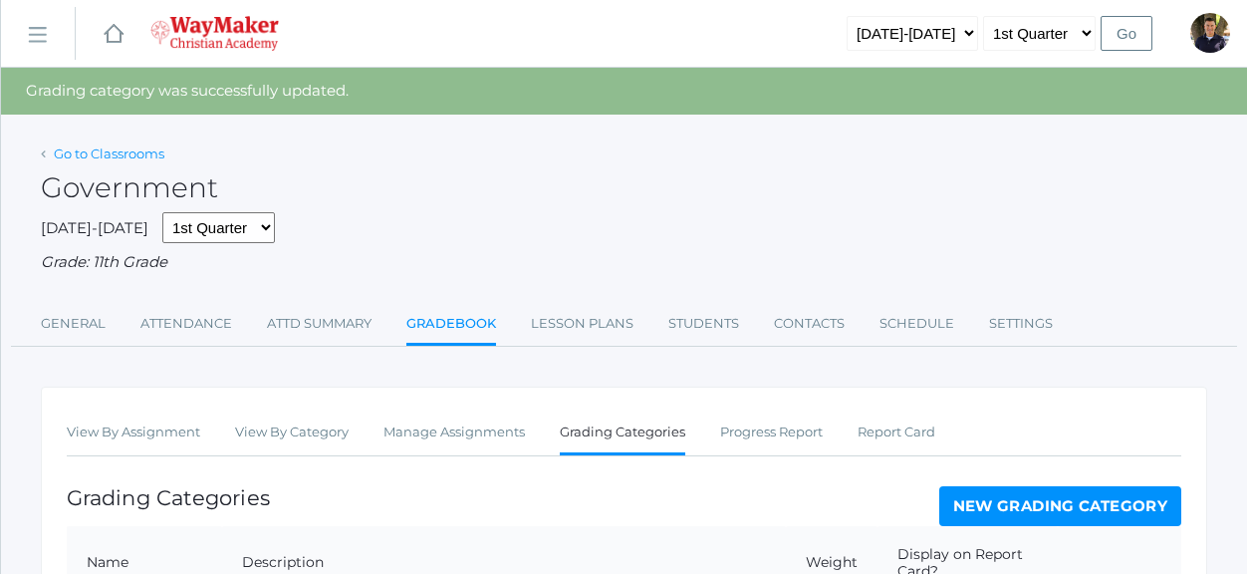
click at [93, 154] on link "Go to Classrooms" at bounding box center [109, 153] width 111 height 16
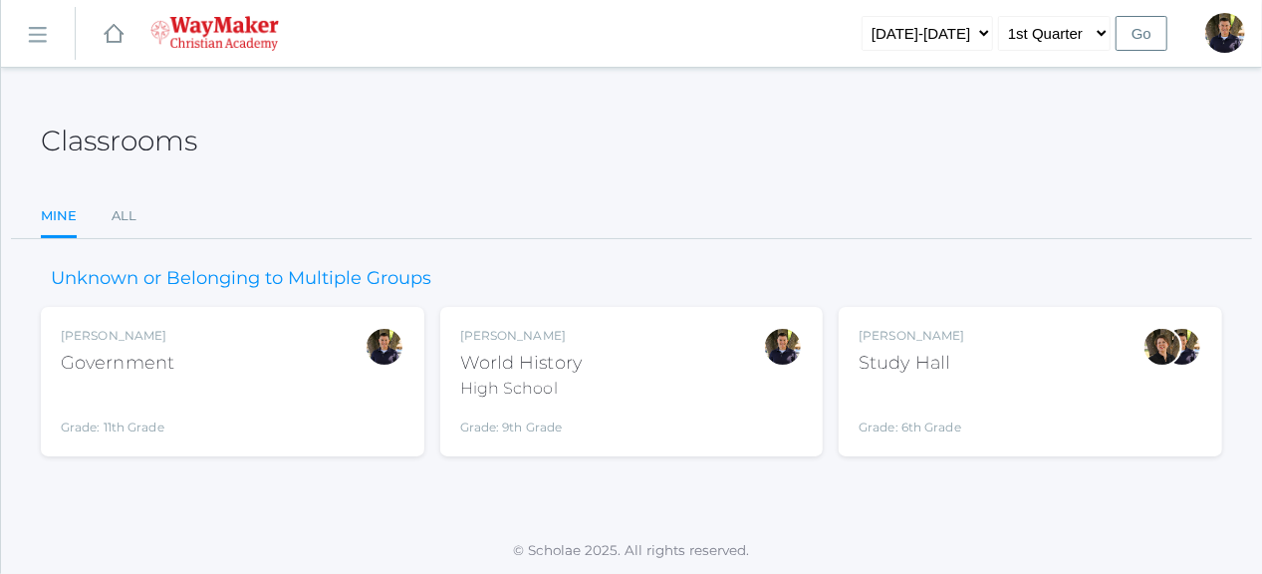
click at [524, 405] on div "[PERSON_NAME] World History High School Grade: 9th Grade HSWHISTORY" at bounding box center [520, 382] width 121 height 110
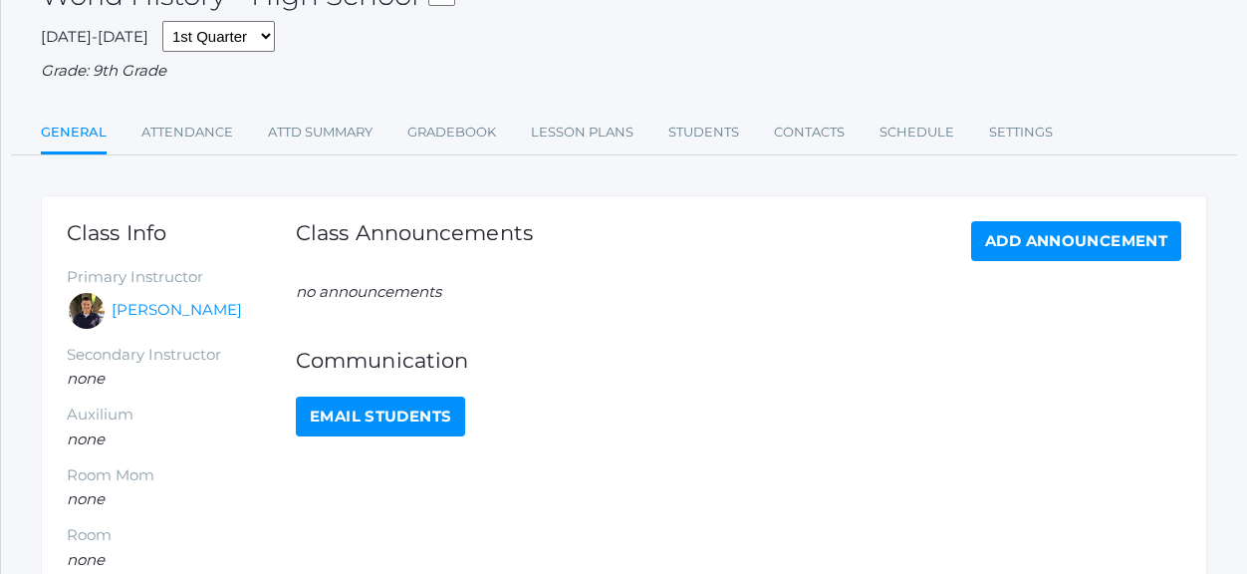
scroll to position [22, 0]
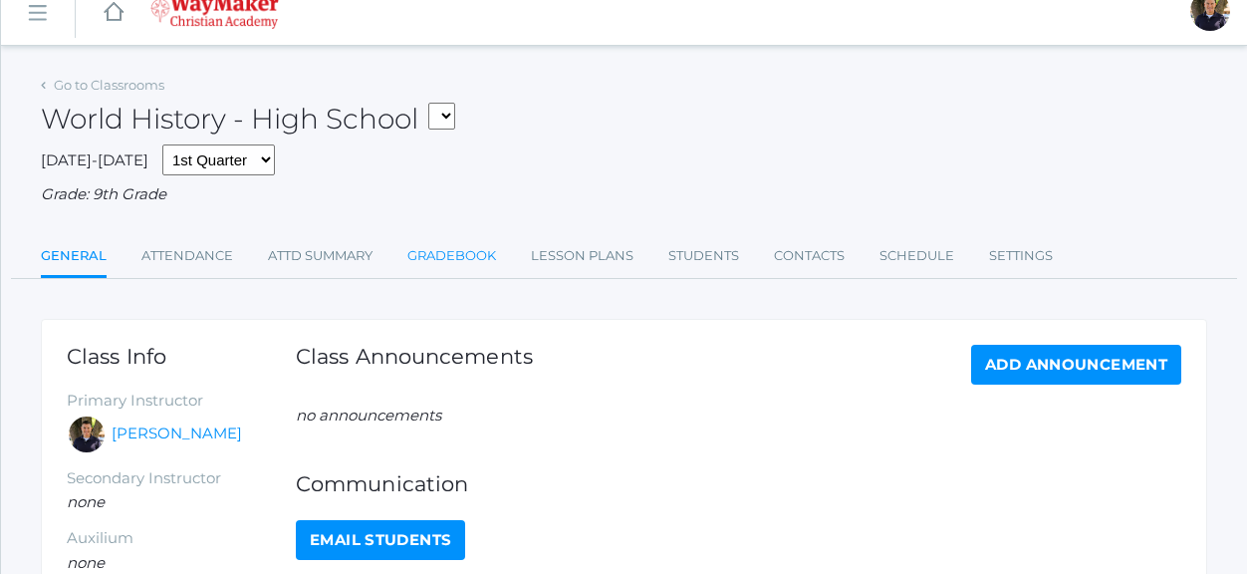
click at [427, 253] on link "Gradebook" at bounding box center [451, 256] width 89 height 40
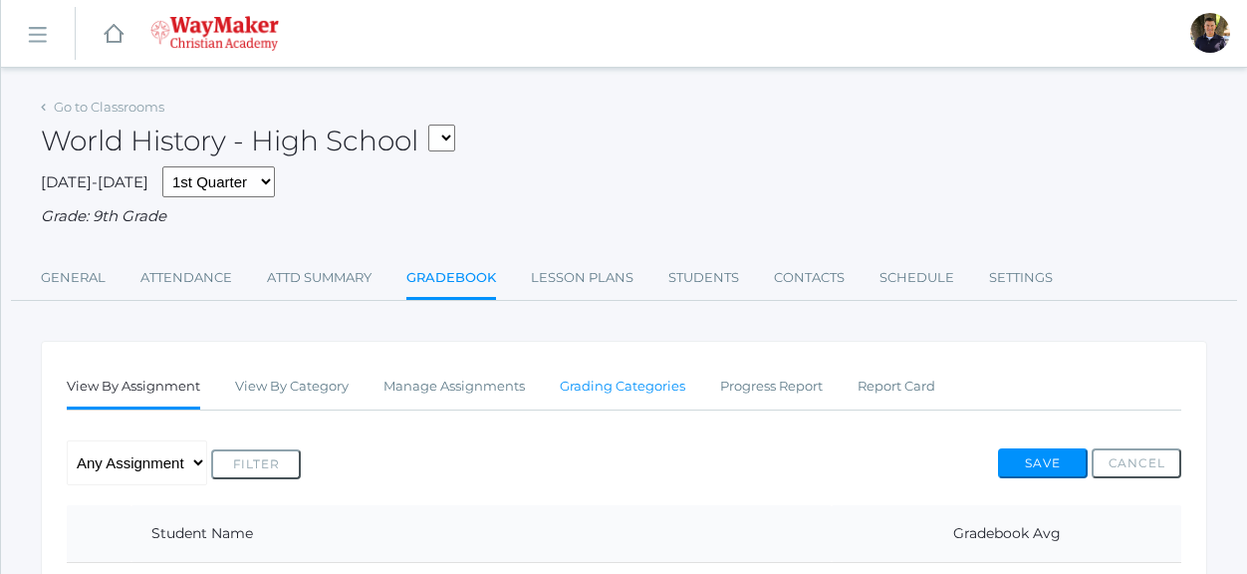
click at [653, 395] on link "Grading Categories" at bounding box center [622, 386] width 125 height 40
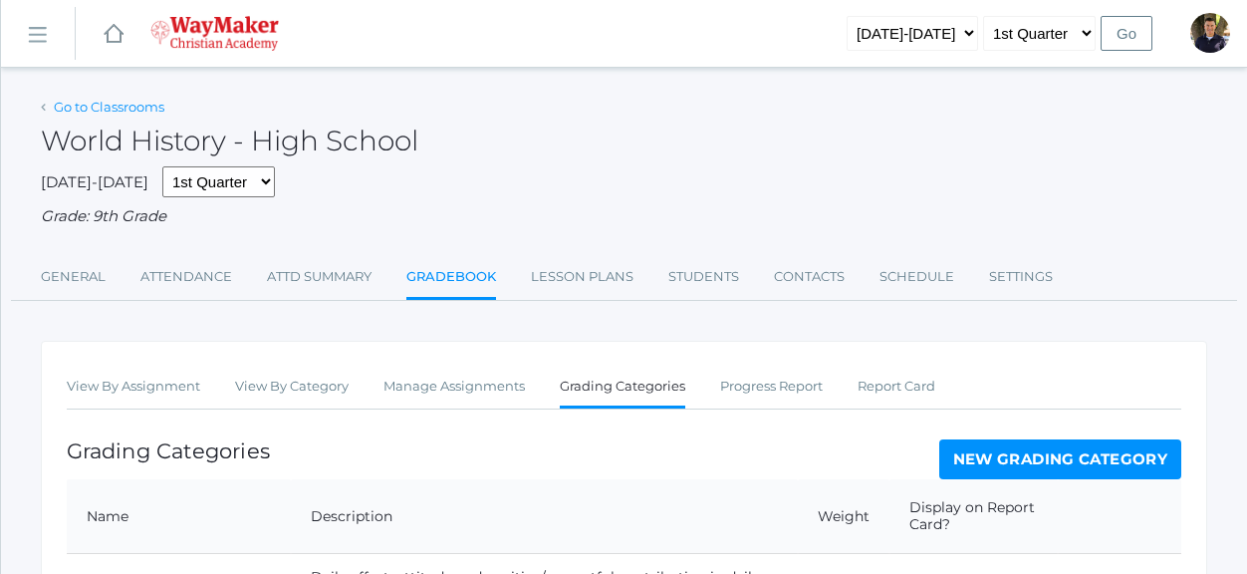
click at [104, 109] on link "Go to Classrooms" at bounding box center [109, 107] width 111 height 16
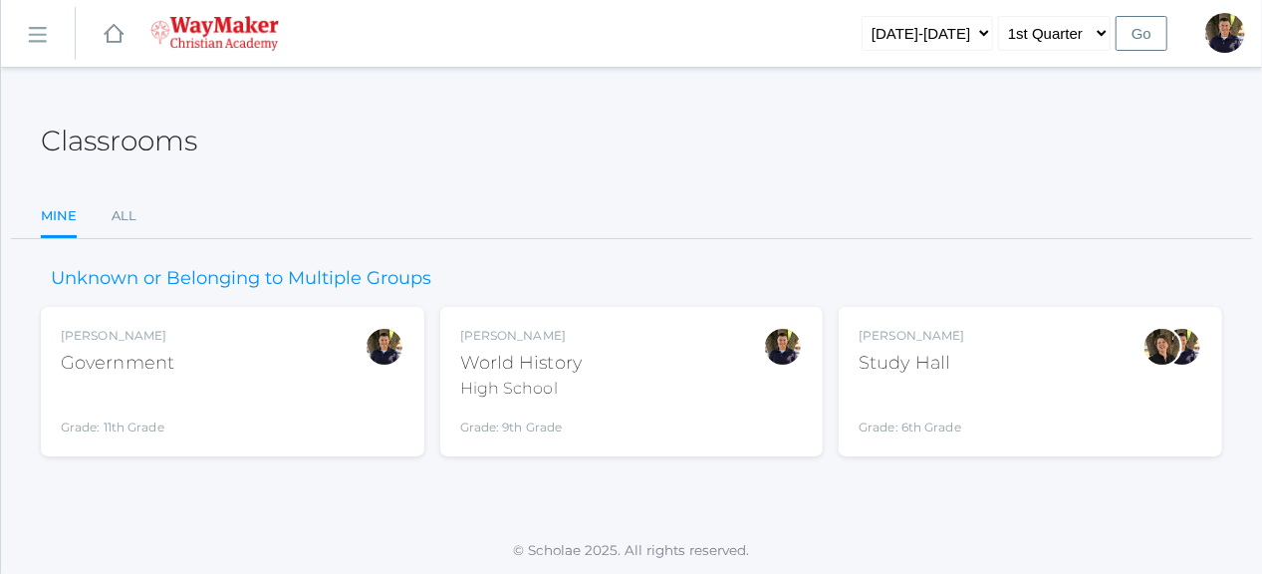
click at [155, 371] on div "Government" at bounding box center [118, 363] width 114 height 27
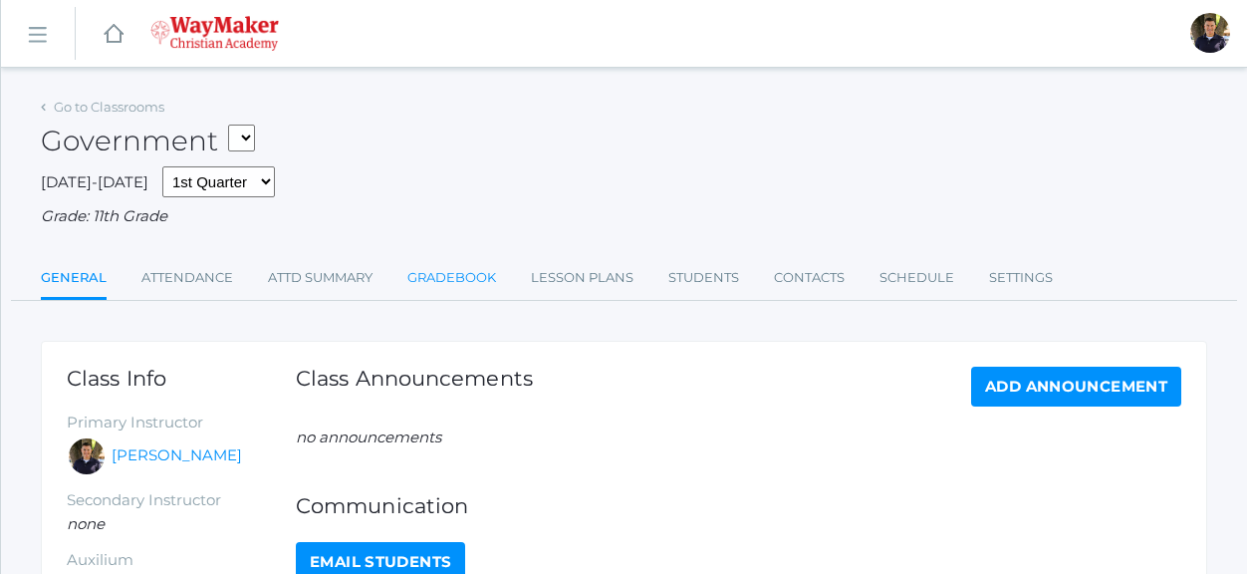
click at [470, 266] on link "Gradebook" at bounding box center [451, 278] width 89 height 40
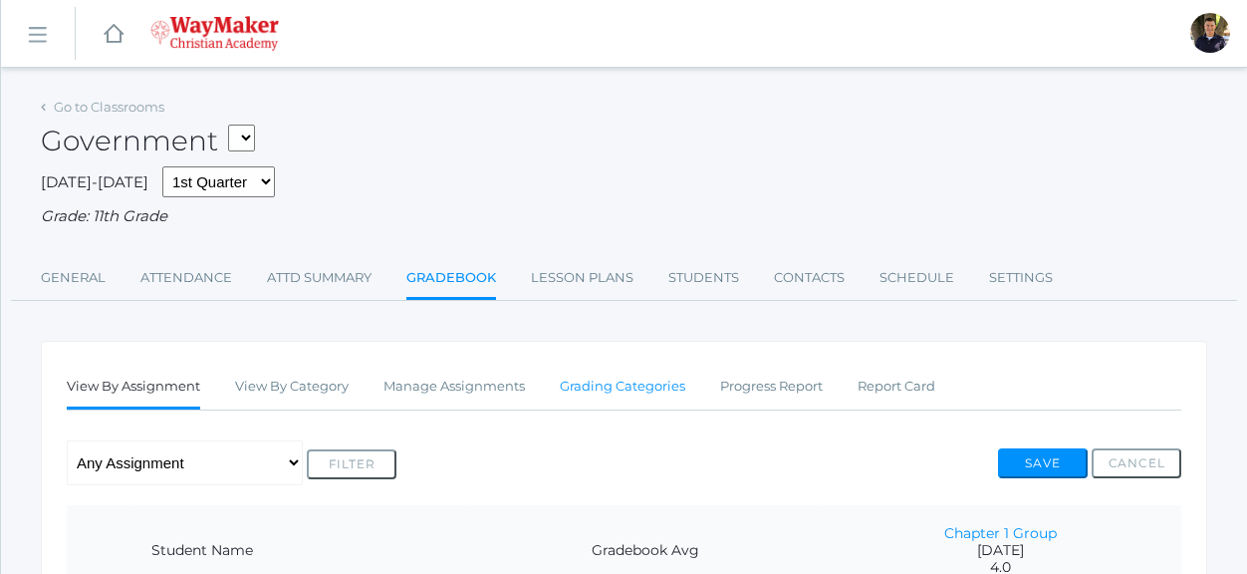
click at [637, 381] on link "Grading Categories" at bounding box center [622, 386] width 125 height 40
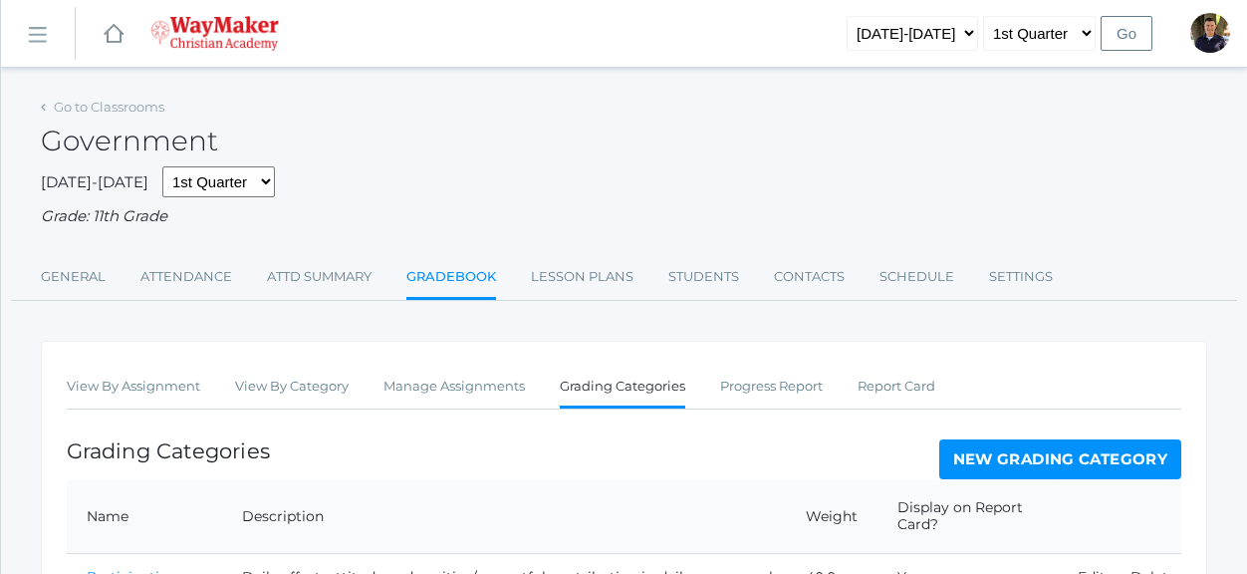
scroll to position [238, 0]
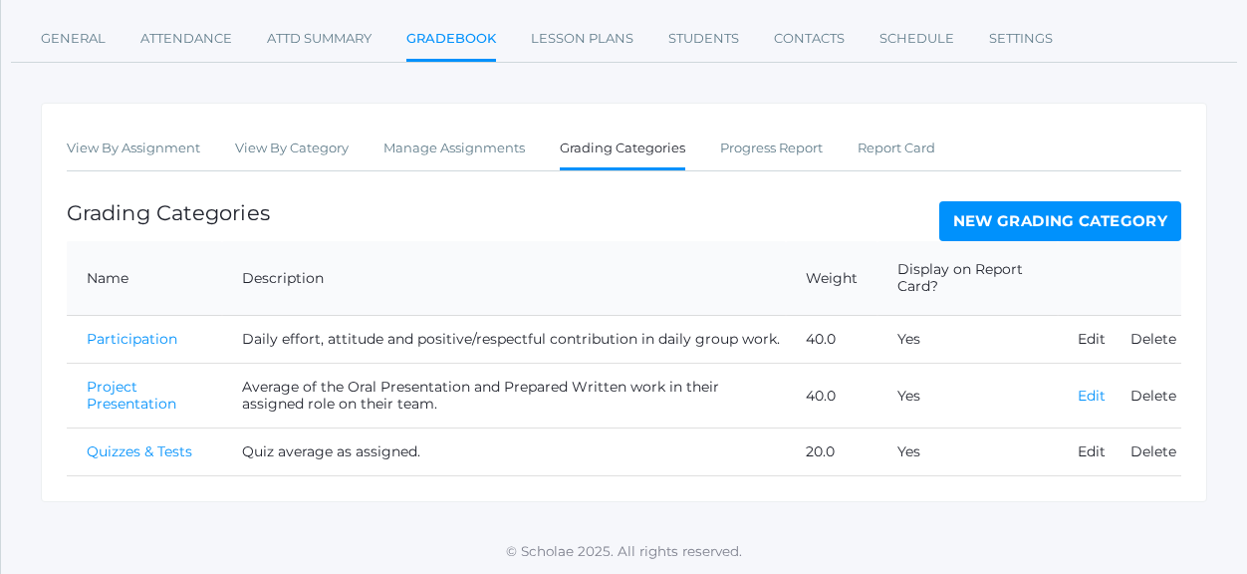
click at [1081, 399] on link "Edit" at bounding box center [1091, 395] width 28 height 18
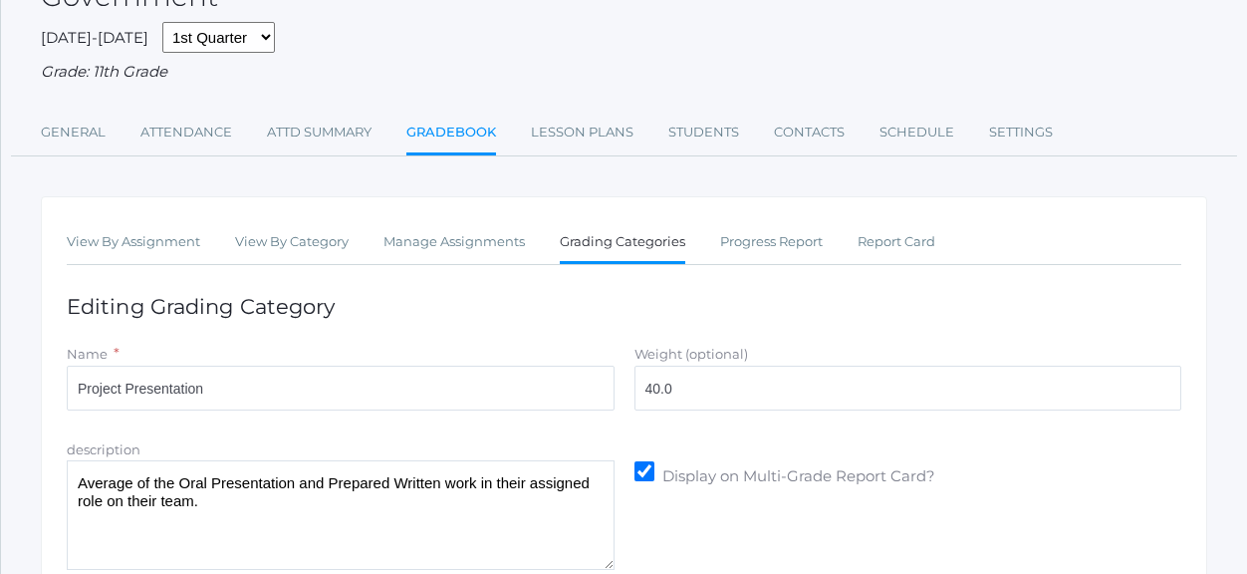
scroll to position [299, 0]
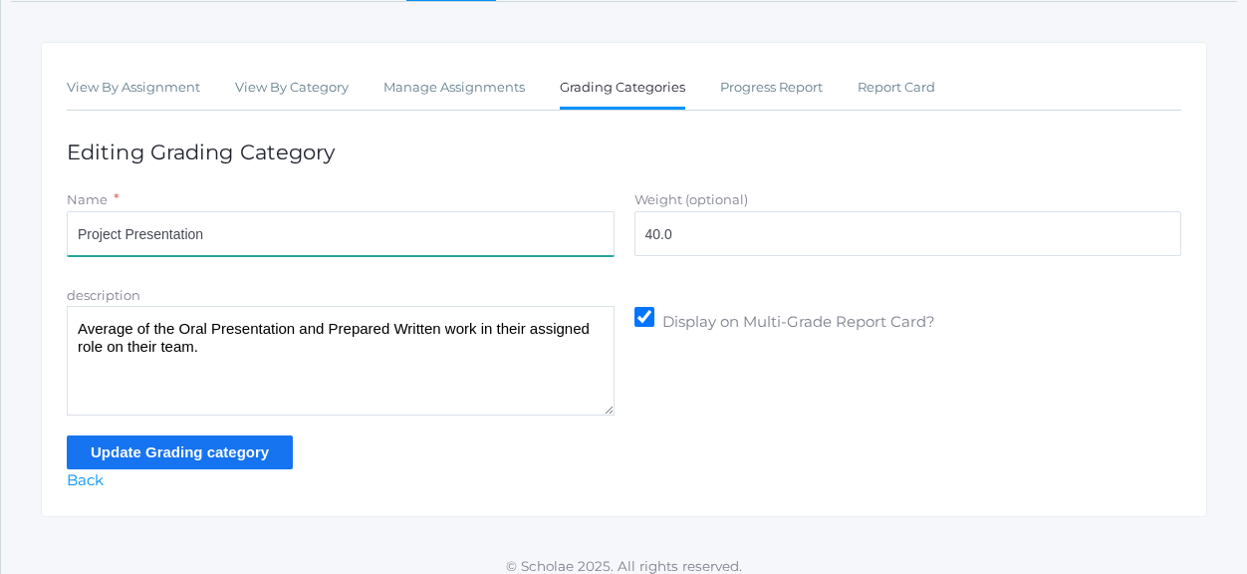
click at [297, 238] on input "Project Presentation" at bounding box center [341, 233] width 548 height 45
click at [203, 236] on input "Project Presentation Oral & Written)" at bounding box center [341, 233] width 548 height 45
type input "Project Presentation (Oral & Written)"
click at [167, 454] on input "Update Grading category" at bounding box center [180, 451] width 226 height 33
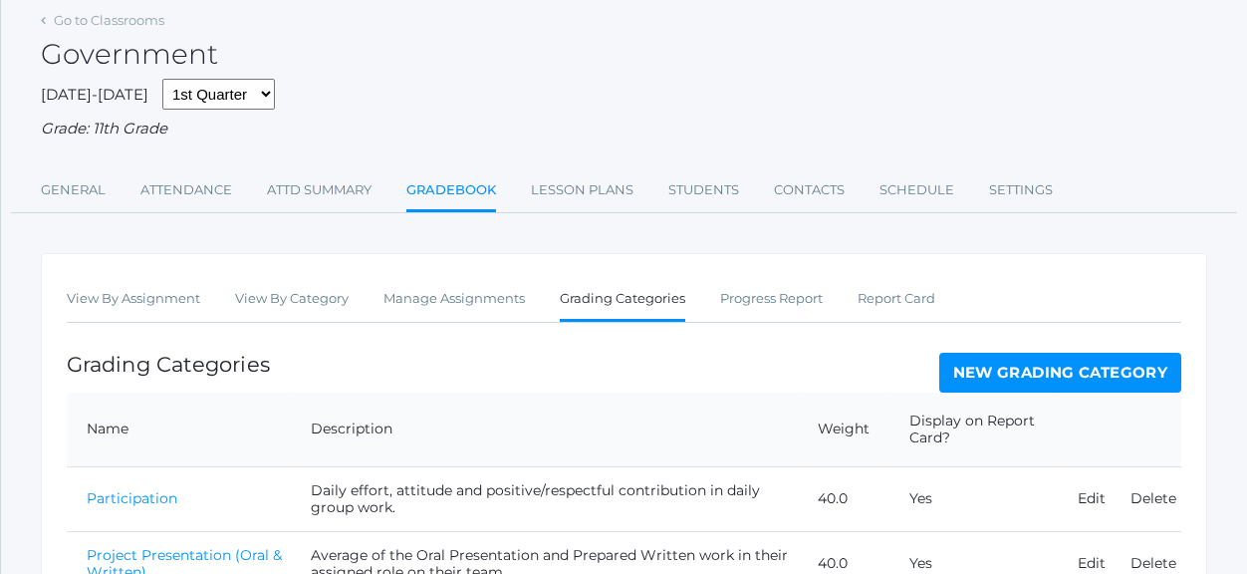
scroll to position [300, 0]
